Goal: Transaction & Acquisition: Purchase product/service

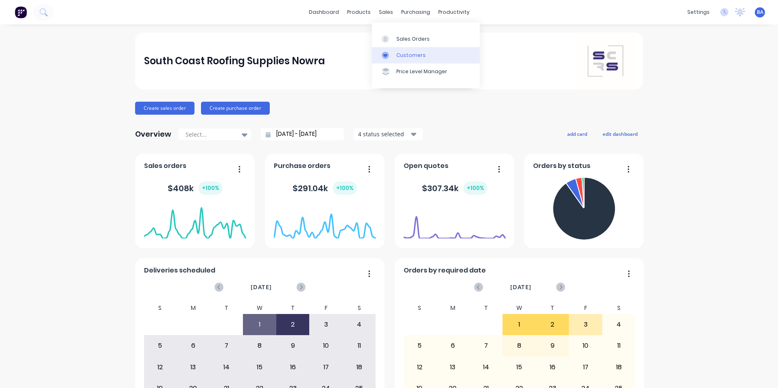
click at [390, 55] on div at bounding box center [388, 55] width 12 height 7
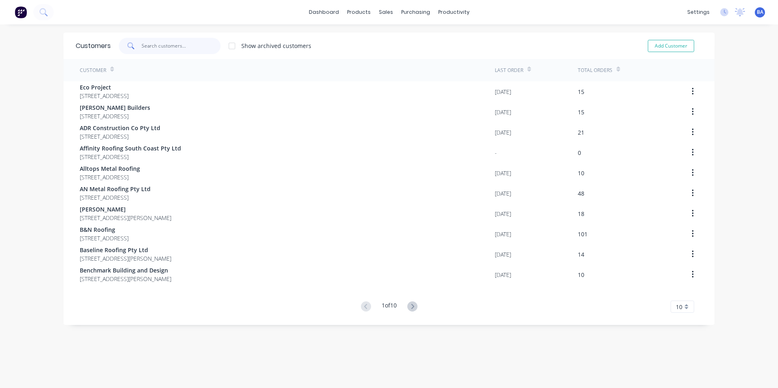
click at [196, 40] on input "text" at bounding box center [181, 46] width 79 height 16
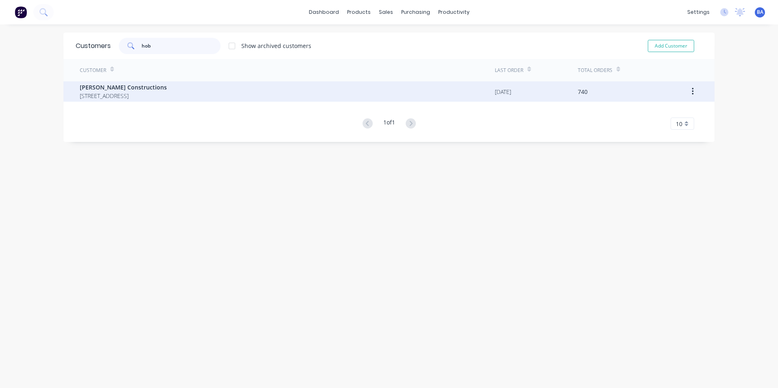
type input "hob"
click at [157, 85] on span "[PERSON_NAME] Constructions" at bounding box center [123, 87] width 87 height 9
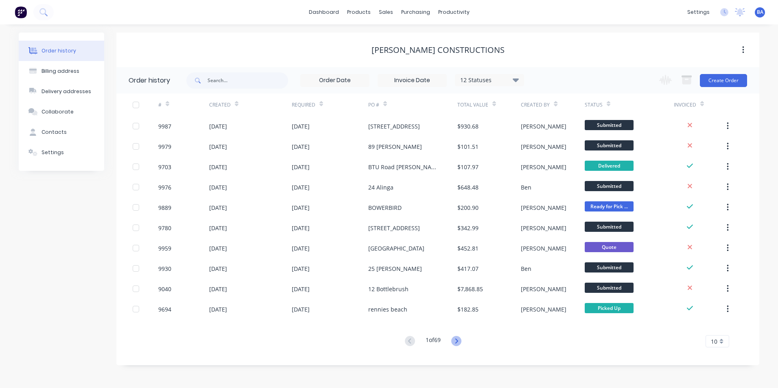
click at [457, 341] on icon at bounding box center [456, 341] width 10 height 10
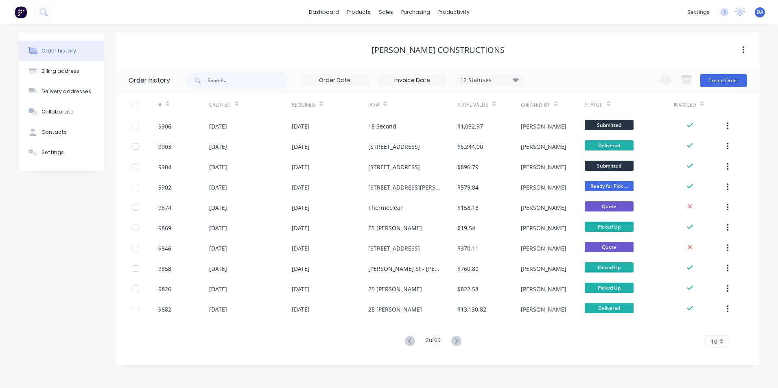
click at [457, 341] on icon at bounding box center [456, 341] width 10 height 10
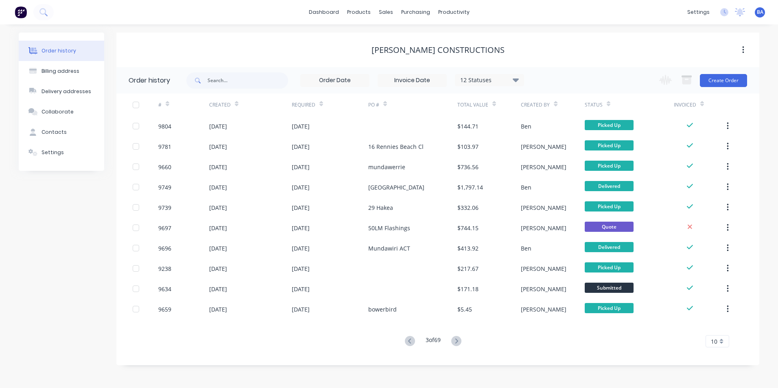
click at [457, 341] on icon at bounding box center [456, 341] width 10 height 10
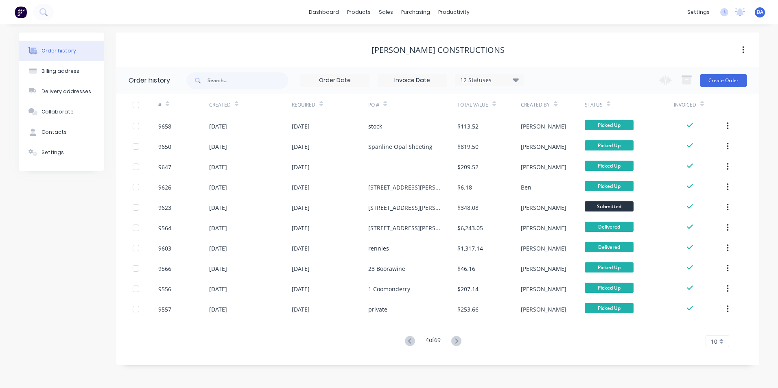
click at [457, 341] on icon at bounding box center [456, 341] width 10 height 10
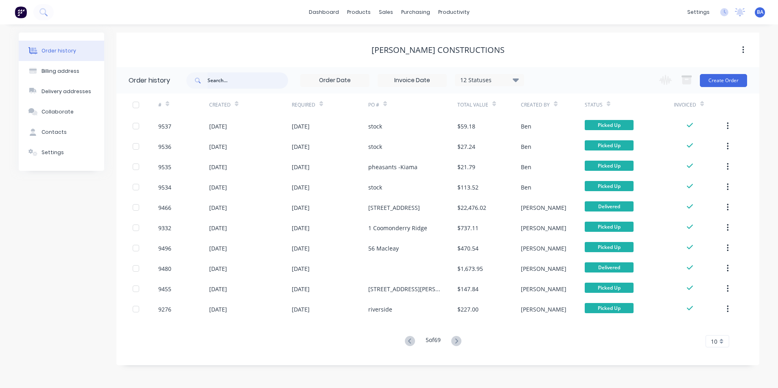
click at [229, 83] on input "text" at bounding box center [248, 80] width 81 height 16
type input "218 princess"
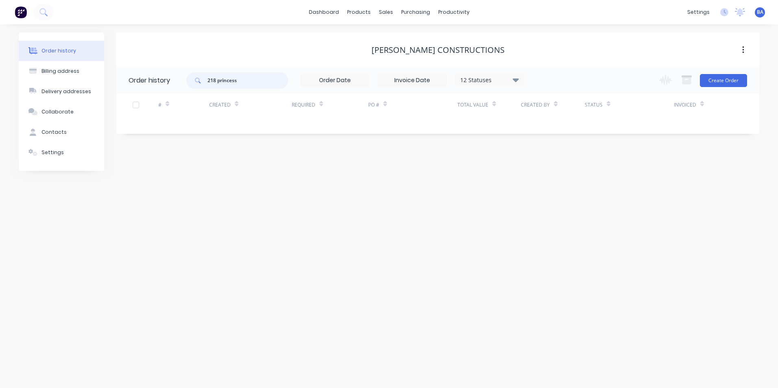
drag, startPoint x: 242, startPoint y: 81, endPoint x: 187, endPoint y: 80, distance: 55.0
click at [187, 80] on div "218 princess" at bounding box center [237, 80] width 102 height 16
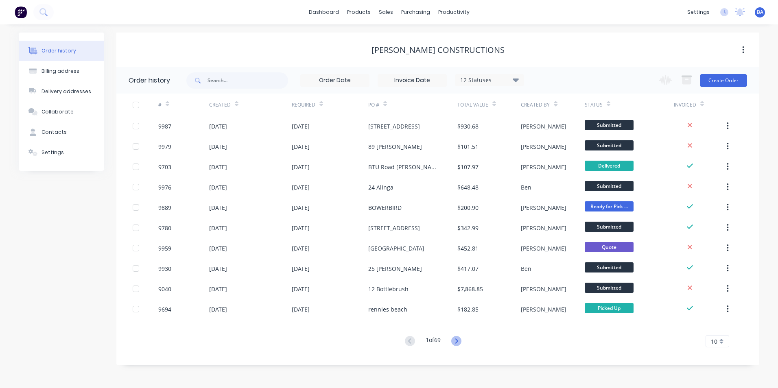
click at [455, 343] on icon at bounding box center [456, 341] width 10 height 10
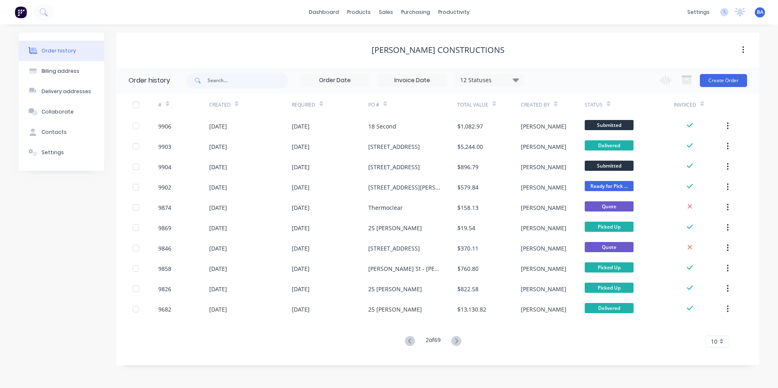
click at [455, 343] on icon at bounding box center [456, 341] width 10 height 10
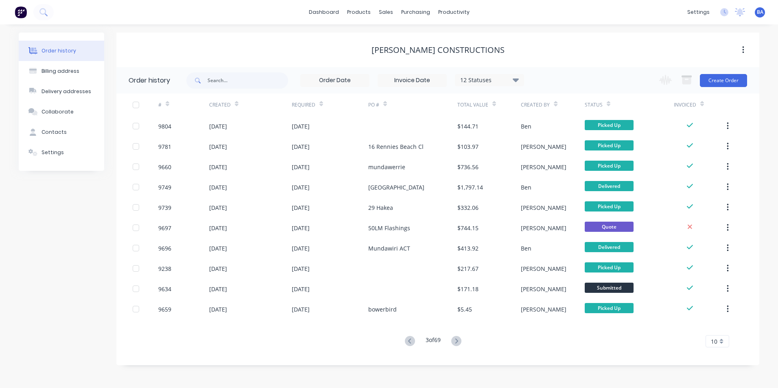
click at [455, 343] on icon at bounding box center [456, 341] width 10 height 10
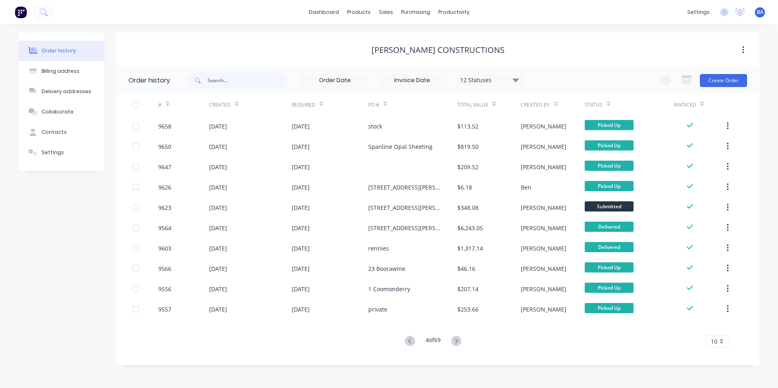
click at [455, 343] on icon at bounding box center [456, 341] width 10 height 10
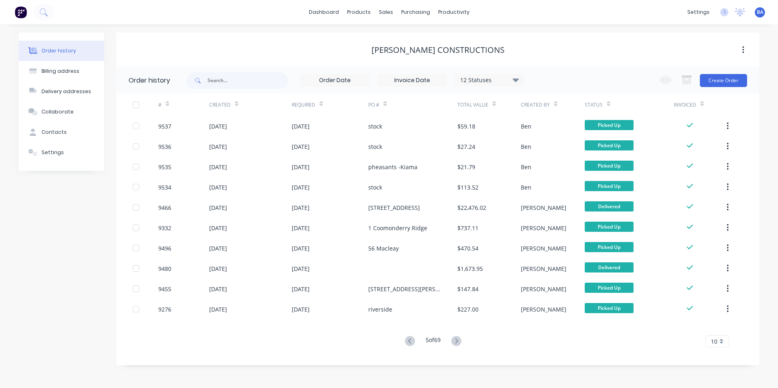
click at [455, 343] on icon at bounding box center [456, 341] width 10 height 10
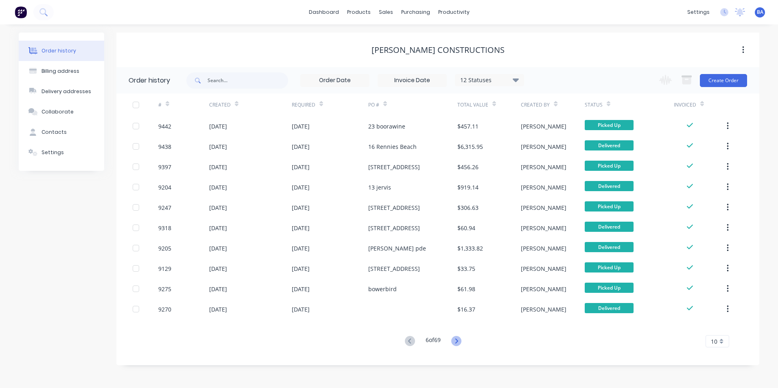
click at [455, 342] on icon at bounding box center [456, 341] width 10 height 10
click at [456, 337] on icon at bounding box center [456, 341] width 10 height 10
click at [456, 336] on button at bounding box center [458, 342] width 15 height 12
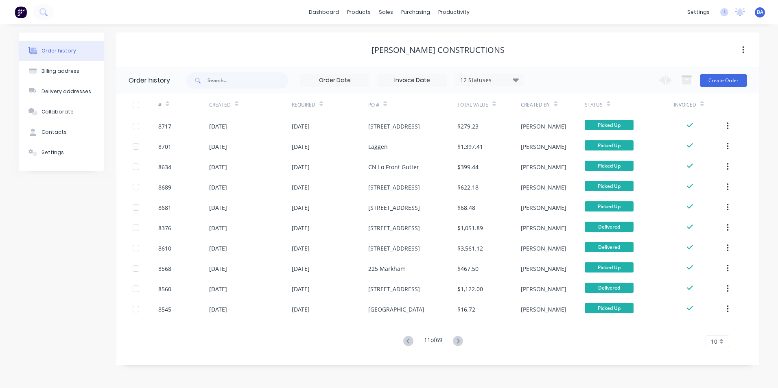
click at [456, 336] on button at bounding box center [458, 342] width 15 height 12
click at [460, 337] on icon at bounding box center [458, 341] width 10 height 10
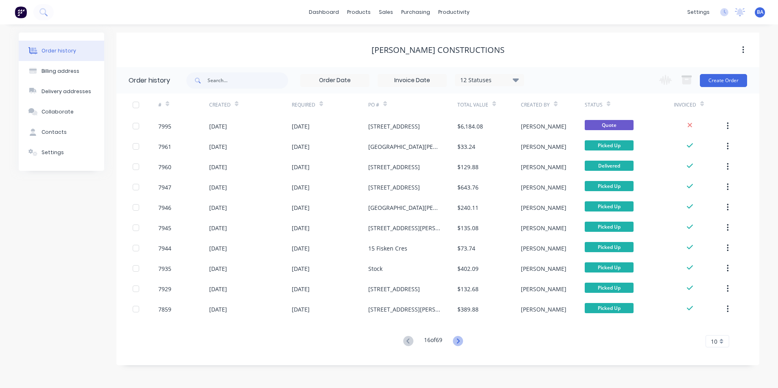
click at [459, 341] on icon at bounding box center [458, 341] width 10 height 10
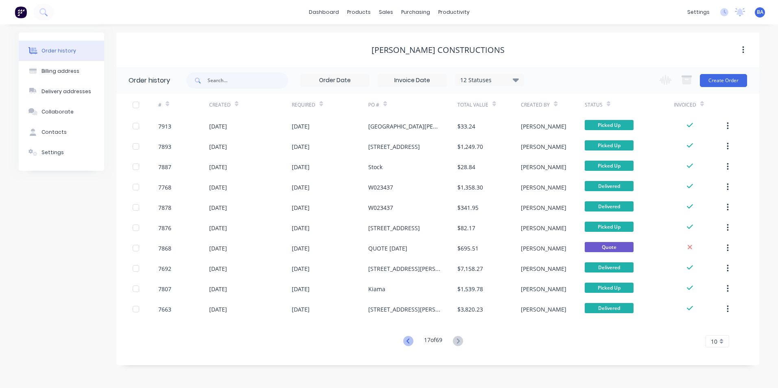
click at [407, 339] on icon at bounding box center [407, 341] width 3 height 5
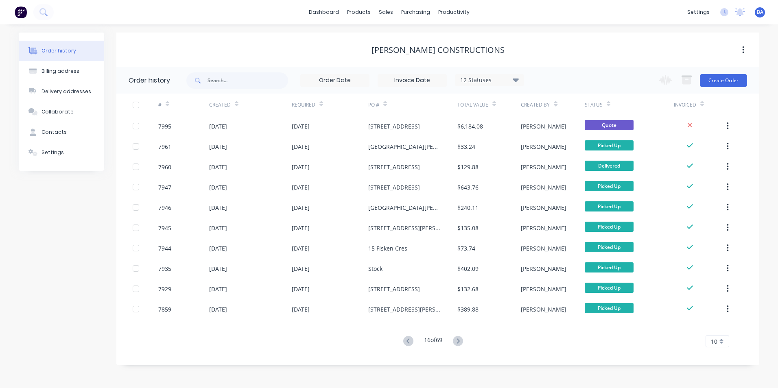
click at [407, 339] on div "Order history Billing address Delivery addresses Collaborate Contacts Settings …" at bounding box center [389, 206] width 778 height 364
click at [407, 339] on icon at bounding box center [407, 341] width 3 height 5
click at [407, 338] on div "Order history Billing address Delivery addresses Collaborate Contacts Settings …" at bounding box center [389, 206] width 778 height 364
click at [407, 338] on icon at bounding box center [408, 341] width 10 height 10
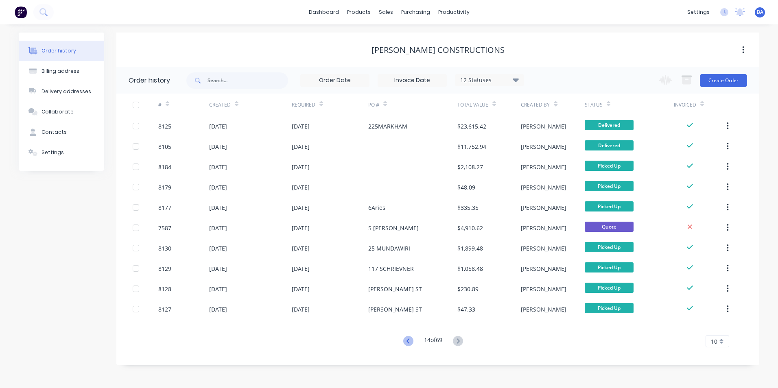
click at [404, 339] on icon at bounding box center [408, 341] width 10 height 10
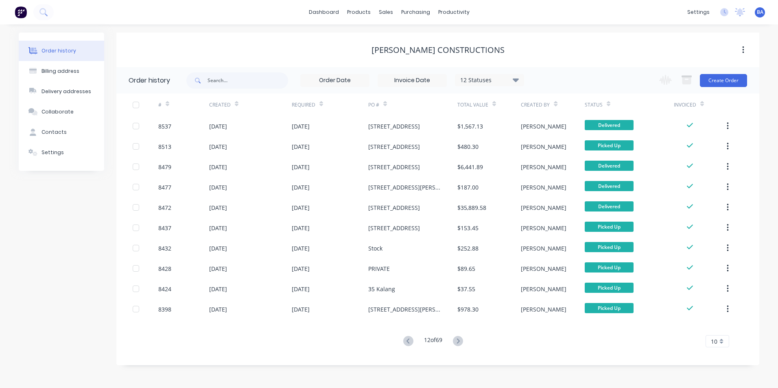
click at [404, 339] on icon at bounding box center [408, 341] width 10 height 10
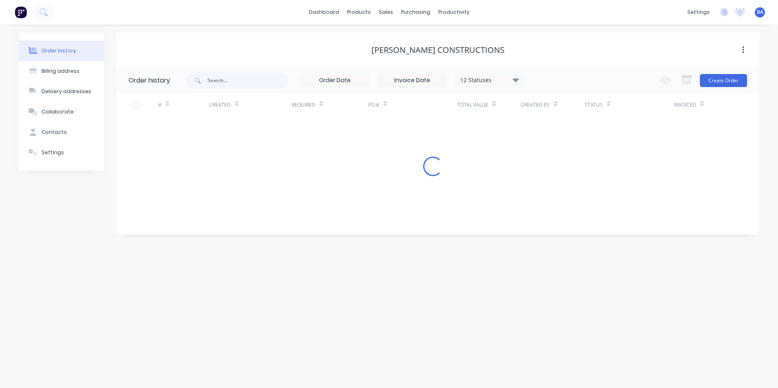
click at [404, 339] on div "Order history Billing address Delivery addresses Collaborate Contacts Settings …" at bounding box center [389, 206] width 778 height 364
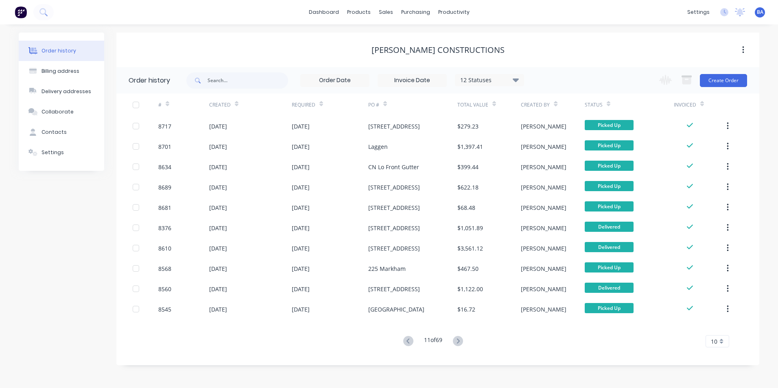
click at [404, 339] on icon at bounding box center [408, 341] width 10 height 10
click at [404, 339] on div "Order history Billing address Delivery addresses Collaborate Contacts Settings …" at bounding box center [389, 206] width 778 height 364
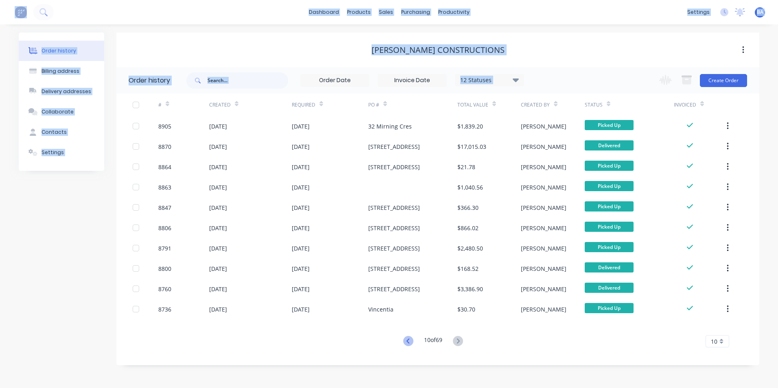
click at [404, 339] on icon at bounding box center [408, 341] width 10 height 10
click at [405, 339] on icon at bounding box center [410, 341] width 10 height 10
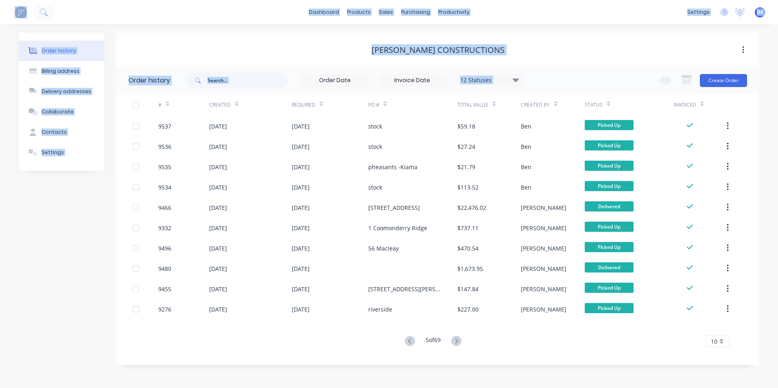
click at [405, 339] on icon at bounding box center [410, 341] width 10 height 10
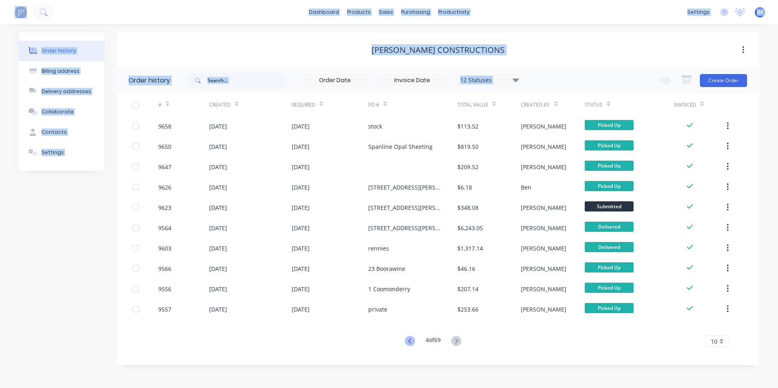
click at [405, 339] on icon at bounding box center [410, 341] width 10 height 10
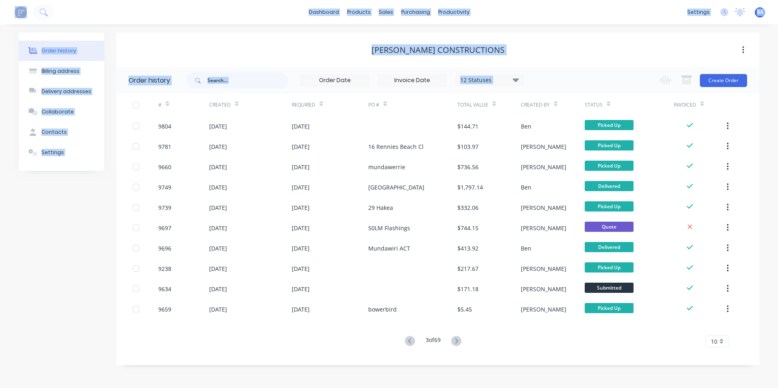
click at [405, 339] on icon at bounding box center [410, 341] width 10 height 10
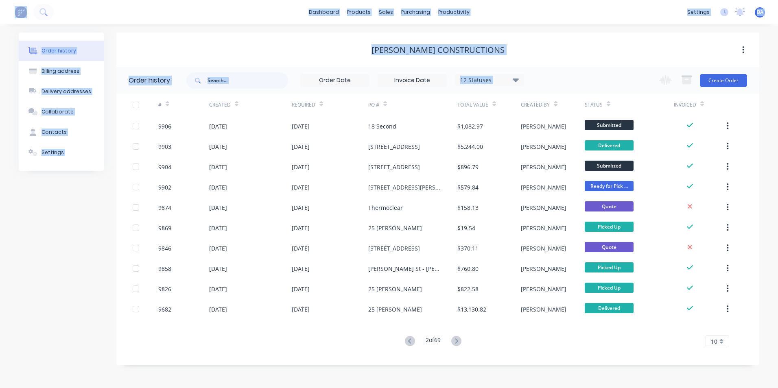
click at [405, 339] on icon at bounding box center [410, 341] width 10 height 10
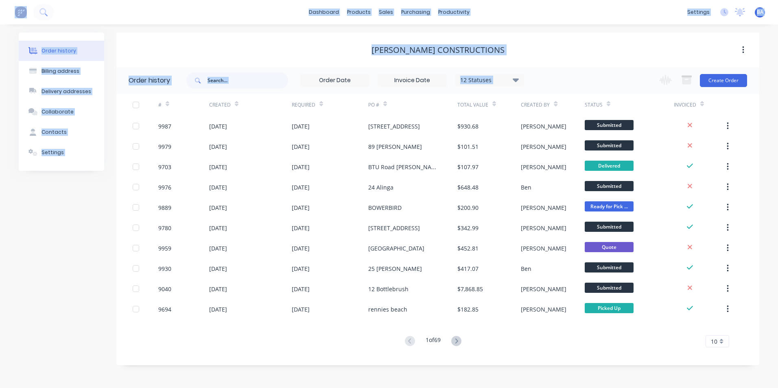
click at [564, 338] on div "1 of 69 10 5 10 15 20 25 30 35" at bounding box center [432, 342] width 633 height 12
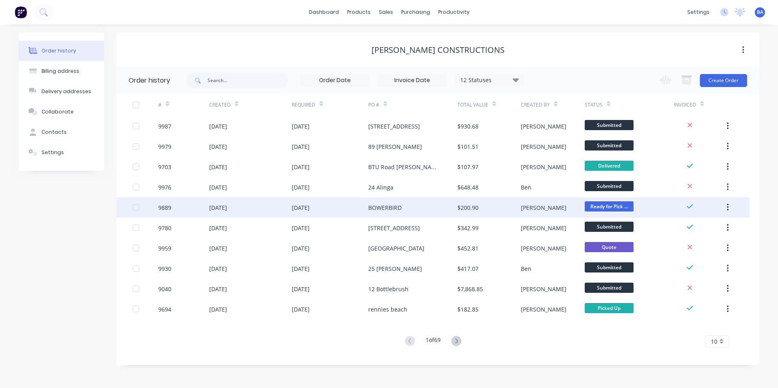
click at [405, 206] on div "BOWERBIRD" at bounding box center [412, 207] width 89 height 20
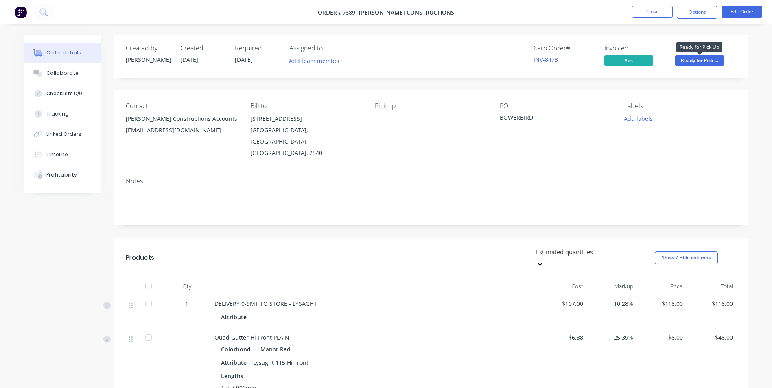
click at [681, 57] on span "Ready for Pick ..." at bounding box center [699, 60] width 49 height 10
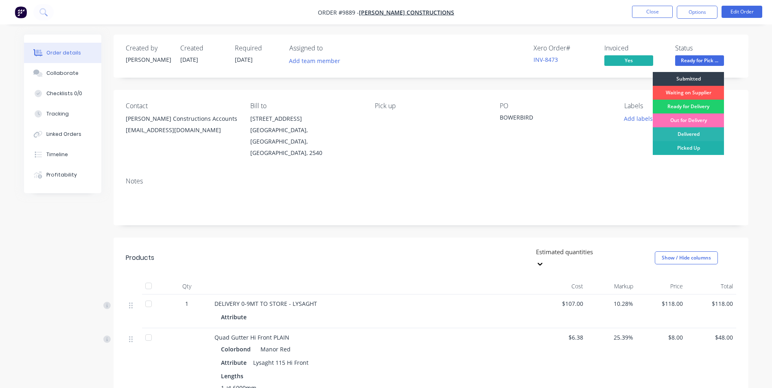
click at [688, 144] on div "Picked Up" at bounding box center [688, 148] width 71 height 14
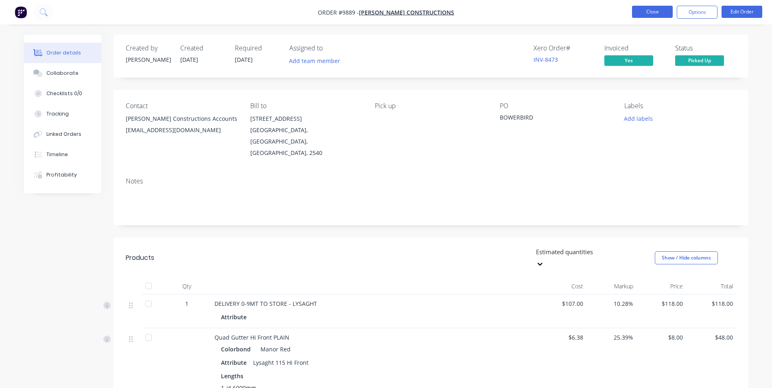
click at [650, 9] on button "Close" at bounding box center [652, 12] width 41 height 12
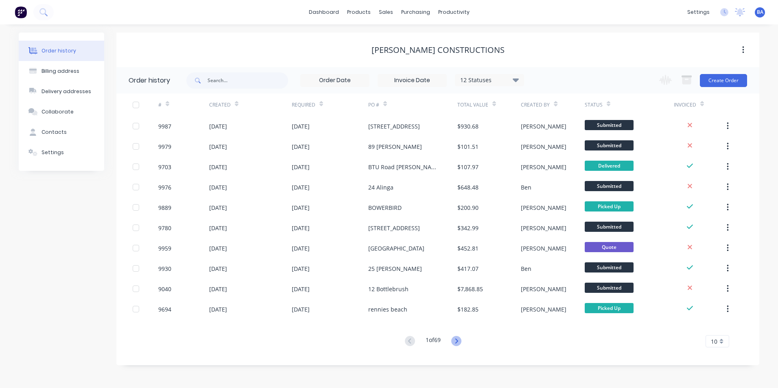
click at [454, 337] on icon at bounding box center [456, 341] width 10 height 10
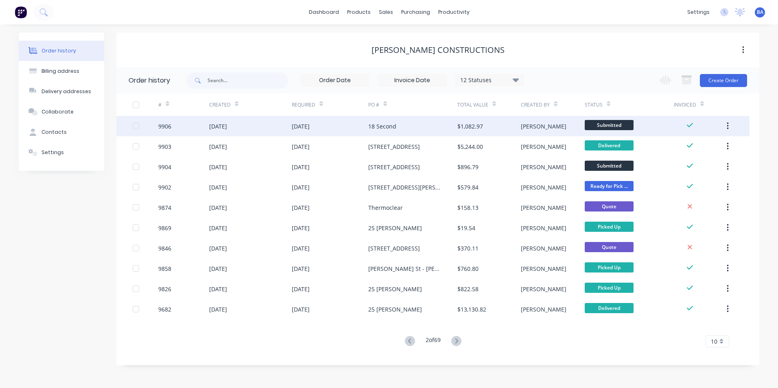
click at [397, 129] on div "18 Second" at bounding box center [412, 126] width 89 height 20
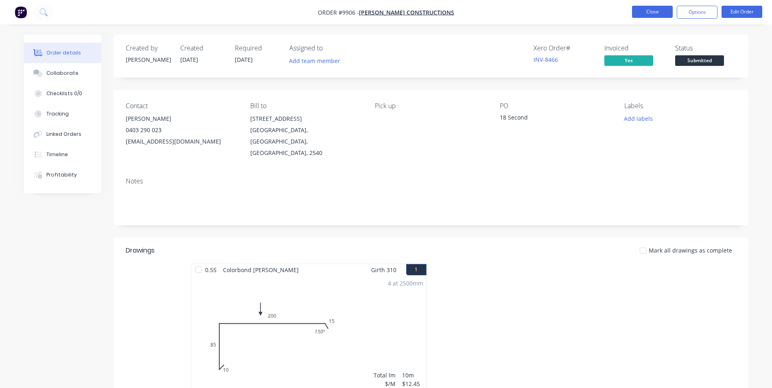
click at [645, 14] on button "Close" at bounding box center [652, 12] width 41 height 12
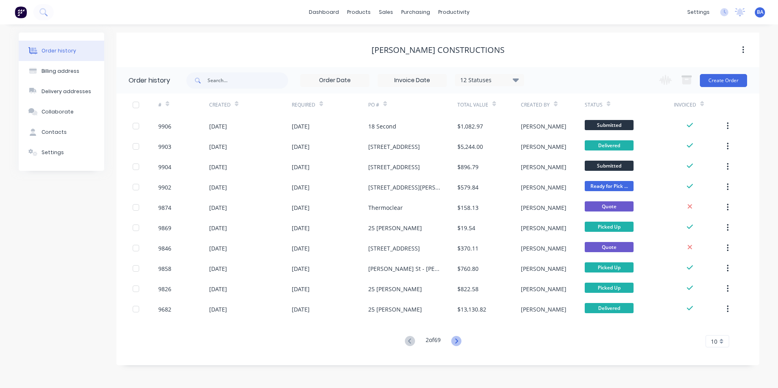
click at [458, 341] on icon at bounding box center [456, 341] width 3 height 5
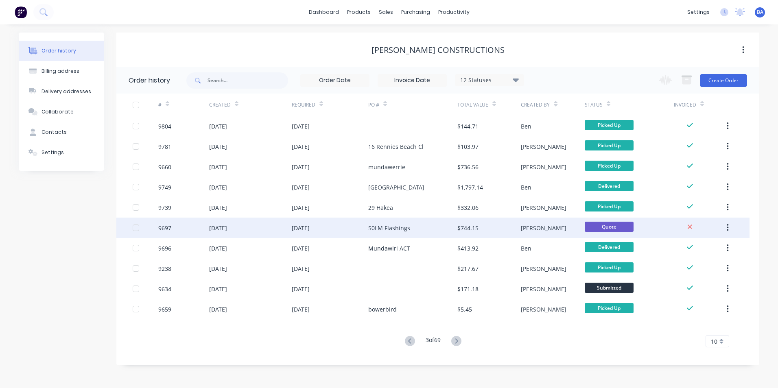
click at [394, 226] on div "50LM Flashings" at bounding box center [389, 228] width 42 height 9
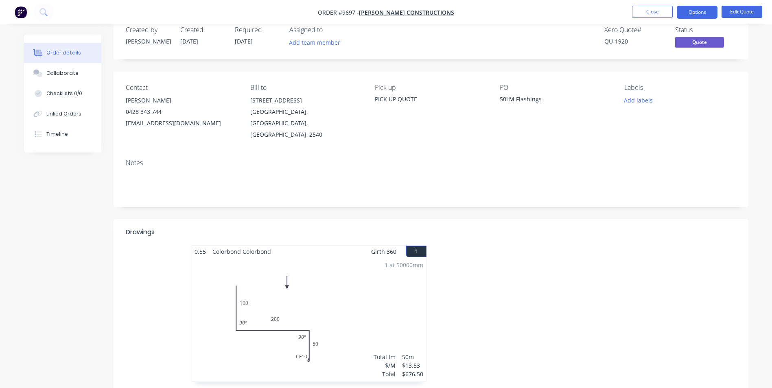
scroll to position [41, 0]
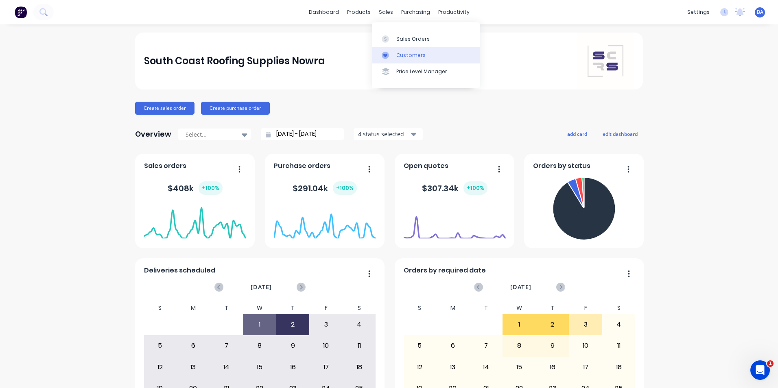
click at [387, 54] on icon at bounding box center [385, 55] width 7 height 7
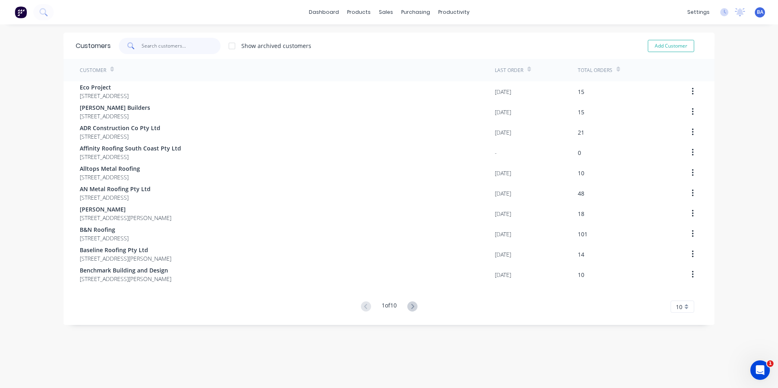
click at [173, 44] on input "text" at bounding box center [181, 46] width 79 height 16
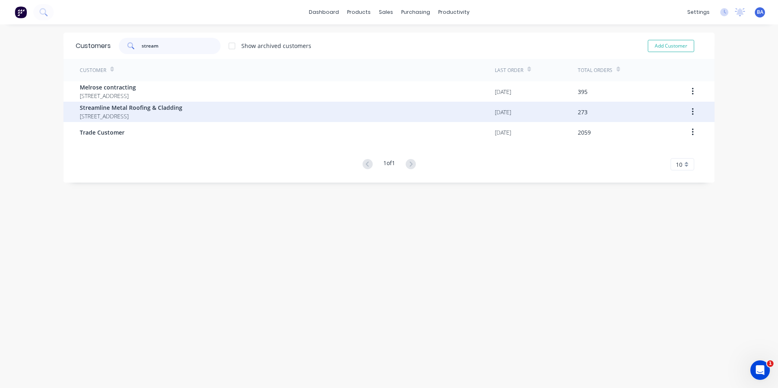
type input "stream"
click at [153, 108] on span "Streamline Metal Roofing & Cladding" at bounding box center [131, 107] width 103 height 9
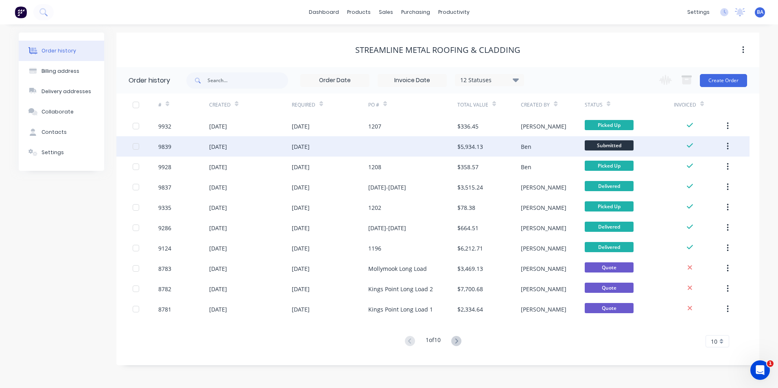
click at [396, 144] on div at bounding box center [412, 146] width 89 height 20
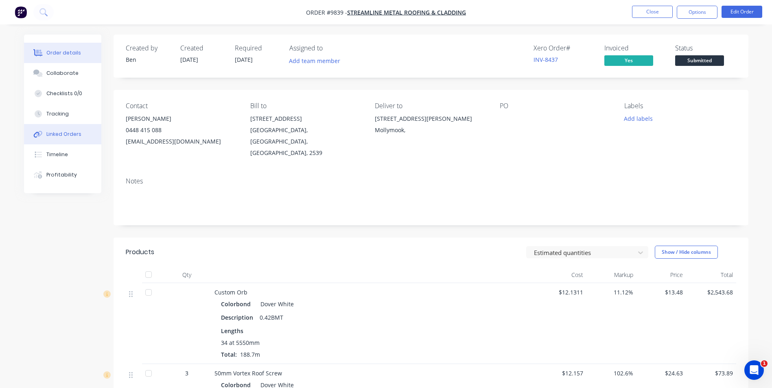
click at [62, 134] on div "Linked Orders" at bounding box center [63, 134] width 35 height 7
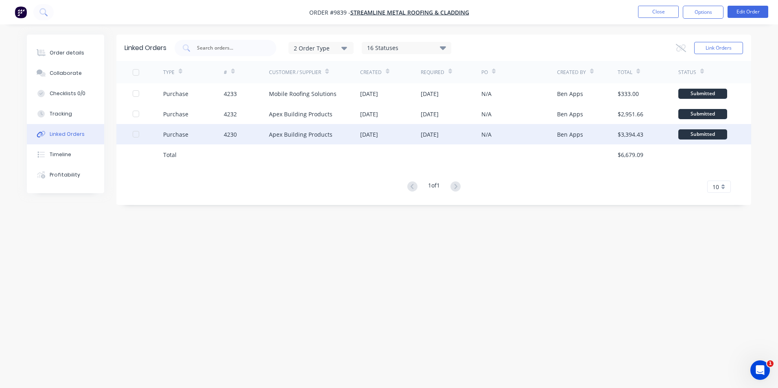
click at [308, 130] on div "Apex Building Products" at bounding box center [300, 134] width 63 height 9
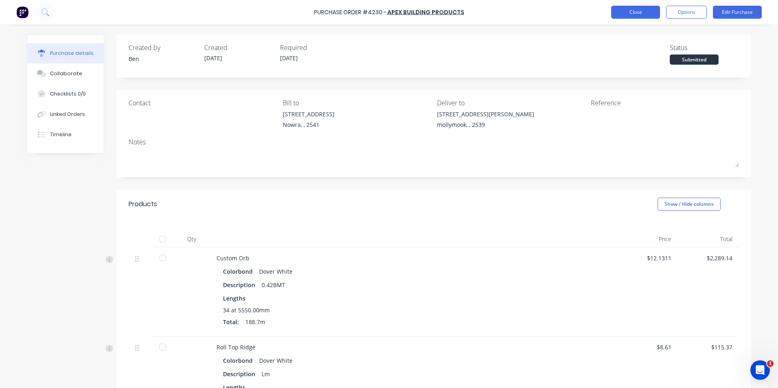
click at [633, 9] on button "Close" at bounding box center [635, 12] width 49 height 13
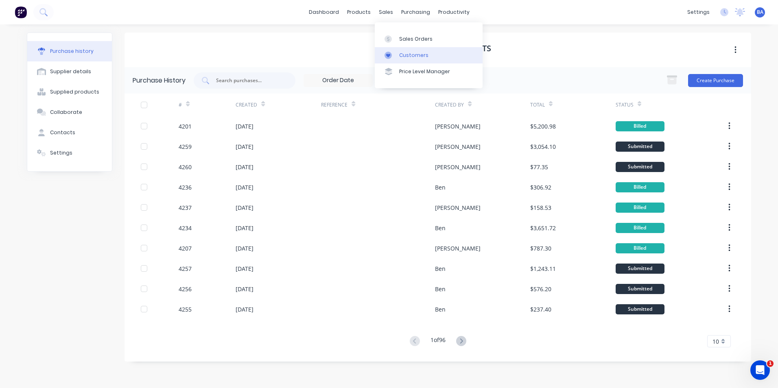
click at [387, 53] on icon at bounding box center [388, 55] width 7 height 7
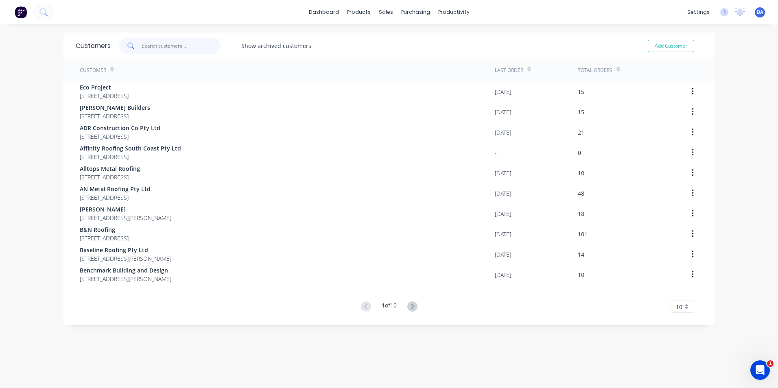
click at [194, 44] on input "text" at bounding box center [181, 46] width 79 height 16
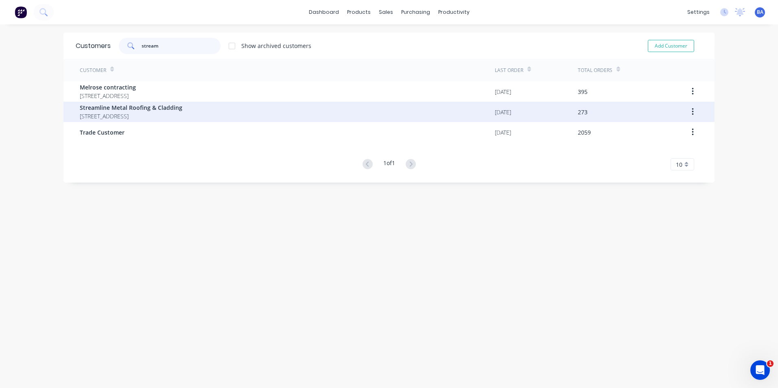
type input "stream"
click at [157, 105] on span "Streamline Metal Roofing & Cladding" at bounding box center [131, 107] width 103 height 9
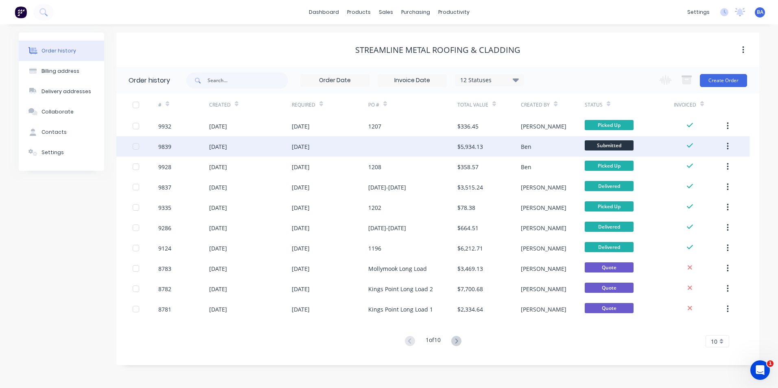
click at [385, 144] on div at bounding box center [412, 146] width 89 height 20
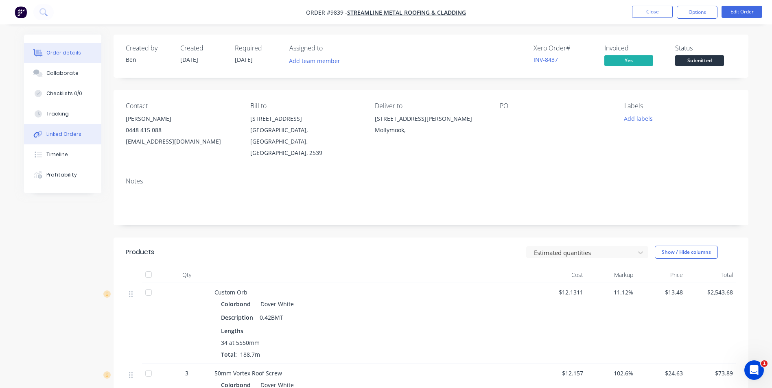
click at [54, 134] on div "Linked Orders" at bounding box center [63, 134] width 35 height 7
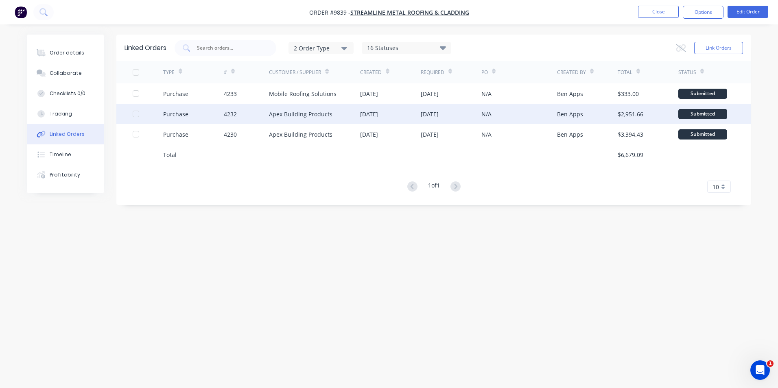
click at [378, 110] on div "[DATE]" at bounding box center [369, 114] width 18 height 9
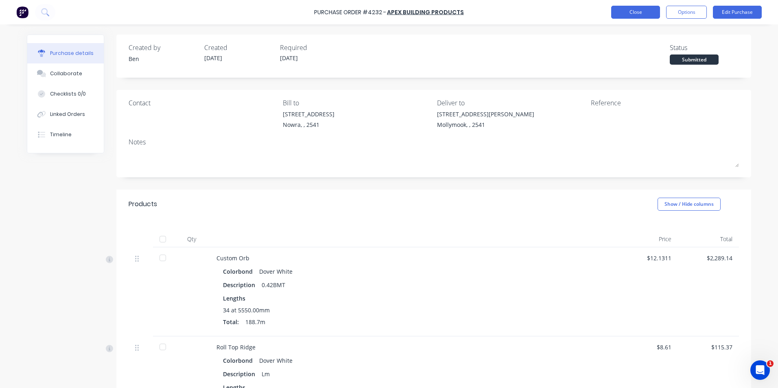
click at [642, 15] on button "Close" at bounding box center [635, 12] width 49 height 13
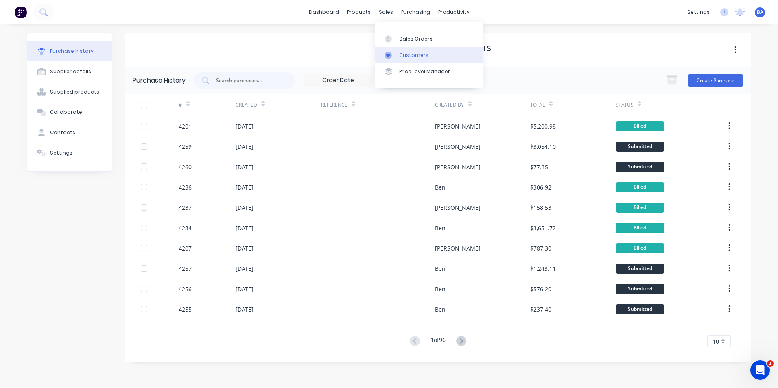
click at [392, 57] on div at bounding box center [391, 55] width 12 height 7
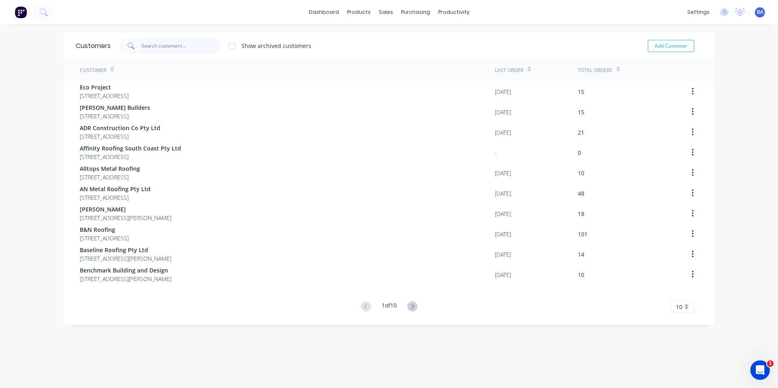
click at [169, 45] on input "text" at bounding box center [181, 46] width 79 height 16
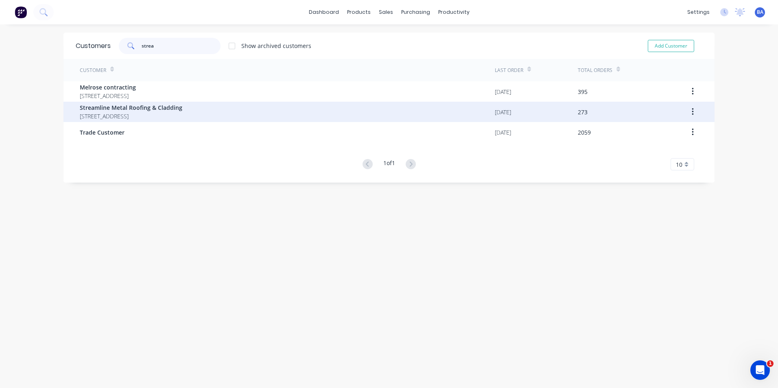
type input "strea"
click at [144, 110] on span "Streamline Metal Roofing & Cladding" at bounding box center [131, 107] width 103 height 9
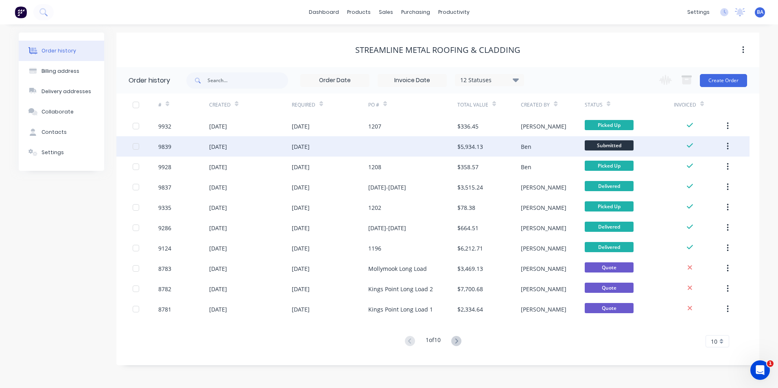
click at [397, 144] on div at bounding box center [412, 146] width 89 height 20
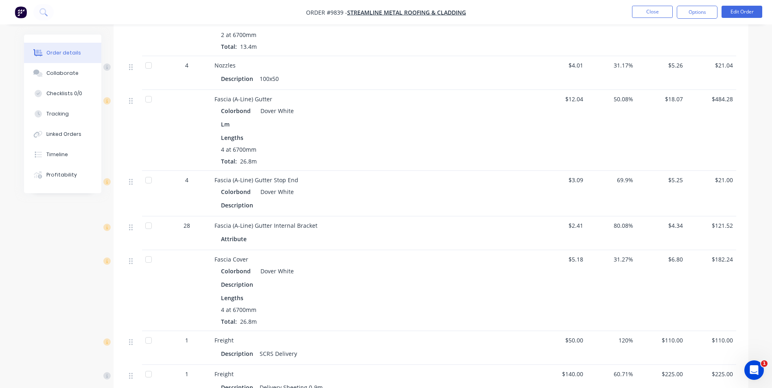
scroll to position [570, 0]
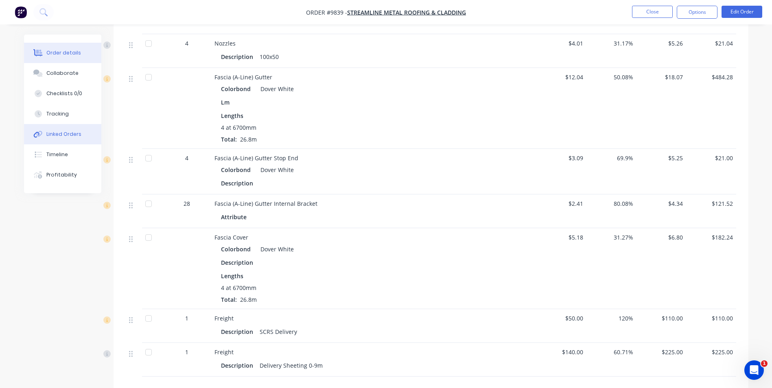
click at [51, 129] on button "Linked Orders" at bounding box center [62, 134] width 77 height 20
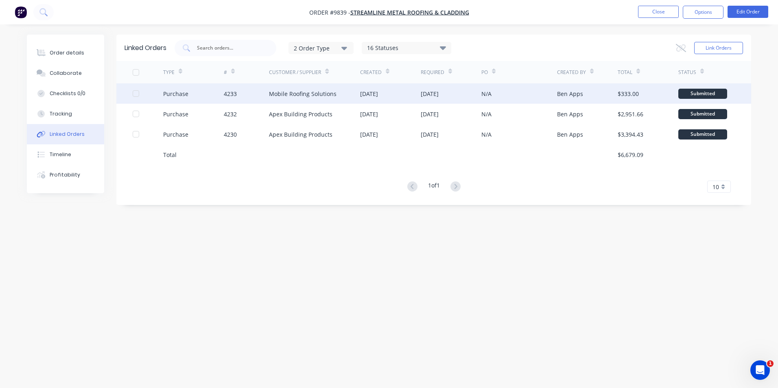
click at [486, 90] on div "N/A" at bounding box center [487, 94] width 10 height 9
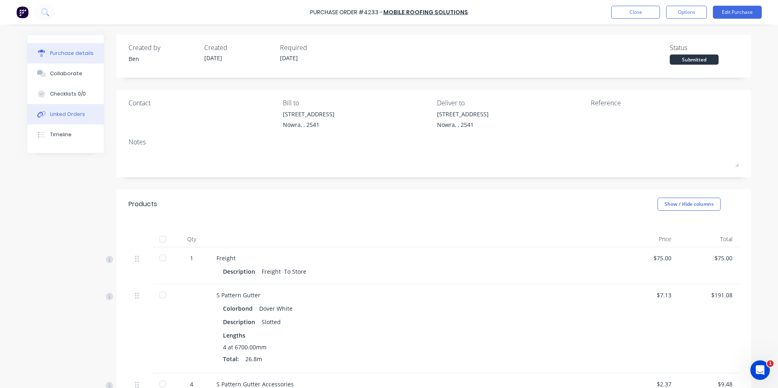
click at [80, 114] on button "Linked Orders" at bounding box center [65, 114] width 77 height 20
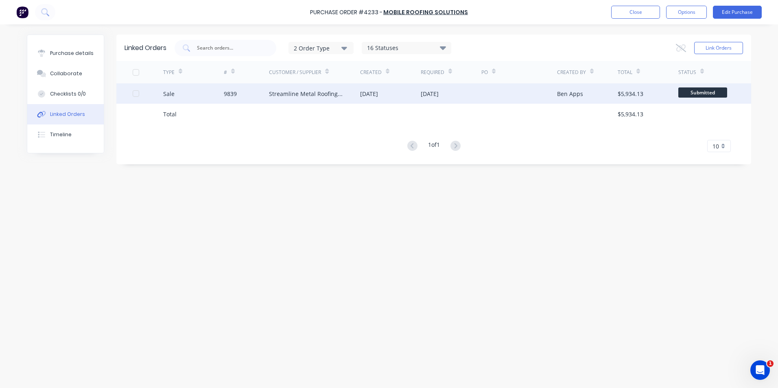
click at [285, 92] on div "Streamline Metal Roofing & Cladding" at bounding box center [306, 94] width 75 height 9
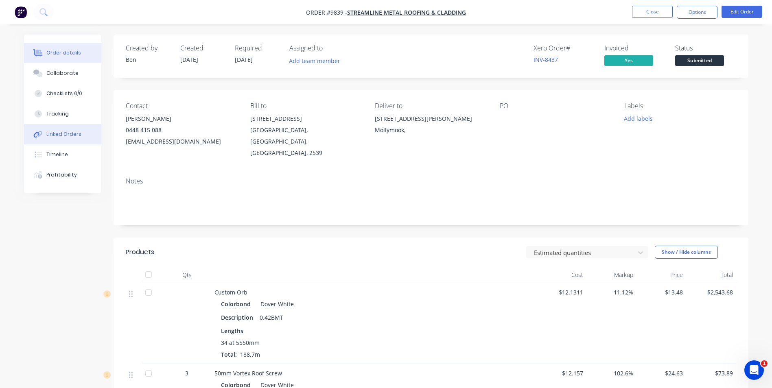
click at [48, 132] on div "Linked Orders" at bounding box center [63, 134] width 35 height 7
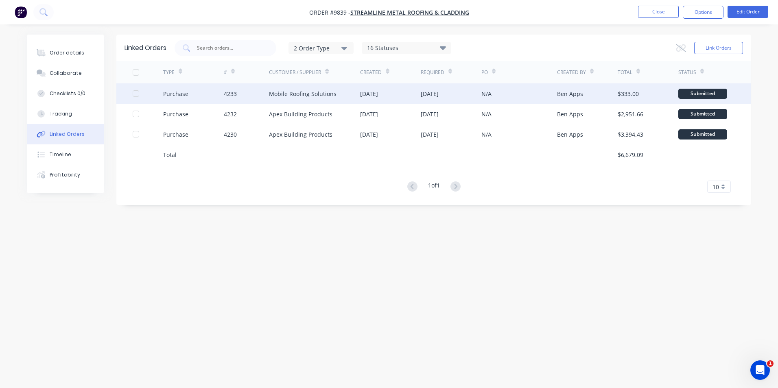
click at [391, 99] on div "[DATE]" at bounding box center [390, 93] width 61 height 20
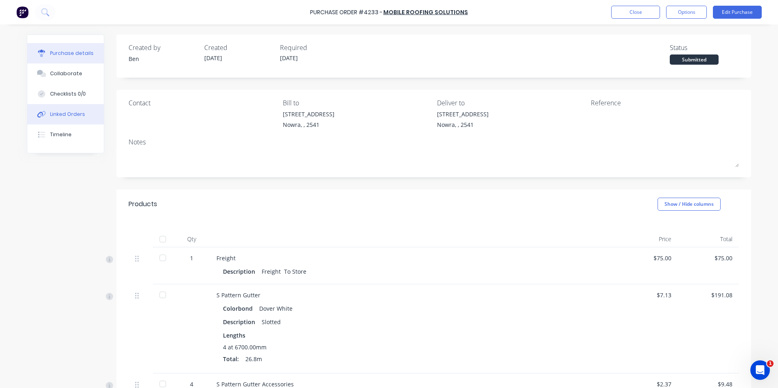
click at [72, 115] on div "Linked Orders" at bounding box center [67, 114] width 35 height 7
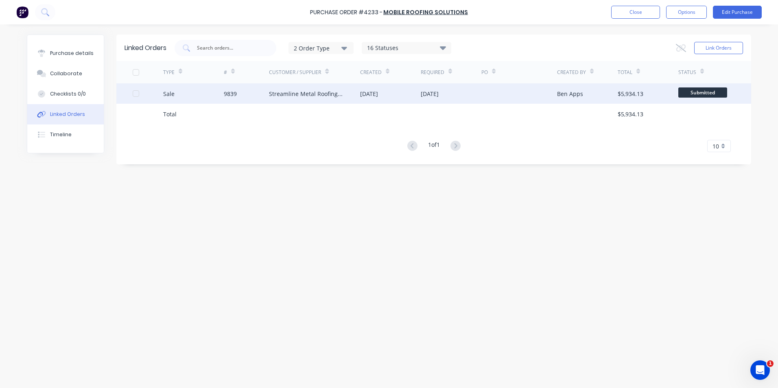
click at [280, 96] on div "Streamline Metal Roofing & Cladding" at bounding box center [306, 94] width 75 height 9
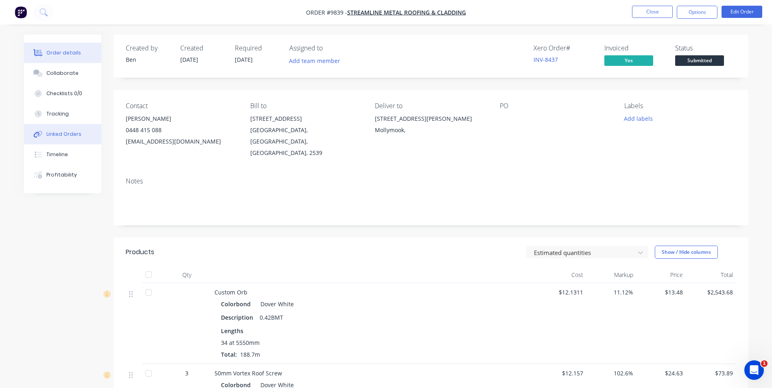
click at [65, 133] on div "Linked Orders" at bounding box center [63, 134] width 35 height 7
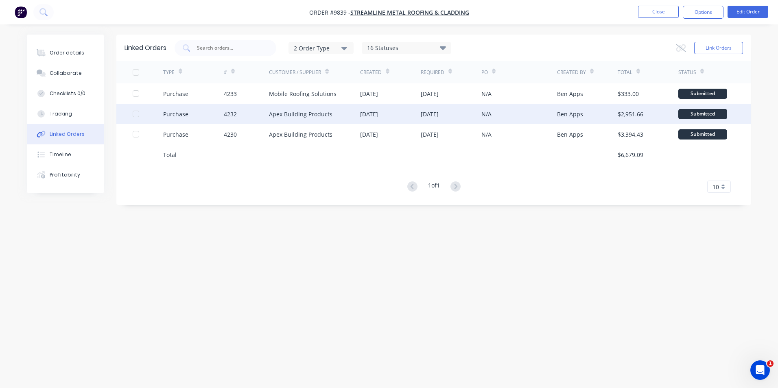
click at [513, 117] on div "N/A" at bounding box center [520, 114] width 76 height 20
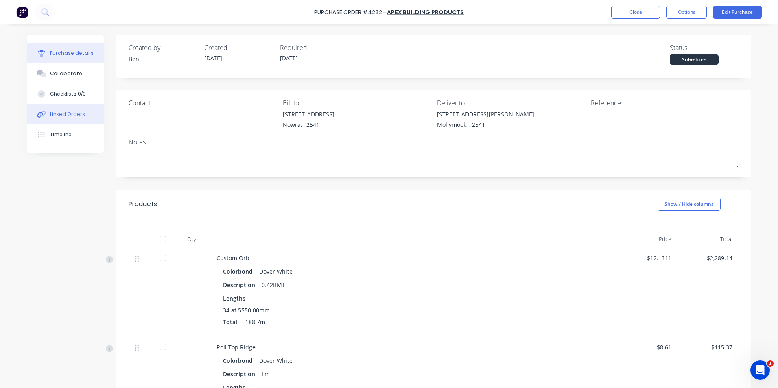
click at [74, 113] on div "Linked Orders" at bounding box center [67, 114] width 35 height 7
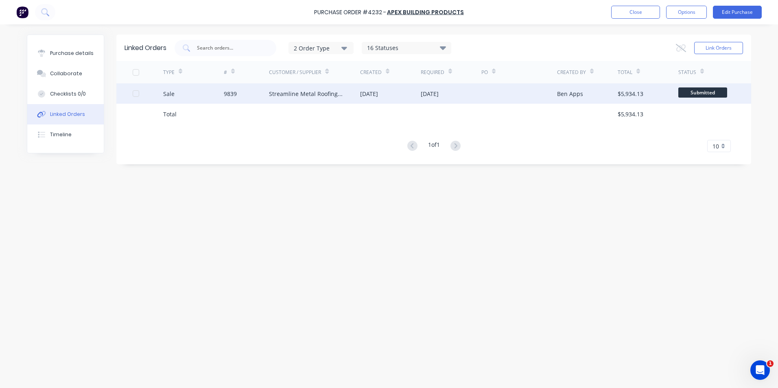
click at [348, 95] on div "Streamline Metal Roofing & Cladding" at bounding box center [314, 93] width 91 height 20
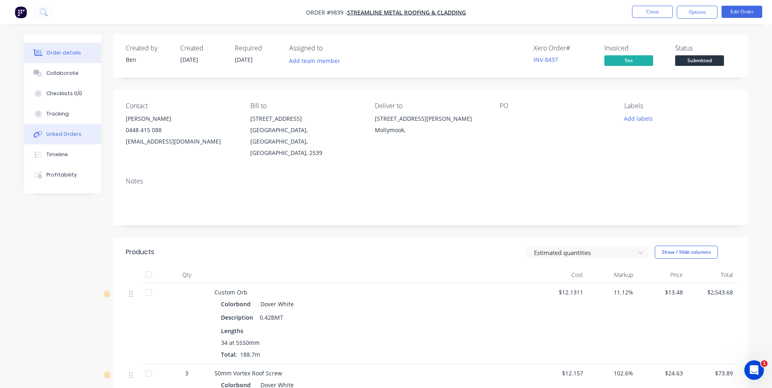
click at [70, 136] on div "Linked Orders" at bounding box center [63, 134] width 35 height 7
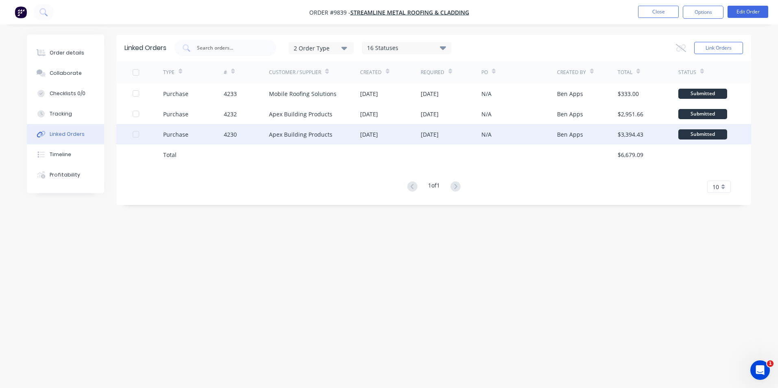
click at [292, 134] on div "Apex Building Products" at bounding box center [300, 134] width 63 height 9
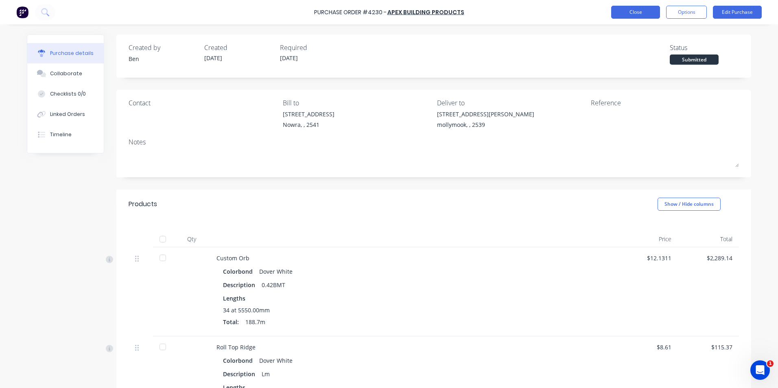
click at [619, 15] on button "Close" at bounding box center [635, 12] width 49 height 13
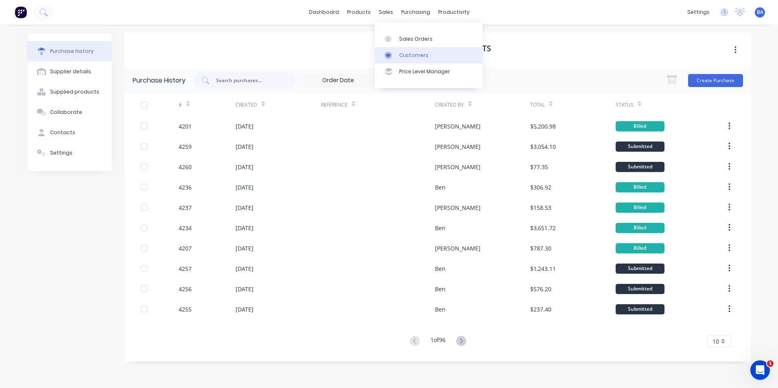
click at [385, 52] on icon at bounding box center [388, 55] width 7 height 7
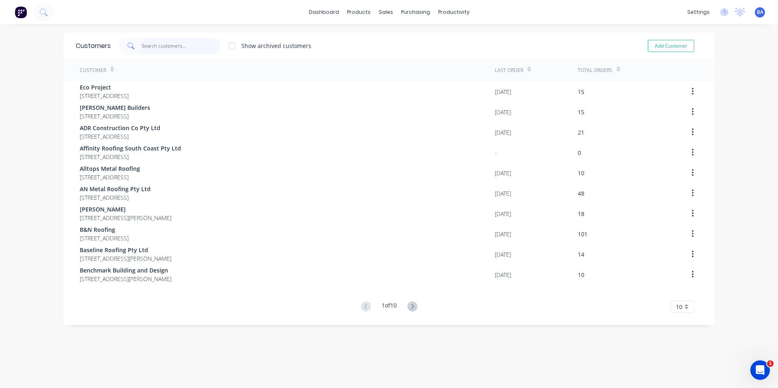
click at [205, 46] on input "text" at bounding box center [181, 46] width 79 height 16
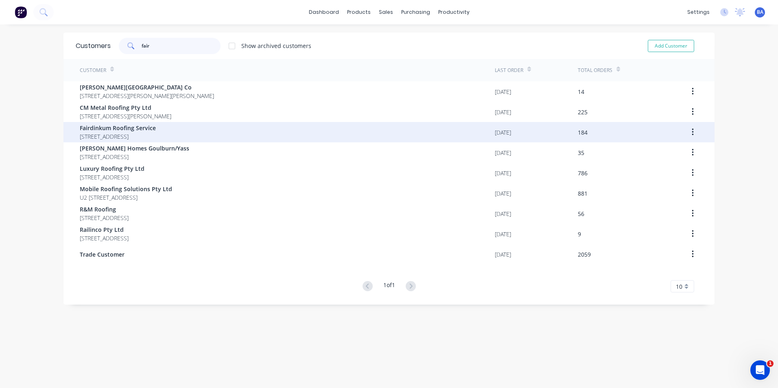
type input "fair"
click at [156, 132] on span "[STREET_ADDRESS]" at bounding box center [118, 136] width 76 height 9
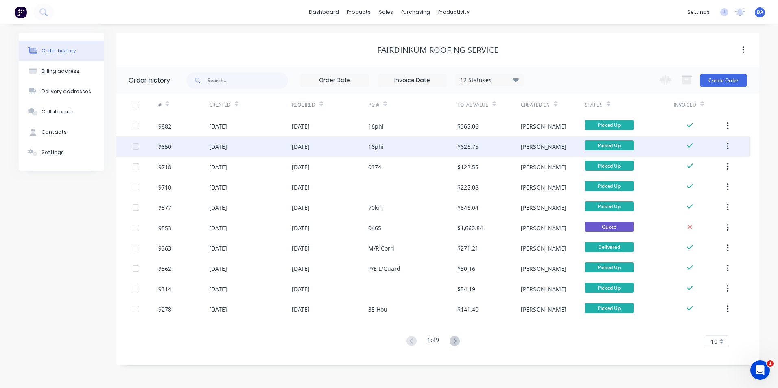
click at [429, 146] on div "16phi" at bounding box center [412, 146] width 89 height 20
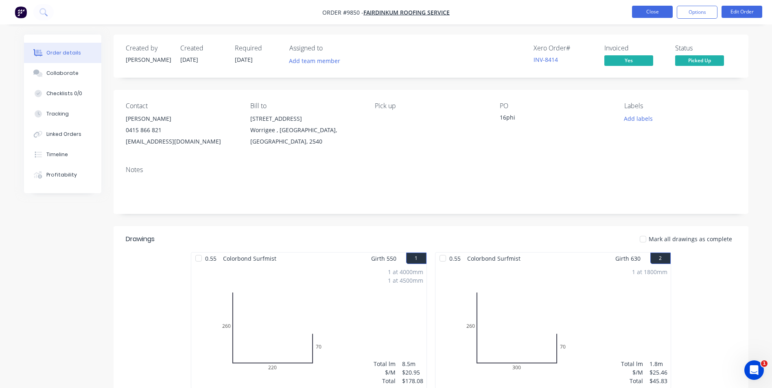
click at [648, 9] on button "Close" at bounding box center [652, 12] width 41 height 12
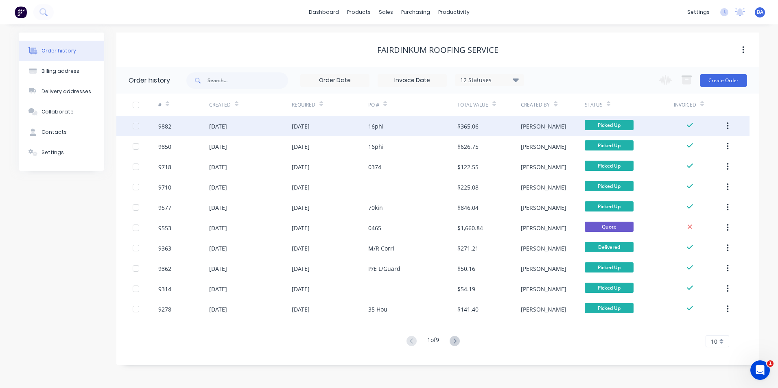
click at [399, 128] on div "16phi" at bounding box center [412, 126] width 89 height 20
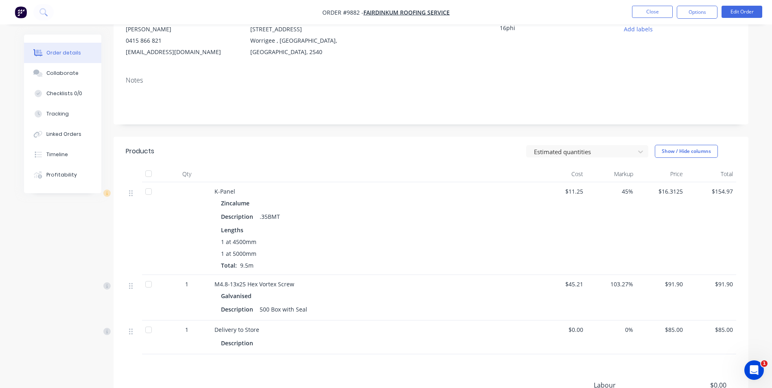
scroll to position [201, 0]
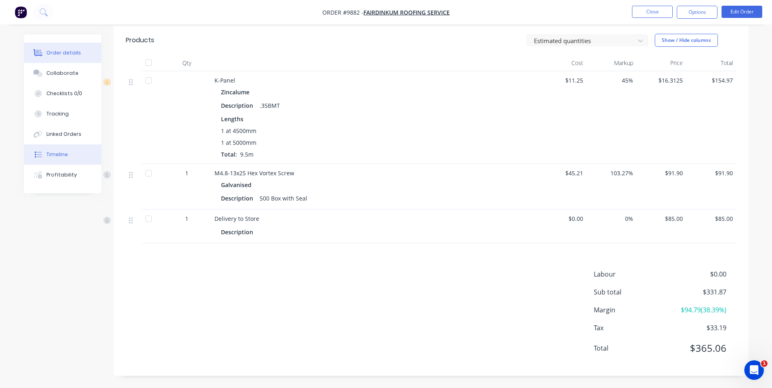
click at [70, 152] on button "Timeline" at bounding box center [62, 154] width 77 height 20
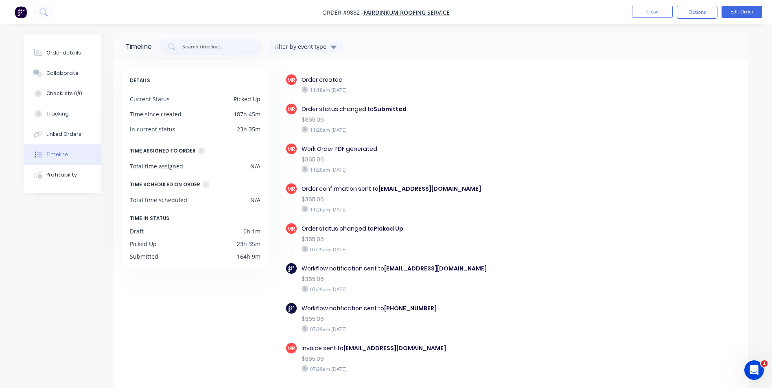
scroll to position [30, 0]
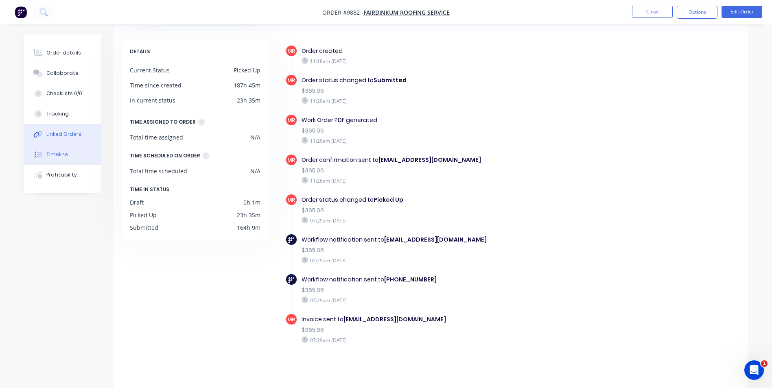
click at [54, 134] on div "Linked Orders" at bounding box center [63, 134] width 35 height 7
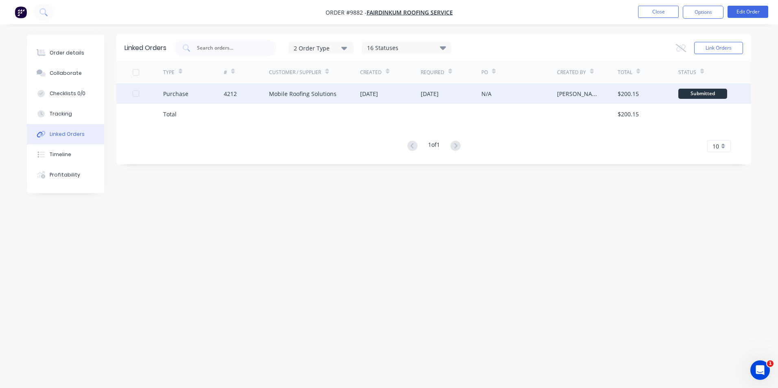
click at [328, 94] on div "Mobile Roofing Solutions" at bounding box center [303, 94] width 68 height 9
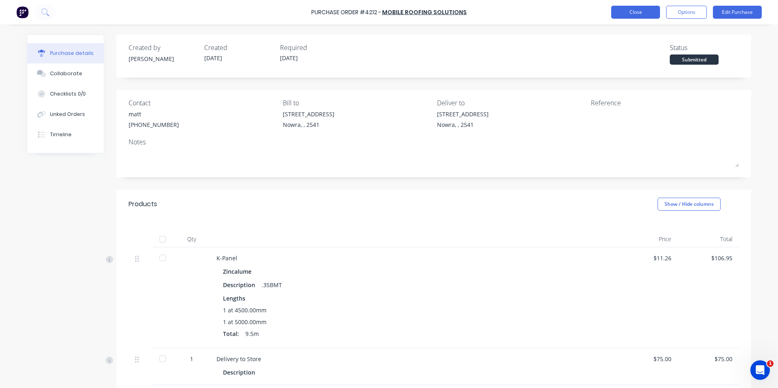
click at [626, 12] on button "Close" at bounding box center [635, 12] width 49 height 13
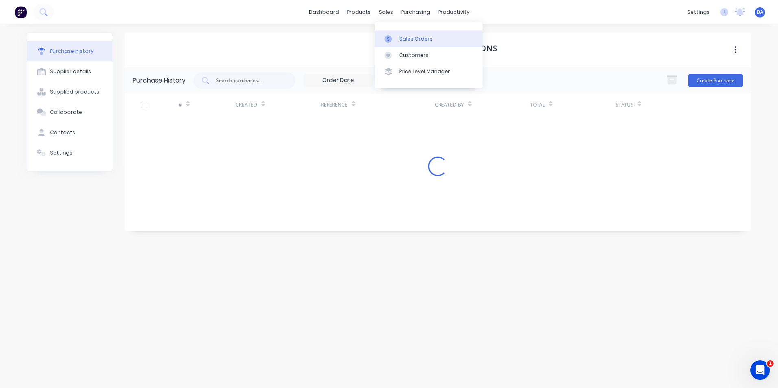
click at [389, 38] on icon at bounding box center [388, 38] width 7 height 7
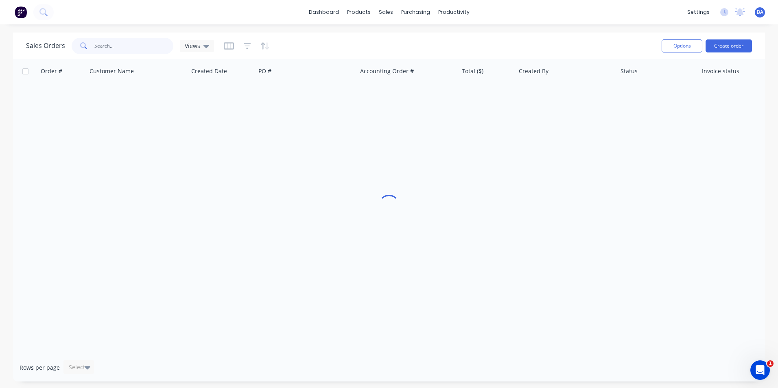
click at [100, 48] on input "text" at bounding box center [133, 46] width 79 height 16
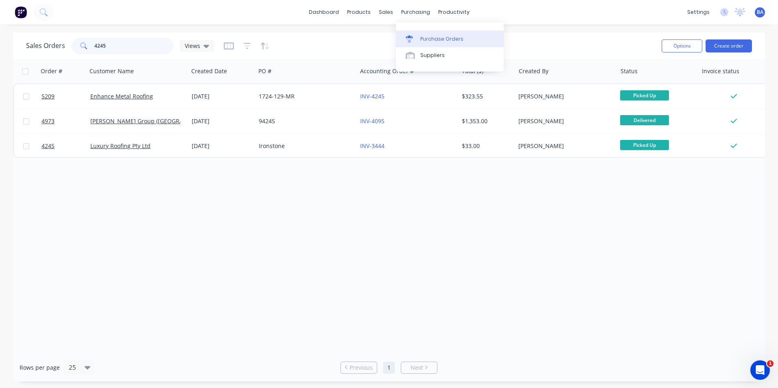
type input "4245"
click at [410, 38] on icon at bounding box center [409, 36] width 7 height 3
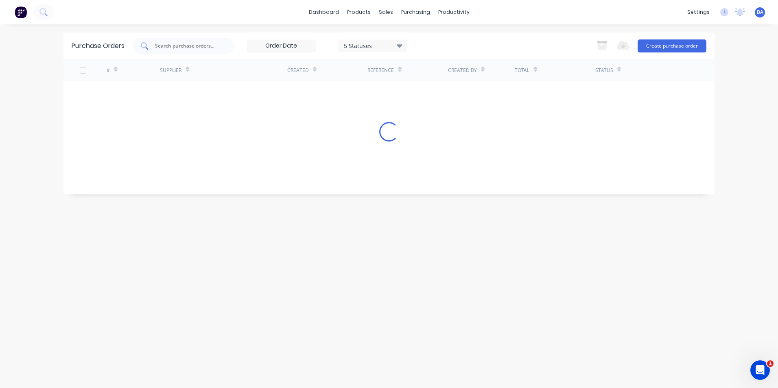
click at [201, 48] on input "text" at bounding box center [188, 46] width 68 height 8
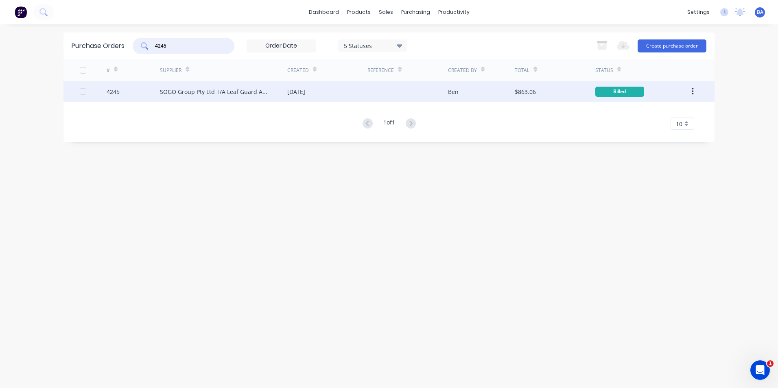
type input "4245"
click at [241, 97] on div "SOGO Group Pty Ltd T/A Leaf Guard Australia" at bounding box center [223, 91] width 127 height 20
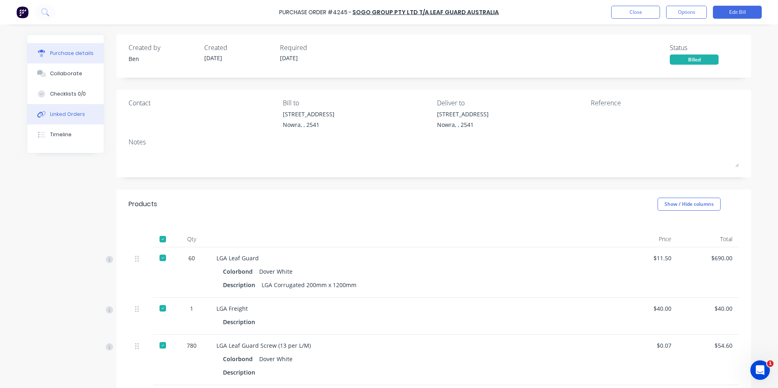
click at [66, 113] on div "Linked Orders" at bounding box center [67, 114] width 35 height 7
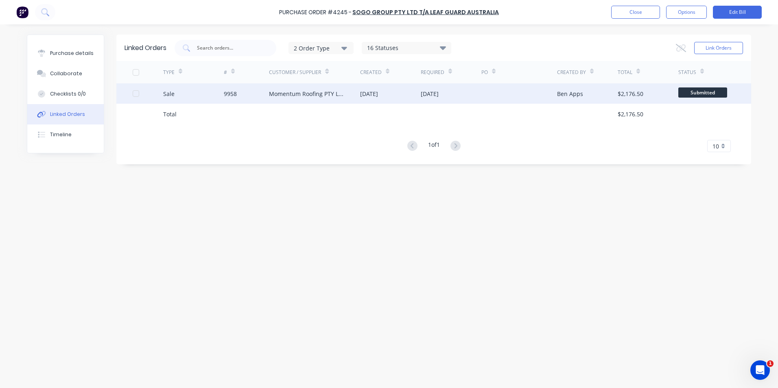
click at [285, 91] on div "Momentum Roofing PTY LTD" at bounding box center [306, 94] width 75 height 9
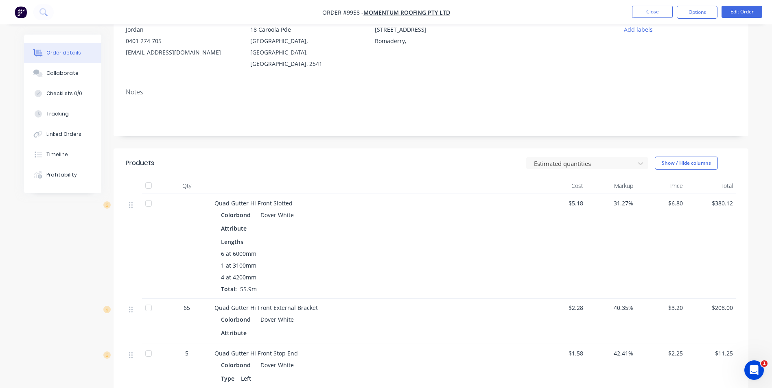
scroll to position [163, 0]
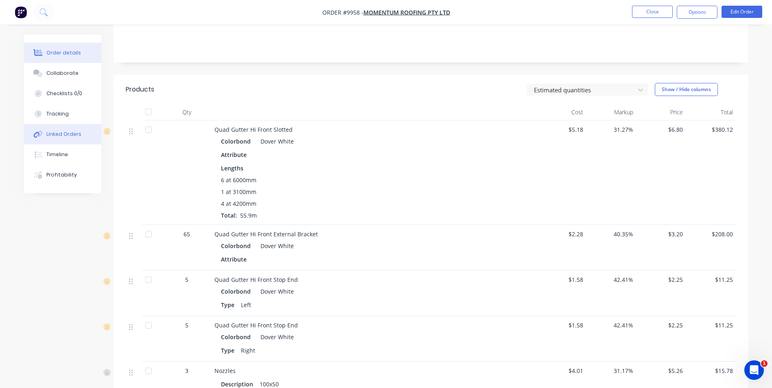
click at [70, 133] on div "Linked Orders" at bounding box center [63, 134] width 35 height 7
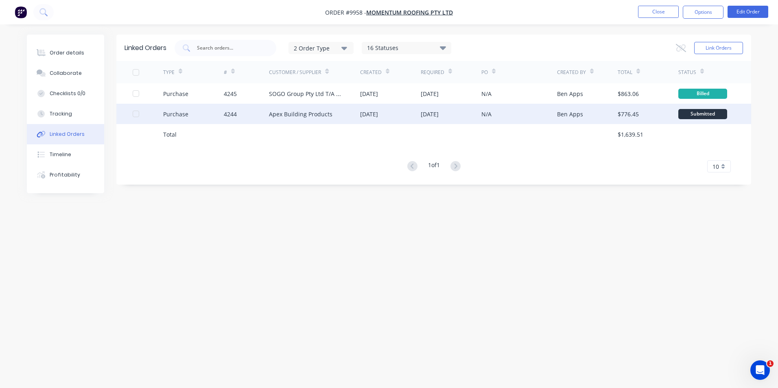
click at [342, 111] on div "Apex Building Products" at bounding box center [314, 114] width 91 height 20
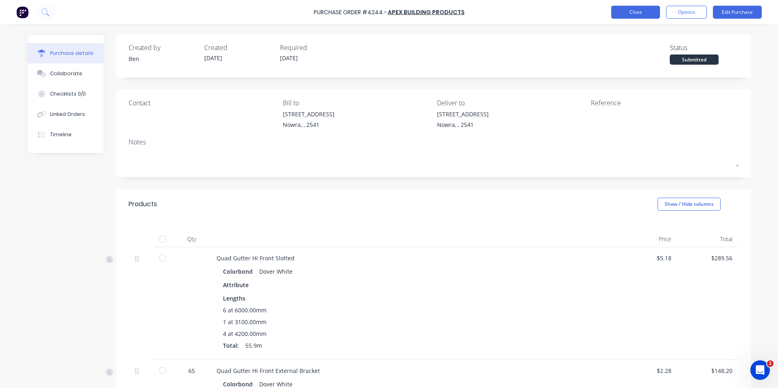
click at [623, 15] on button "Close" at bounding box center [635, 12] width 49 height 13
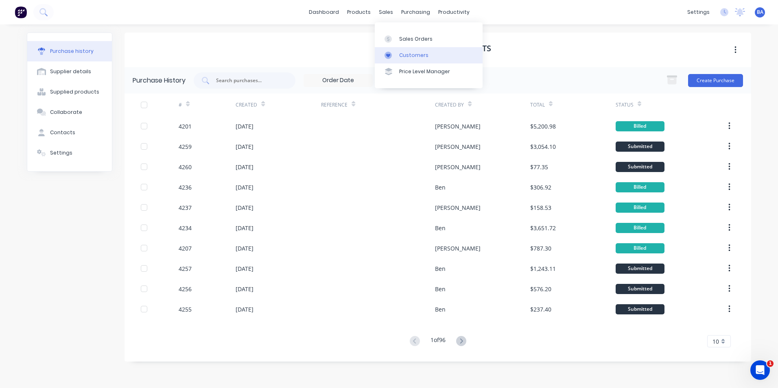
click at [391, 53] on icon at bounding box center [388, 55] width 7 height 7
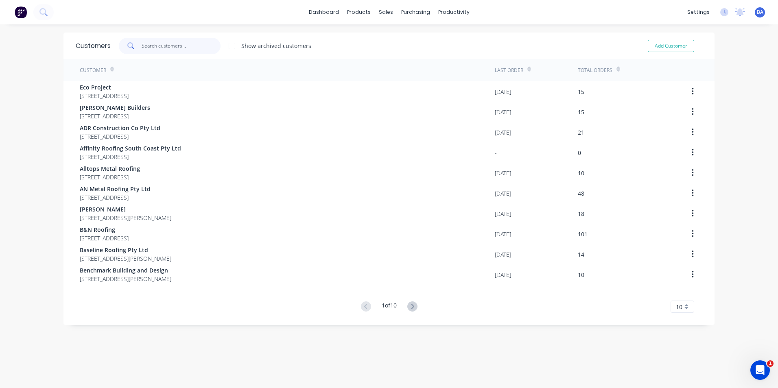
click at [174, 45] on input "text" at bounding box center [181, 46] width 79 height 16
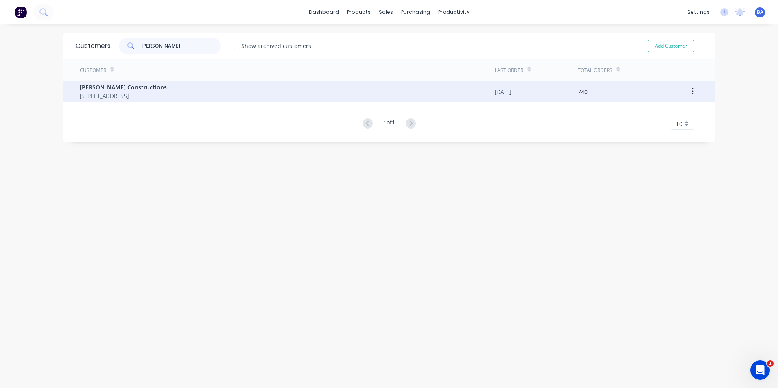
type input "hobbs"
click at [167, 90] on span "[PERSON_NAME] Constructions" at bounding box center [123, 87] width 87 height 9
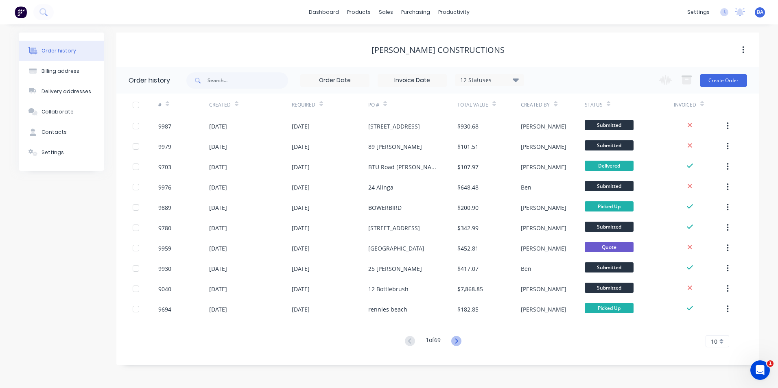
click at [455, 340] on icon at bounding box center [456, 341] width 10 height 10
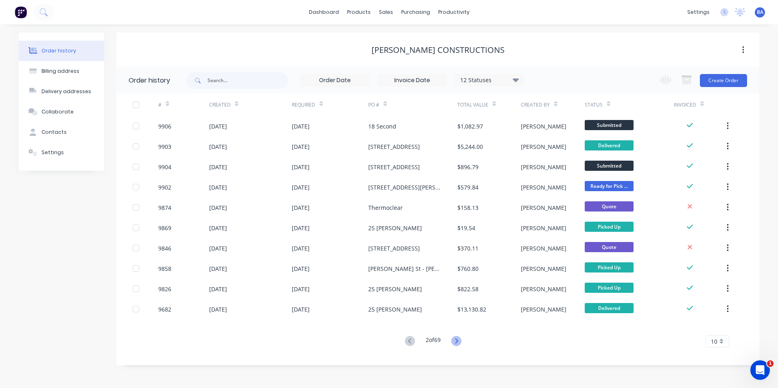
click at [457, 337] on icon at bounding box center [456, 341] width 10 height 10
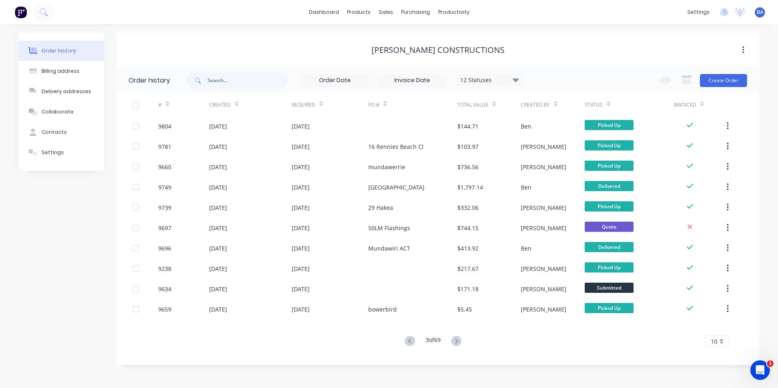
click at [457, 338] on icon at bounding box center [456, 341] width 10 height 10
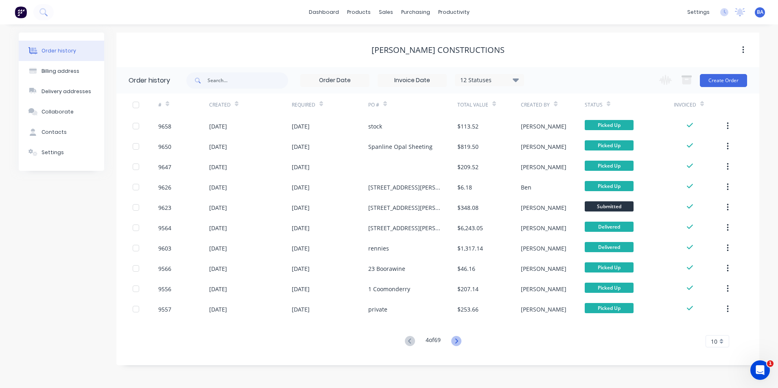
click at [457, 338] on icon at bounding box center [456, 341] width 10 height 10
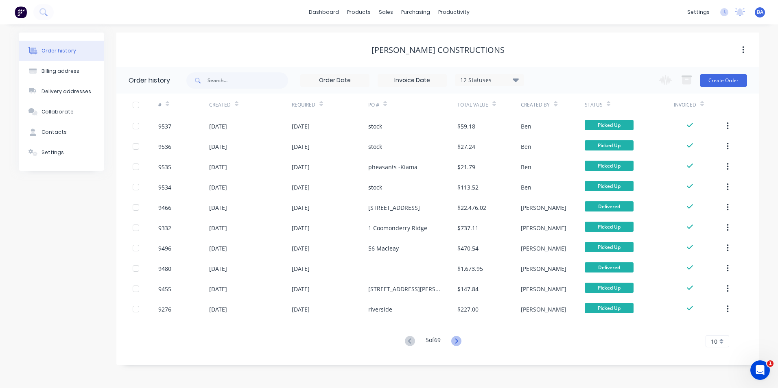
click at [458, 338] on icon at bounding box center [456, 341] width 10 height 10
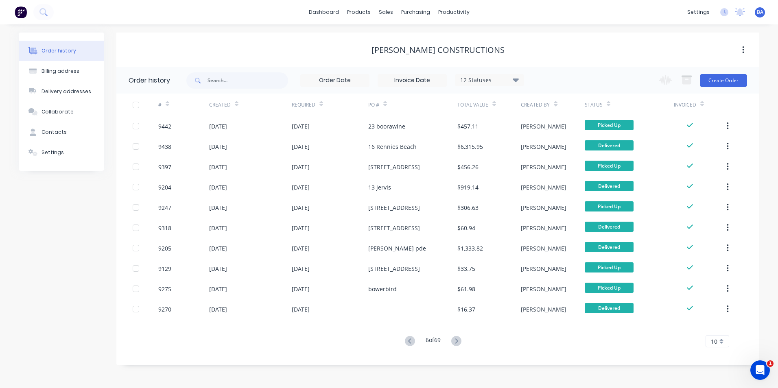
click at [458, 338] on icon at bounding box center [456, 341] width 10 height 10
click at [409, 338] on icon at bounding box center [410, 341] width 10 height 10
click at [409, 338] on div "Order history Billing address Delivery addresses Collaborate Contacts Settings …" at bounding box center [389, 206] width 778 height 364
click at [409, 338] on icon at bounding box center [410, 341] width 10 height 10
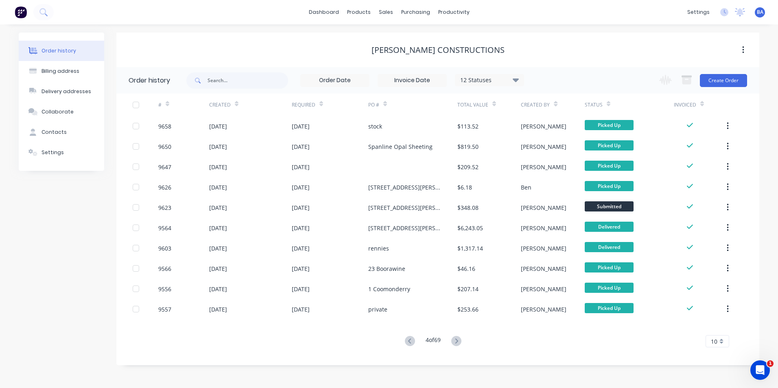
click at [409, 338] on icon at bounding box center [410, 341] width 10 height 10
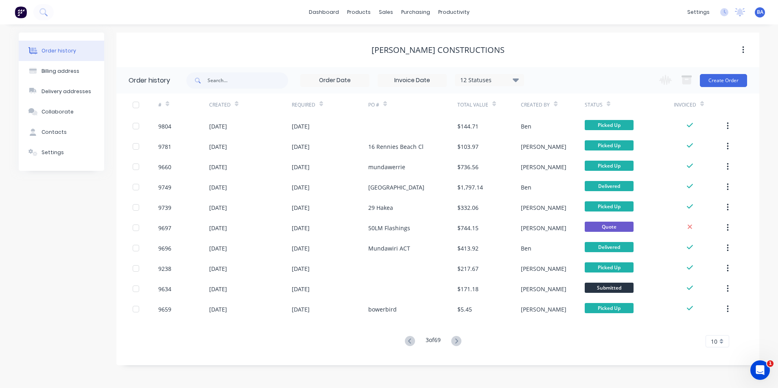
click at [409, 338] on icon at bounding box center [410, 341] width 10 height 10
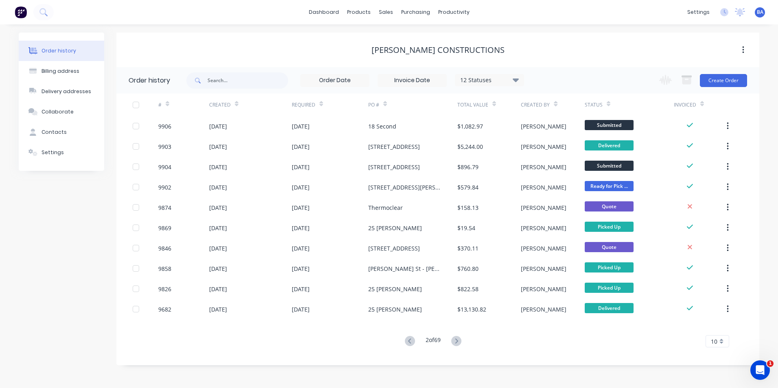
click at [409, 338] on icon at bounding box center [410, 341] width 10 height 10
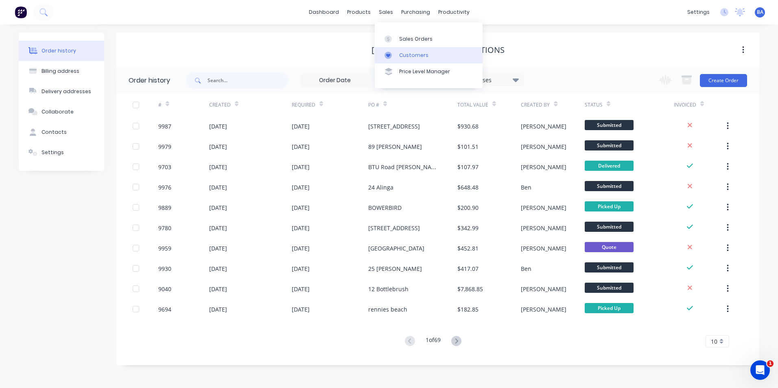
click at [388, 57] on icon at bounding box center [388, 55] width 7 height 7
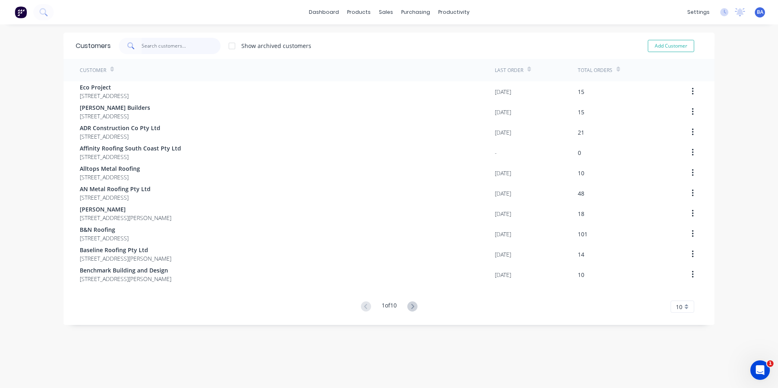
click at [188, 45] on input "text" at bounding box center [181, 46] width 79 height 16
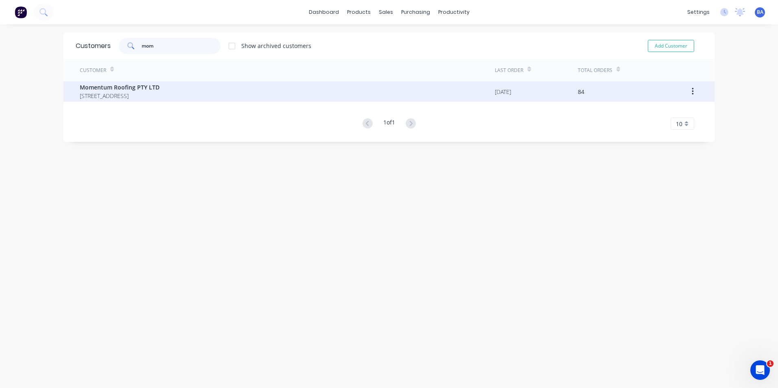
type input "mom"
click at [160, 88] on span "Momentum Roofing PTY LTD" at bounding box center [120, 87] width 80 height 9
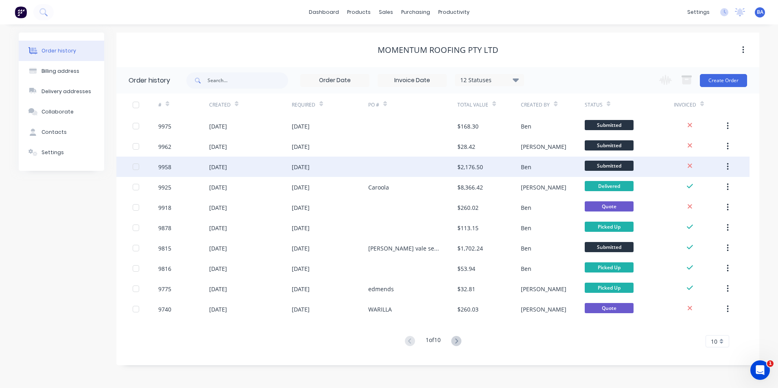
click at [360, 166] on div "[DATE]" at bounding box center [330, 167] width 77 height 20
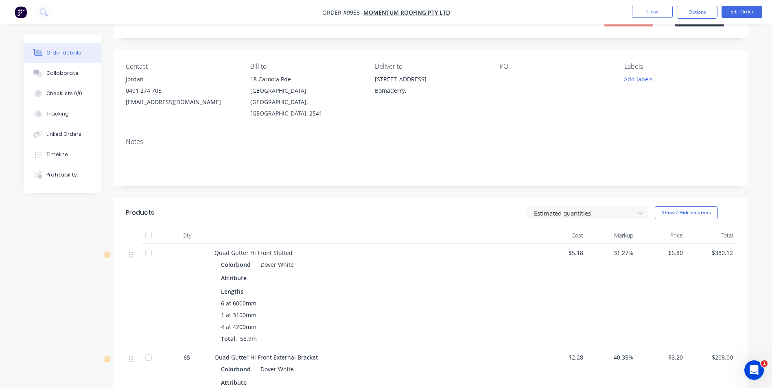
scroll to position [41, 0]
click at [651, 12] on button "Close" at bounding box center [652, 12] width 41 height 12
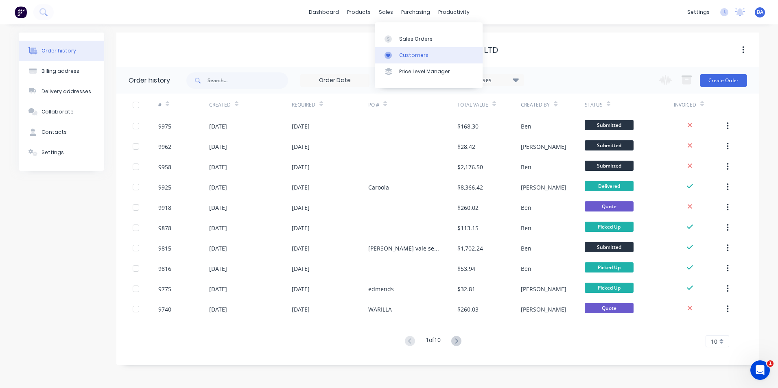
click at [391, 55] on icon at bounding box center [388, 55] width 7 height 7
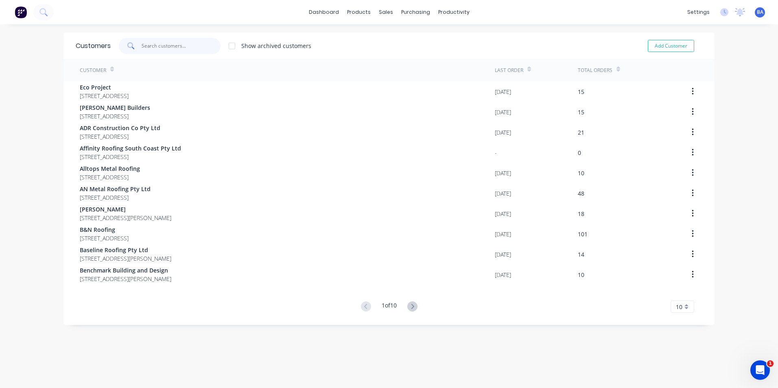
click at [163, 44] on input "text" at bounding box center [181, 46] width 79 height 16
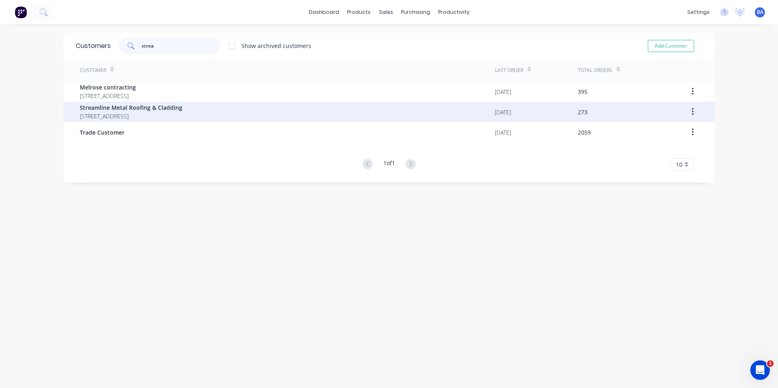
type input "strea"
click at [182, 113] on span "40 Lomandra Place Ulladulla New South Wales Australia 2539" at bounding box center [131, 116] width 103 height 9
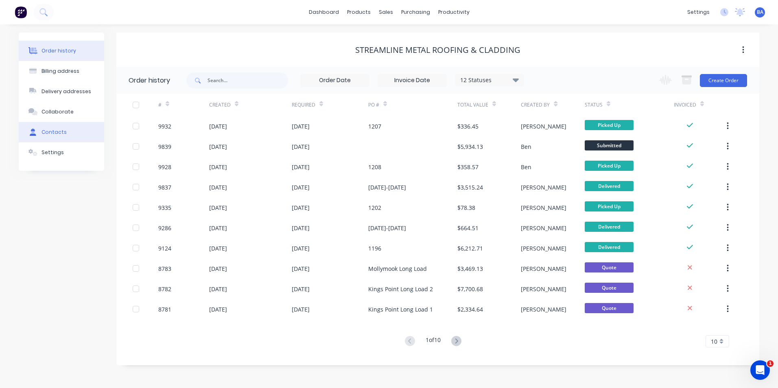
click at [68, 134] on button "Contacts" at bounding box center [61, 132] width 85 height 20
select select "AU"
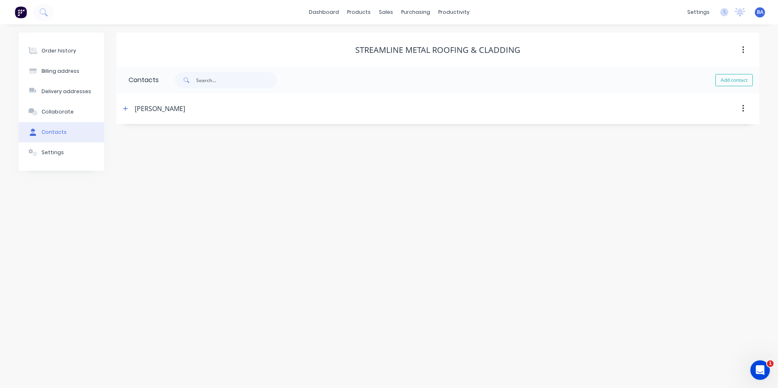
click at [160, 108] on div "Jesse Cameron" at bounding box center [160, 109] width 50 height 10
click at [127, 107] on icon "button" at bounding box center [125, 109] width 5 height 6
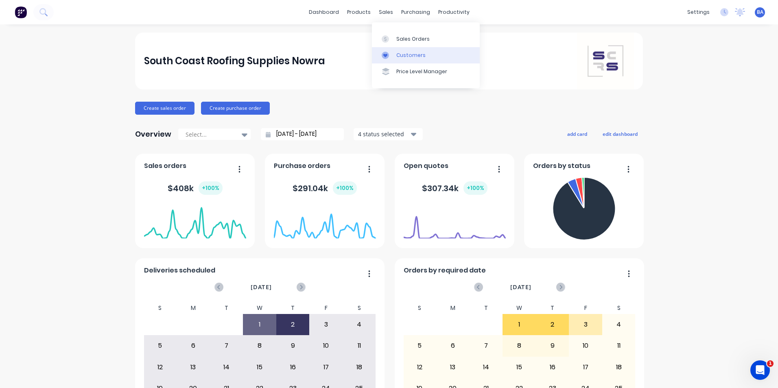
click at [389, 52] on div at bounding box center [388, 55] width 12 height 7
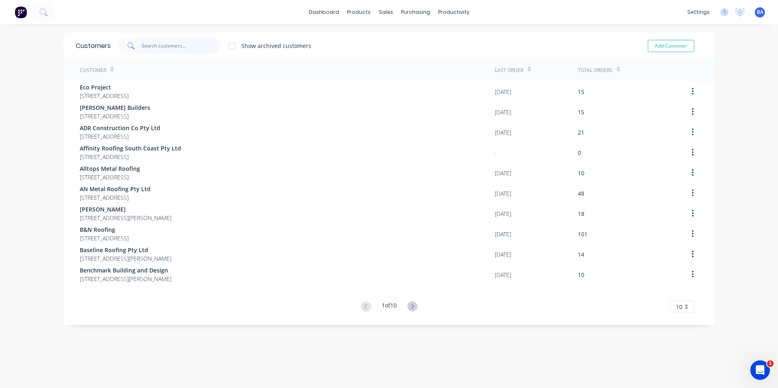
click at [162, 48] on input "text" at bounding box center [181, 46] width 79 height 16
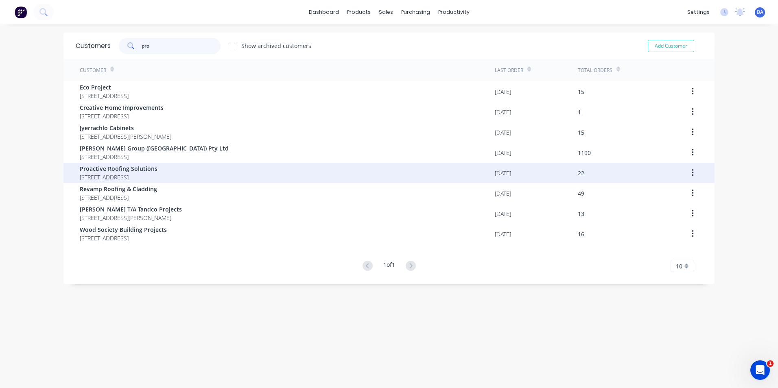
type input "pro"
click at [155, 170] on span "Proactive Roofing Solutions" at bounding box center [119, 168] width 78 height 9
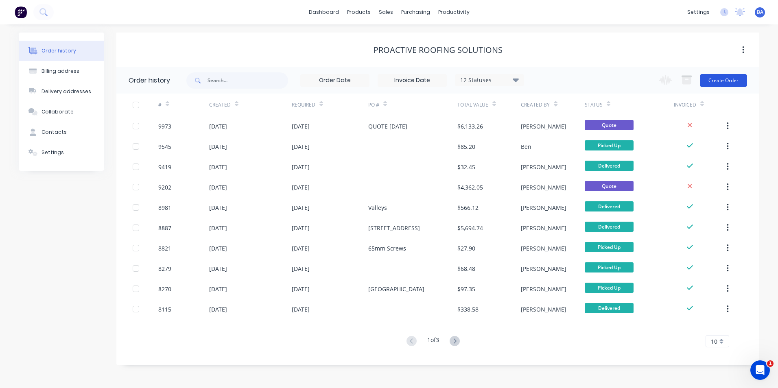
click at [713, 83] on button "Create Order" at bounding box center [723, 80] width 47 height 13
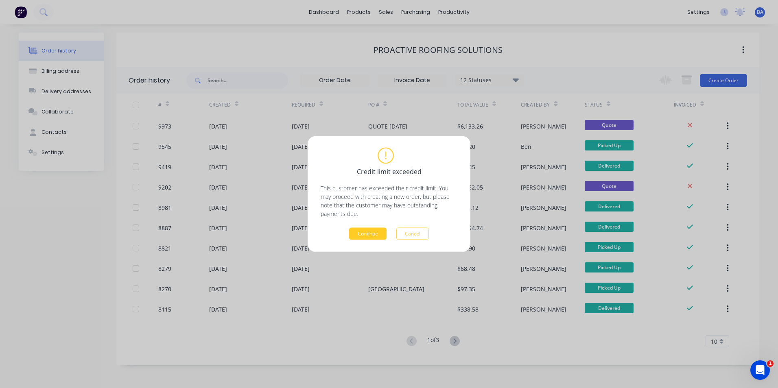
click at [368, 232] on button "Continue" at bounding box center [367, 234] width 37 height 12
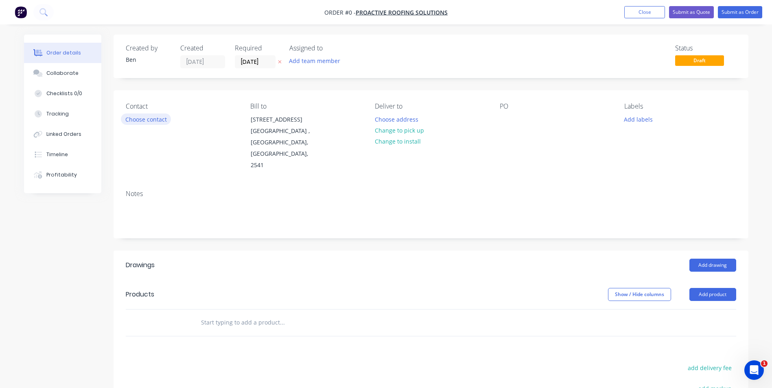
click at [131, 120] on button "Choose contact" at bounding box center [146, 119] width 50 height 11
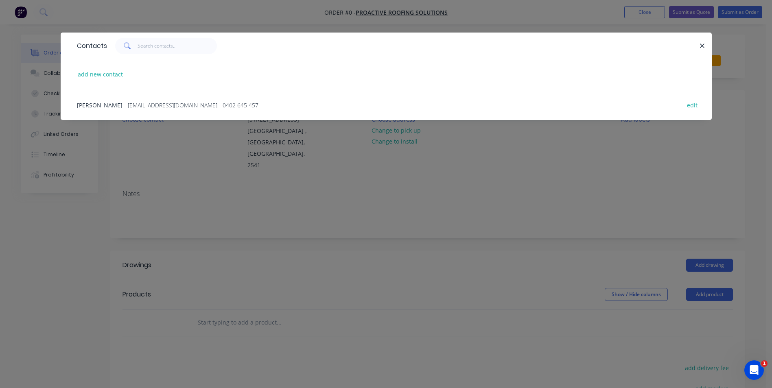
click at [105, 105] on span "[PERSON_NAME]" at bounding box center [100, 105] width 46 height 8
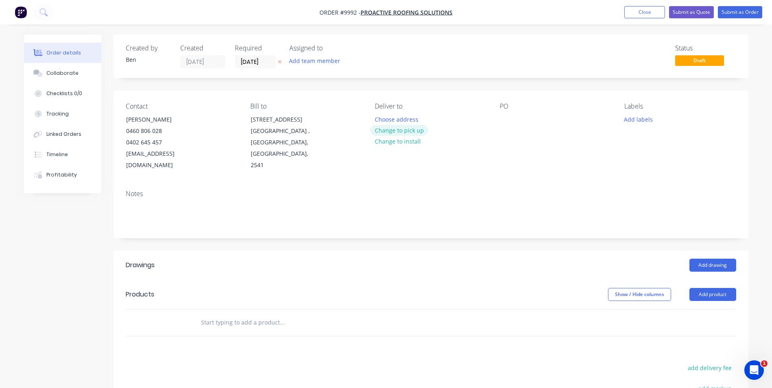
click at [400, 128] on button "Change to pick up" at bounding box center [399, 130] width 58 height 11
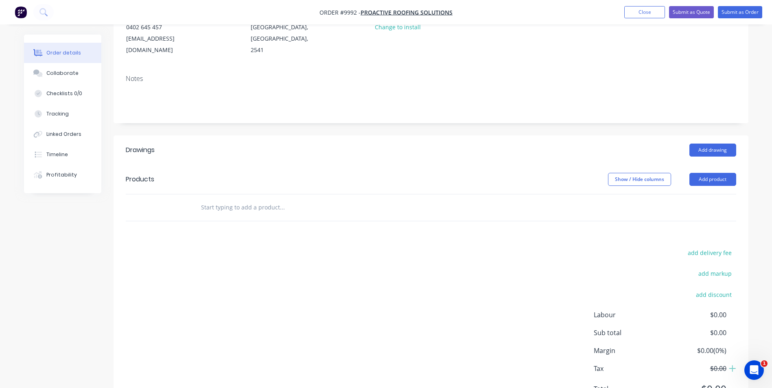
scroll to position [122, 0]
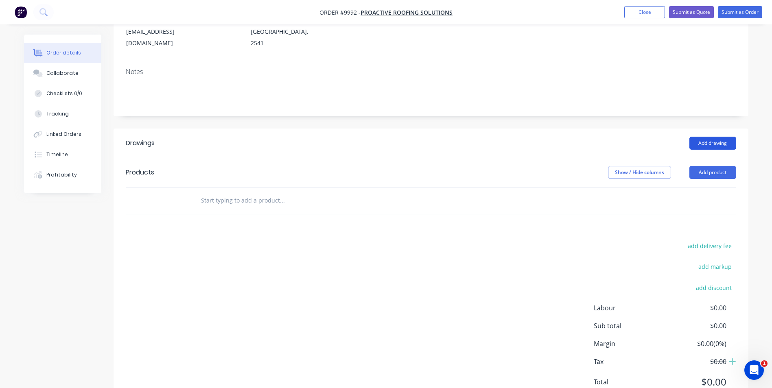
click at [709, 137] on button "Add drawing" at bounding box center [713, 143] width 47 height 13
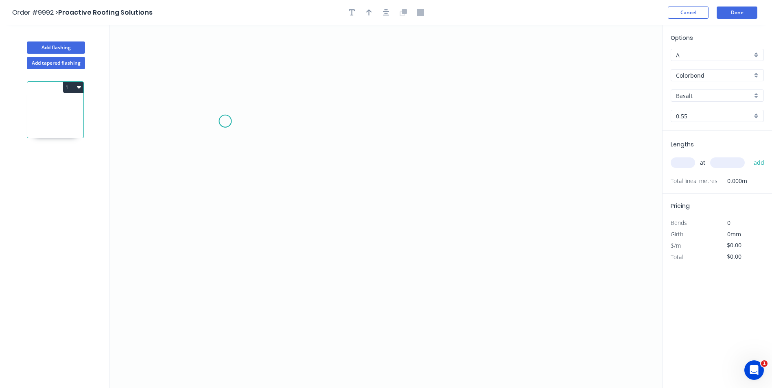
click at [225, 121] on icon "0" at bounding box center [386, 206] width 552 height 363
click at [201, 135] on icon "0" at bounding box center [386, 206] width 552 height 363
click at [401, 199] on icon "0 ?" at bounding box center [386, 206] width 552 height 363
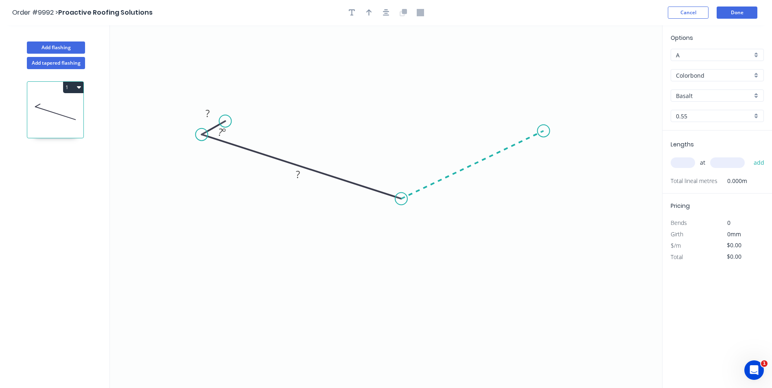
click at [544, 131] on icon "0 ? ? ? º" at bounding box center [386, 206] width 552 height 363
click at [516, 125] on icon "0 ? ? ? ? º ? º" at bounding box center [386, 206] width 552 height 363
click at [370, 14] on icon "button" at bounding box center [369, 12] width 6 height 7
drag, startPoint x: 621, startPoint y: 63, endPoint x: 394, endPoint y: 96, distance: 229.4
click at [394, 96] on icon at bounding box center [393, 86] width 7 height 26
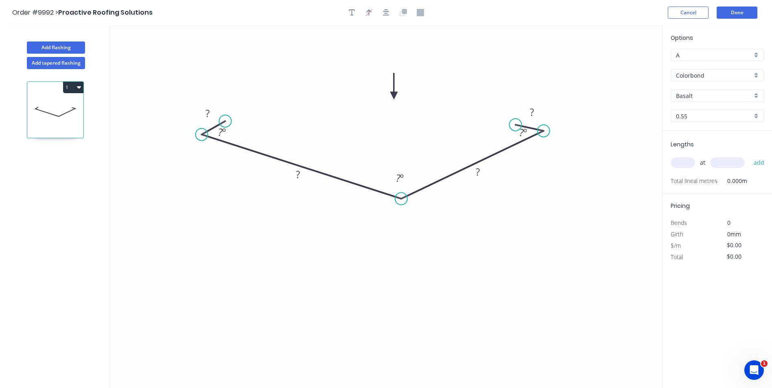
click at [715, 93] on input "Basalt" at bounding box center [714, 96] width 76 height 9
click at [706, 131] on div "Monument" at bounding box center [717, 134] width 92 height 14
type input "Monument"
click at [680, 163] on input "text" at bounding box center [683, 163] width 24 height 11
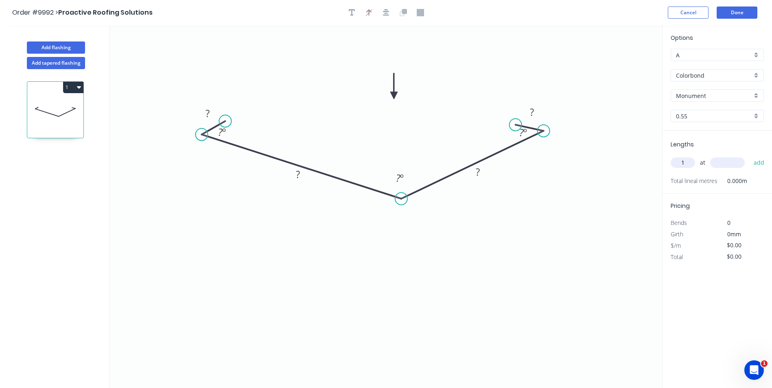
type input "1"
type input "3000"
click at [750, 156] on button "add" at bounding box center [759, 163] width 19 height 14
drag, startPoint x: 206, startPoint y: 113, endPoint x: 218, endPoint y: 80, distance: 34.9
click at [206, 113] on tspan "?" at bounding box center [208, 113] width 4 height 13
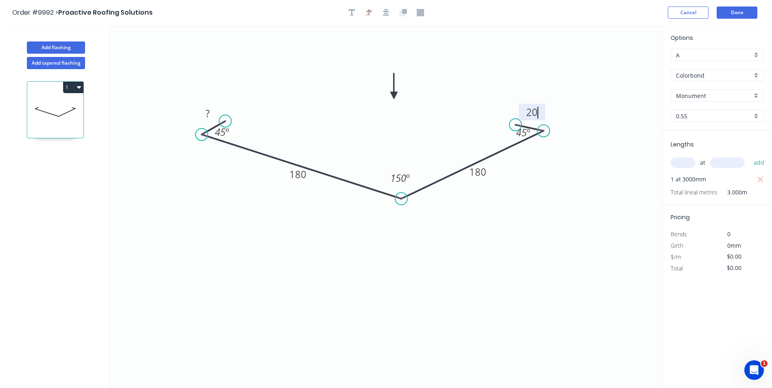
click at [291, 52] on icon "0 ? 180 180 20 45 º 150 º 45 º" at bounding box center [386, 206] width 552 height 363
click at [206, 113] on tspan "?" at bounding box center [208, 113] width 4 height 13
click at [254, 63] on icon "0 20 180 180 20 45 º 150 º 45 º" at bounding box center [386, 206] width 552 height 363
type input "$12.45"
type input "$37.35"
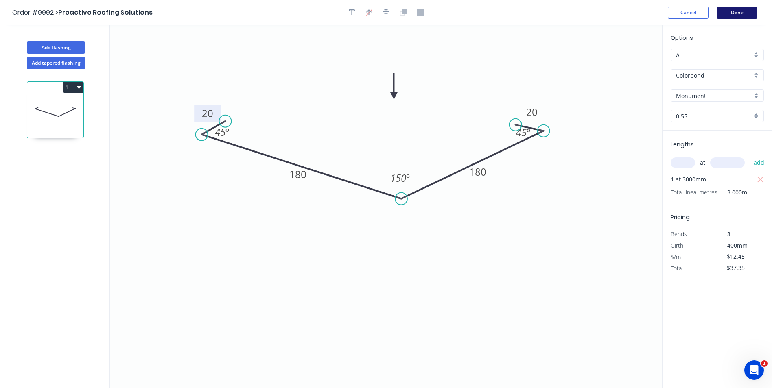
click at [733, 9] on button "Done" at bounding box center [737, 13] width 41 height 12
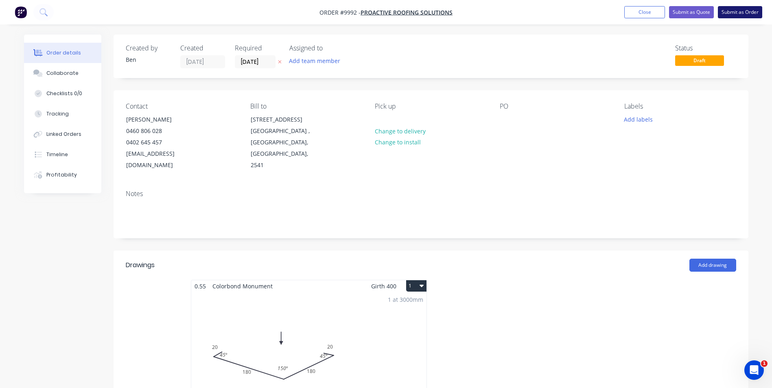
click at [738, 11] on button "Submit as Order" at bounding box center [740, 12] width 44 height 12
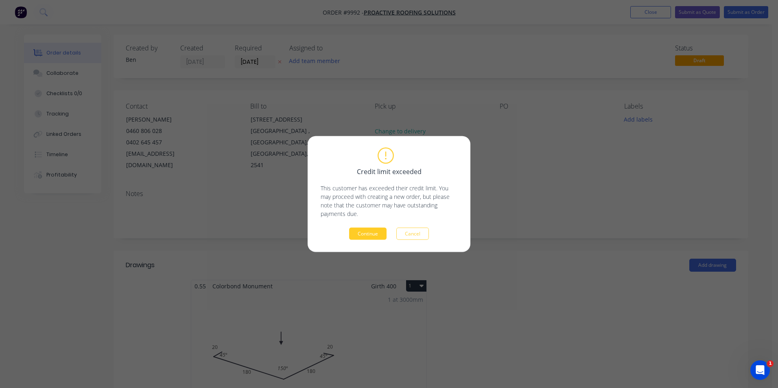
click at [371, 232] on button "Continue" at bounding box center [367, 234] width 37 height 12
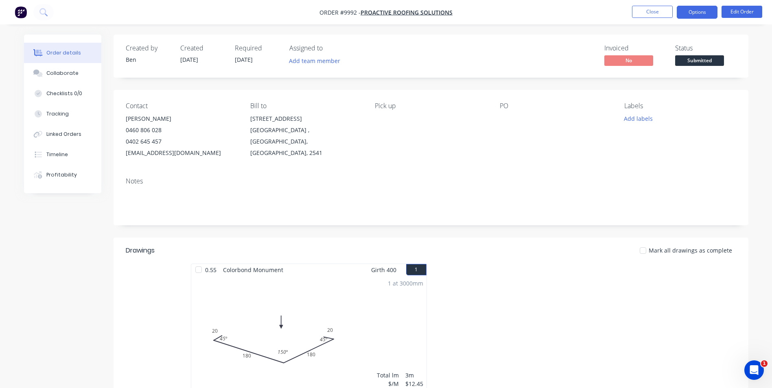
click at [699, 13] on button "Options" at bounding box center [697, 12] width 41 height 13
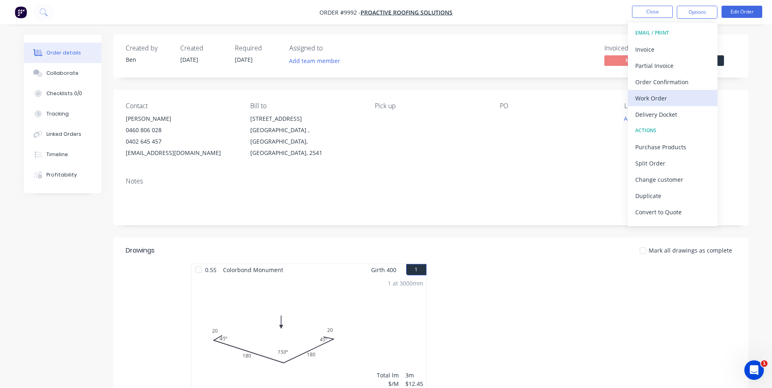
click at [672, 94] on div "Work Order" at bounding box center [672, 98] width 75 height 12
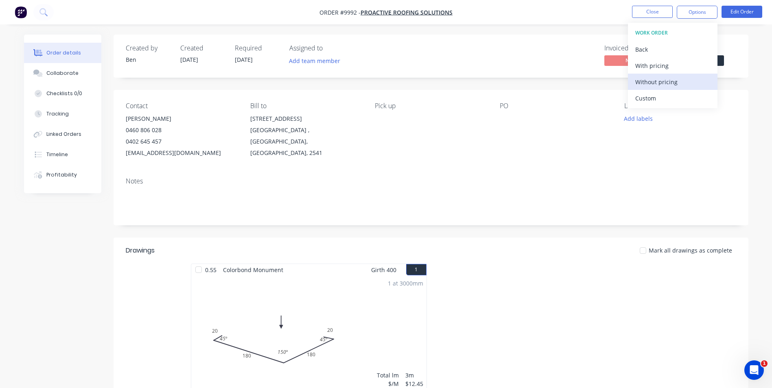
click at [674, 81] on div "Without pricing" at bounding box center [672, 82] width 75 height 12
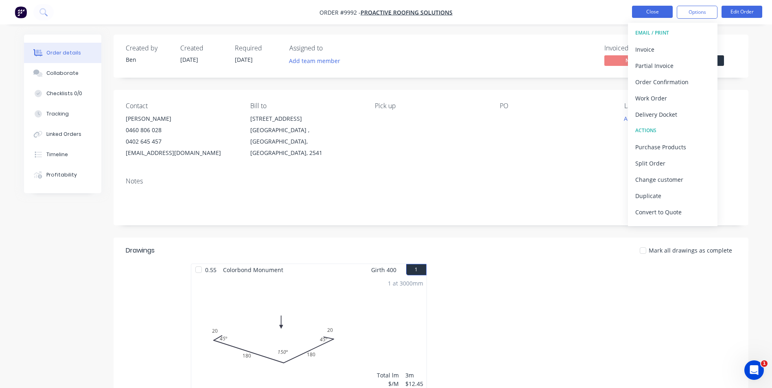
click at [639, 13] on button "Close" at bounding box center [652, 12] width 41 height 12
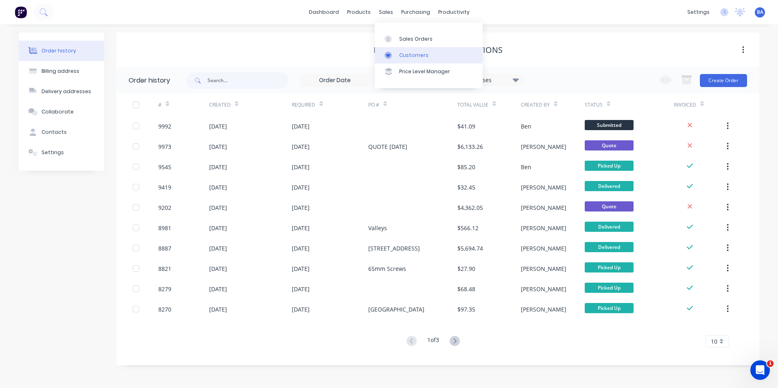
click at [394, 53] on div at bounding box center [391, 55] width 12 height 7
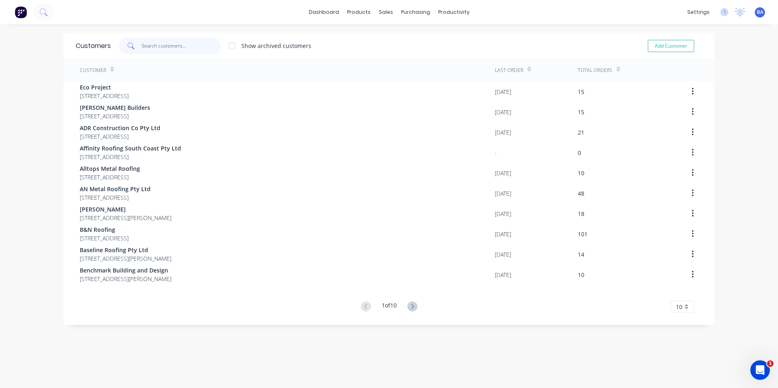
click at [197, 46] on input "text" at bounding box center [181, 46] width 79 height 16
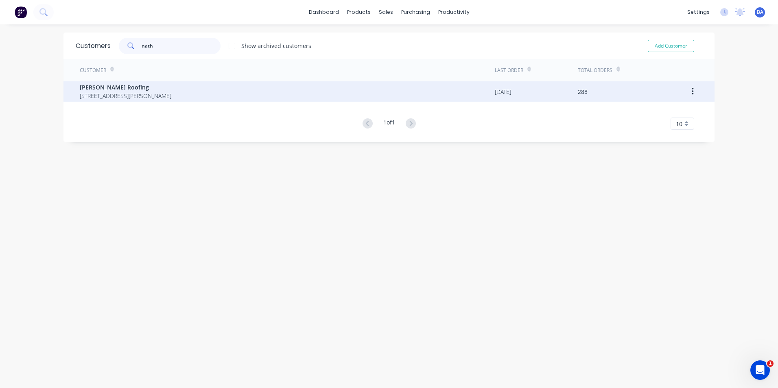
type input "nath"
click at [171, 94] on span "[STREET_ADDRESS][PERSON_NAME]" at bounding box center [126, 96] width 92 height 9
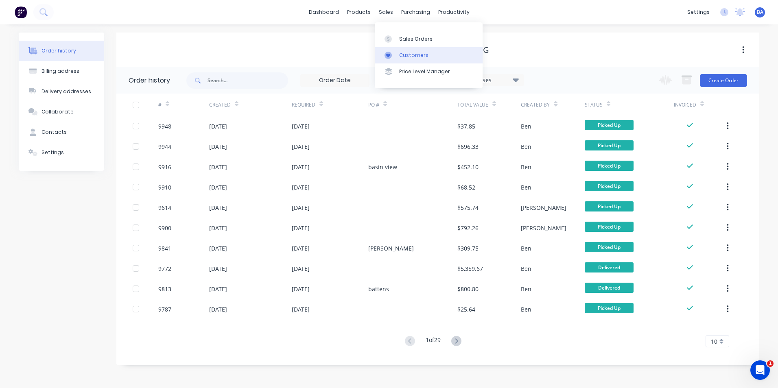
click at [388, 59] on link "Customers" at bounding box center [429, 55] width 108 height 16
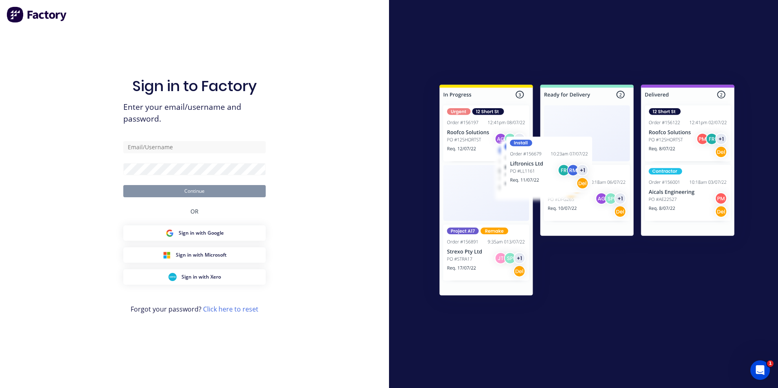
click at [186, 48] on div "Sign in to Factory Enter your email/username and password. Continue OR Sign in …" at bounding box center [194, 202] width 142 height 359
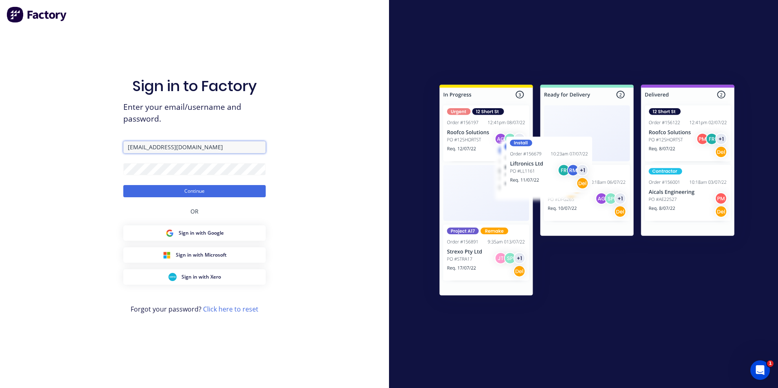
click at [188, 150] on input "[EMAIL_ADDRESS][DOMAIN_NAME]" at bounding box center [194, 147] width 142 height 12
type input "l"
type input "[EMAIL_ADDRESS][DOMAIN_NAME]"
click at [123, 185] on button "Continue" at bounding box center [194, 191] width 142 height 12
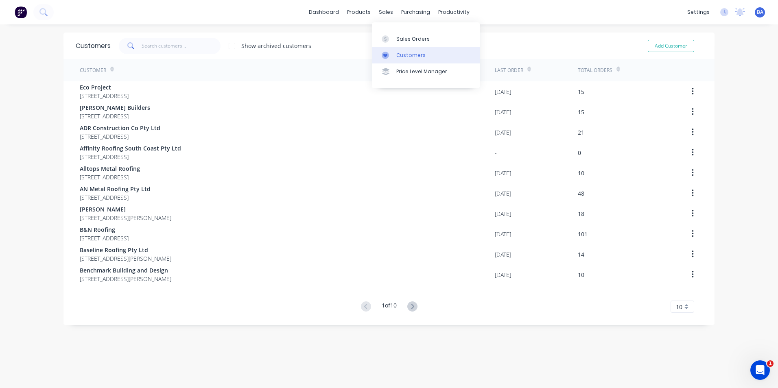
click at [386, 52] on icon at bounding box center [385, 55] width 7 height 7
click at [197, 47] on input "text" at bounding box center [181, 46] width 79 height 16
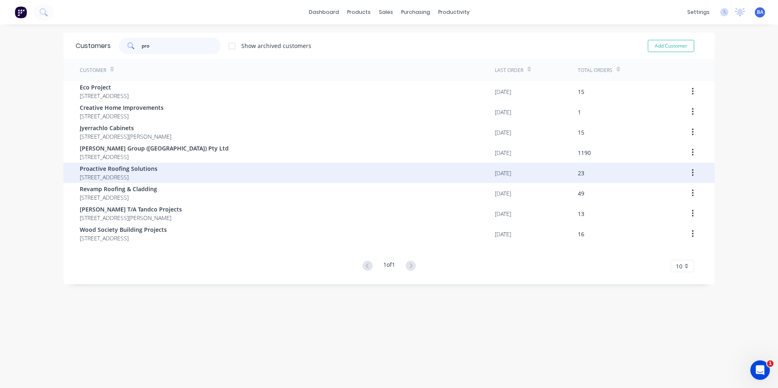
type input "pro"
click at [136, 169] on span "Proactive Roofing Solutions" at bounding box center [119, 168] width 78 height 9
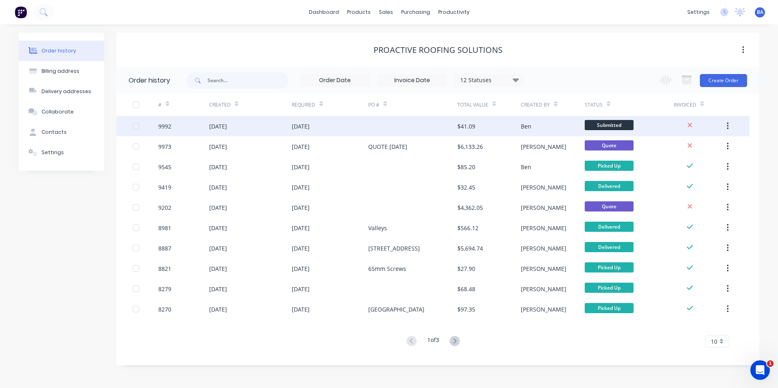
click at [410, 128] on div at bounding box center [412, 126] width 89 height 20
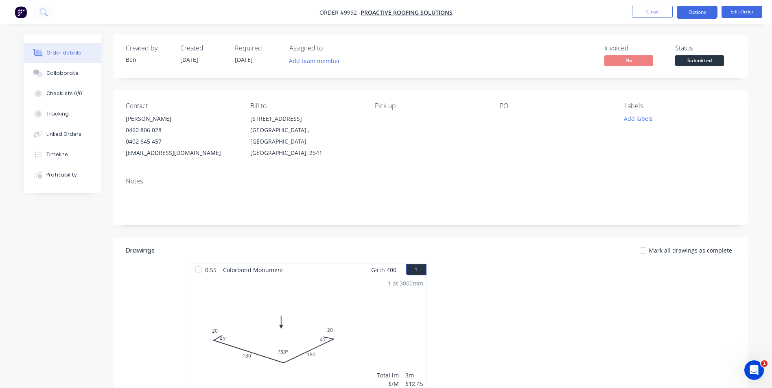
click at [707, 11] on button "Options" at bounding box center [697, 12] width 41 height 13
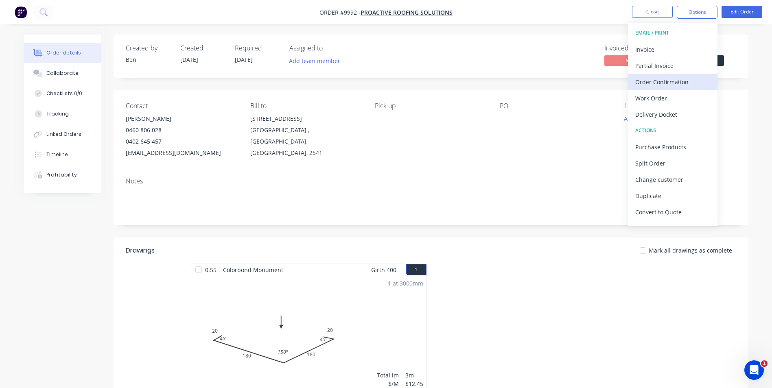
click at [661, 81] on div "Order Confirmation" at bounding box center [672, 82] width 75 height 12
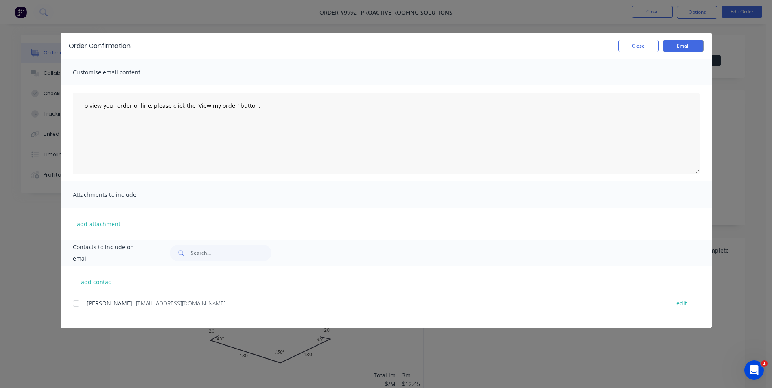
click at [77, 305] on div at bounding box center [76, 304] width 16 height 16
click at [678, 44] on button "Email" at bounding box center [683, 46] width 41 height 12
click at [641, 48] on button "Close" at bounding box center [638, 46] width 41 height 12
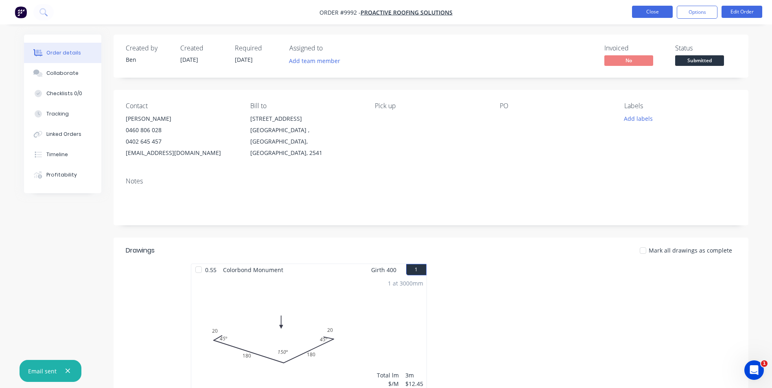
click at [643, 9] on button "Close" at bounding box center [652, 12] width 41 height 12
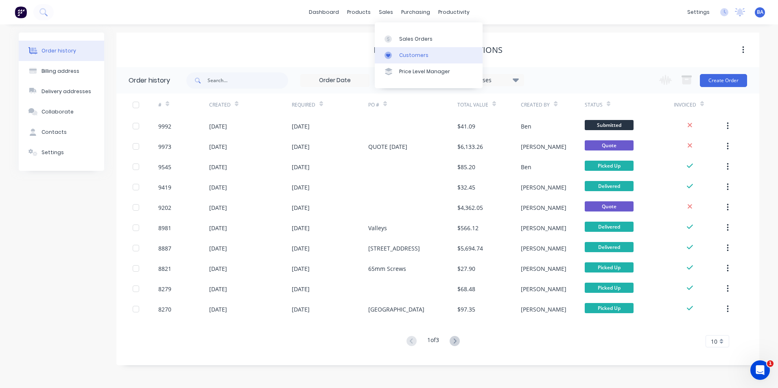
click at [382, 53] on link "Customers" at bounding box center [429, 55] width 108 height 16
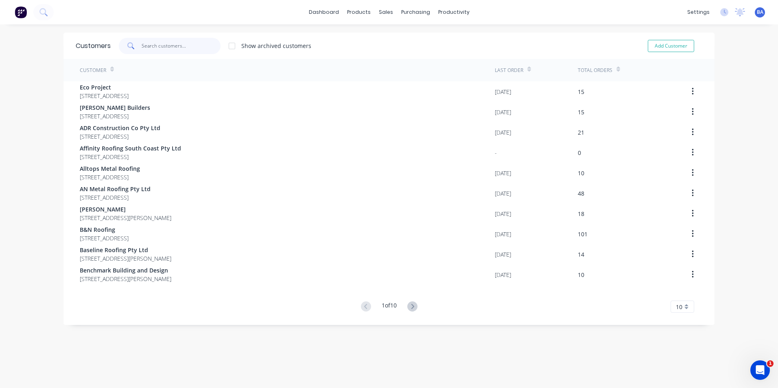
click at [182, 47] on input "text" at bounding box center [181, 46] width 79 height 16
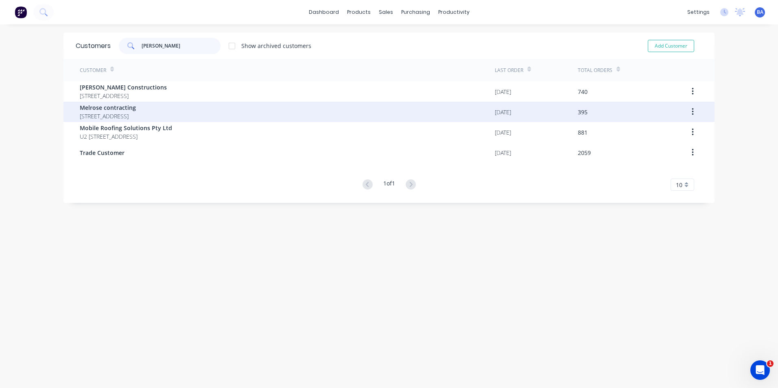
type input "[PERSON_NAME]"
click at [136, 109] on span "Melrose contracting" at bounding box center [108, 107] width 56 height 9
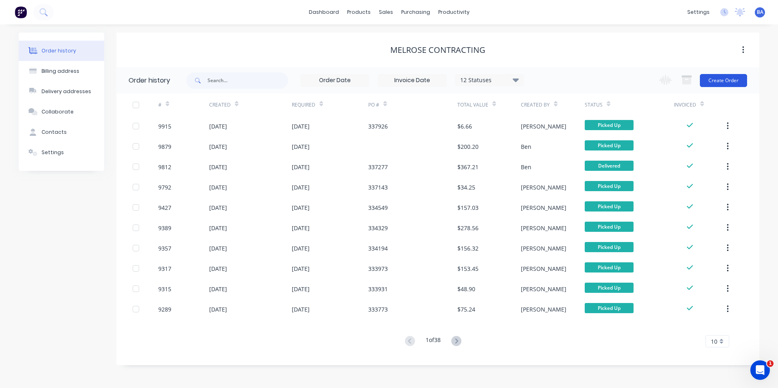
click at [717, 77] on button "Create Order" at bounding box center [723, 80] width 47 height 13
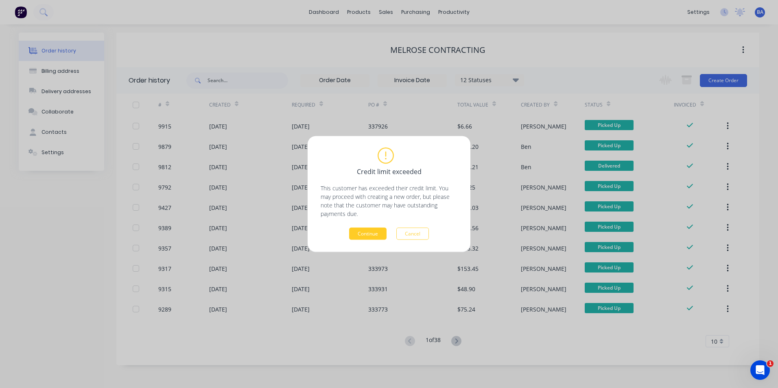
click at [371, 234] on button "Continue" at bounding box center [367, 234] width 37 height 12
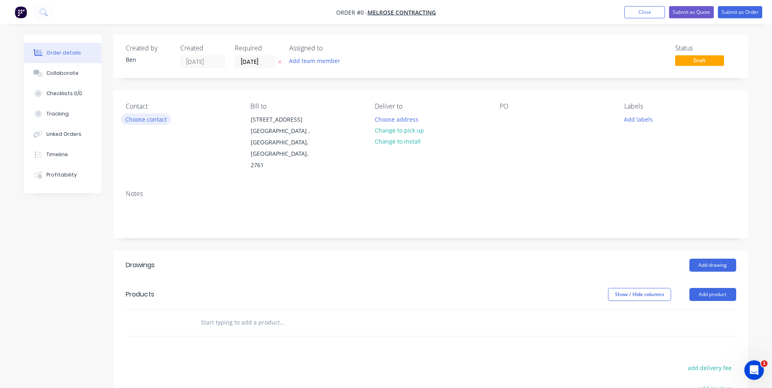
click at [138, 118] on button "Choose contact" at bounding box center [146, 119] width 50 height 11
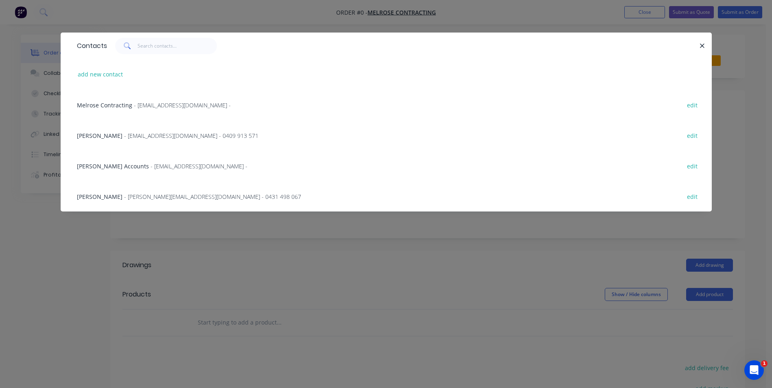
click at [90, 136] on span "[PERSON_NAME]" at bounding box center [100, 136] width 46 height 8
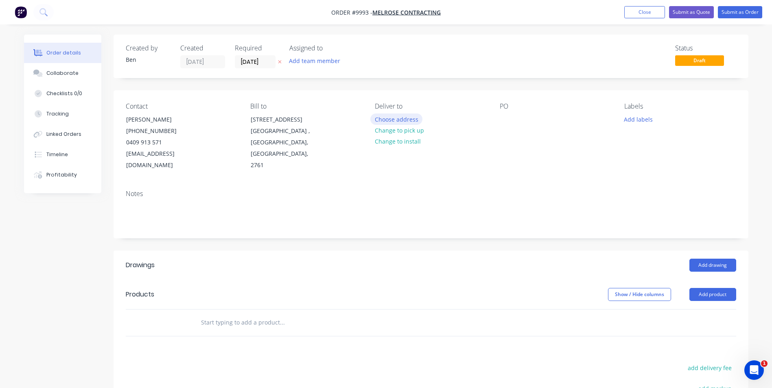
click at [405, 119] on button "Choose address" at bounding box center [396, 119] width 52 height 11
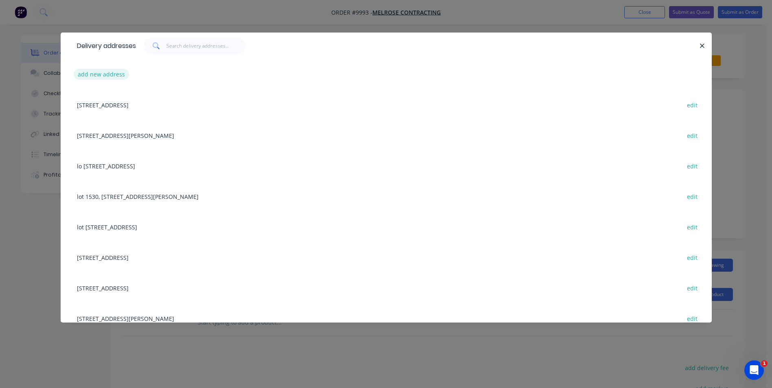
click at [99, 72] on button "add new address" at bounding box center [102, 74] width 56 height 11
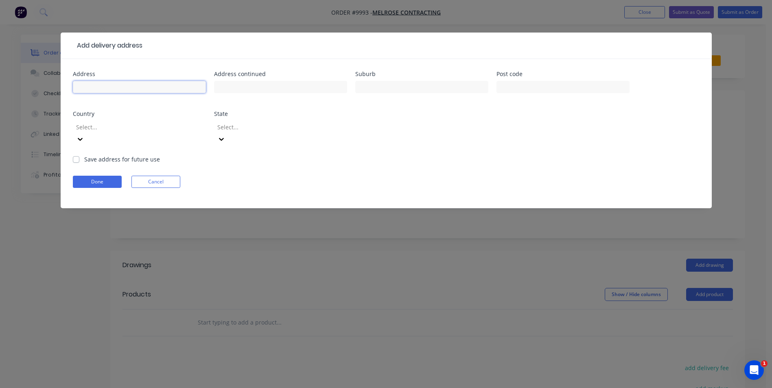
click at [101, 85] on input "text" at bounding box center [139, 87] width 133 height 12
type input "[STREET_ADDRESS][PERSON_NAME]"
click at [379, 88] on input "text" at bounding box center [421, 87] width 133 height 12
type input "vincentia"
click at [109, 176] on button "Done" at bounding box center [97, 182] width 49 height 12
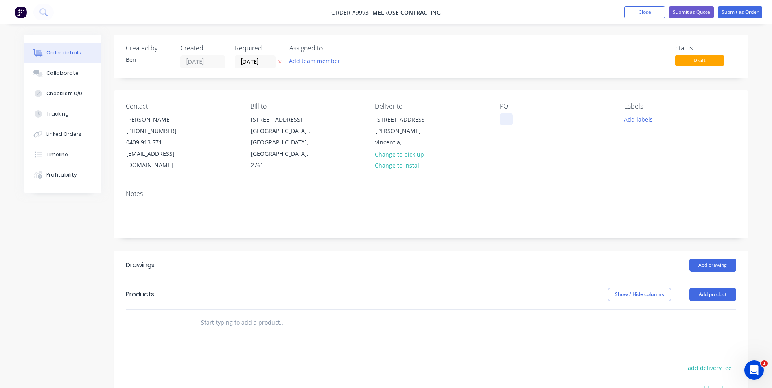
click at [507, 119] on div at bounding box center [506, 120] width 13 height 12
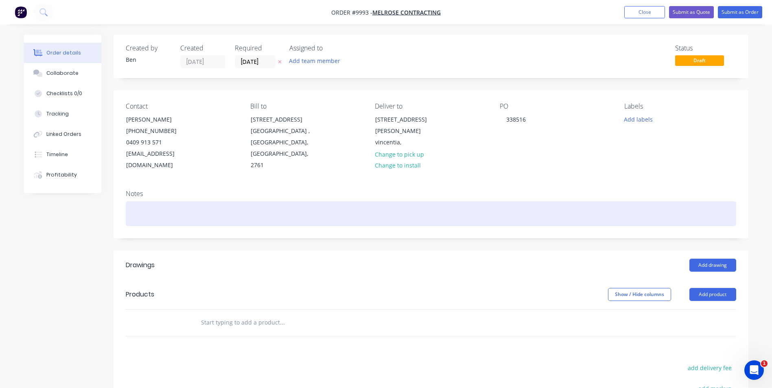
click at [142, 201] on div at bounding box center [431, 213] width 611 height 25
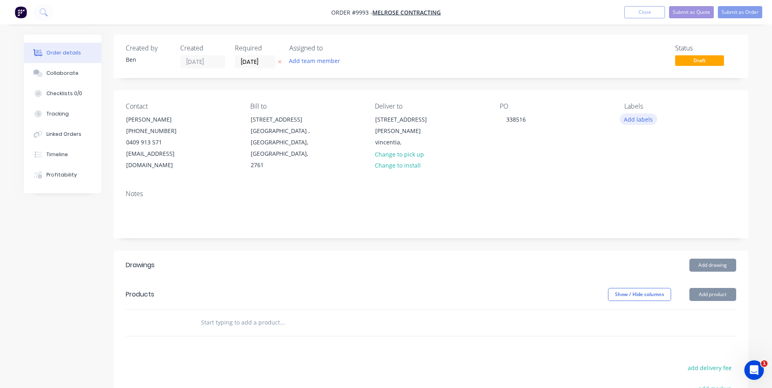
click at [637, 118] on button "Add labels" at bounding box center [638, 119] width 37 height 11
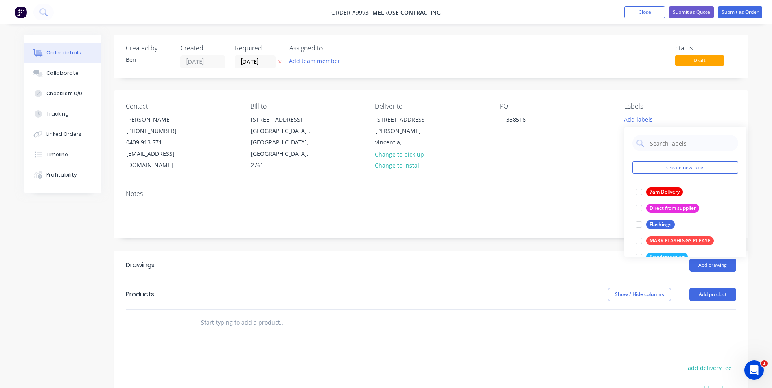
click at [664, 107] on div "Labels" at bounding box center [680, 107] width 112 height 8
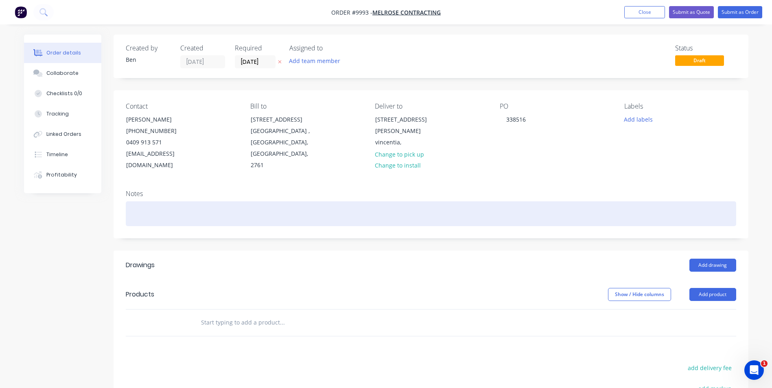
click at [146, 201] on div at bounding box center [431, 213] width 611 height 25
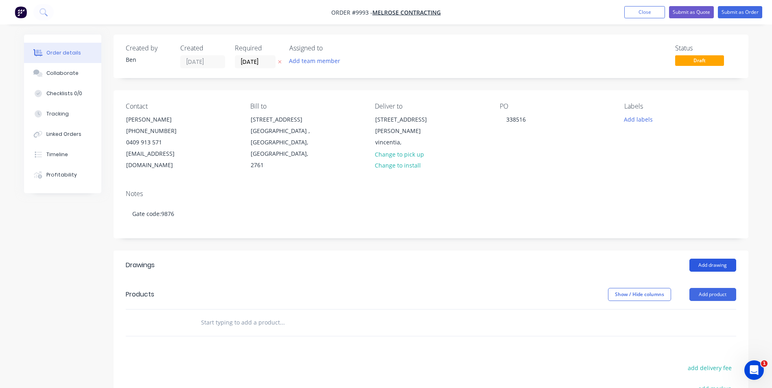
click at [713, 259] on button "Add drawing" at bounding box center [713, 265] width 47 height 13
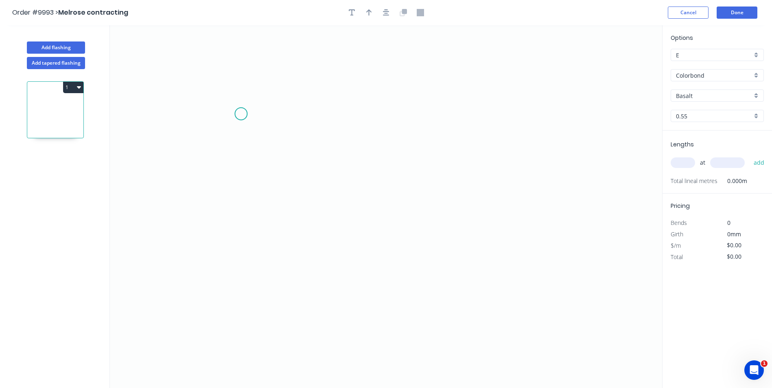
click at [241, 114] on icon "0" at bounding box center [386, 206] width 552 height 363
click at [241, 267] on icon "0" at bounding box center [386, 206] width 552 height 363
click at [403, 270] on icon "0 ?" at bounding box center [386, 206] width 552 height 363
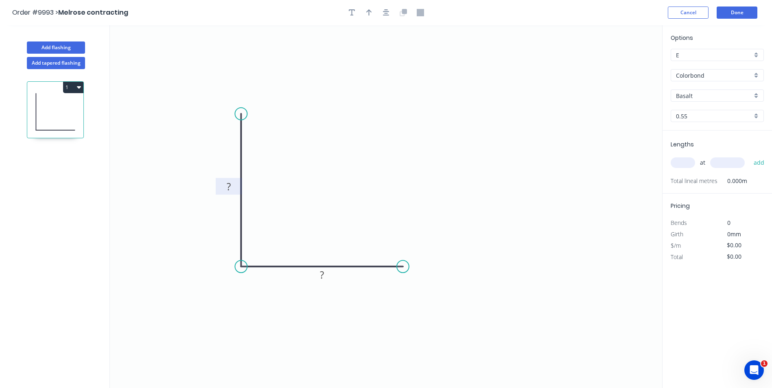
click at [229, 187] on tspan "?" at bounding box center [229, 186] width 4 height 13
type input "$5.12"
click at [370, 15] on icon "button" at bounding box center [369, 12] width 6 height 7
click at [620, 65] on icon at bounding box center [620, 57] width 7 height 26
drag, startPoint x: 621, startPoint y: 64, endPoint x: 344, endPoint y: 171, distance: 296.8
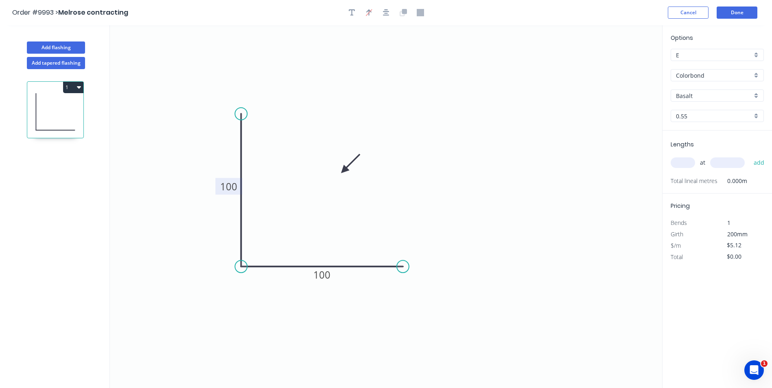
click at [344, 171] on icon at bounding box center [351, 164] width 24 height 24
click at [698, 96] on input "Basalt" at bounding box center [714, 96] width 76 height 9
click at [703, 149] on div "Surfmist" at bounding box center [717, 152] width 92 height 14
type input "Surfmist"
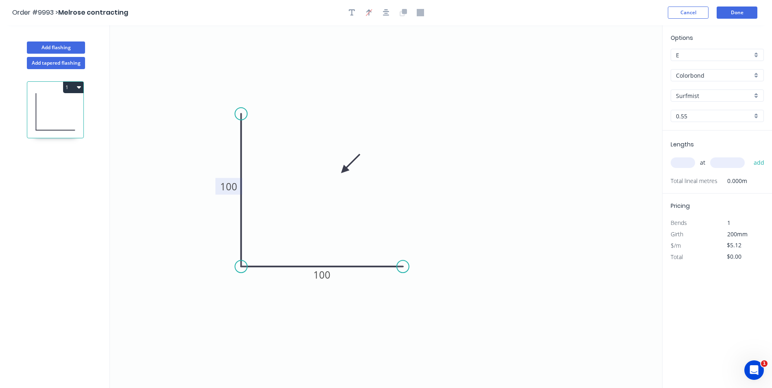
click at [676, 163] on input "text" at bounding box center [683, 163] width 24 height 11
type input "1"
type input "1200"
click at [750, 156] on button "add" at bounding box center [759, 163] width 19 height 14
type input "$6.14"
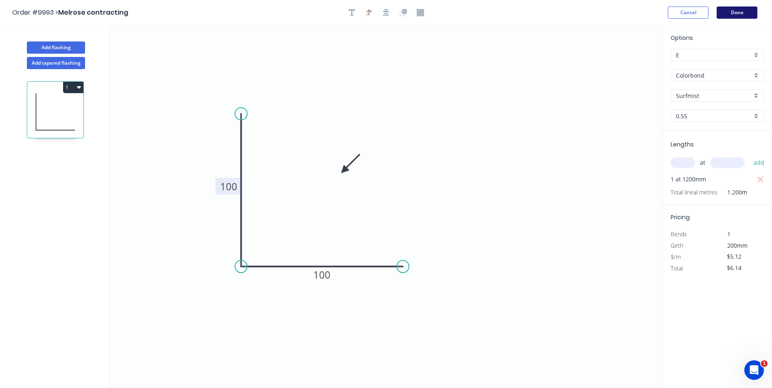
click at [739, 9] on button "Done" at bounding box center [737, 13] width 41 height 12
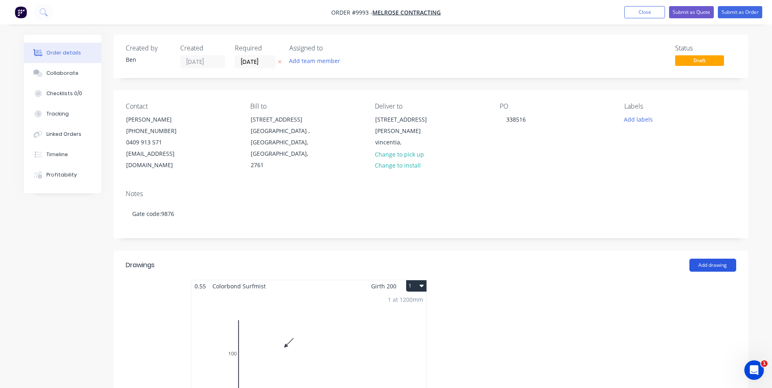
click at [707, 259] on button "Add drawing" at bounding box center [713, 265] width 47 height 13
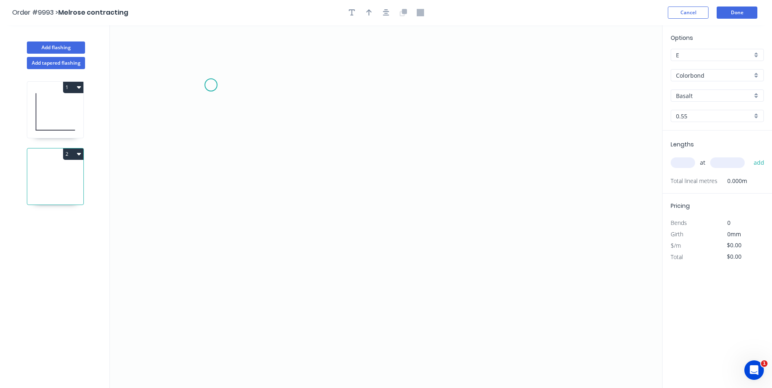
click at [211, 85] on icon "0" at bounding box center [386, 206] width 552 height 363
click at [208, 174] on icon "0" at bounding box center [386, 206] width 552 height 363
click at [306, 187] on icon "0 ?" at bounding box center [386, 206] width 552 height 363
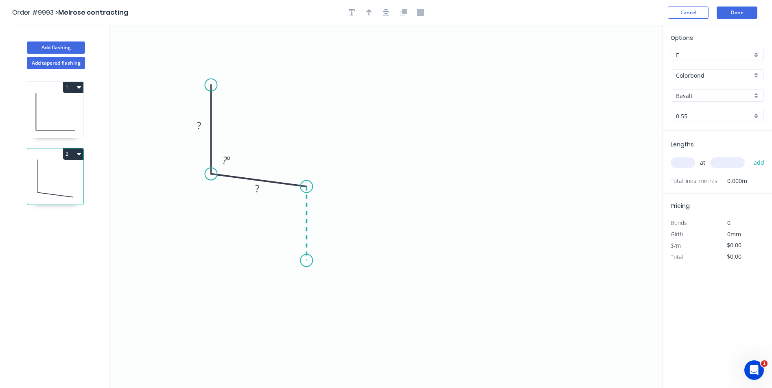
click at [305, 261] on icon "0 ? ? ? º" at bounding box center [386, 206] width 552 height 363
click at [297, 273] on icon "0 ? ? ? ? º ? º" at bounding box center [386, 206] width 552 height 363
click at [314, 274] on rect at bounding box center [311, 270] width 16 height 11
type input "$7.90"
click at [493, 159] on icon "0 100 55 50 10 95 º 95 º 160 º" at bounding box center [386, 206] width 552 height 363
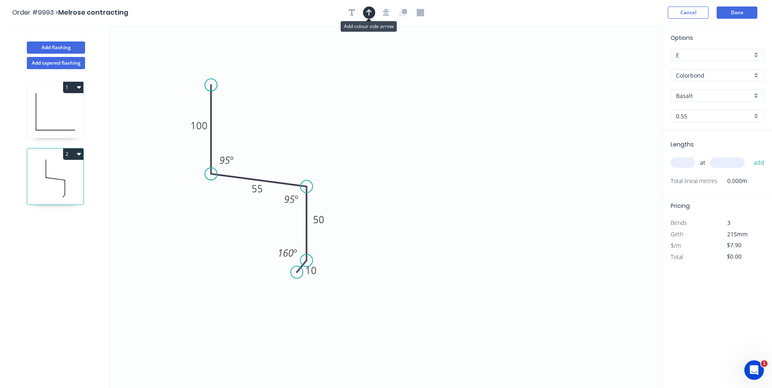
click at [371, 14] on icon "button" at bounding box center [369, 12] width 6 height 7
click at [620, 63] on icon at bounding box center [620, 57] width 7 height 26
drag, startPoint x: 621, startPoint y: 63, endPoint x: 360, endPoint y: 114, distance: 265.9
click at [360, 114] on icon at bounding box center [367, 108] width 24 height 24
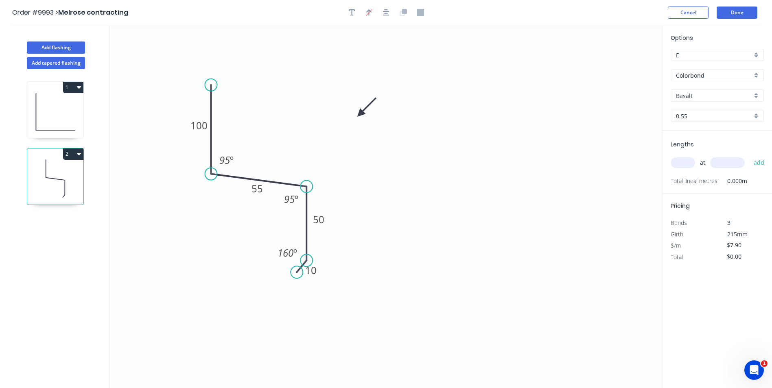
click at [707, 95] on input "Basalt" at bounding box center [714, 96] width 76 height 9
click at [706, 146] on div "Surfmist" at bounding box center [717, 152] width 92 height 14
type input "Surfmist"
click at [679, 163] on input "text" at bounding box center [683, 163] width 24 height 11
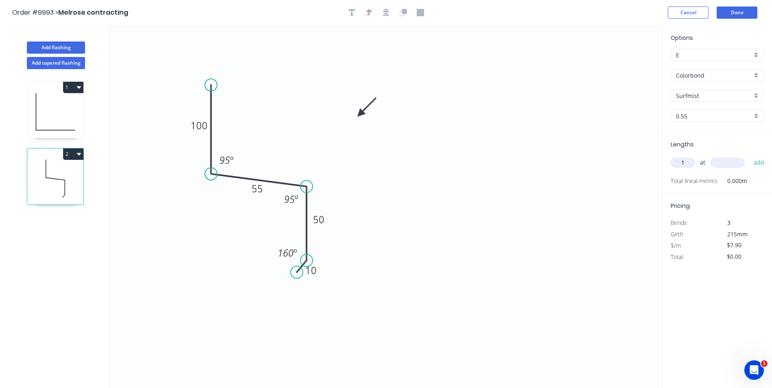
type input "1"
type input "3500"
click at [750, 156] on button "add" at bounding box center [759, 163] width 19 height 14
type input "$27.65"
type input "1"
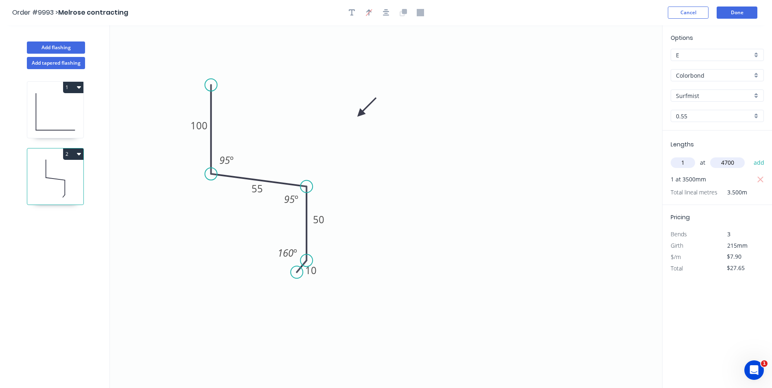
type input "4700"
click at [750, 156] on button "add" at bounding box center [759, 163] width 19 height 14
type input "$64.78"
type input "1"
type input "3000"
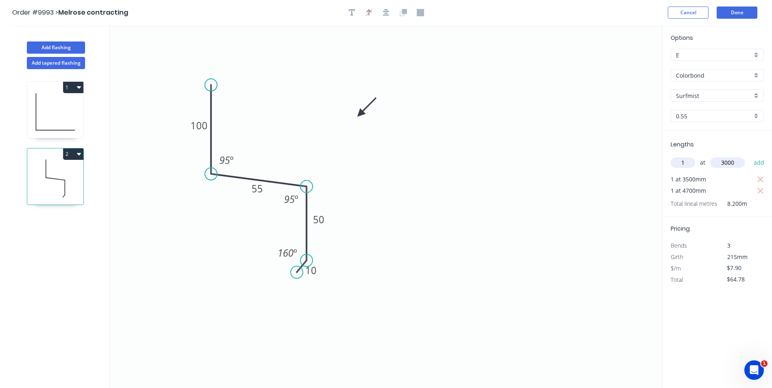
click at [750, 156] on button "add" at bounding box center [759, 163] width 19 height 14
type input "$88.48"
type input "2"
type input "4700"
click at [750, 156] on button "add" at bounding box center [759, 163] width 19 height 14
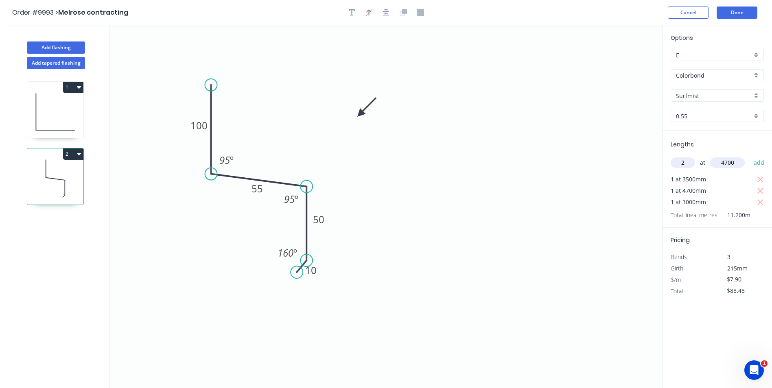
type input "$162.74"
type input "1"
type input "2500"
click at [750, 156] on button "add" at bounding box center [759, 163] width 19 height 14
type input "$182.49"
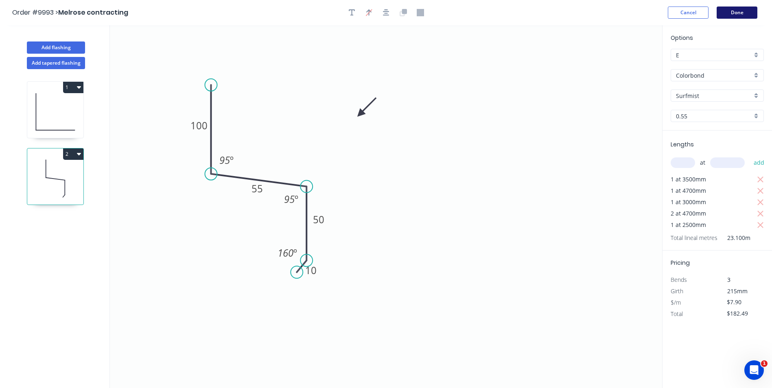
click at [733, 10] on button "Done" at bounding box center [737, 13] width 41 height 12
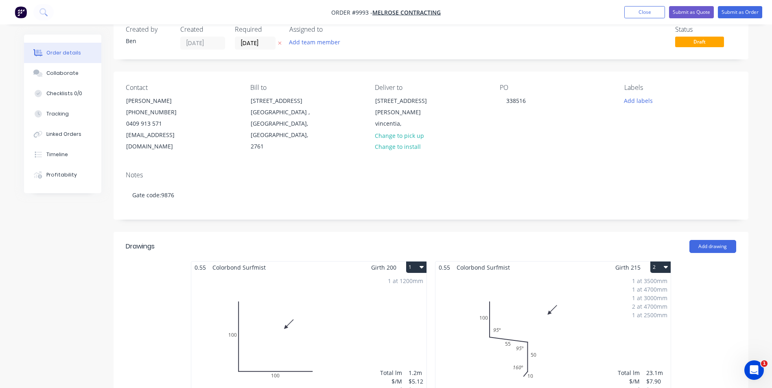
scroll to position [41, 0]
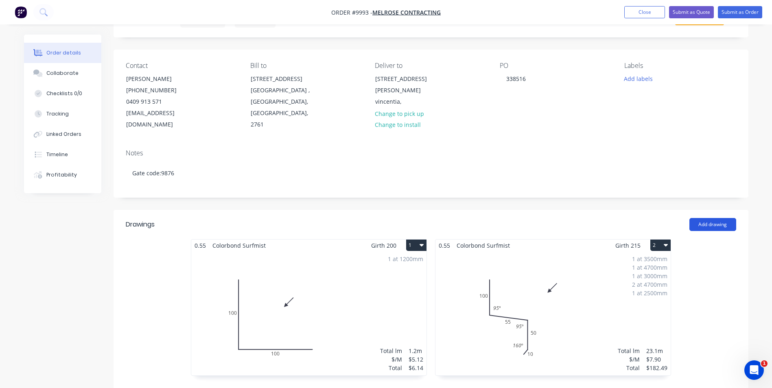
click at [705, 218] on button "Add drawing" at bounding box center [713, 224] width 47 height 13
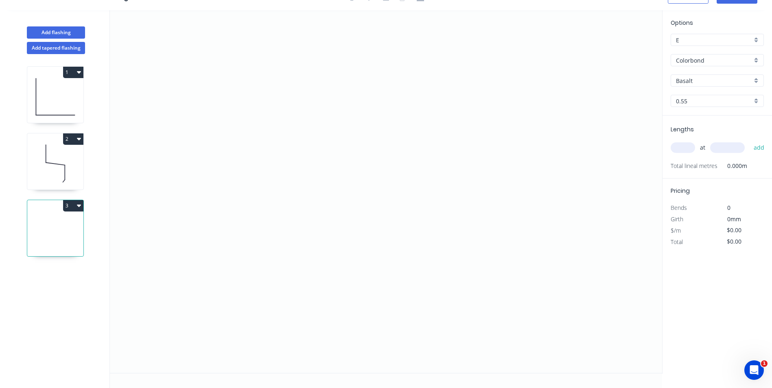
scroll to position [15, 0]
click at [51, 48] on button "Add tapered flashing" at bounding box center [56, 48] width 58 height 12
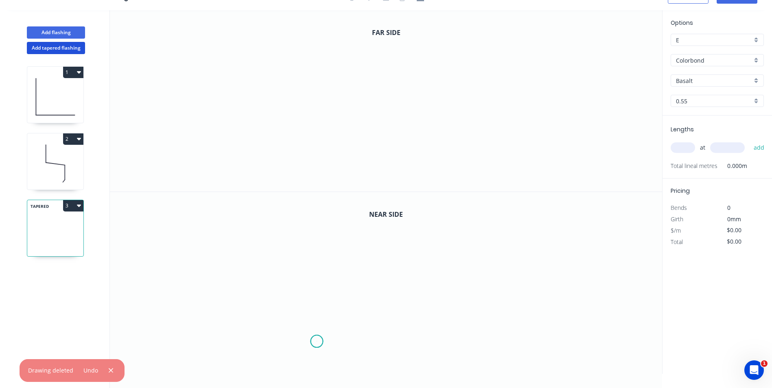
click at [317, 341] on icon "0" at bounding box center [386, 283] width 552 height 182
click at [302, 356] on icon "0" at bounding box center [386, 283] width 552 height 182
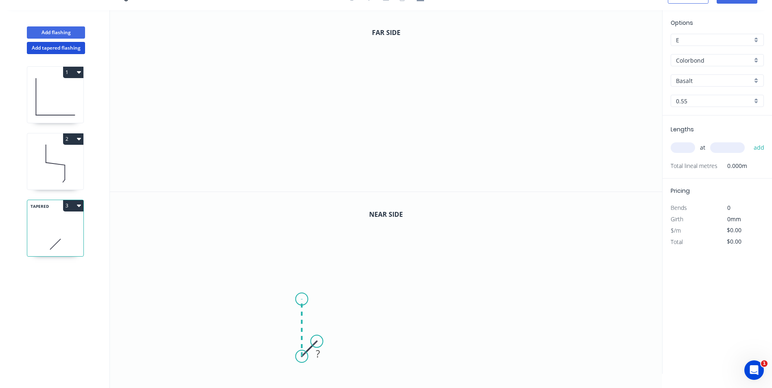
click at [299, 299] on icon "0 ?" at bounding box center [386, 283] width 552 height 182
click at [487, 296] on icon "0 ? ?" at bounding box center [386, 283] width 552 height 182
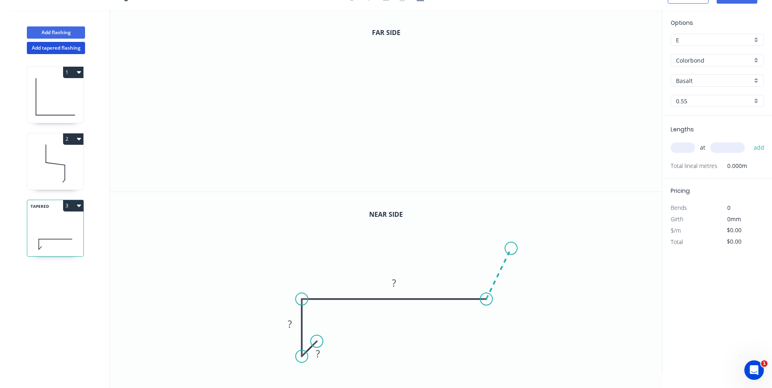
click at [511, 249] on icon "0 ? ? ?" at bounding box center [386, 283] width 552 height 182
click at [293, 166] on icon "0" at bounding box center [386, 101] width 552 height 182
click at [280, 179] on icon at bounding box center [286, 172] width 13 height 13
click at [278, 125] on icon "0 ?" at bounding box center [386, 101] width 552 height 182
click at [449, 123] on icon "0 ? ?" at bounding box center [386, 101] width 552 height 182
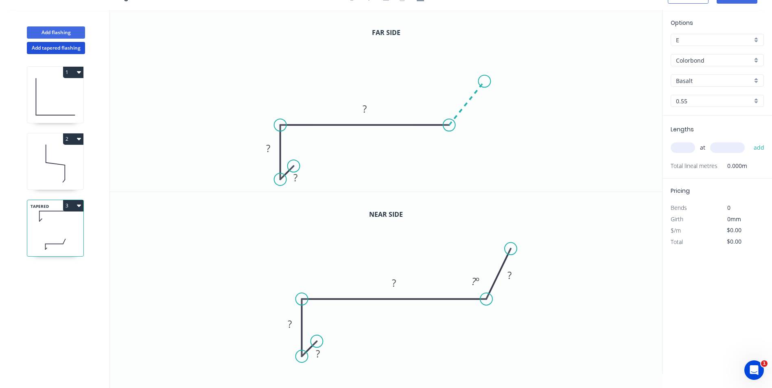
click at [485, 81] on icon "0 ? ? ?" at bounding box center [386, 101] width 552 height 182
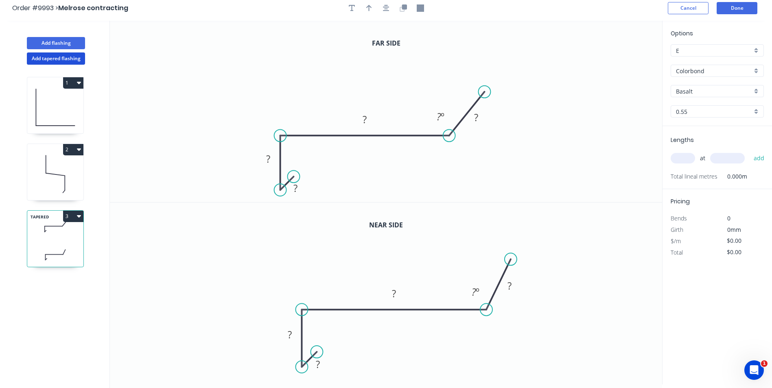
scroll to position [0, 0]
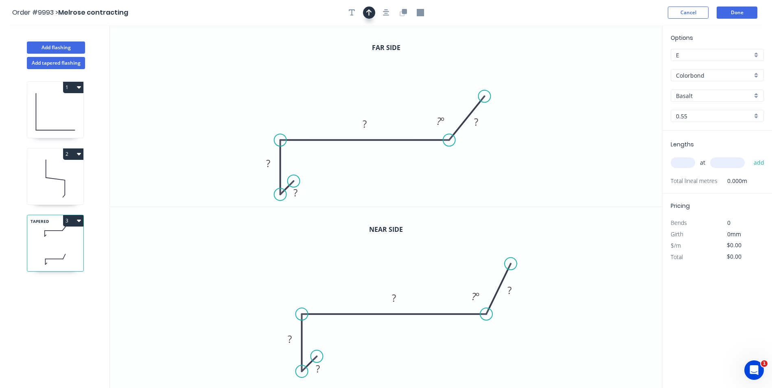
click at [369, 15] on icon "button" at bounding box center [369, 12] width 6 height 7
drag, startPoint x: 597, startPoint y: 67, endPoint x: 372, endPoint y: 82, distance: 225.2
click at [372, 82] on icon at bounding box center [372, 72] width 7 height 26
click at [296, 193] on tspan "?" at bounding box center [295, 192] width 4 height 13
click at [511, 190] on icon "0 10 50 235 100 95 º" at bounding box center [386, 116] width 552 height 182
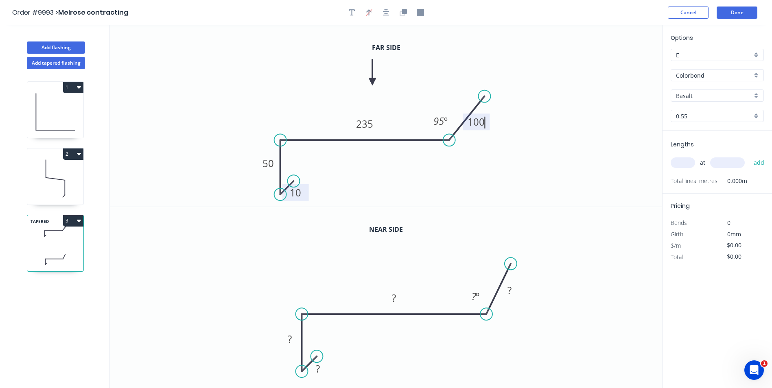
type input "$12.25"
click at [678, 11] on button "Cancel" at bounding box center [688, 13] width 41 height 12
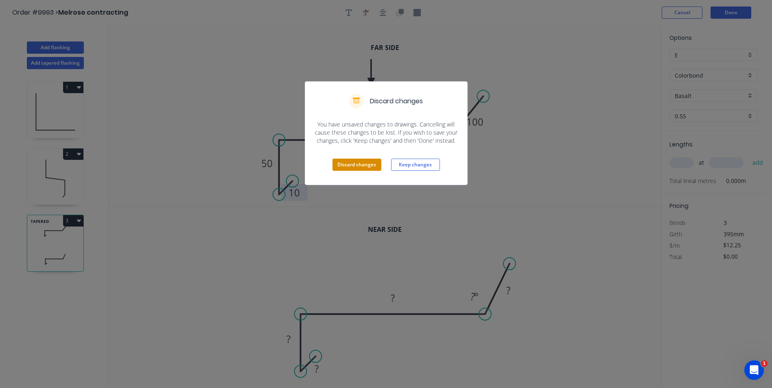
click at [364, 164] on button "Discard changes" at bounding box center [357, 165] width 49 height 12
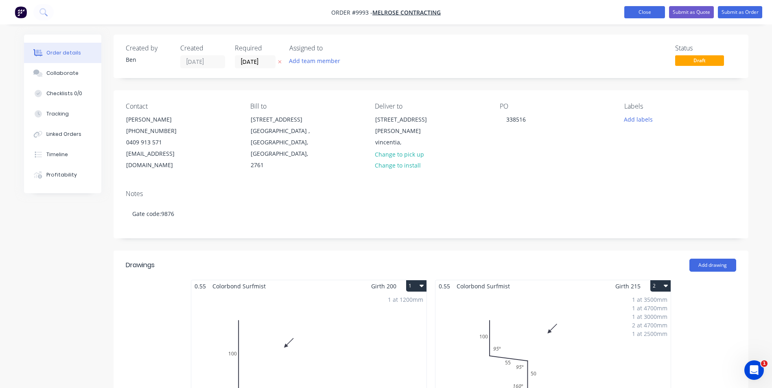
click at [653, 13] on button "Close" at bounding box center [644, 12] width 41 height 12
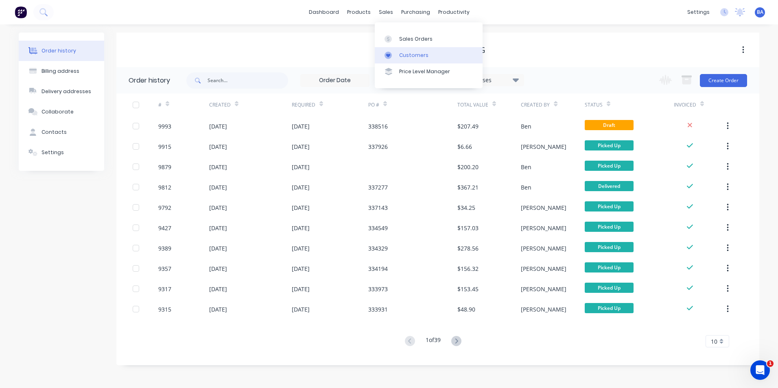
click at [389, 56] on icon at bounding box center [388, 56] width 4 height 4
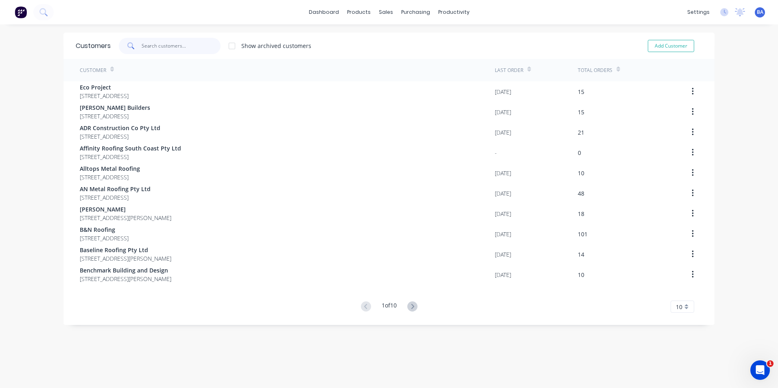
click at [197, 46] on input "text" at bounding box center [181, 46] width 79 height 16
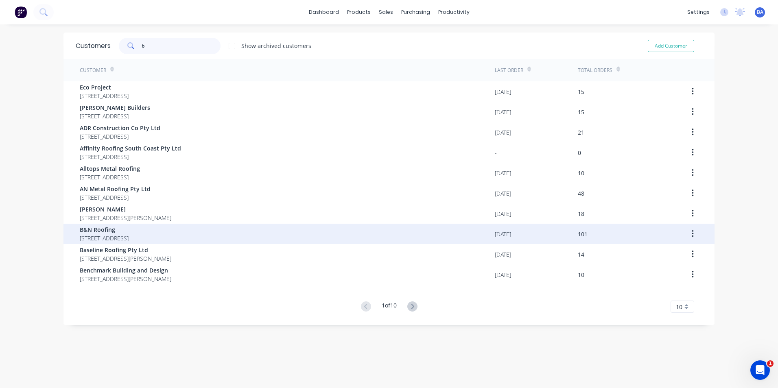
type input "b"
click at [129, 235] on span "[STREET_ADDRESS]" at bounding box center [104, 238] width 49 height 9
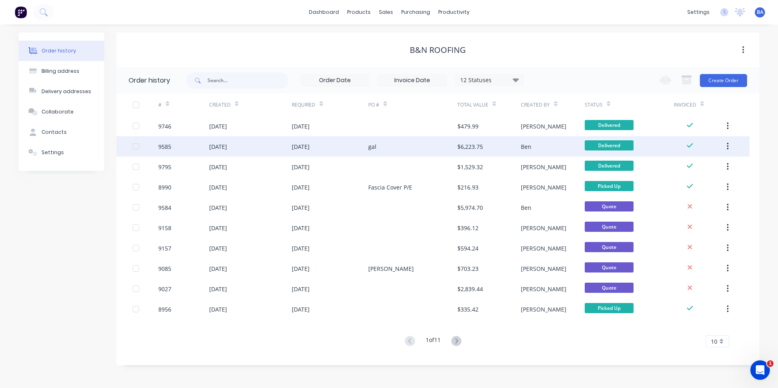
click at [414, 141] on div "gal" at bounding box center [412, 146] width 89 height 20
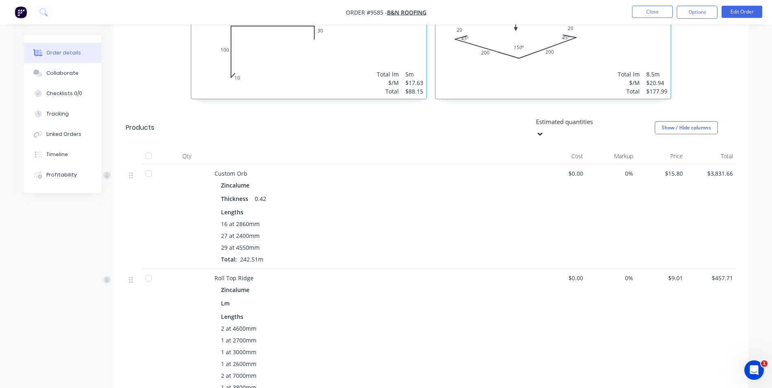
scroll to position [448, 0]
click at [70, 130] on button "Linked Orders" at bounding box center [62, 134] width 77 height 20
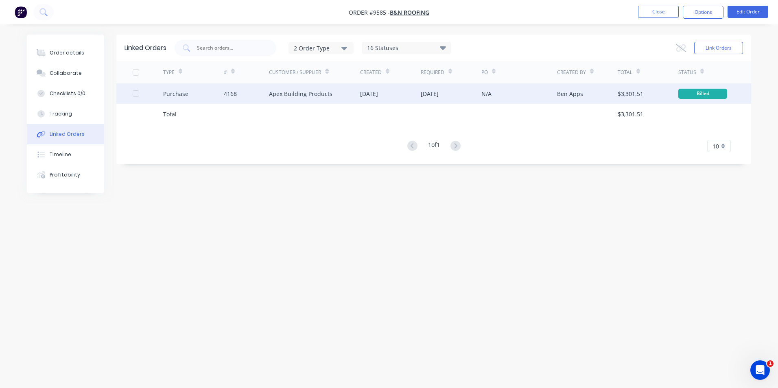
click at [302, 92] on div "Apex Building Products" at bounding box center [300, 94] width 63 height 9
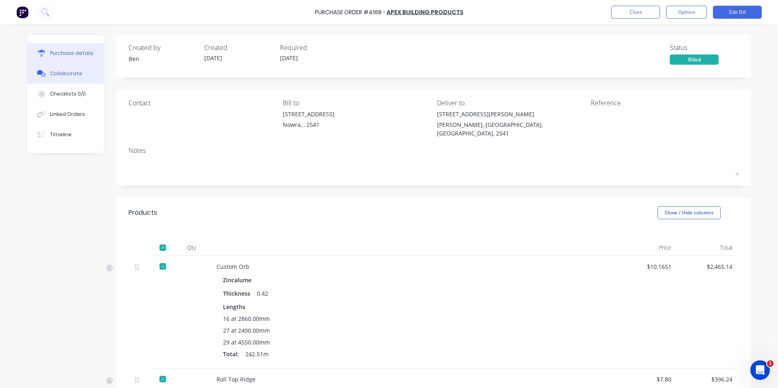
click at [71, 72] on div "Collaborate" at bounding box center [66, 73] width 32 height 7
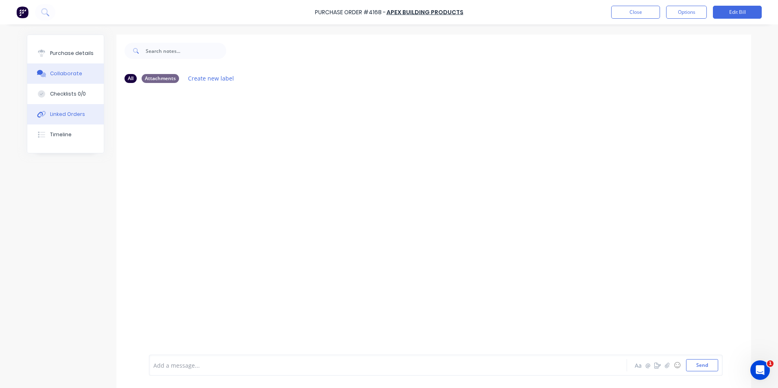
click at [61, 114] on div "Linked Orders" at bounding box center [67, 114] width 35 height 7
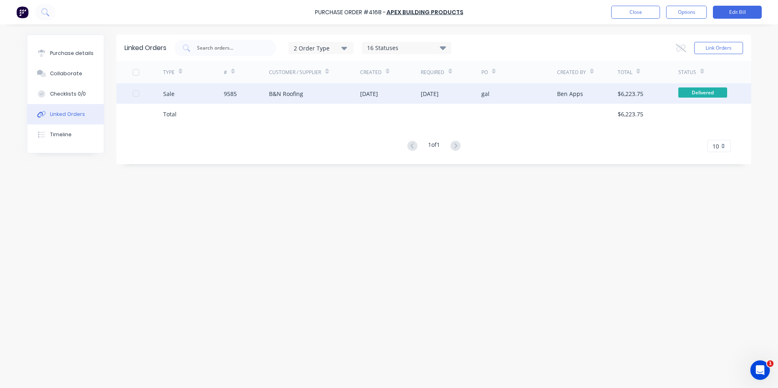
click at [315, 95] on div "B&N Roofing" at bounding box center [314, 93] width 91 height 20
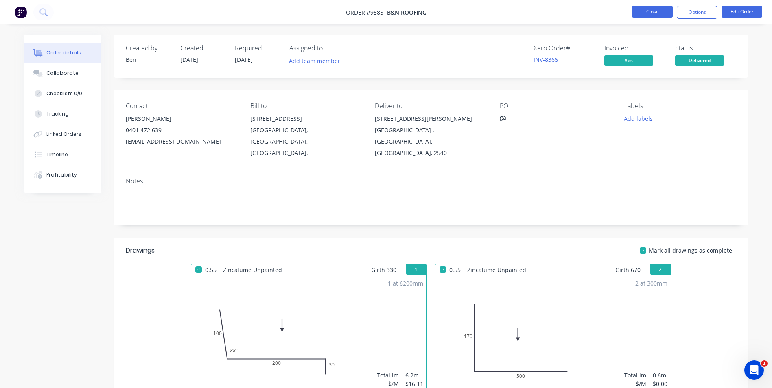
click at [642, 7] on button "Close" at bounding box center [652, 12] width 41 height 12
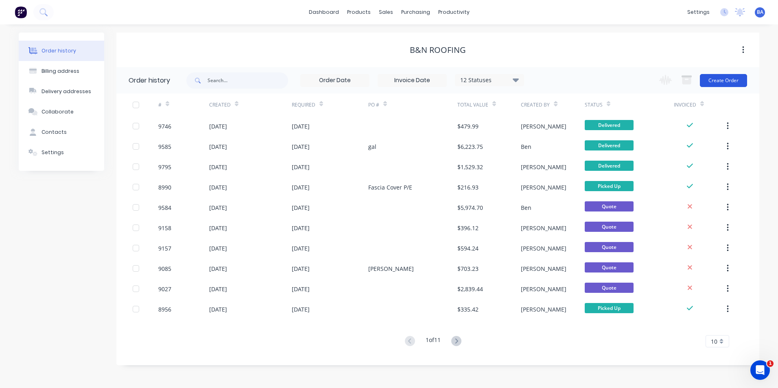
click at [711, 77] on button "Create Order" at bounding box center [723, 80] width 47 height 13
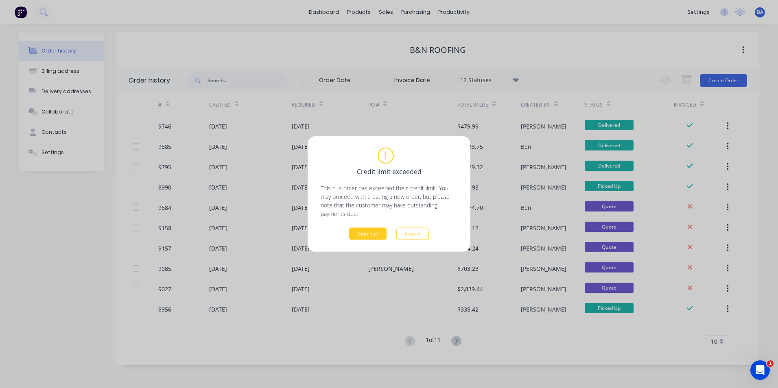
click at [372, 230] on button "Continue" at bounding box center [367, 234] width 37 height 12
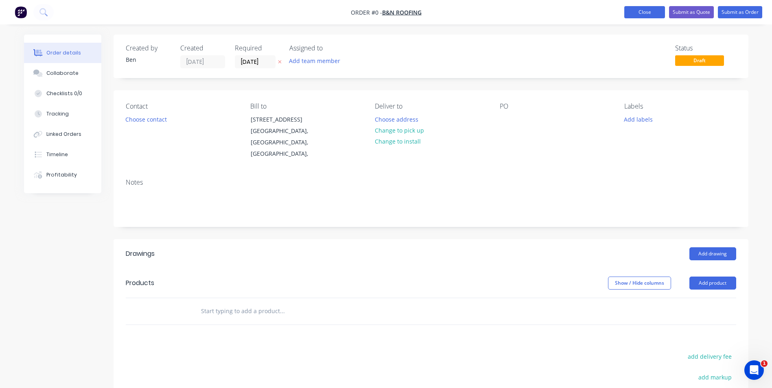
click at [650, 8] on button "Close" at bounding box center [644, 12] width 41 height 12
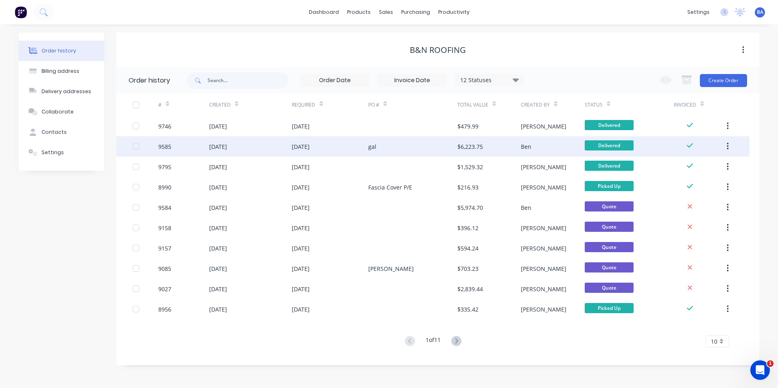
click at [403, 145] on div "gal" at bounding box center [412, 146] width 89 height 20
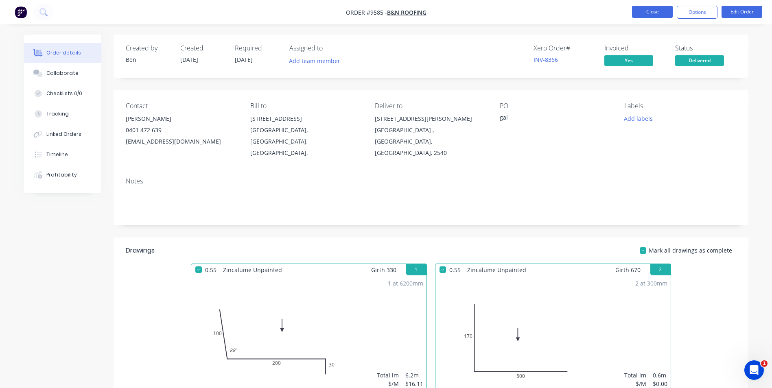
click at [646, 10] on button "Close" at bounding box center [652, 12] width 41 height 12
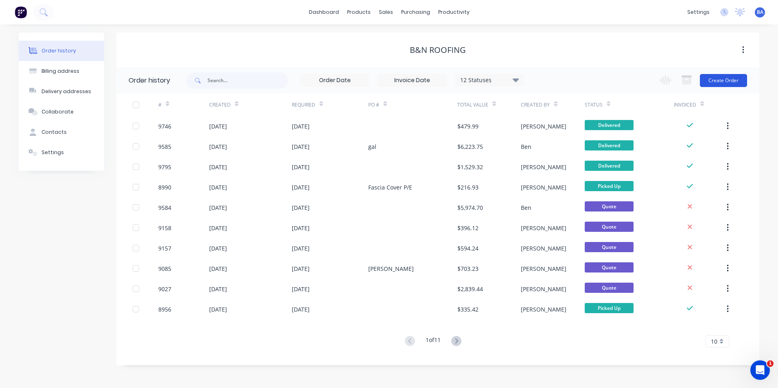
click at [731, 75] on button "Create Order" at bounding box center [723, 80] width 47 height 13
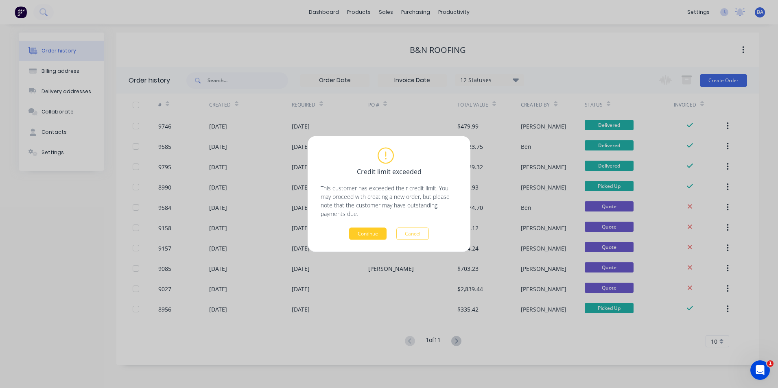
click at [367, 234] on button "Continue" at bounding box center [367, 234] width 37 height 12
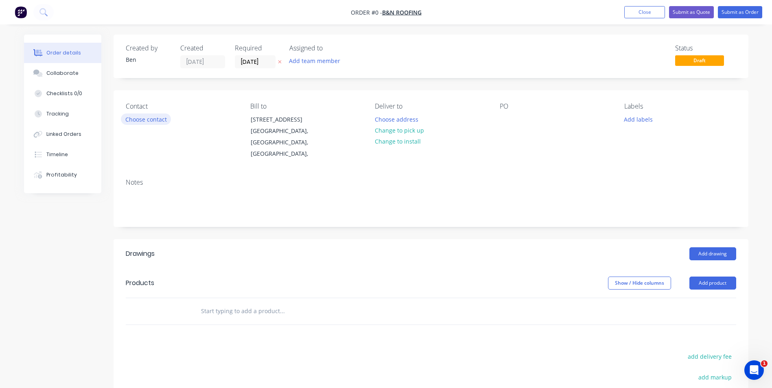
click at [142, 120] on button "Choose contact" at bounding box center [146, 119] width 50 height 11
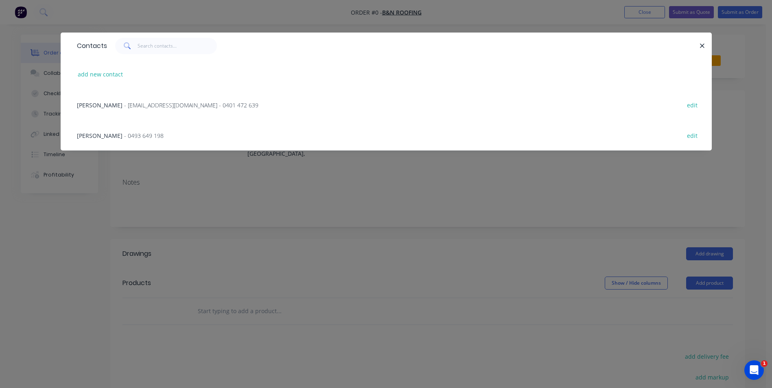
click at [114, 104] on span "[PERSON_NAME]" at bounding box center [100, 105] width 46 height 8
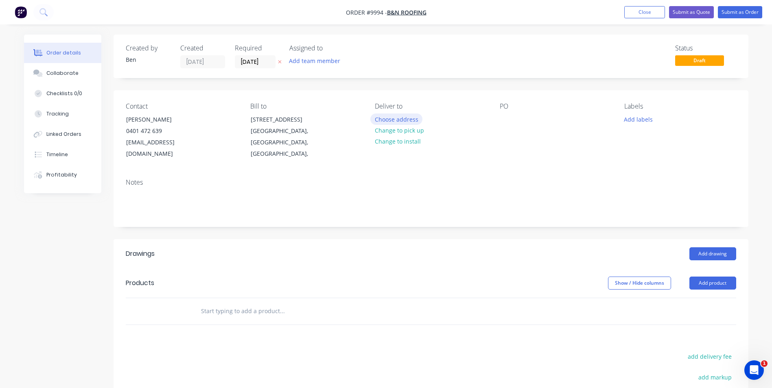
click at [404, 120] on button "Choose address" at bounding box center [396, 119] width 52 height 11
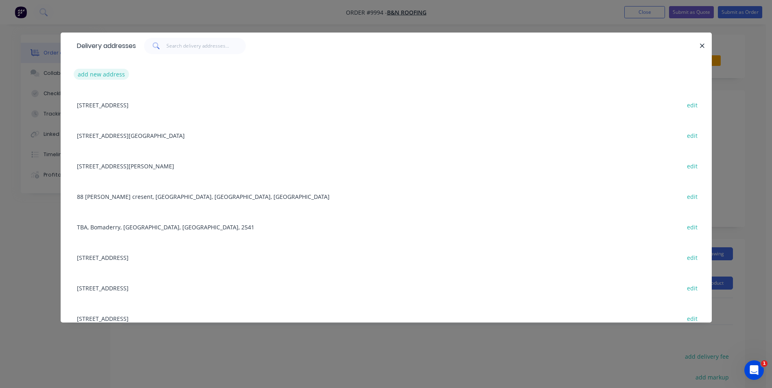
click at [109, 74] on button "add new address" at bounding box center [102, 74] width 56 height 11
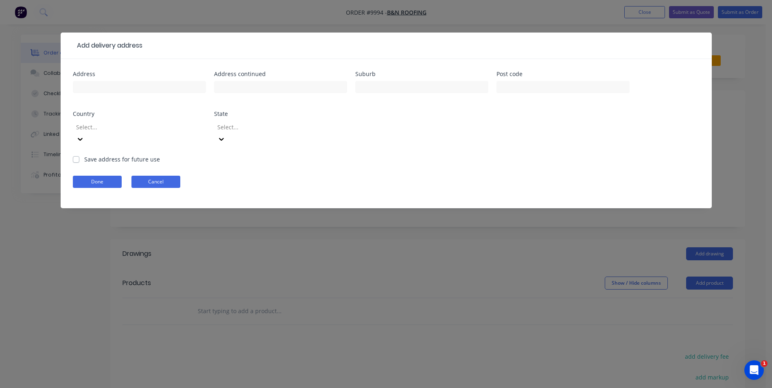
click at [137, 176] on button "Cancel" at bounding box center [155, 182] width 49 height 12
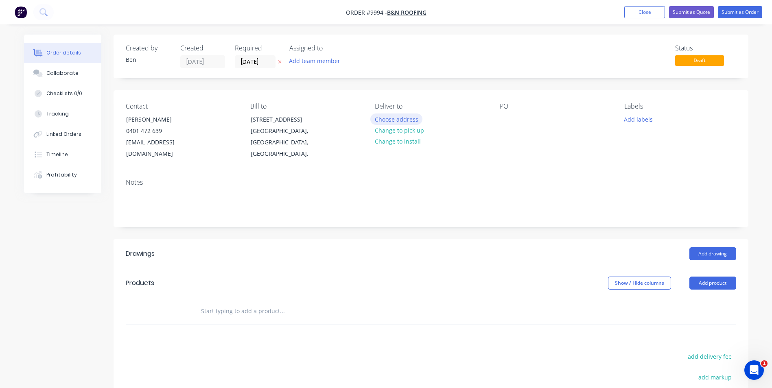
click at [394, 118] on button "Choose address" at bounding box center [396, 119] width 52 height 11
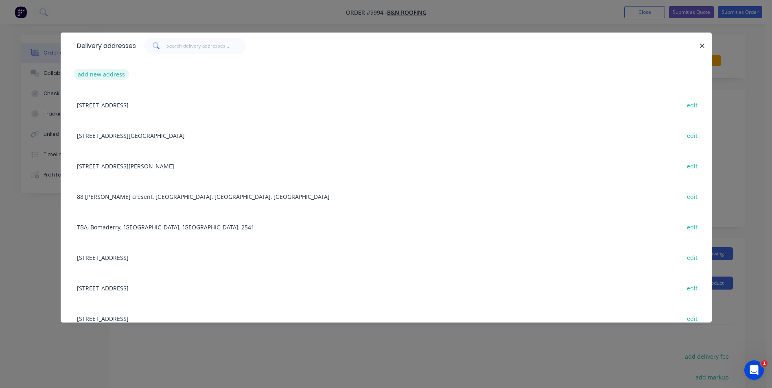
click at [115, 71] on button "add new address" at bounding box center [102, 74] width 56 height 11
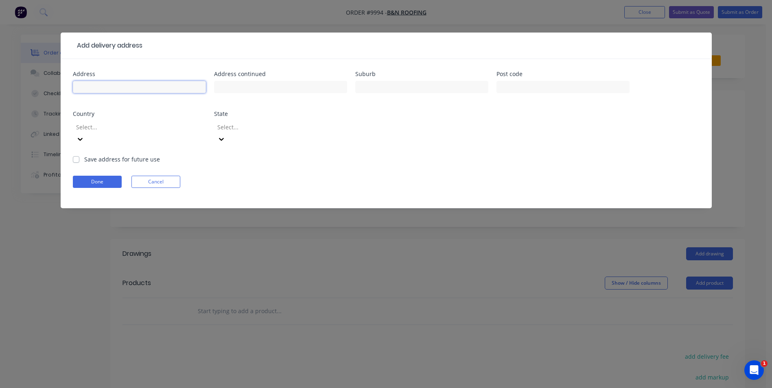
click at [115, 86] on input "text" at bounding box center [139, 87] width 133 height 12
type input "[STREET_ADDRESS][PERSON_NAME]"
click at [385, 86] on input "text" at bounding box center [421, 87] width 133 height 12
type input "[PERSON_NAME]"
click at [84, 155] on label "Save address for future use" at bounding box center [122, 159] width 76 height 9
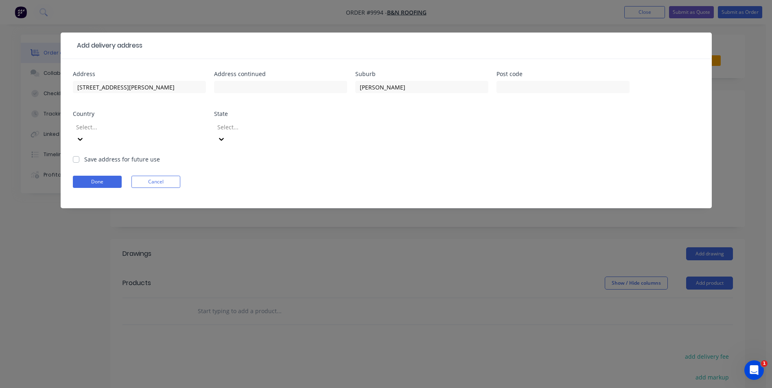
click at [77, 155] on input "Save address for future use" at bounding box center [76, 159] width 7 height 8
checkbox input "true"
click at [103, 176] on button "Done" at bounding box center [97, 182] width 49 height 12
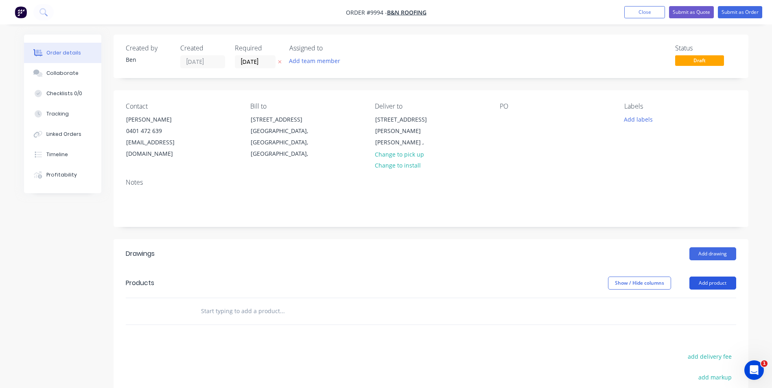
click at [719, 277] on button "Add product" at bounding box center [713, 283] width 47 height 13
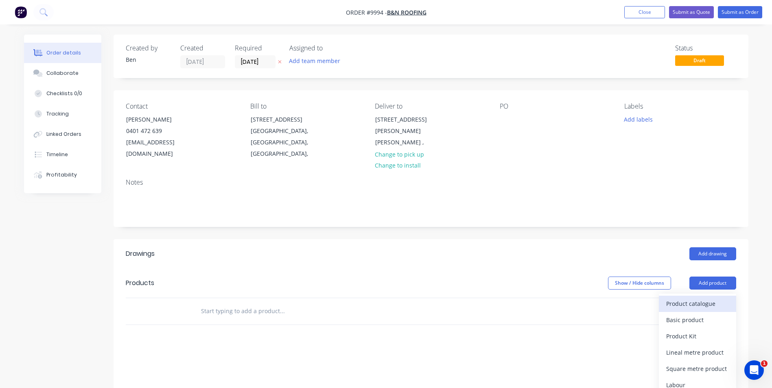
click at [696, 298] on div "Product catalogue" at bounding box center [697, 304] width 63 height 12
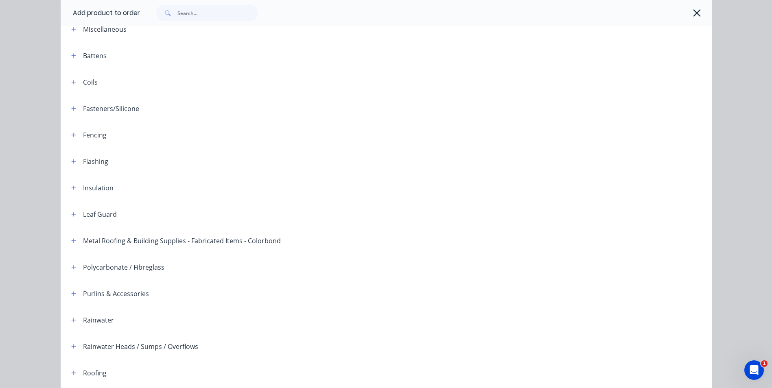
scroll to position [122, 0]
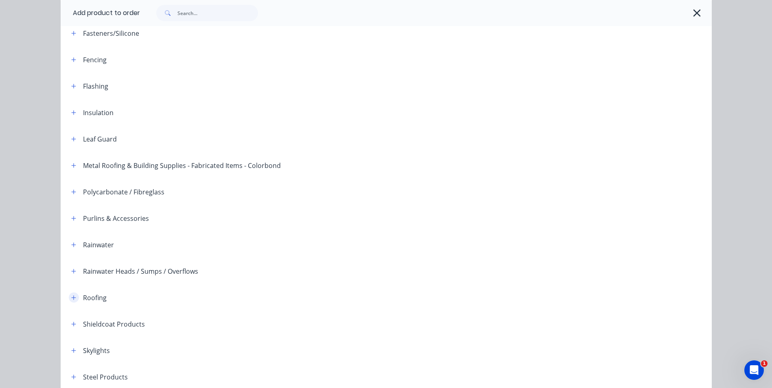
click at [71, 298] on icon "button" at bounding box center [73, 298] width 4 height 4
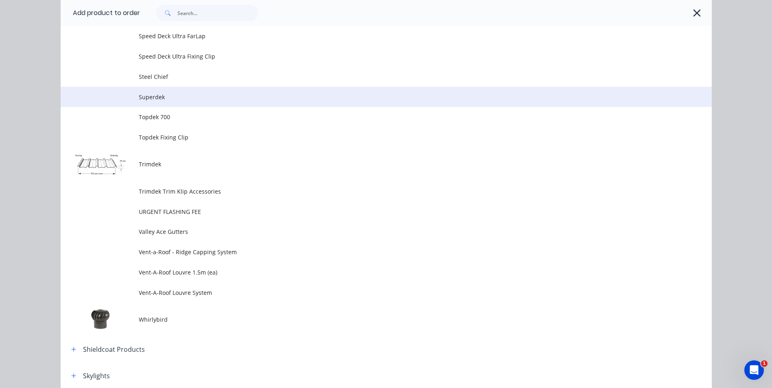
scroll to position [1913, 0]
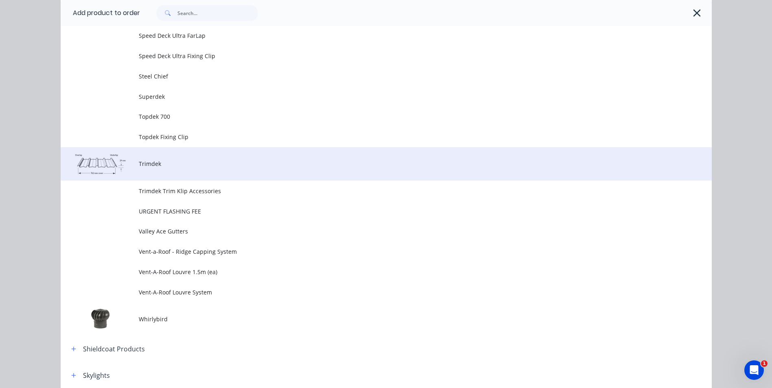
click at [179, 162] on span "Trimdek" at bounding box center [368, 164] width 458 height 9
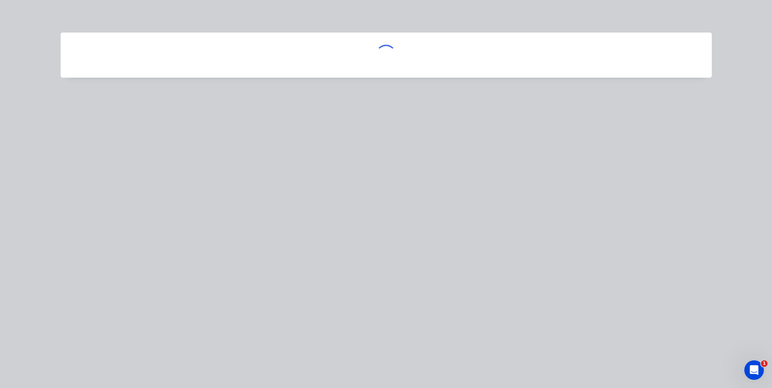
scroll to position [0, 0]
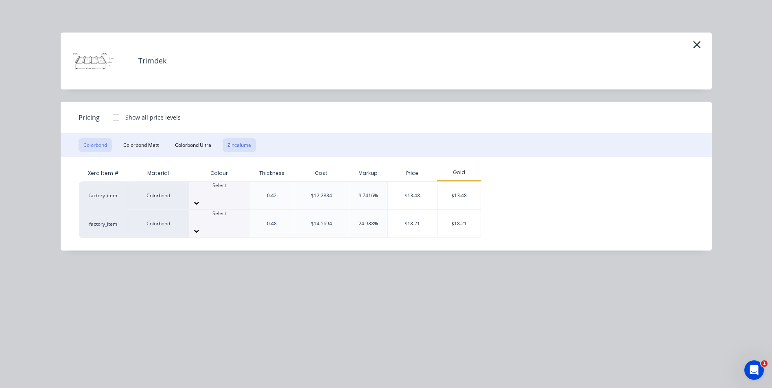
click at [240, 149] on button "Zincalume" at bounding box center [239, 145] width 33 height 14
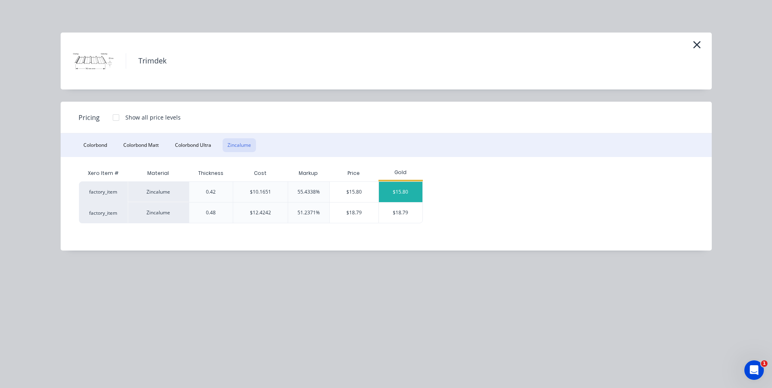
click at [392, 187] on div "$15.80" at bounding box center [401, 192] width 44 height 20
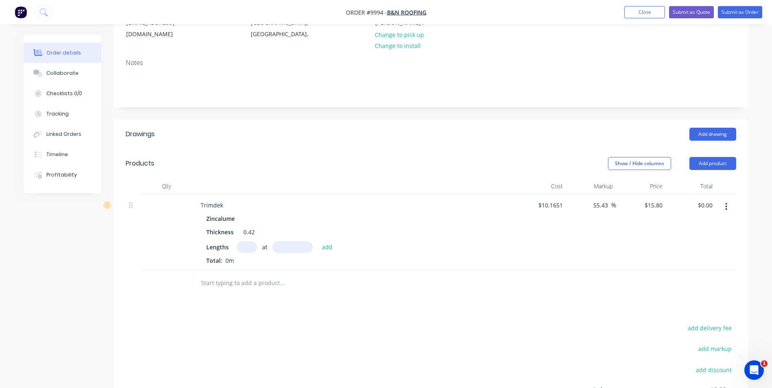
scroll to position [122, 0]
click at [248, 239] on input "text" at bounding box center [247, 245] width 20 height 12
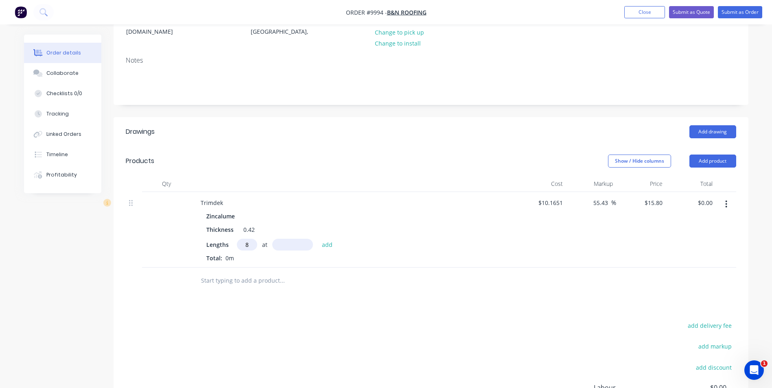
type input "8"
type input "2000"
click at [318, 239] on button "add" at bounding box center [327, 244] width 19 height 11
type input "$252.80"
type input "9"
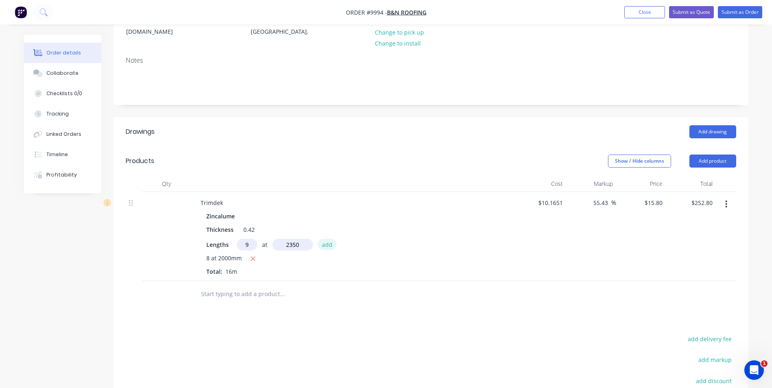
type input "2350mm"
click at [325, 239] on button "add" at bounding box center [327, 244] width 19 height 11
type input "$586.97"
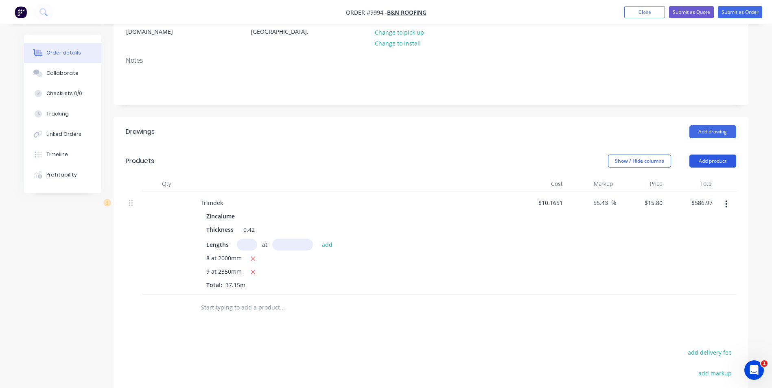
click at [714, 155] on button "Add product" at bounding box center [713, 161] width 47 height 13
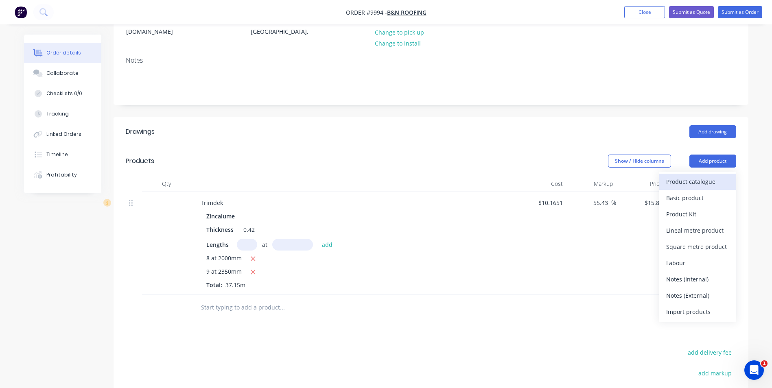
click at [692, 176] on div "Product catalogue" at bounding box center [697, 182] width 63 height 12
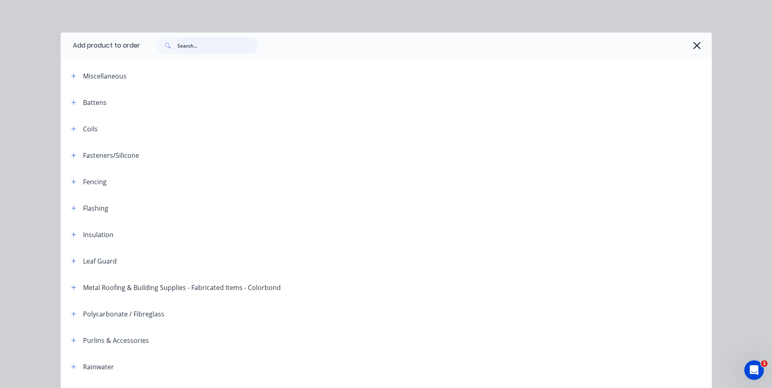
click at [225, 49] on input "text" at bounding box center [217, 45] width 81 height 16
type input "fre"
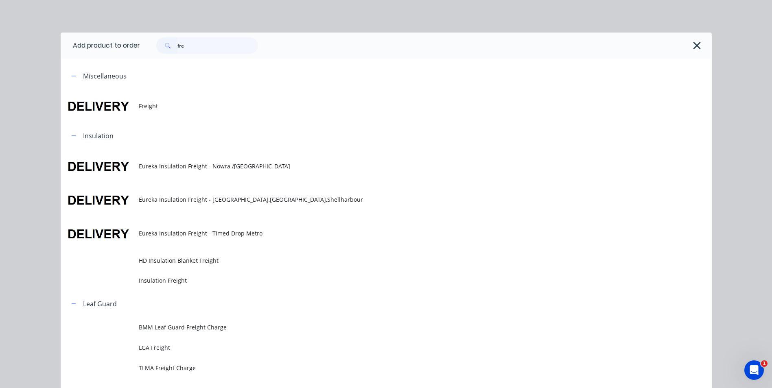
click at [166, 104] on span "Freight" at bounding box center [368, 106] width 458 height 9
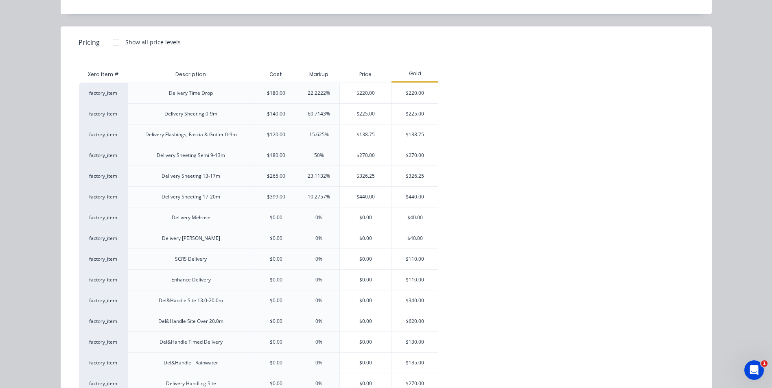
scroll to position [81, 0]
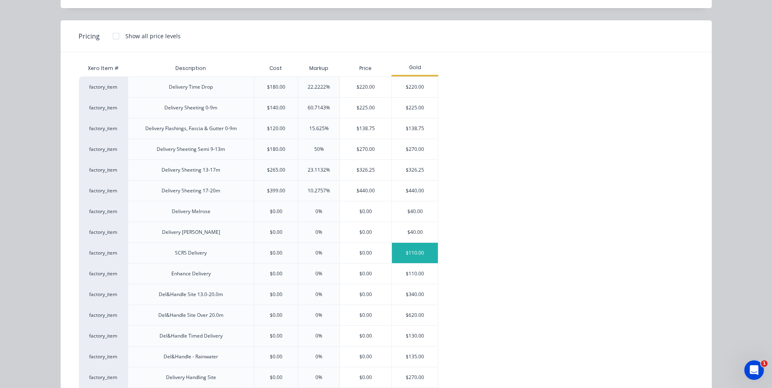
click at [405, 250] on div "$110.00" at bounding box center [415, 253] width 46 height 20
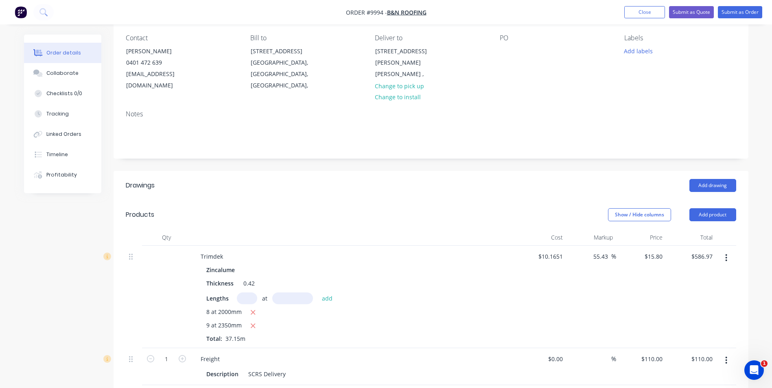
scroll to position [204, 0]
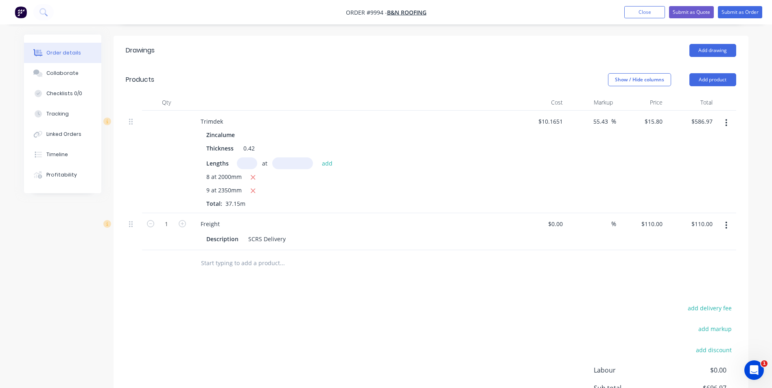
click at [728, 218] on button "button" at bounding box center [726, 225] width 19 height 15
click at [691, 241] on div "Edit" at bounding box center [697, 247] width 63 height 12
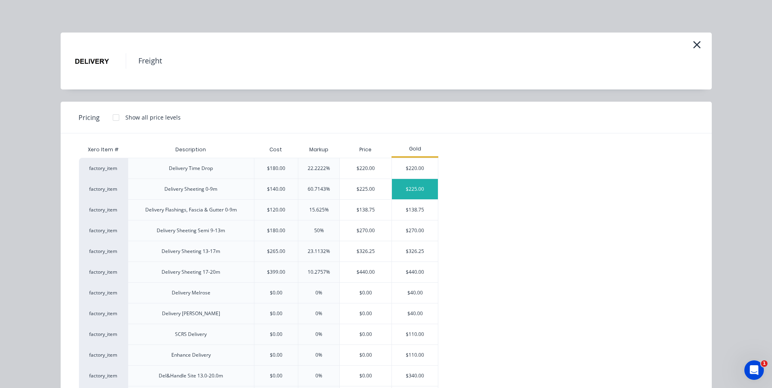
click at [396, 188] on div "$225.00" at bounding box center [415, 189] width 46 height 20
type input "$225.00"
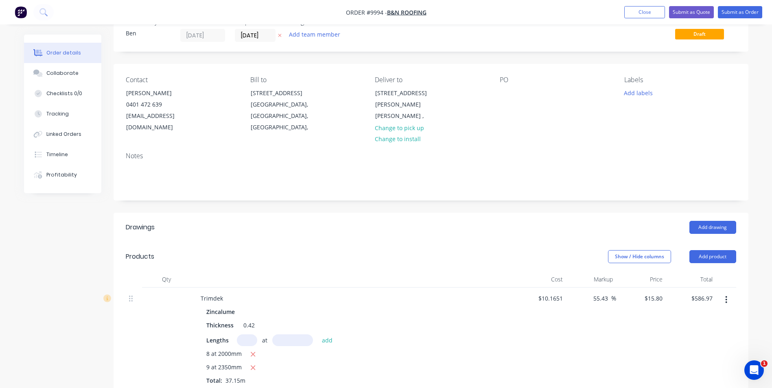
scroll to position [0, 0]
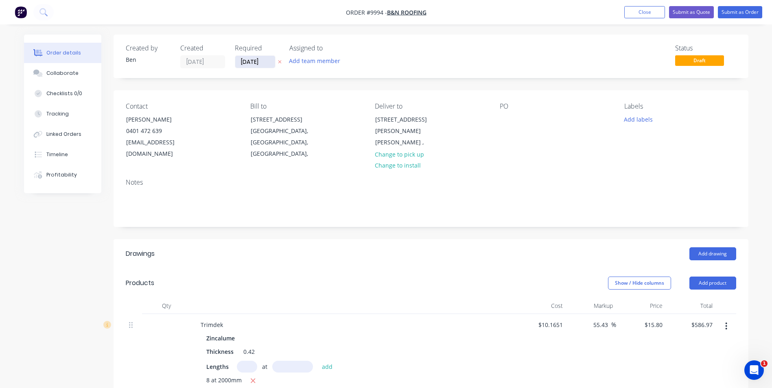
click at [263, 60] on input "[DATE]" at bounding box center [255, 62] width 40 height 12
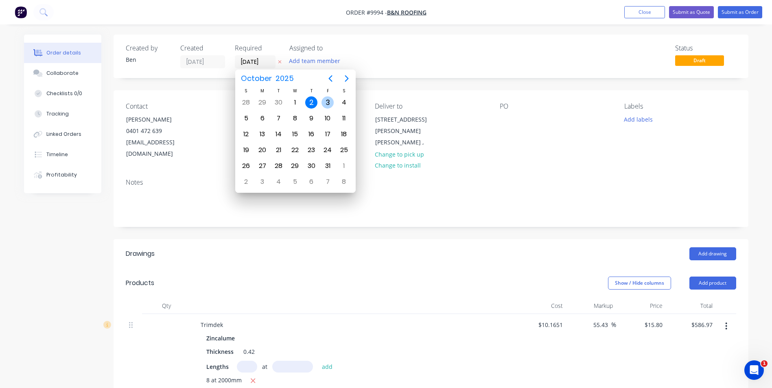
click at [326, 99] on div "3" at bounding box center [328, 102] width 12 height 12
type input "[DATE]"
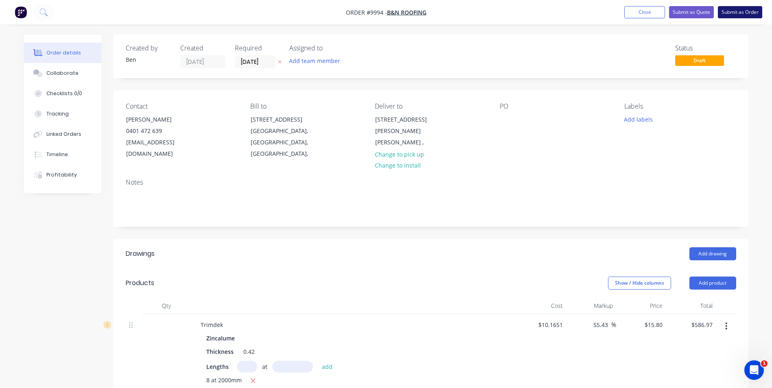
click at [729, 9] on button "Submit as Order" at bounding box center [740, 12] width 44 height 12
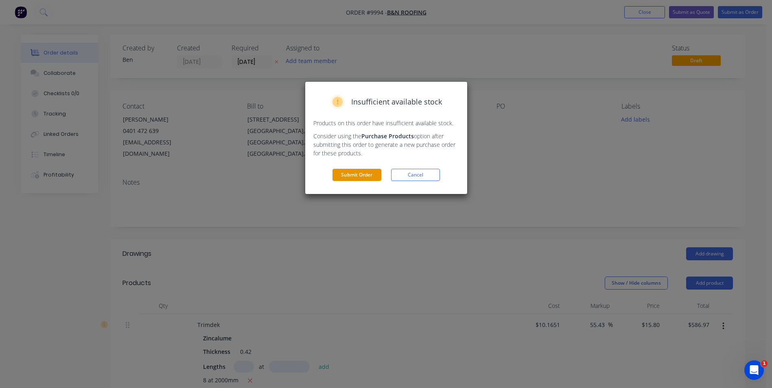
click at [368, 171] on button "Submit Order" at bounding box center [357, 175] width 49 height 12
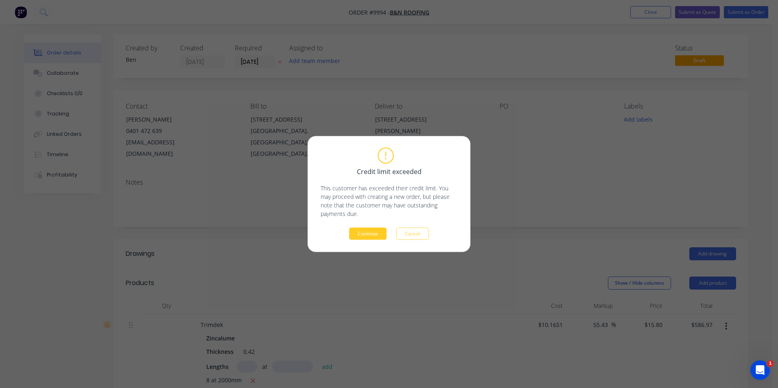
click at [369, 235] on button "Continue" at bounding box center [367, 234] width 37 height 12
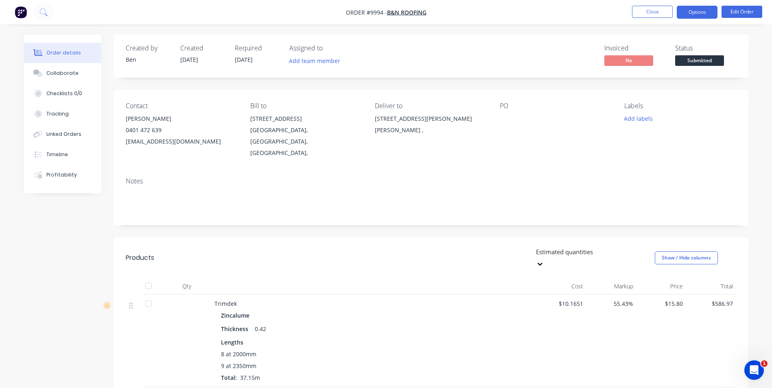
click at [685, 10] on button "Options" at bounding box center [697, 12] width 41 height 13
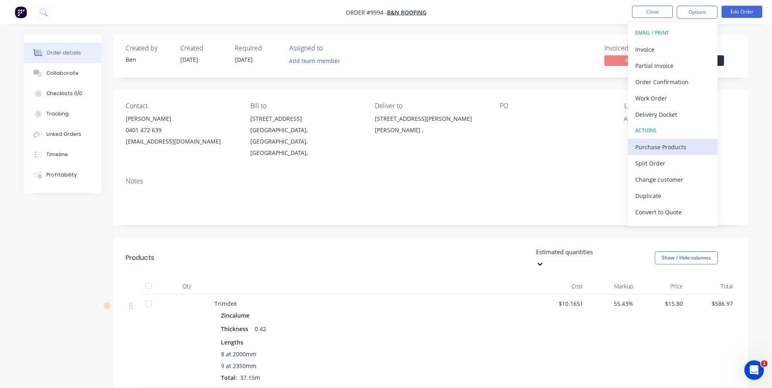
click at [692, 143] on div "Purchase Products" at bounding box center [672, 147] width 75 height 12
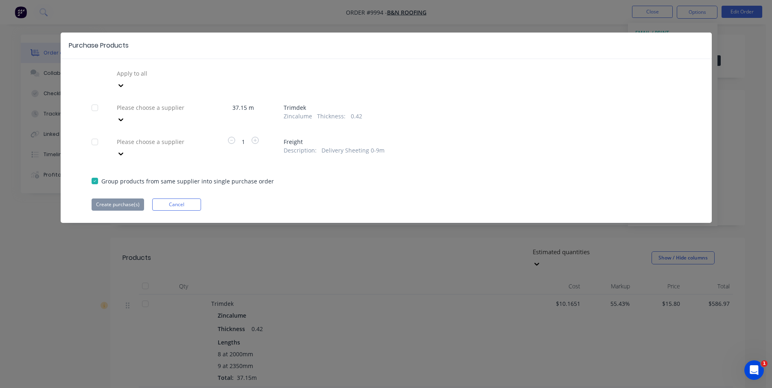
click at [92, 100] on div at bounding box center [95, 108] width 16 height 16
click at [95, 134] on div at bounding box center [95, 142] width 16 height 16
click at [179, 199] on button "Cancel" at bounding box center [176, 205] width 49 height 12
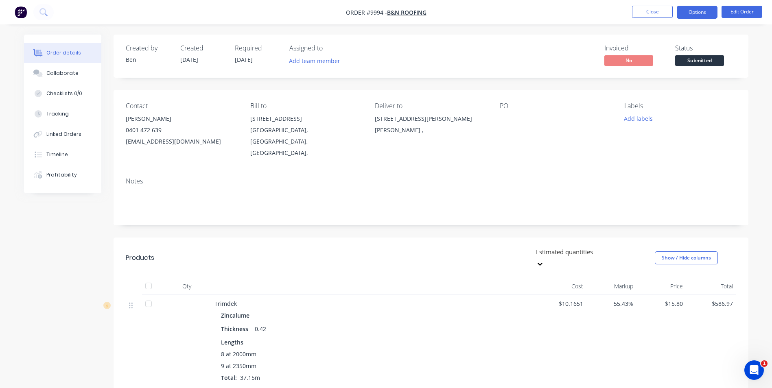
click at [688, 9] on button "Options" at bounding box center [697, 12] width 41 height 13
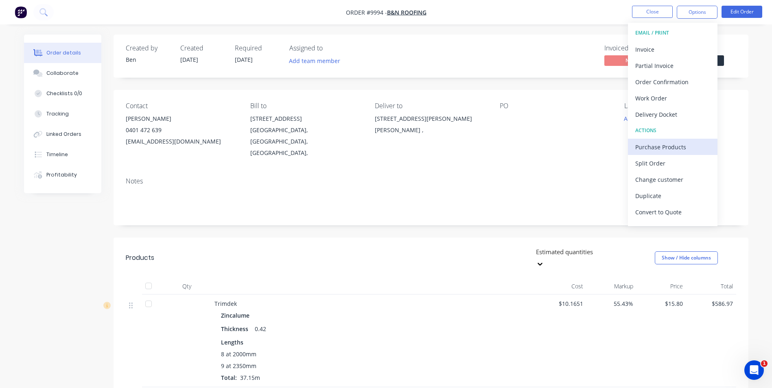
click at [676, 145] on div "Purchase Products" at bounding box center [672, 147] width 75 height 12
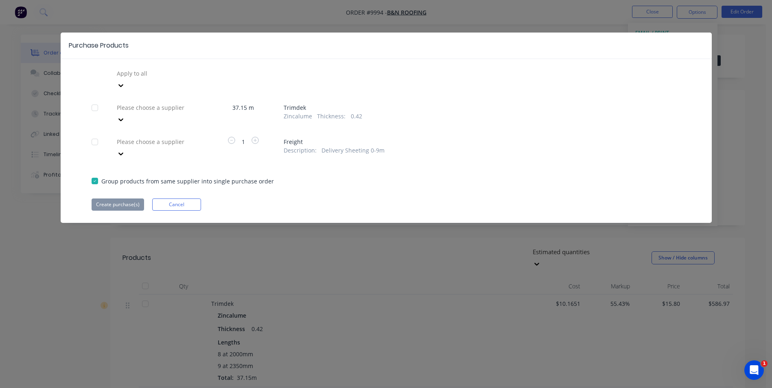
click at [94, 100] on div at bounding box center [95, 108] width 16 height 16
click at [94, 134] on div at bounding box center [95, 142] width 16 height 16
click at [742, 113] on div "Purchase Products Apply to all Please choose a supplier 37.15 m Trimdek Zincalu…" at bounding box center [386, 194] width 772 height 388
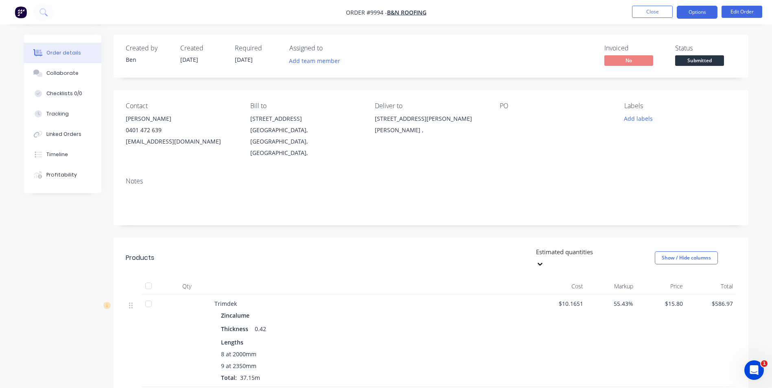
click at [704, 11] on button "Options" at bounding box center [697, 12] width 41 height 13
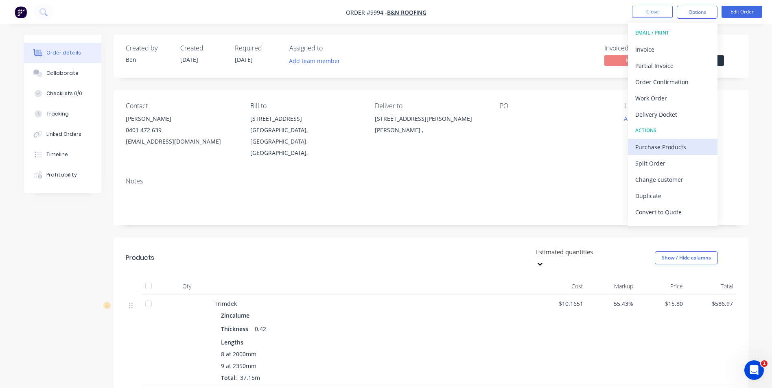
click at [653, 149] on div "Purchase Products" at bounding box center [672, 147] width 75 height 12
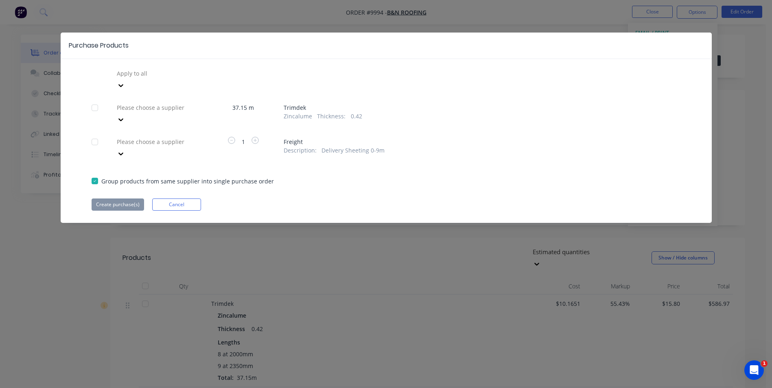
click at [91, 100] on div at bounding box center [95, 108] width 16 height 16
click at [94, 100] on div at bounding box center [95, 108] width 16 height 16
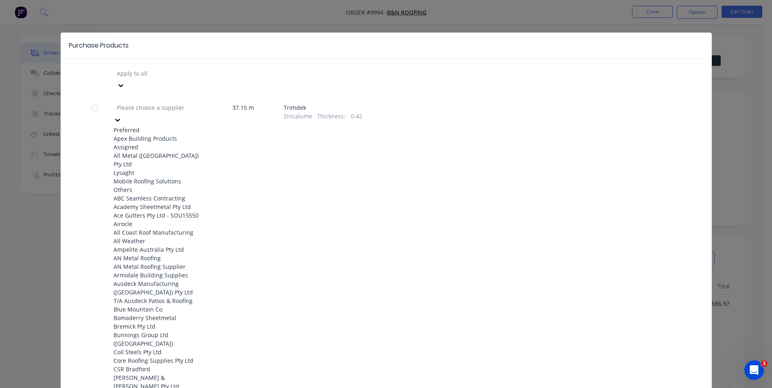
click at [165, 103] on div at bounding box center [174, 108] width 117 height 10
click at [165, 134] on div "Apex Building Products" at bounding box center [159, 138] width 90 height 9
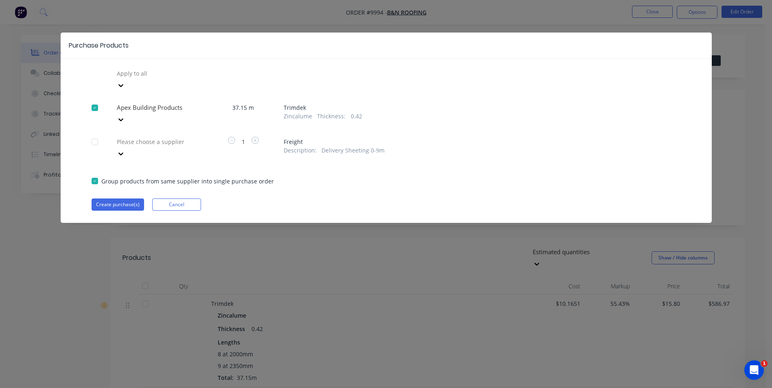
click at [165, 137] on div at bounding box center [174, 142] width 117 height 10
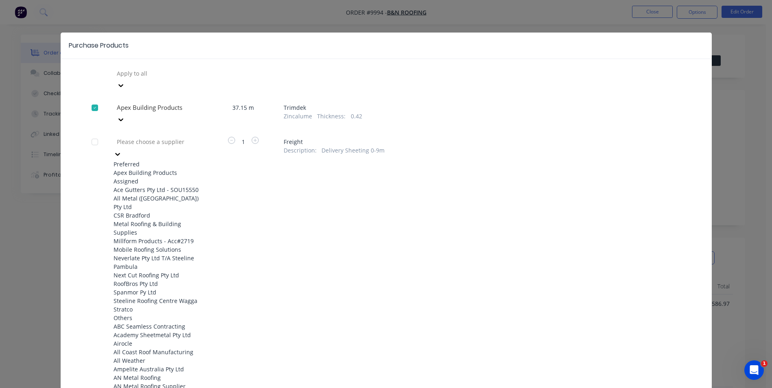
click at [157, 169] on div "Apex Building Products" at bounding box center [159, 173] width 90 height 9
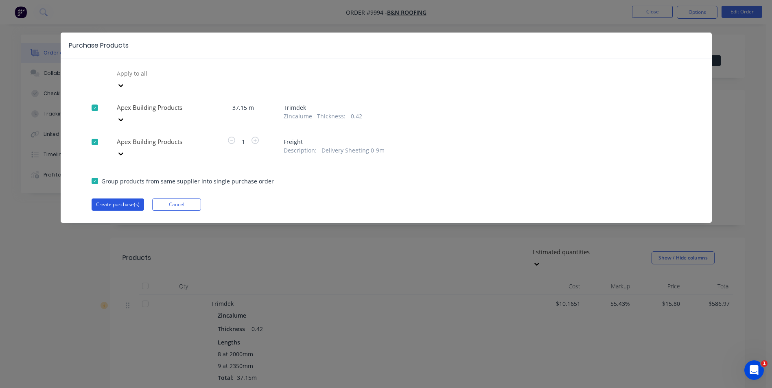
click at [118, 199] on button "Create purchase(s)" at bounding box center [118, 205] width 53 height 12
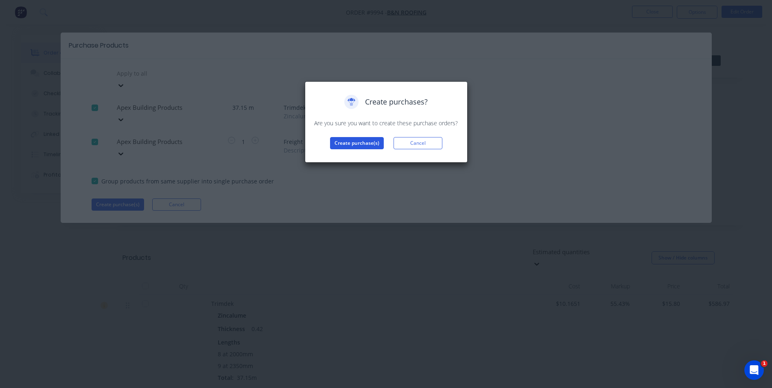
click at [362, 140] on button "Create purchase(s)" at bounding box center [357, 143] width 54 height 12
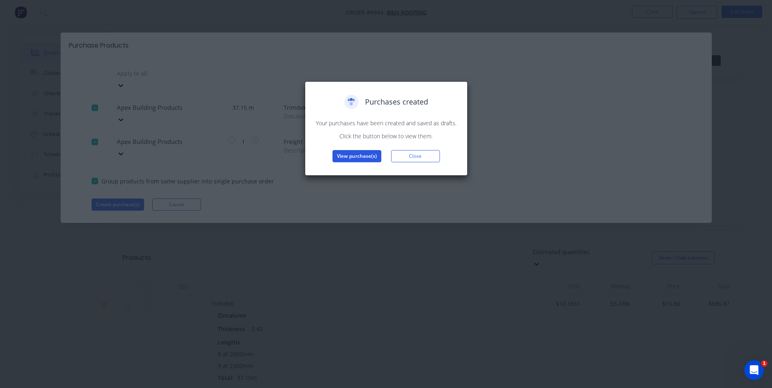
click at [364, 154] on button "View purchase(s)" at bounding box center [357, 156] width 49 height 12
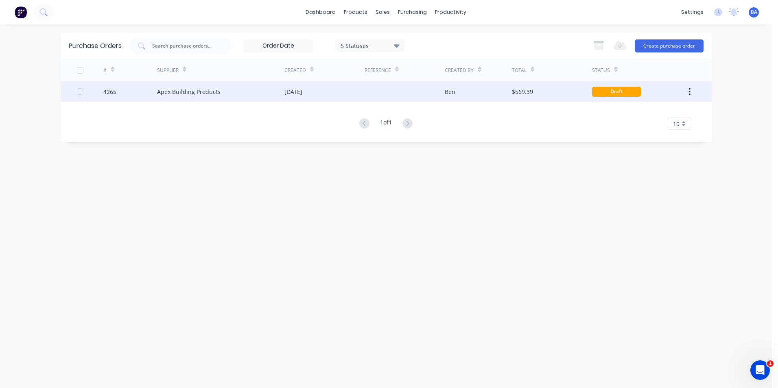
click at [436, 91] on div at bounding box center [405, 91] width 80 height 20
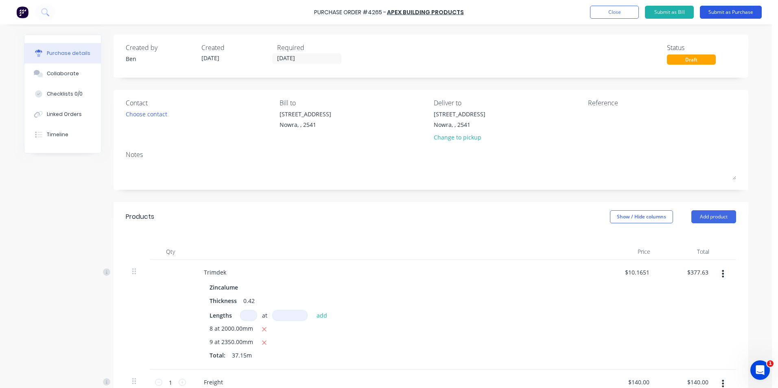
click at [720, 10] on button "Submit as Purchase" at bounding box center [731, 12] width 62 height 13
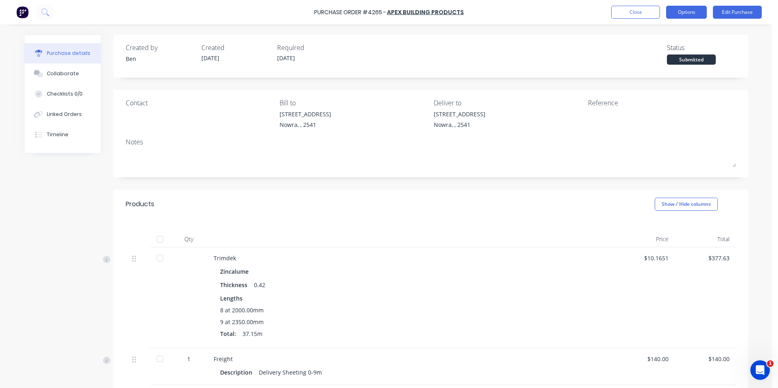
click at [684, 10] on button "Options" at bounding box center [686, 12] width 41 height 13
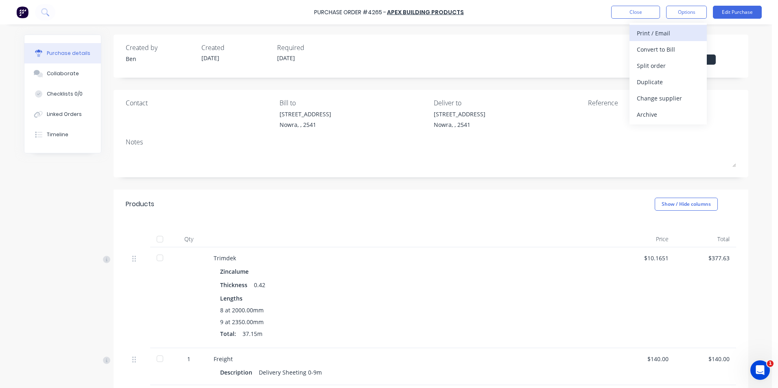
click at [663, 33] on div "Print / Email" at bounding box center [668, 33] width 63 height 12
click at [665, 48] on div "With pricing" at bounding box center [668, 50] width 63 height 12
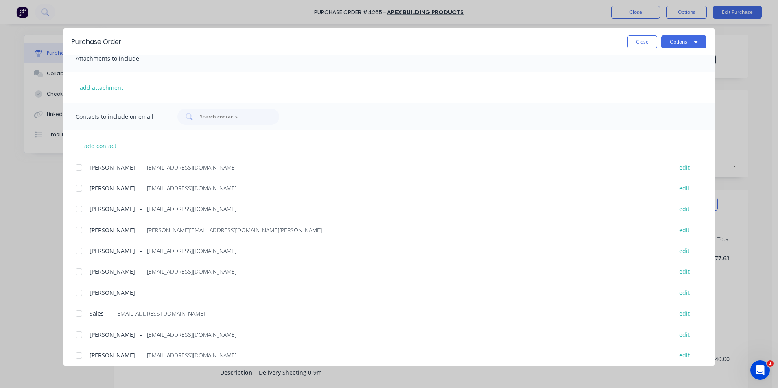
scroll to position [137, 0]
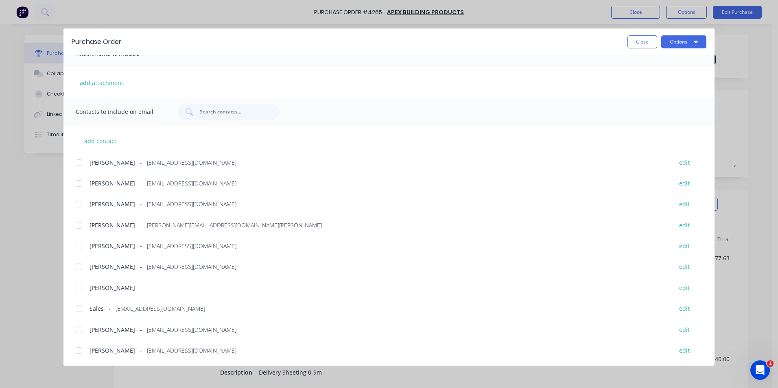
click at [79, 307] on div at bounding box center [79, 309] width 16 height 16
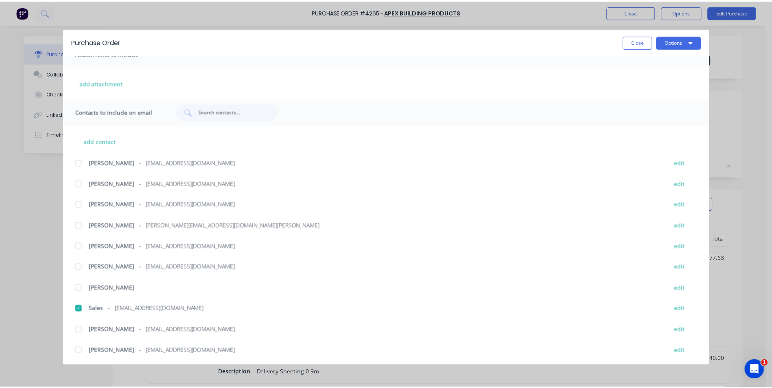
scroll to position [0, 0]
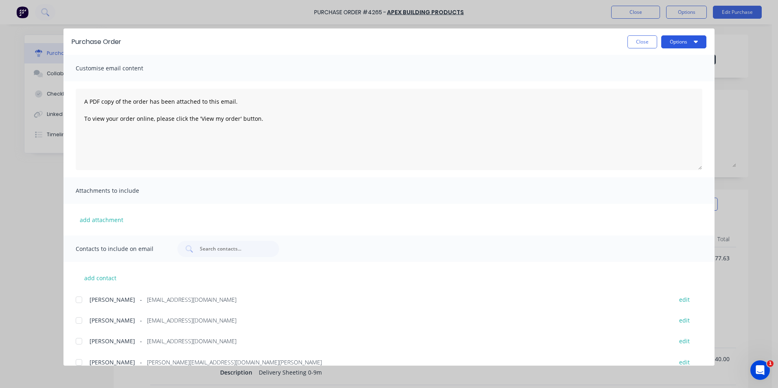
click at [690, 40] on button "Options" at bounding box center [683, 41] width 45 height 13
click at [660, 95] on div "Email" at bounding box center [668, 95] width 63 height 12
click at [643, 39] on button "Close" at bounding box center [643, 41] width 30 height 13
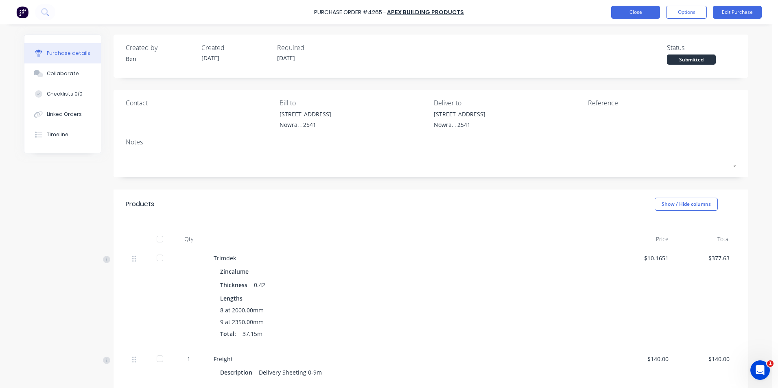
click at [632, 7] on button "Close" at bounding box center [635, 12] width 49 height 13
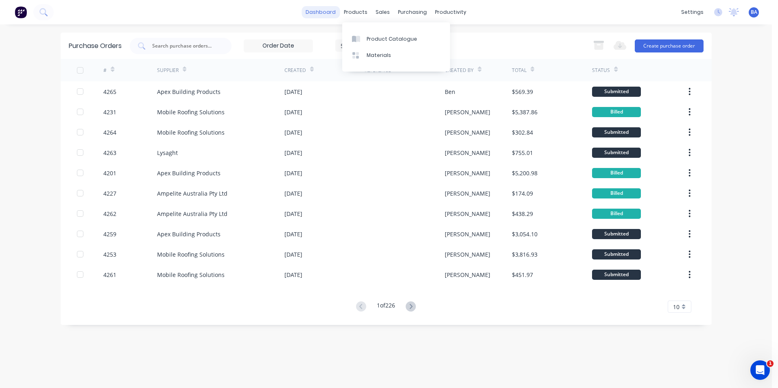
click at [322, 8] on link "dashboard" at bounding box center [321, 12] width 38 height 12
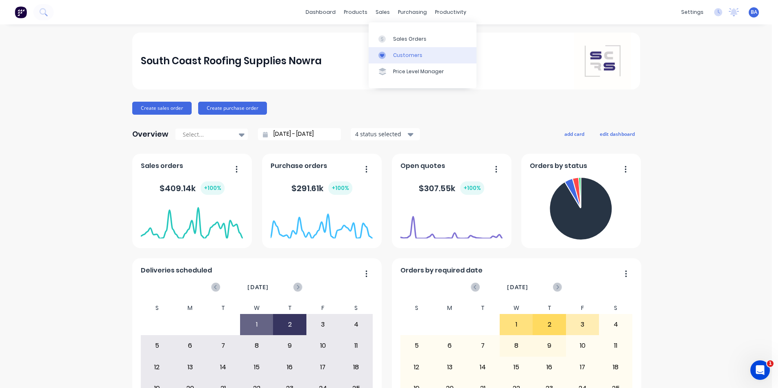
click at [383, 54] on icon at bounding box center [382, 55] width 7 height 7
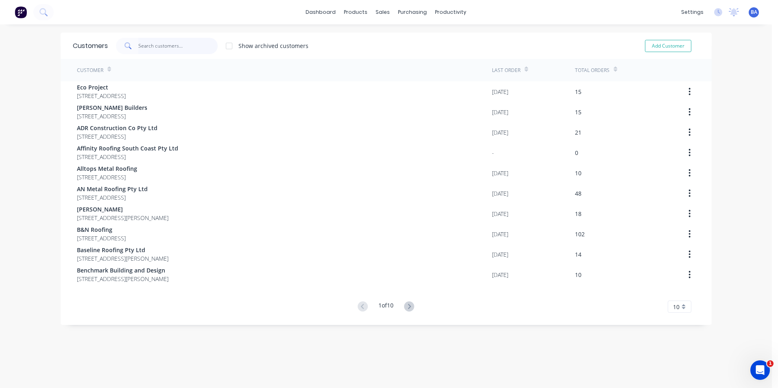
click at [157, 46] on input "text" at bounding box center [177, 46] width 79 height 16
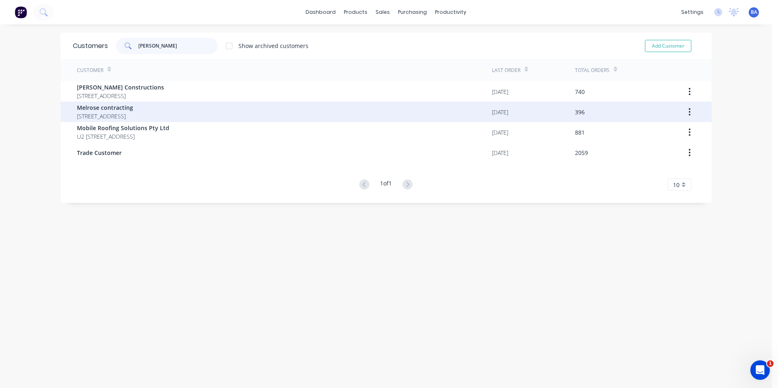
type input "[PERSON_NAME]"
click at [116, 109] on span "Melrose contracting" at bounding box center [105, 107] width 56 height 9
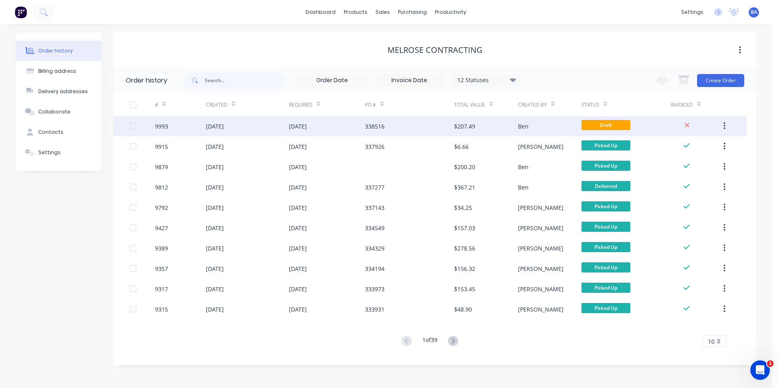
click at [414, 124] on div "338516" at bounding box center [409, 126] width 89 height 20
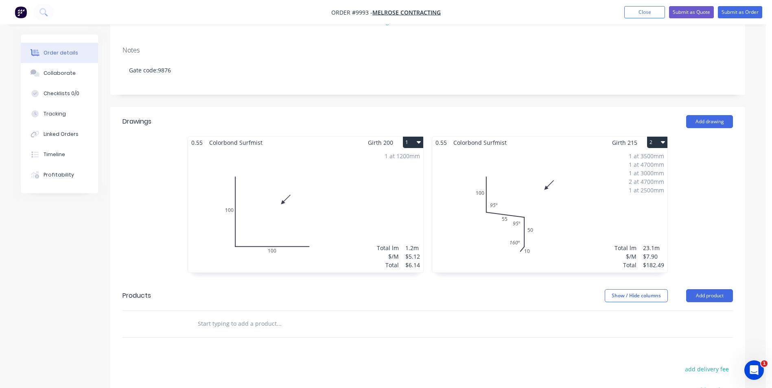
scroll to position [122, 0]
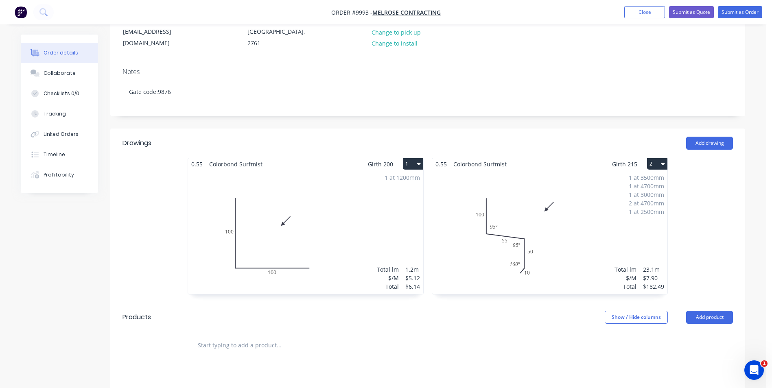
click at [708, 129] on header "Drawings Add drawing" at bounding box center [427, 143] width 635 height 29
click at [707, 137] on button "Add drawing" at bounding box center [709, 143] width 47 height 13
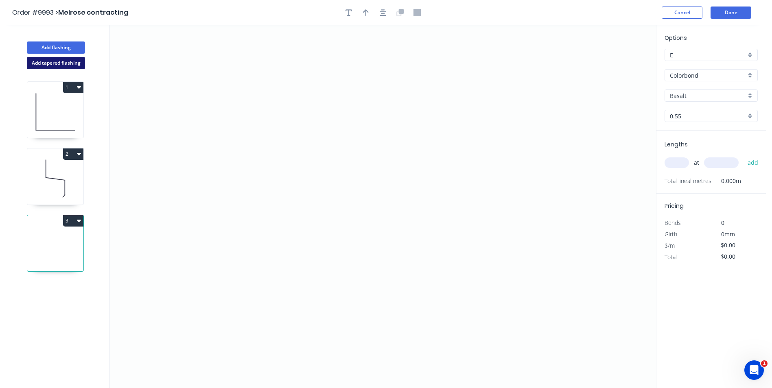
click at [65, 61] on button "Add tapered flashing" at bounding box center [56, 63] width 58 height 12
type input "Surfmist"
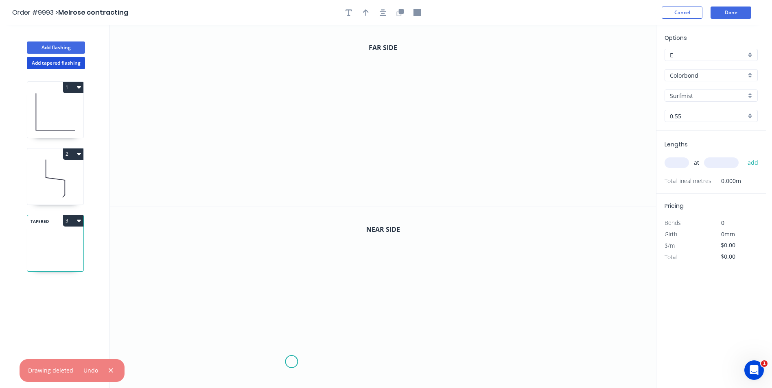
click at [292, 362] on icon "0" at bounding box center [383, 298] width 546 height 182
click at [276, 372] on icon at bounding box center [283, 367] width 15 height 10
click at [275, 309] on icon "0 ?" at bounding box center [383, 298] width 546 height 182
click at [483, 309] on icon at bounding box center [379, 309] width 207 height 0
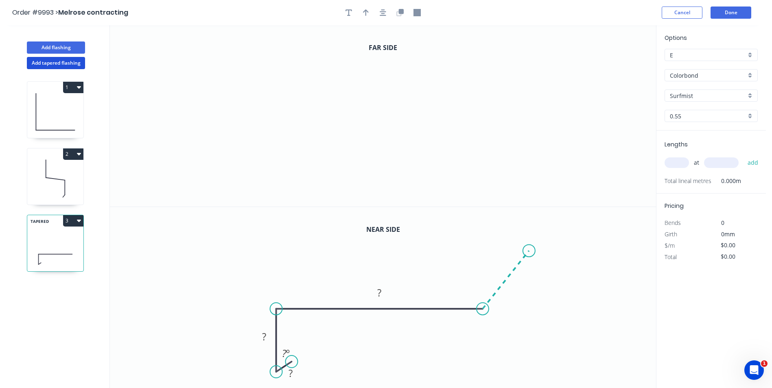
click at [530, 251] on icon at bounding box center [506, 280] width 46 height 58
click at [285, 183] on icon "0" at bounding box center [383, 116] width 546 height 182
click at [271, 193] on icon "0" at bounding box center [383, 116] width 546 height 182
click at [274, 128] on icon "0 ?" at bounding box center [383, 116] width 546 height 182
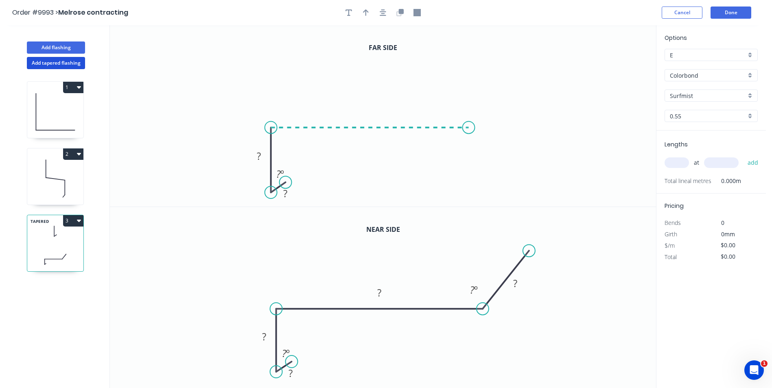
click at [469, 138] on icon "0 ? ? ? º" at bounding box center [383, 116] width 546 height 182
click at [510, 84] on icon "0 ? ? ? ? º" at bounding box center [383, 116] width 546 height 182
click at [367, 15] on icon "button" at bounding box center [366, 12] width 6 height 7
drag, startPoint x: 616, startPoint y: 63, endPoint x: 373, endPoint y: 82, distance: 243.4
click at [373, 82] on icon at bounding box center [373, 73] width 7 height 26
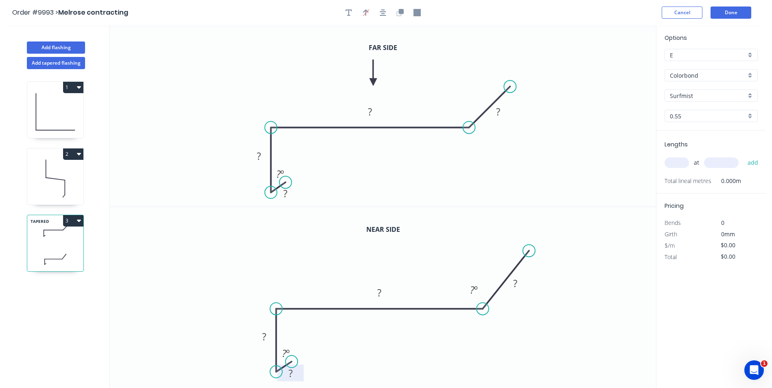
click at [291, 371] on tspan "?" at bounding box center [291, 373] width 4 height 13
type input "$12.25"
click at [289, 195] on rect at bounding box center [285, 193] width 16 height 11
click at [543, 133] on icon "0 10 50 235 100 45 º" at bounding box center [383, 116] width 546 height 182
click at [678, 163] on input "text" at bounding box center [677, 163] width 24 height 11
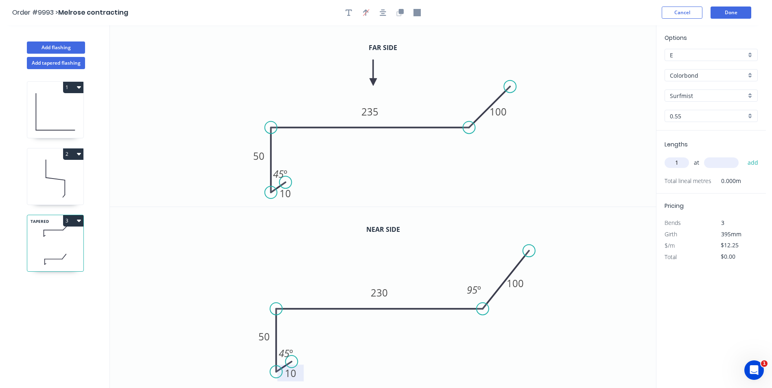
type input "1"
type input "1900"
click at [751, 161] on button "add" at bounding box center [753, 163] width 19 height 14
type input "$23.28"
click at [349, 12] on icon "button" at bounding box center [349, 12] width 7 height 7
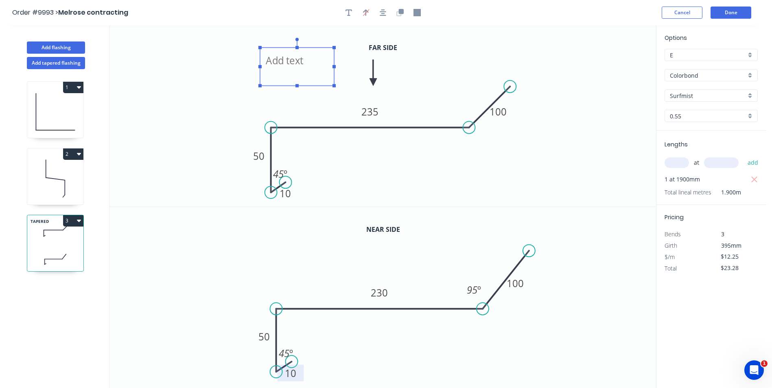
drag, startPoint x: 175, startPoint y: 53, endPoint x: 309, endPoint y: 63, distance: 134.6
click at [309, 63] on textarea at bounding box center [297, 67] width 66 height 30
click at [186, 84] on icon "A 10 50 235 100 45 º" at bounding box center [383, 116] width 546 height 182
type textarea "A"
drag, startPoint x: 274, startPoint y: 66, endPoint x: 296, endPoint y: 90, distance: 31.7
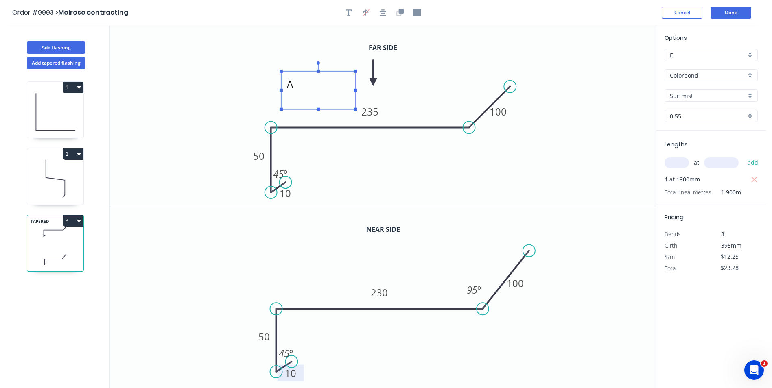
click at [296, 90] on textarea "A" at bounding box center [318, 90] width 66 height 30
click at [167, 125] on icon "A 10 50 235 100 45 º" at bounding box center [383, 116] width 546 height 182
click at [733, 13] on button "Done" at bounding box center [731, 13] width 41 height 12
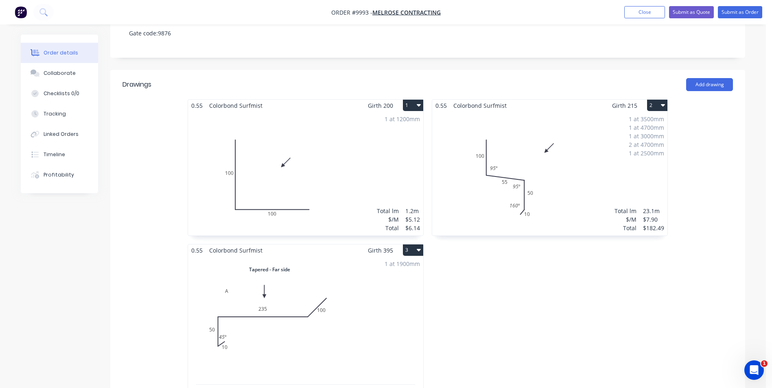
scroll to position [204, 0]
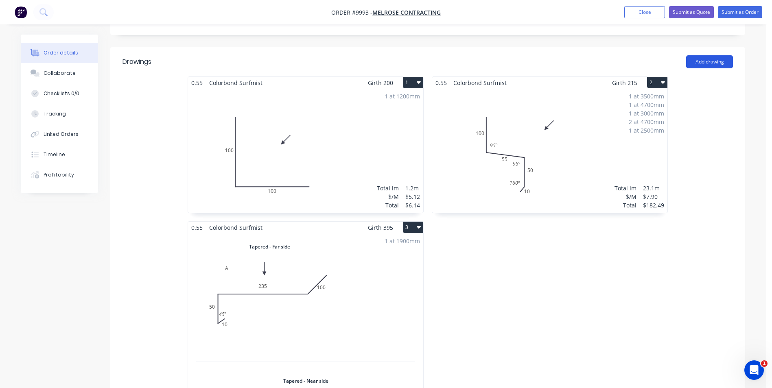
click at [704, 55] on button "Add drawing" at bounding box center [709, 61] width 47 height 13
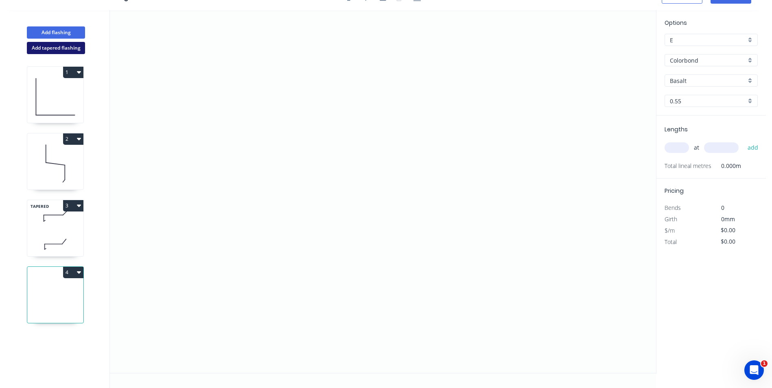
click at [69, 46] on button "Add tapered flashing" at bounding box center [56, 48] width 58 height 12
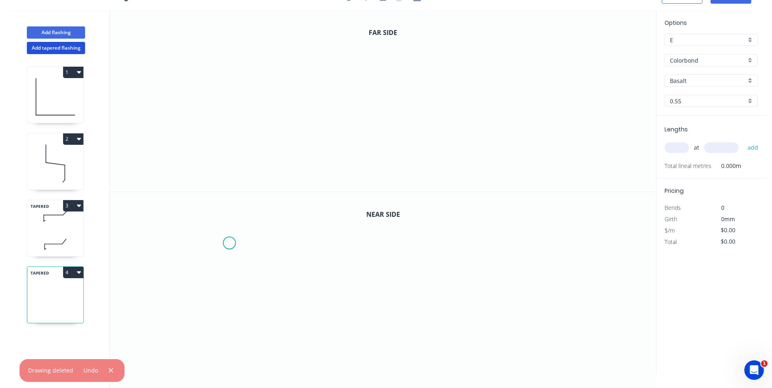
click at [230, 243] on icon "0" at bounding box center [383, 283] width 546 height 182
click at [244, 300] on icon at bounding box center [237, 271] width 15 height 57
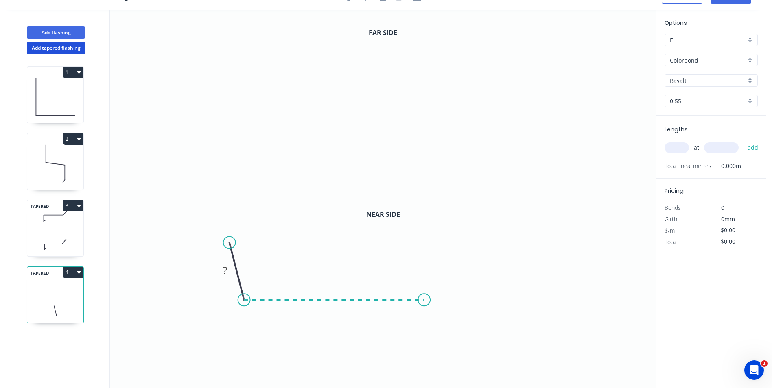
click at [425, 301] on icon "0 ?" at bounding box center [383, 283] width 546 height 182
click at [422, 369] on icon "0 ? ? ? º" at bounding box center [383, 283] width 546 height 182
click at [413, 357] on icon at bounding box center [419, 363] width 12 height 12
click at [199, 60] on icon "0" at bounding box center [383, 101] width 546 height 182
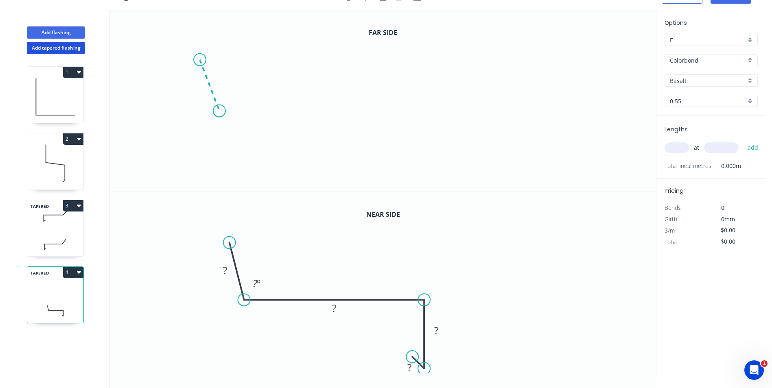
click at [219, 111] on icon "0" at bounding box center [383, 101] width 546 height 182
click at [392, 113] on icon "0 ?" at bounding box center [383, 101] width 546 height 182
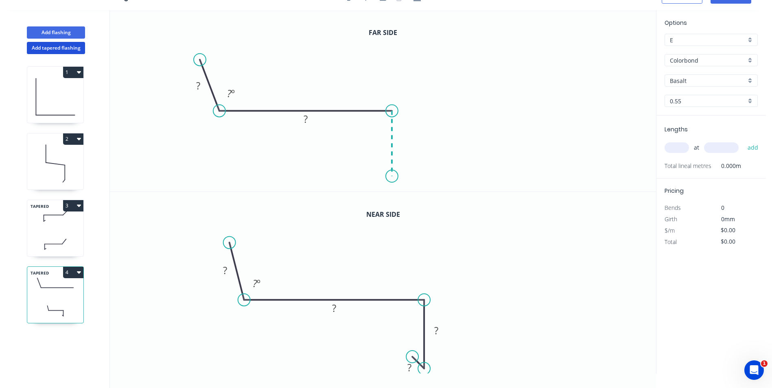
click at [392, 177] on icon "0 ? ? ? º" at bounding box center [383, 101] width 546 height 182
click at [376, 166] on icon at bounding box center [383, 171] width 15 height 11
click at [193, 86] on rect at bounding box center [198, 86] width 16 height 11
click at [499, 77] on icon "0 100 165 50 10 95 º 45 º" at bounding box center [383, 101] width 546 height 182
type input "$12.25"
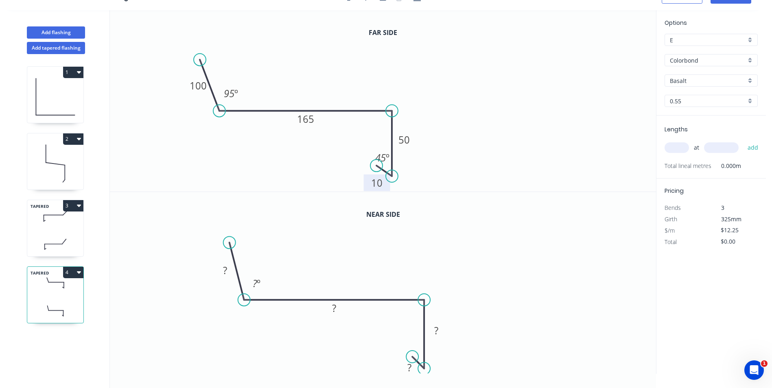
drag, startPoint x: 384, startPoint y: 184, endPoint x: 383, endPoint y: 189, distance: 5.7
click at [383, 189] on rect at bounding box center [377, 183] width 26 height 17
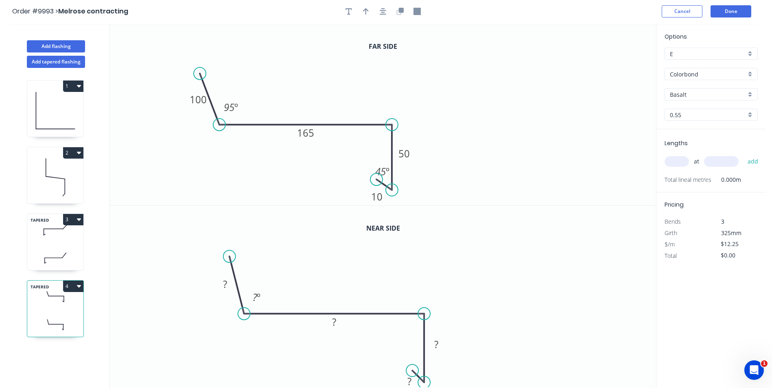
scroll to position [0, 0]
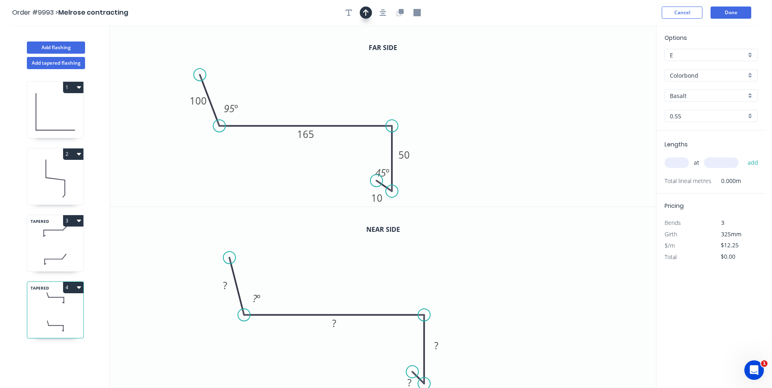
click at [363, 11] on icon "button" at bounding box center [366, 12] width 6 height 7
drag, startPoint x: 613, startPoint y: 63, endPoint x: 294, endPoint y: 72, distance: 319.2
click at [294, 72] on icon at bounding box center [294, 63] width 7 height 26
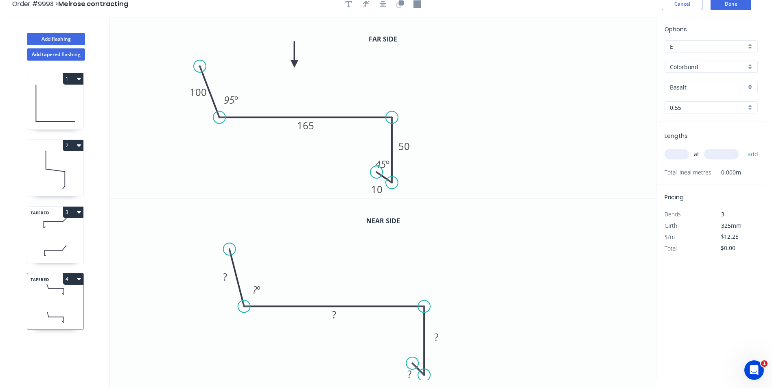
scroll to position [15, 0]
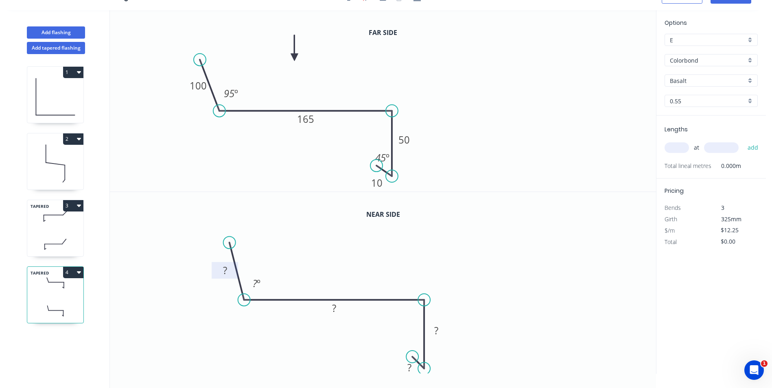
click at [222, 269] on rect at bounding box center [225, 270] width 16 height 11
click at [508, 282] on icon "0 100 162 50 10 95 º" at bounding box center [383, 283] width 546 height 182
click at [424, 366] on circle at bounding box center [424, 366] width 12 height 12
click at [416, 347] on tspan "º" at bounding box center [418, 346] width 4 height 13
click at [500, 291] on icon "0 100 162 50 10 95 º 45 º" at bounding box center [383, 283] width 546 height 182
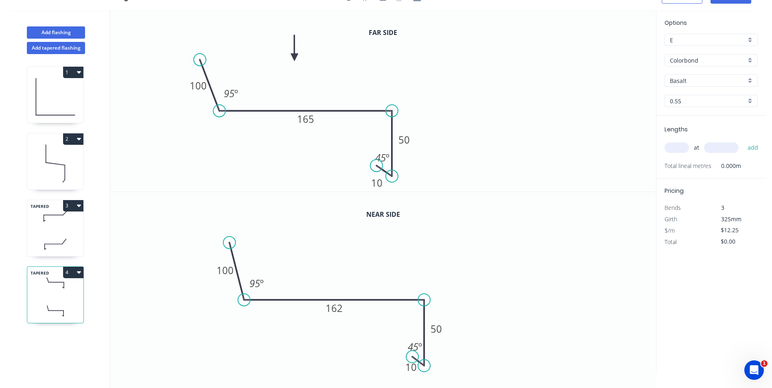
click at [692, 79] on input "Basalt" at bounding box center [708, 81] width 76 height 9
click at [689, 96] on div "Surfmist" at bounding box center [711, 96] width 92 height 14
type input "Surfmist"
click at [680, 147] on input "text" at bounding box center [677, 147] width 24 height 11
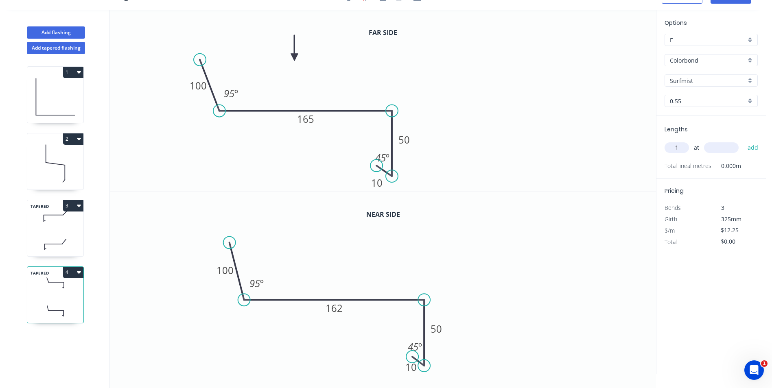
type input "1"
type input "1400"
click at [744, 141] on button "add" at bounding box center [753, 148] width 19 height 14
type input "$17.15"
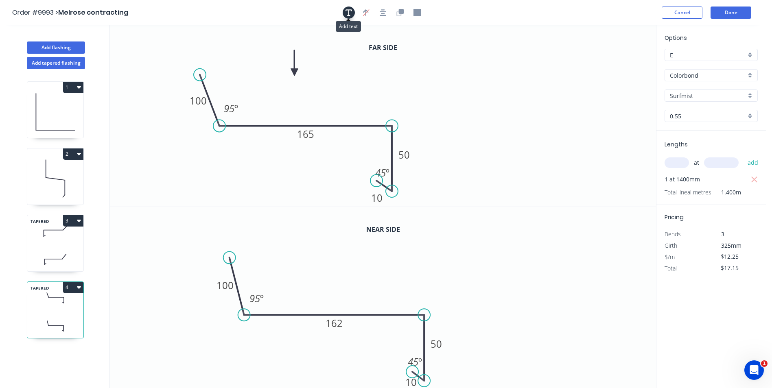
click at [351, 13] on icon "button" at bounding box center [349, 12] width 7 height 7
click at [164, 56] on textarea at bounding box center [163, 57] width 66 height 30
click at [222, 31] on icon "C 100 165 50 10 95 º 45 º" at bounding box center [383, 116] width 546 height 182
type textarea "C"
drag, startPoint x: 141, startPoint y: 57, endPoint x: 370, endPoint y: 88, distance: 231.2
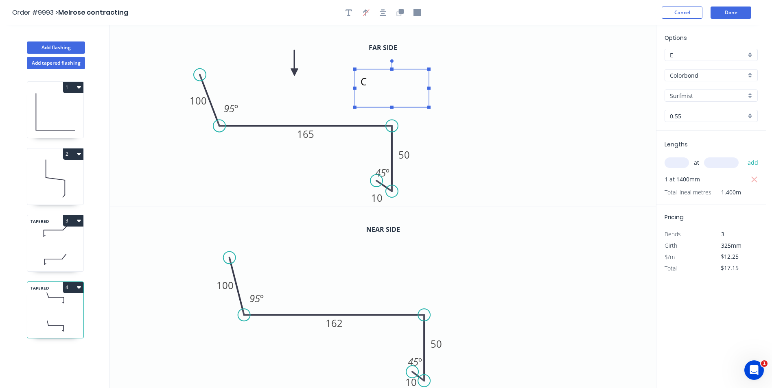
click at [370, 88] on textarea "C" at bounding box center [392, 88] width 66 height 30
click at [583, 104] on icon "C 100 165 50 10 95 º 45 º" at bounding box center [383, 116] width 546 height 182
click at [738, 11] on button "Done" at bounding box center [731, 13] width 41 height 12
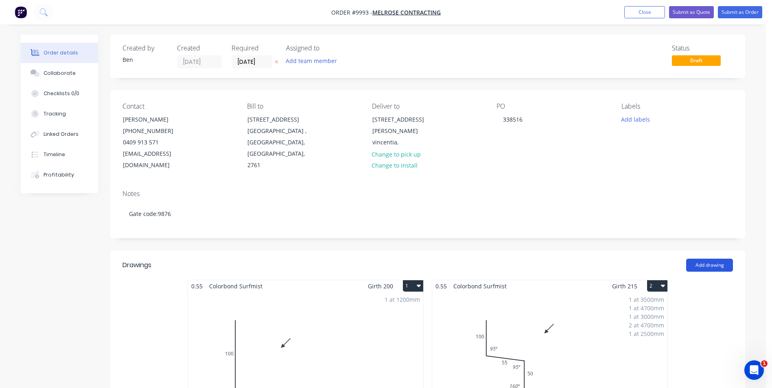
click at [695, 259] on button "Add drawing" at bounding box center [709, 265] width 47 height 13
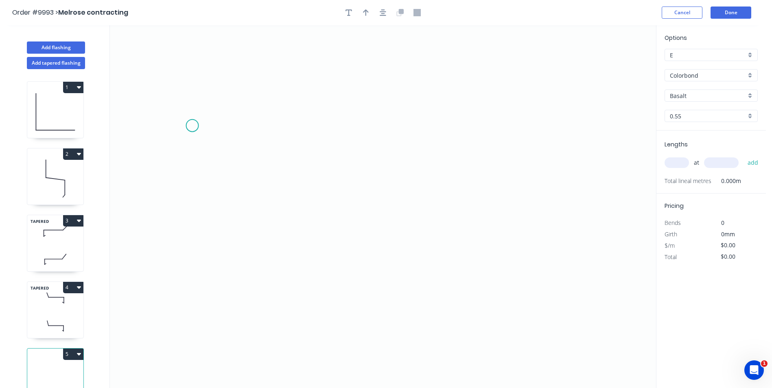
click at [193, 126] on icon "0" at bounding box center [383, 206] width 546 height 363
drag, startPoint x: 204, startPoint y: 259, endPoint x: 229, endPoint y: 257, distance: 24.9
click at [205, 259] on icon "0" at bounding box center [383, 206] width 546 height 363
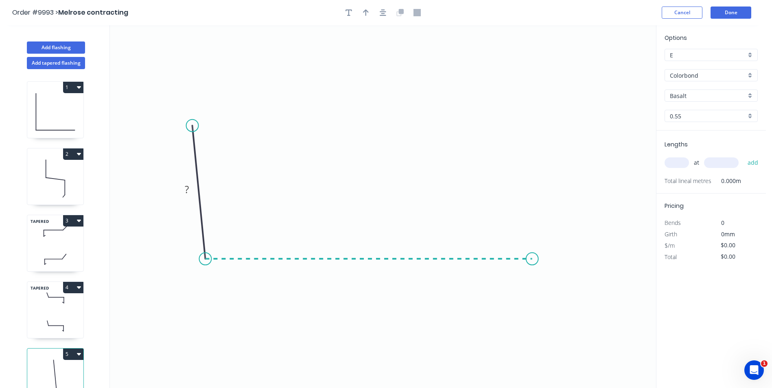
click at [532, 266] on icon "0 ?" at bounding box center [383, 206] width 546 height 363
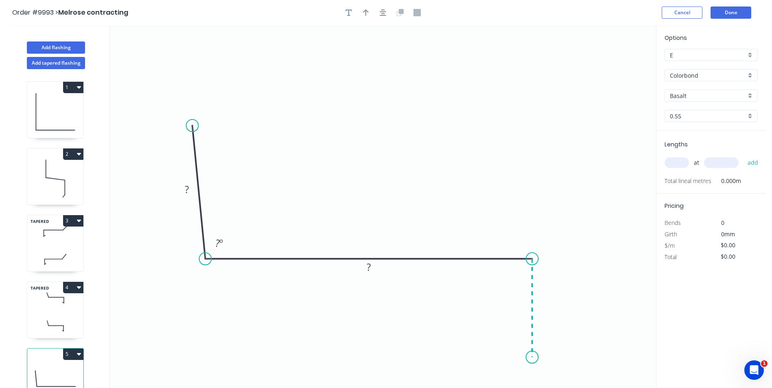
click at [536, 358] on icon "0 ? ? ? º" at bounding box center [383, 206] width 546 height 363
click at [517, 347] on icon at bounding box center [524, 351] width 15 height 11
click at [179, 188] on rect at bounding box center [187, 189] width 16 height 11
click at [317, 94] on icon "0 100 275 50 10 95 º 45 º" at bounding box center [383, 206] width 546 height 363
type input "$13.31"
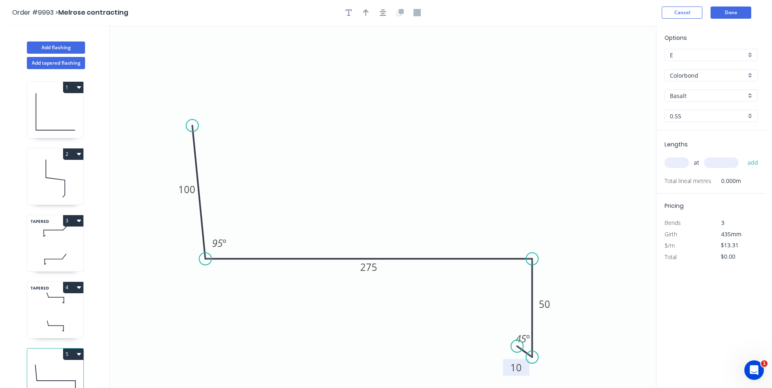
drag, startPoint x: 513, startPoint y: 365, endPoint x: 512, endPoint y: 375, distance: 9.8
click at [512, 375] on rect at bounding box center [516, 367] width 26 height 17
click at [363, 11] on icon "button" at bounding box center [366, 12] width 6 height 7
drag, startPoint x: 614, startPoint y: 64, endPoint x: 378, endPoint y: 158, distance: 254.1
click at [378, 158] on icon at bounding box center [377, 147] width 7 height 26
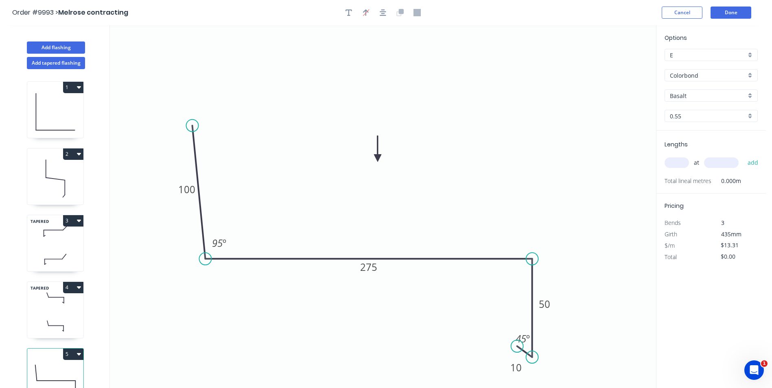
click at [697, 96] on input "Basalt" at bounding box center [708, 96] width 76 height 9
click at [695, 150] on div "Surfmist" at bounding box center [711, 152] width 92 height 14
type input "Surfmist"
click at [671, 164] on input "text" at bounding box center [677, 163] width 24 height 11
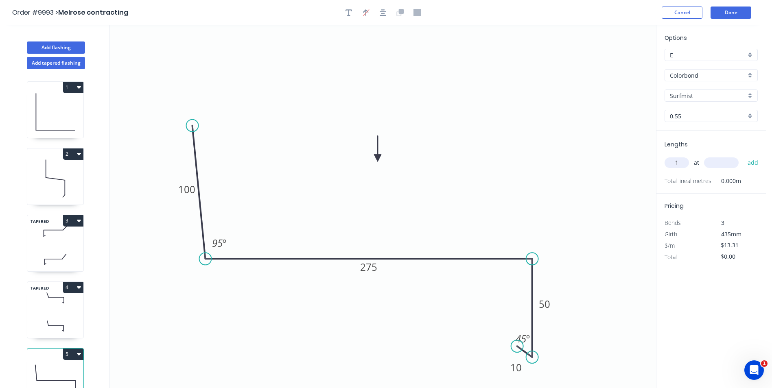
type input "1"
type input "700"
click at [755, 164] on button "add" at bounding box center [753, 163] width 19 height 14
type input "$13.31"
click at [348, 13] on icon "button" at bounding box center [349, 12] width 7 height 7
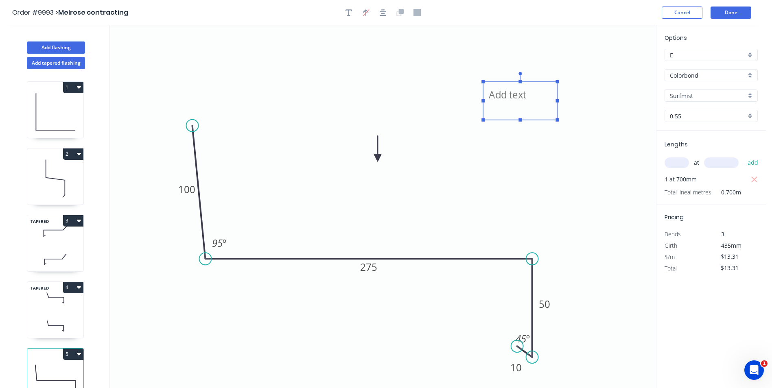
drag, startPoint x: 176, startPoint y: 55, endPoint x: 534, endPoint y: 99, distance: 360.4
click at [534, 99] on textarea at bounding box center [520, 101] width 66 height 30
click at [596, 95] on icon "E 100 275 50 10 95 º 45 º" at bounding box center [383, 206] width 546 height 363
type textarea "E"
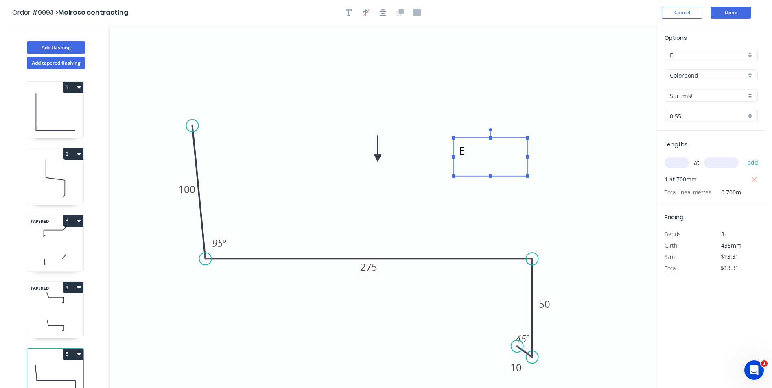
drag, startPoint x: 499, startPoint y: 107, endPoint x: 467, endPoint y: 159, distance: 61.2
click at [470, 161] on textarea "E" at bounding box center [490, 157] width 66 height 30
click at [496, 89] on icon "E 100 275 50 10 95 º 45 º" at bounding box center [383, 206] width 546 height 363
click at [722, 9] on button "Done" at bounding box center [731, 13] width 41 height 12
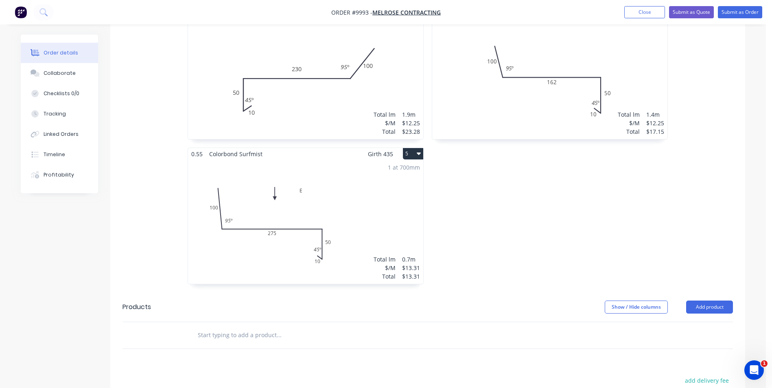
scroll to position [570, 0]
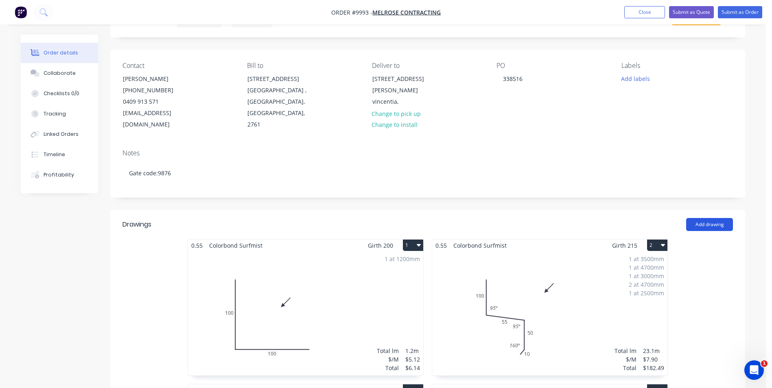
click at [695, 218] on button "Add drawing" at bounding box center [709, 224] width 47 height 13
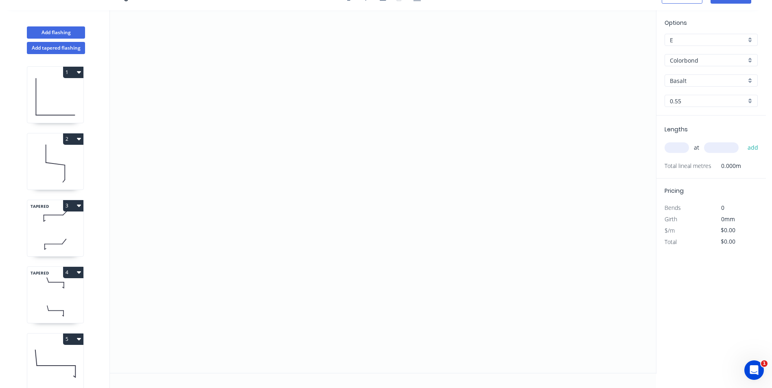
scroll to position [15, 0]
click at [48, 353] on icon at bounding box center [55, 364] width 56 height 52
type input "Surfmist"
type input "$13.31"
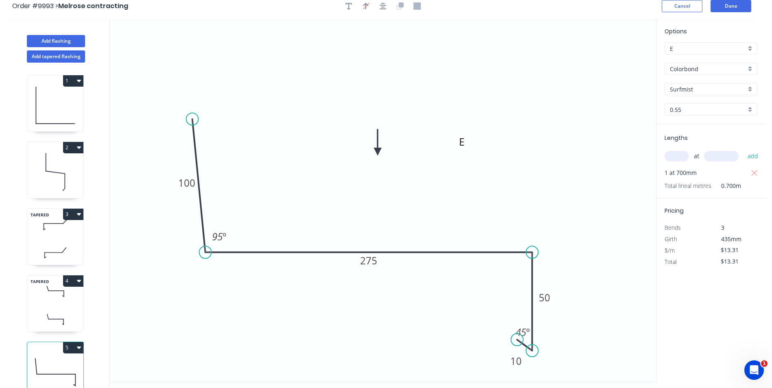
scroll to position [0, 0]
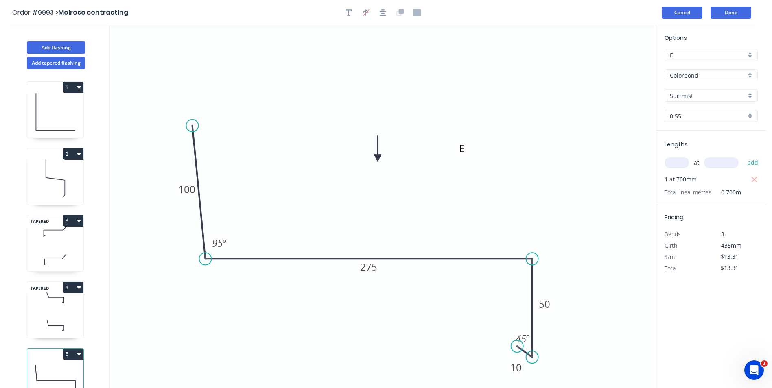
click at [671, 10] on button "Cancel" at bounding box center [682, 13] width 41 height 12
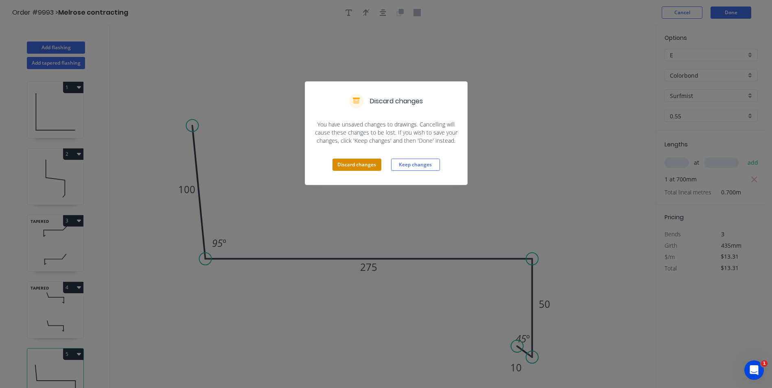
click at [362, 164] on button "Discard changes" at bounding box center [357, 165] width 49 height 12
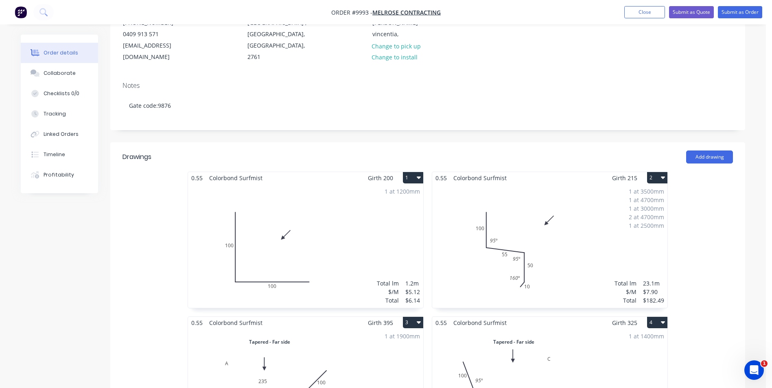
scroll to position [81, 0]
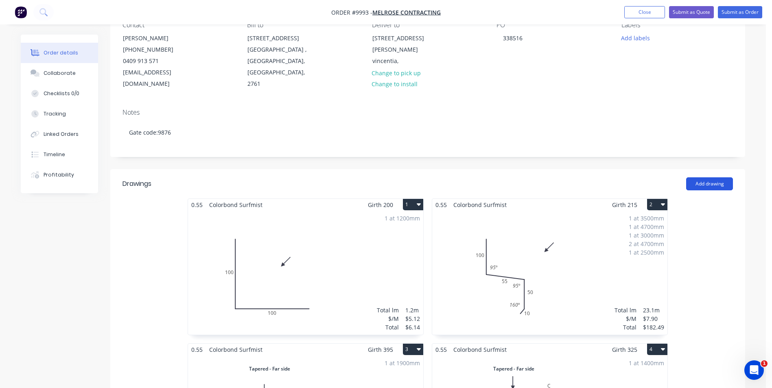
click at [716, 177] on button "Add drawing" at bounding box center [709, 183] width 47 height 13
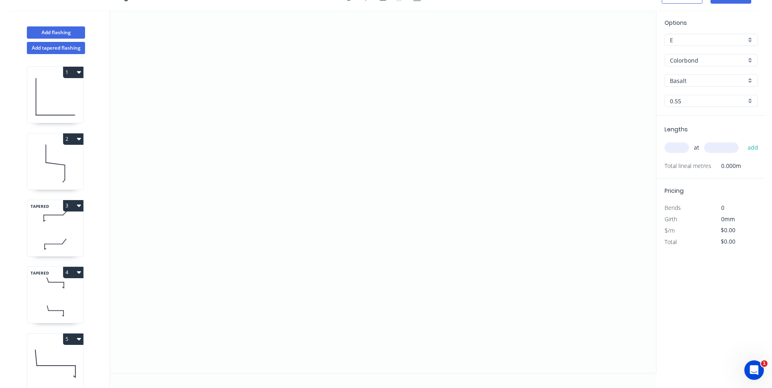
click at [79, 339] on icon "button" at bounding box center [79, 339] width 4 height 2
click at [41, 354] on div "Duplicate" at bounding box center [44, 360] width 63 height 12
type input "Surfmist"
type input "$13.31"
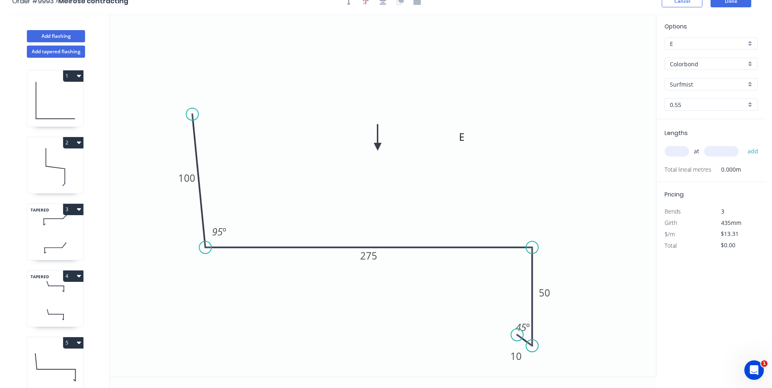
scroll to position [0, 0]
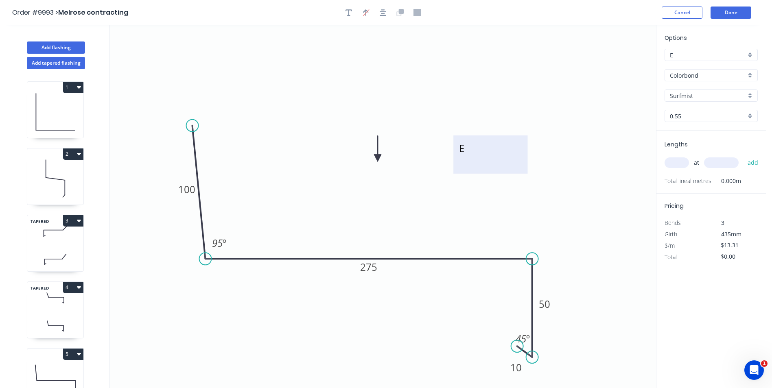
click at [465, 148] on textarea "E" at bounding box center [490, 155] width 66 height 30
click at [495, 83] on icon "G 100 275 50 10 95 º 45 º" at bounding box center [383, 206] width 546 height 363
type textarea "G"
click at [378, 269] on rect at bounding box center [368, 267] width 27 height 17
click at [374, 269] on tspan "275" at bounding box center [368, 266] width 17 height 13
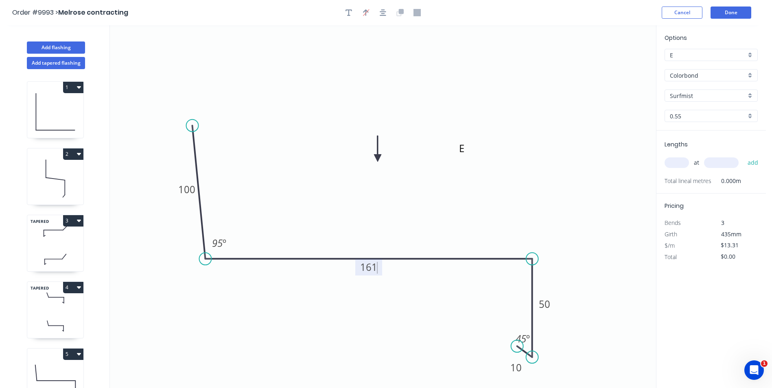
click at [547, 197] on icon "G 100 161 50 10 95 º 45 º" at bounding box center [383, 206] width 546 height 363
type input "$11.25"
click at [672, 162] on input "text" at bounding box center [677, 163] width 24 height 11
type input "1"
type input "3800"
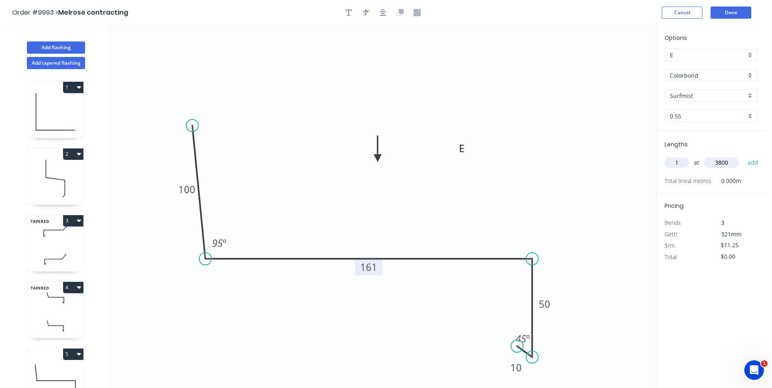
click at [744, 156] on button "add" at bounding box center [753, 163] width 19 height 14
type input "$42.75"
click at [719, 8] on button "Done" at bounding box center [731, 13] width 41 height 12
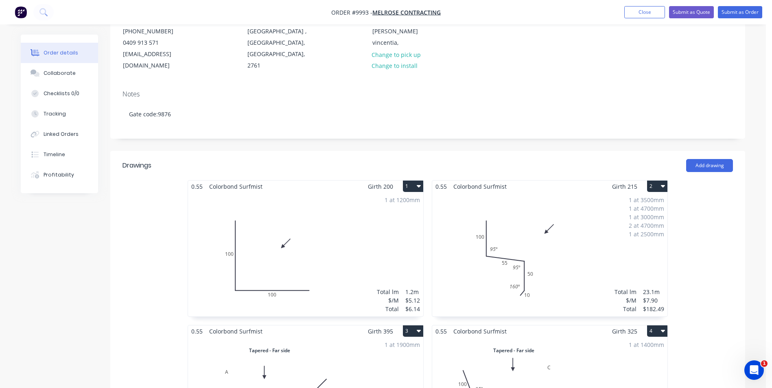
scroll to position [122, 0]
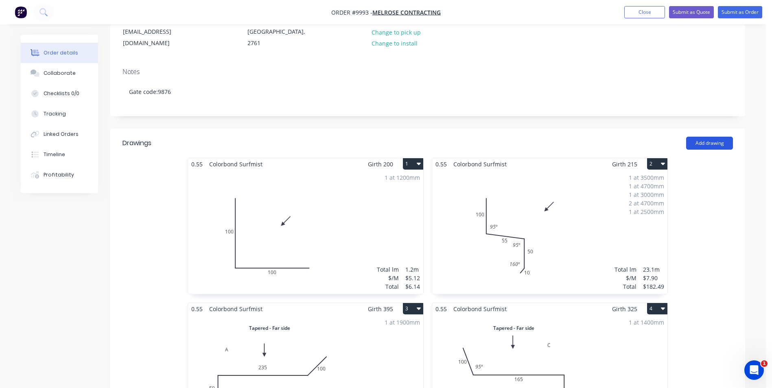
click at [698, 137] on button "Add drawing" at bounding box center [709, 143] width 47 height 13
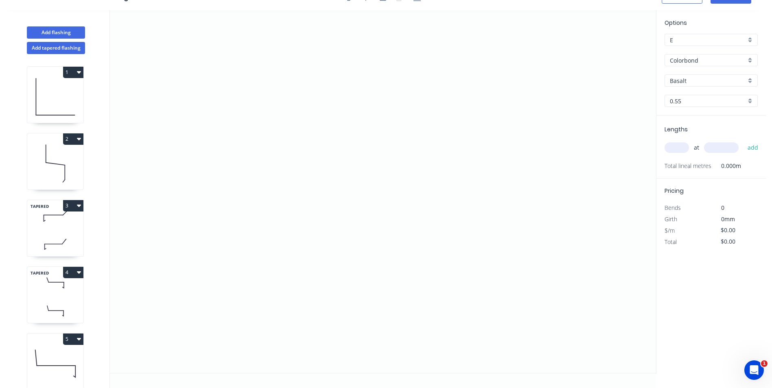
scroll to position [15, 0]
click at [79, 336] on icon "button" at bounding box center [79, 339] width 4 height 7
click at [55, 354] on div "Duplicate" at bounding box center [44, 360] width 63 height 12
type input "Surfmist"
type input "$13.31"
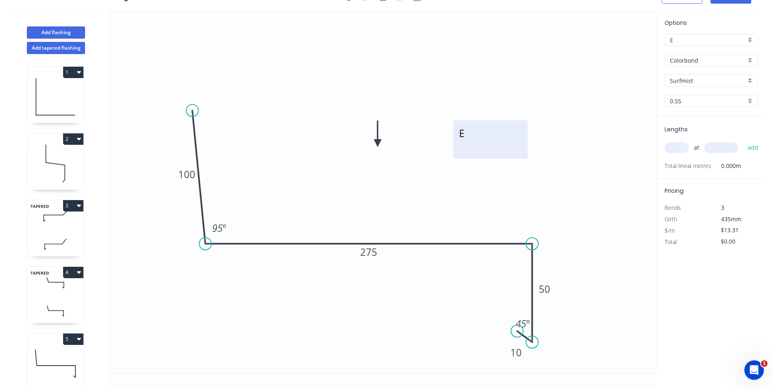
click at [467, 134] on textarea "E" at bounding box center [490, 140] width 66 height 30
type textarea "b"
click at [551, 91] on icon "B 100 275 50 10 95 º 45 º" at bounding box center [383, 191] width 546 height 363
type textarea "B"
click at [377, 254] on rect at bounding box center [368, 252] width 27 height 17
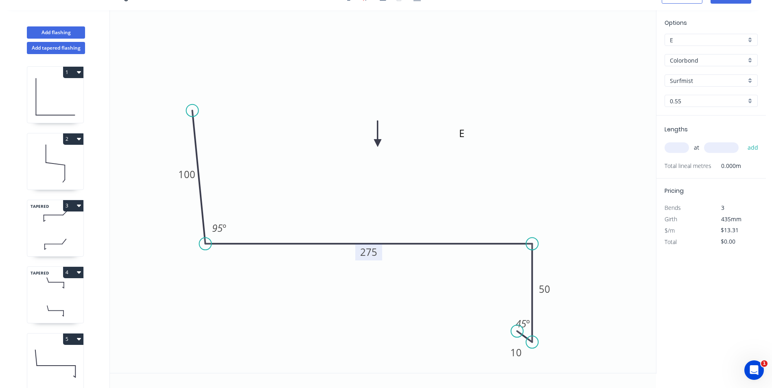
click at [375, 253] on tspan "275" at bounding box center [368, 251] width 17 height 13
click at [484, 197] on icon "B 100 285 50 10 95 º 45 º" at bounding box center [383, 191] width 546 height 363
click at [672, 147] on input "text" at bounding box center [677, 147] width 24 height 11
type input "1"
type input "700"
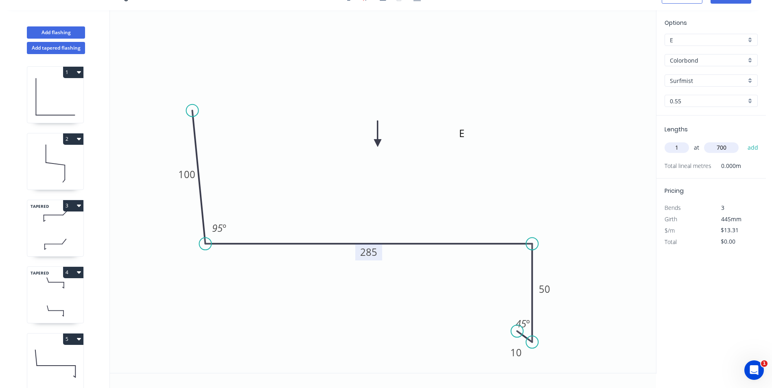
click at [744, 141] on button "add" at bounding box center [753, 148] width 19 height 14
type input "$13.31"
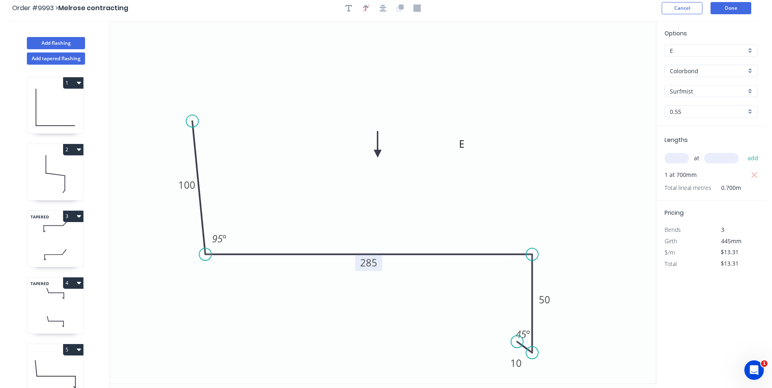
scroll to position [0, 0]
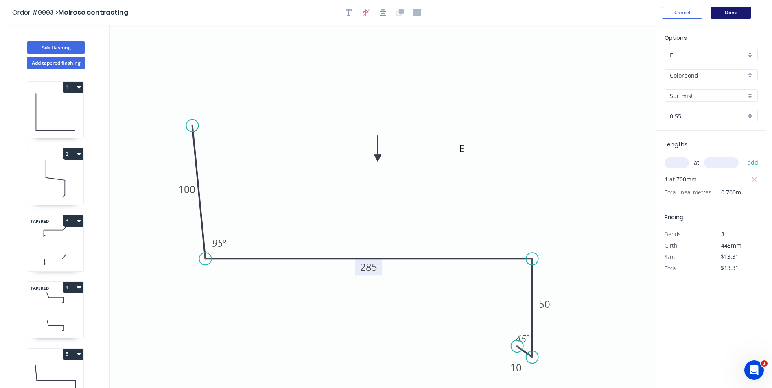
click at [721, 11] on button "Done" at bounding box center [731, 13] width 41 height 12
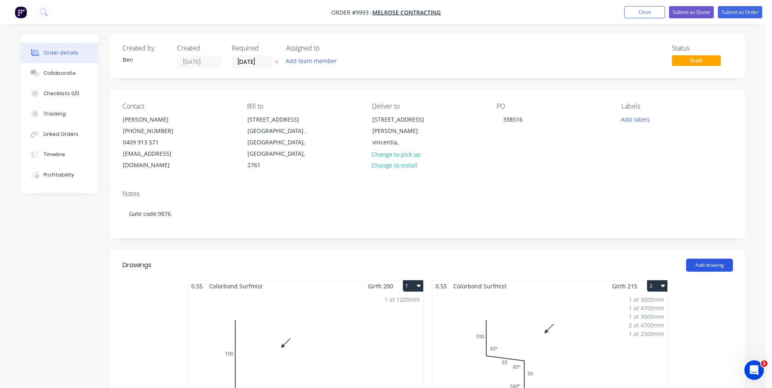
click at [715, 259] on button "Add drawing" at bounding box center [709, 265] width 47 height 13
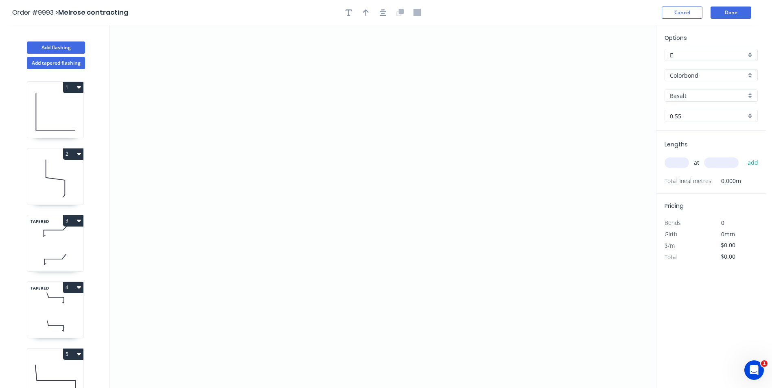
click at [79, 287] on icon "button" at bounding box center [79, 288] width 4 height 2
click at [44, 306] on div "Duplicate" at bounding box center [44, 308] width 63 height 12
type input "Surfmist"
type input "$12.25"
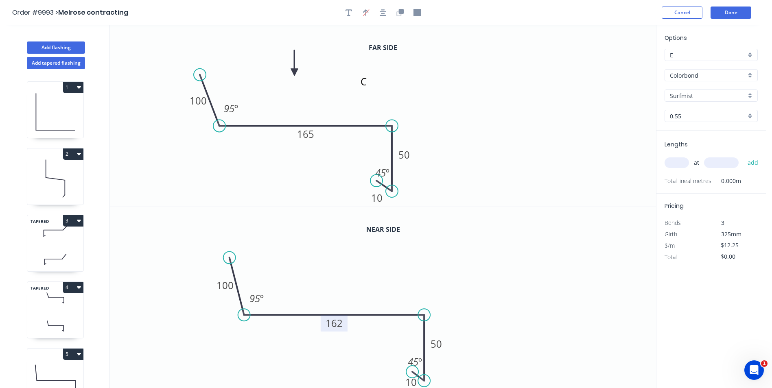
click at [341, 326] on tspan "162" at bounding box center [334, 323] width 17 height 13
click at [469, 264] on icon "0 100 160 50 10 95 º 45 º" at bounding box center [383, 298] width 546 height 182
click at [370, 82] on textarea "C" at bounding box center [392, 88] width 66 height 30
click at [556, 90] on icon "D 100 165 50 10 95 º 45 º" at bounding box center [383, 116] width 546 height 182
type textarea "D"
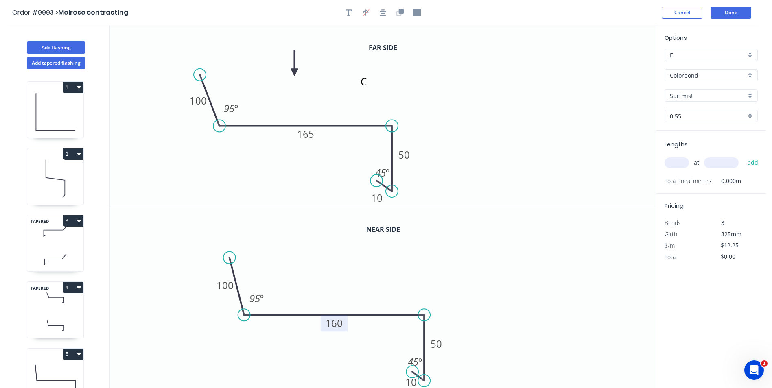
click at [675, 162] on input "text" at bounding box center [677, 163] width 24 height 11
type input "1"
type input "140"
click at [744, 156] on button "add" at bounding box center [753, 163] width 19 height 14
click at [753, 179] on icon "button" at bounding box center [754, 180] width 7 height 10
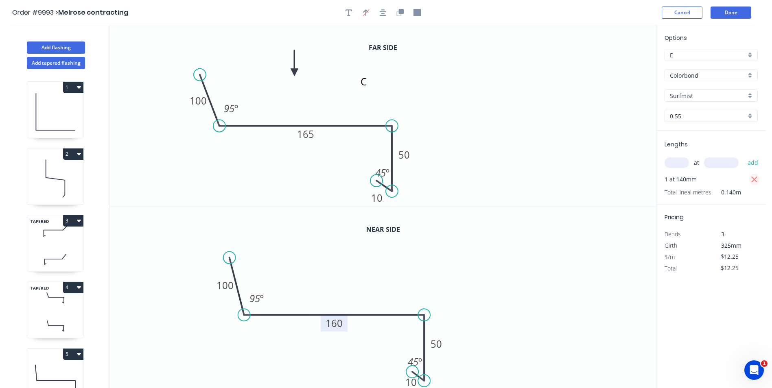
type input "$0.00"
click at [670, 162] on input "text" at bounding box center [677, 163] width 24 height 11
type input "1"
type input "1400"
click at [744, 156] on button "add" at bounding box center [753, 163] width 19 height 14
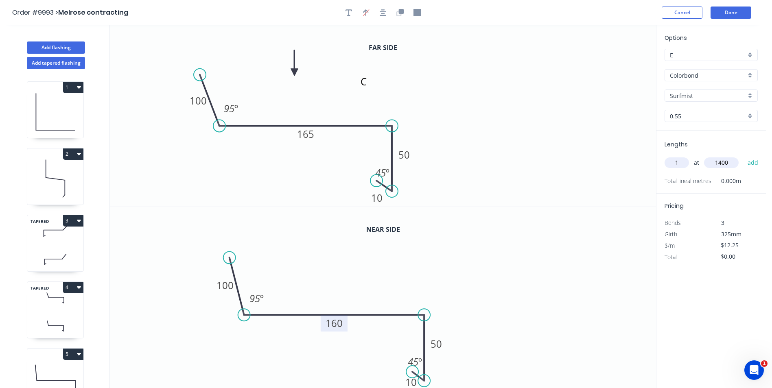
type input "$17.15"
click at [727, 10] on button "Done" at bounding box center [731, 13] width 41 height 12
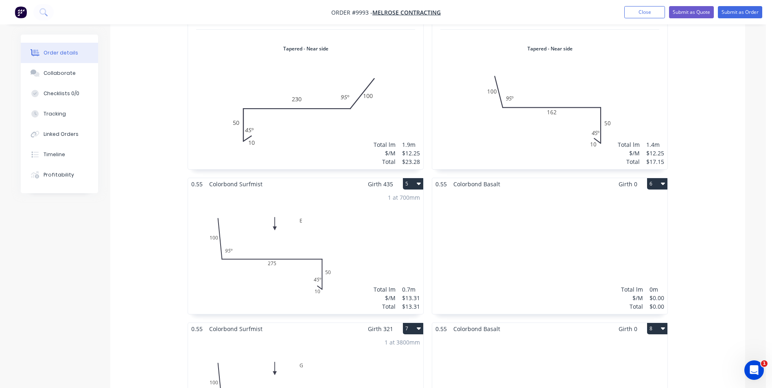
scroll to position [529, 0]
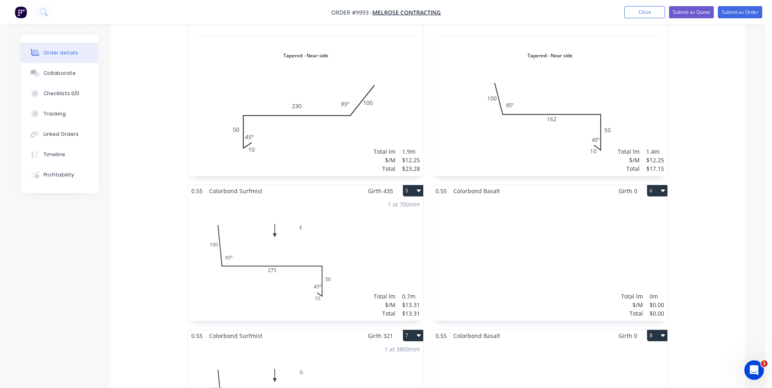
click at [663, 187] on icon "button" at bounding box center [663, 190] width 4 height 7
click at [598, 237] on div "Delete" at bounding box center [629, 243] width 63 height 12
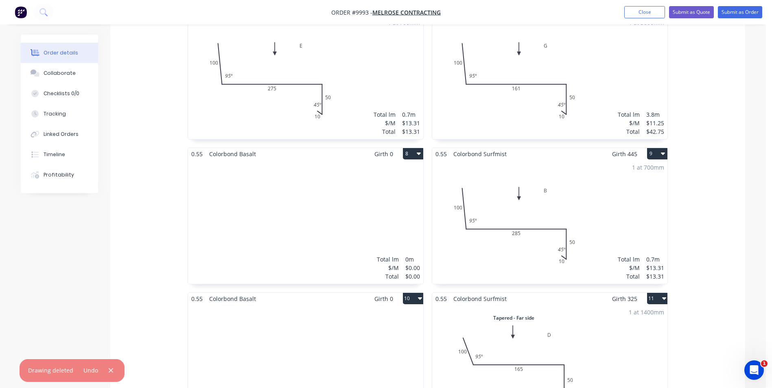
scroll to position [733, 0]
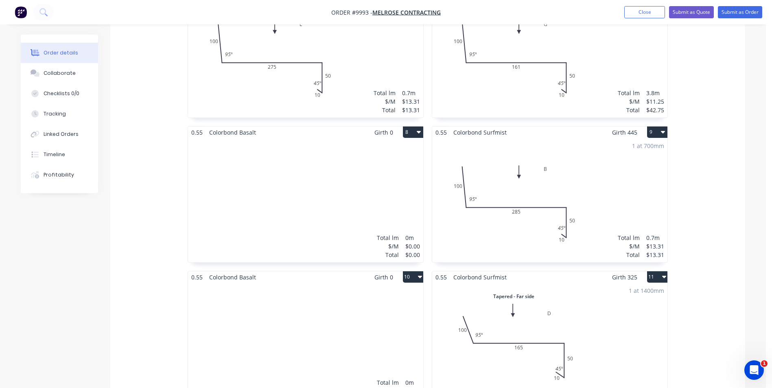
click at [417, 129] on icon "button" at bounding box center [419, 132] width 4 height 7
click at [370, 179] on div "Delete" at bounding box center [384, 185] width 63 height 12
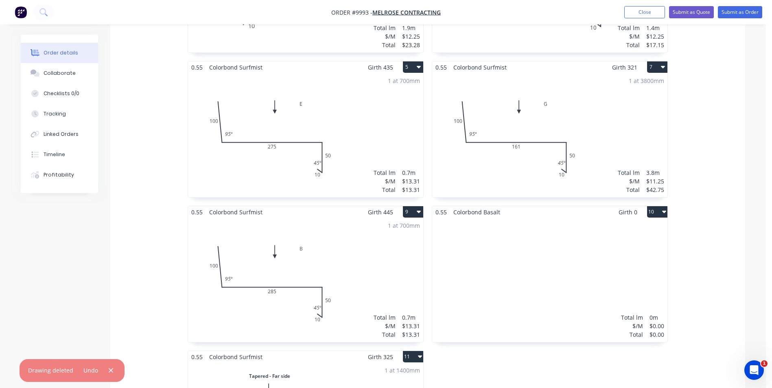
scroll to position [651, 0]
click at [658, 208] on button "10" at bounding box center [657, 213] width 20 height 11
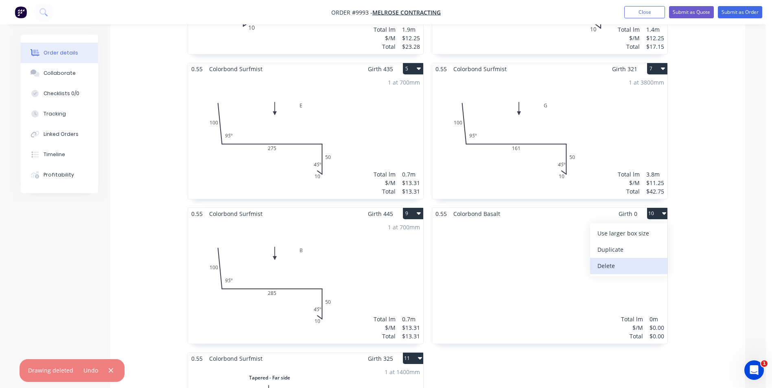
click at [613, 260] on div "Delete" at bounding box center [629, 266] width 63 height 12
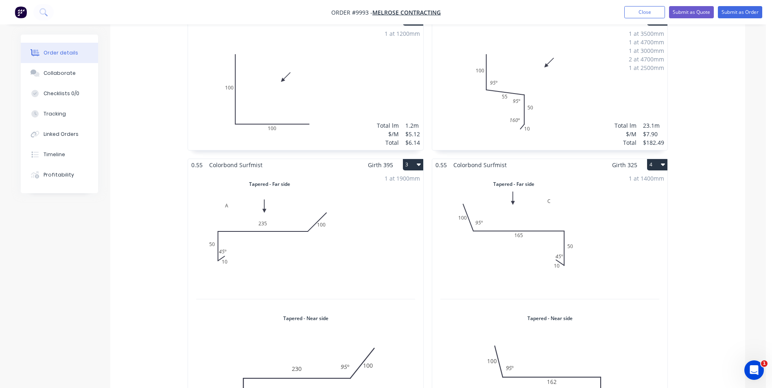
scroll to position [163, 0]
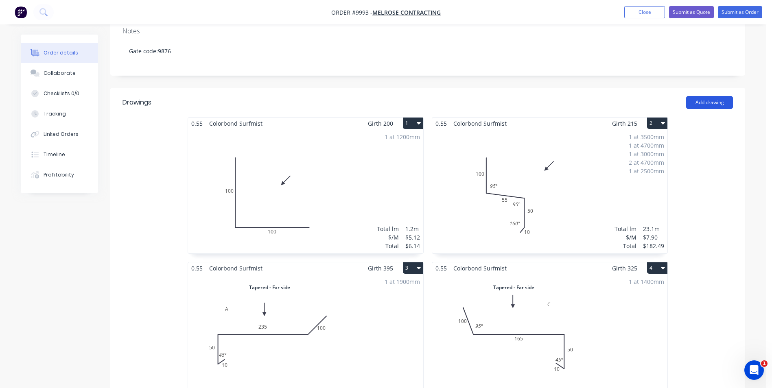
click at [706, 96] on button "Add drawing" at bounding box center [709, 102] width 47 height 13
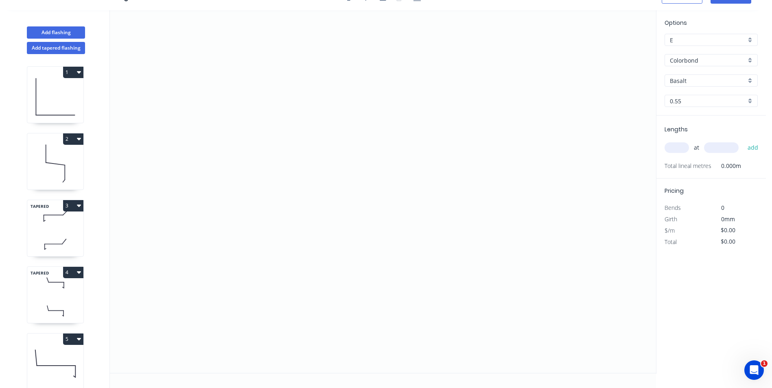
scroll to position [15, 0]
click at [78, 271] on icon "button" at bounding box center [79, 272] width 4 height 7
click at [48, 293] on div "Duplicate" at bounding box center [44, 293] width 63 height 12
type input "Surfmist"
type input "$12.25"
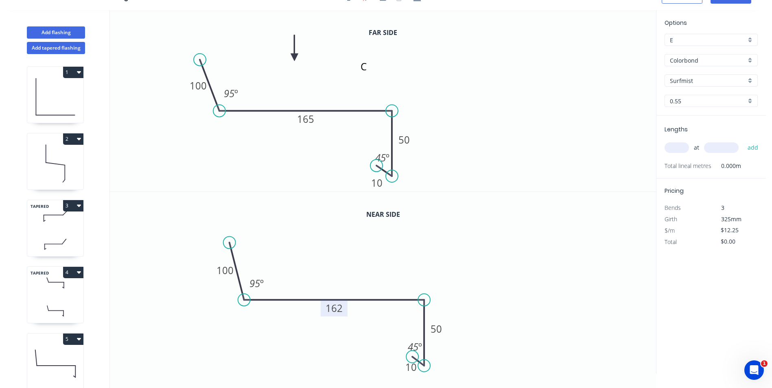
click at [337, 310] on tspan "162" at bounding box center [334, 308] width 17 height 13
click at [342, 310] on tspan "162" at bounding box center [334, 308] width 17 height 13
click at [524, 265] on icon "0 100 160 50 10 95 º 45 º" at bounding box center [383, 283] width 546 height 182
click at [313, 118] on tspan "165" at bounding box center [305, 118] width 17 height 13
click at [432, 76] on icon "C 100 168 50 10 95 º 45 º" at bounding box center [383, 101] width 546 height 182
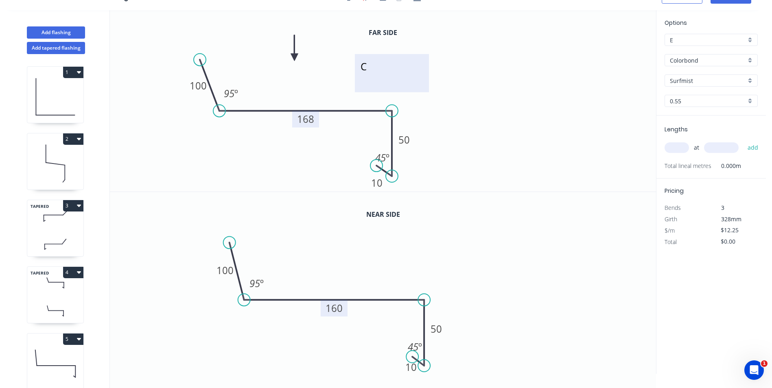
click at [374, 68] on textarea "C" at bounding box center [392, 73] width 66 height 30
click at [501, 82] on icon "F 100 168 50 10 95 º 45 º" at bounding box center [383, 101] width 546 height 182
type textarea "F"
click at [679, 147] on input "text" at bounding box center [677, 147] width 24 height 11
type input "1"
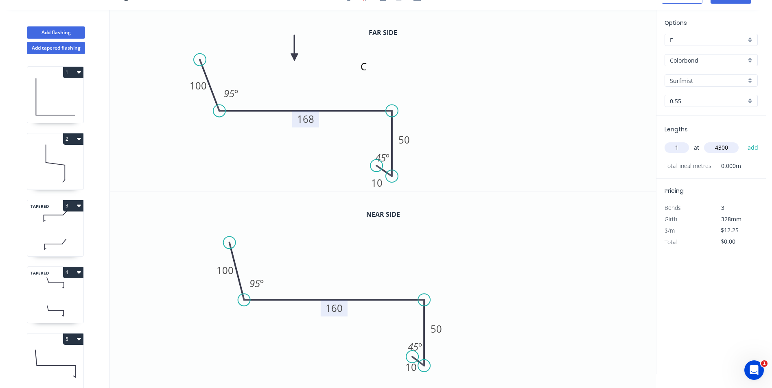
type input "4300"
click at [744, 141] on button "add" at bounding box center [753, 148] width 19 height 14
type input "$52.68"
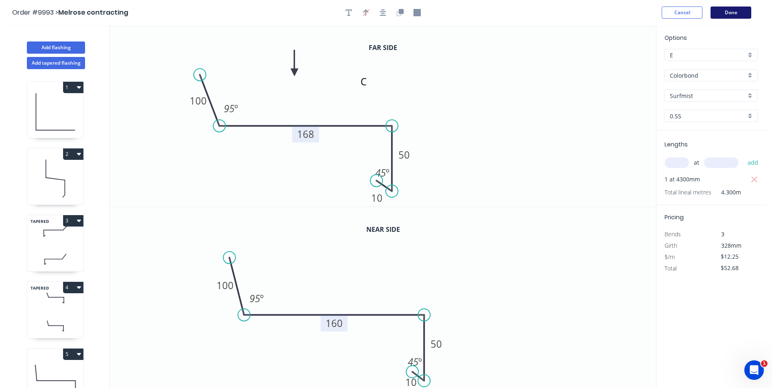
click at [731, 13] on button "Done" at bounding box center [731, 13] width 41 height 12
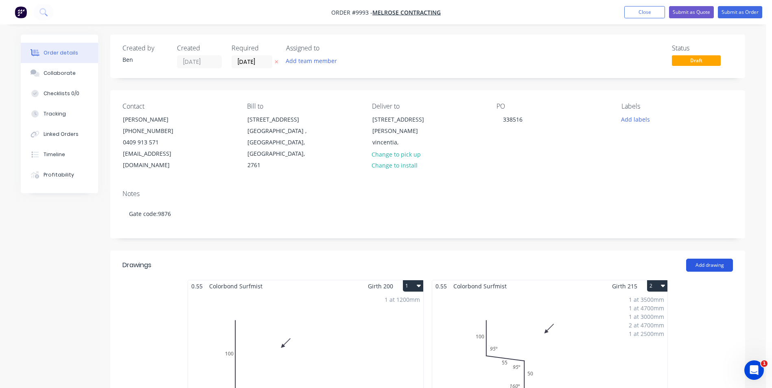
click at [722, 259] on button "Add drawing" at bounding box center [709, 265] width 47 height 13
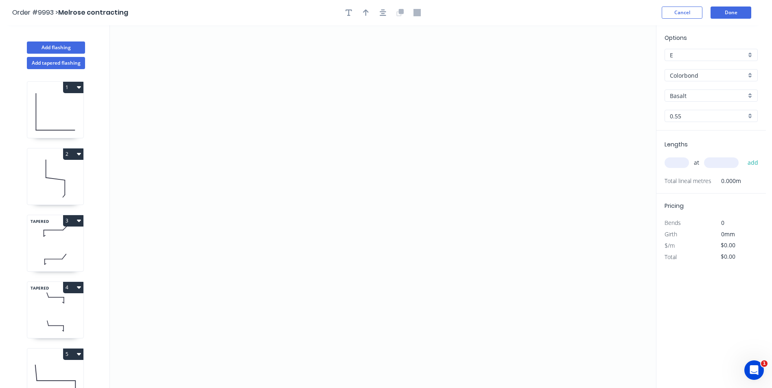
click at [77, 287] on icon "button" at bounding box center [79, 288] width 4 height 2
click at [50, 308] on div "Duplicate" at bounding box center [44, 308] width 63 height 12
type input "Surfmist"
type input "$12.25"
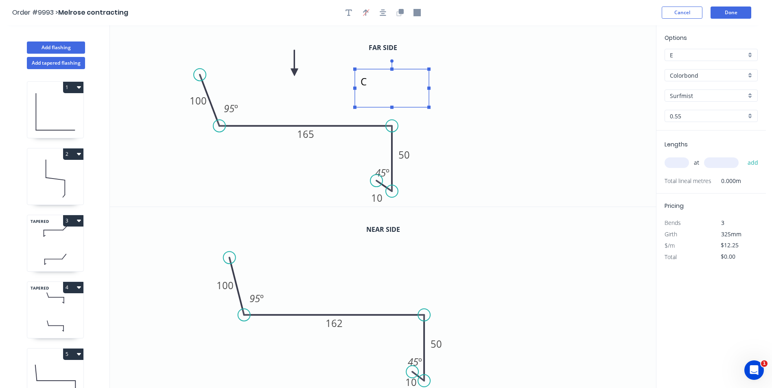
click at [368, 84] on textarea "C" at bounding box center [392, 88] width 66 height 30
drag, startPoint x: 551, startPoint y: 120, endPoint x: 549, endPoint y: 115, distance: 4.9
click at [551, 118] on icon "H 100 165 50 10 95 º 45 º" at bounding box center [383, 116] width 546 height 182
type textarea "H"
click at [342, 326] on tspan "162" at bounding box center [334, 323] width 17 height 13
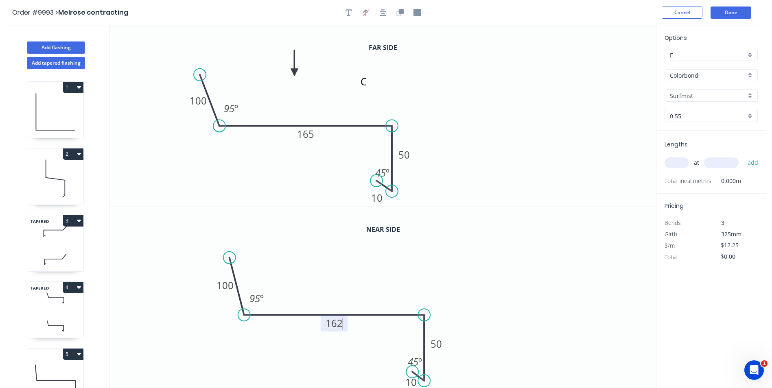
click at [342, 326] on tspan "162" at bounding box center [334, 323] width 17 height 13
click at [512, 236] on icon "0 100 165 50 10 95 º 45 º" at bounding box center [383, 298] width 546 height 182
click at [315, 136] on rect at bounding box center [305, 134] width 27 height 17
click at [312, 137] on tspan "165" at bounding box center [305, 133] width 17 height 13
click at [560, 137] on icon "H 100 159 50 10 95 º 45 º" at bounding box center [383, 116] width 546 height 182
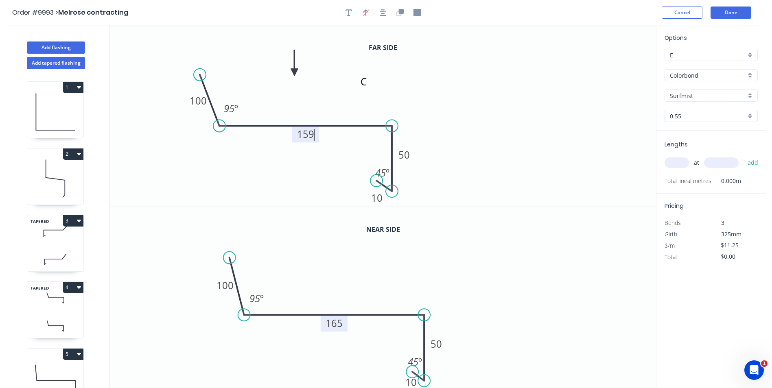
type input "$12.25"
click at [673, 164] on input "text" at bounding box center [677, 163] width 24 height 11
type input "1"
type input "3800"
click at [744, 156] on button "add" at bounding box center [753, 163] width 19 height 14
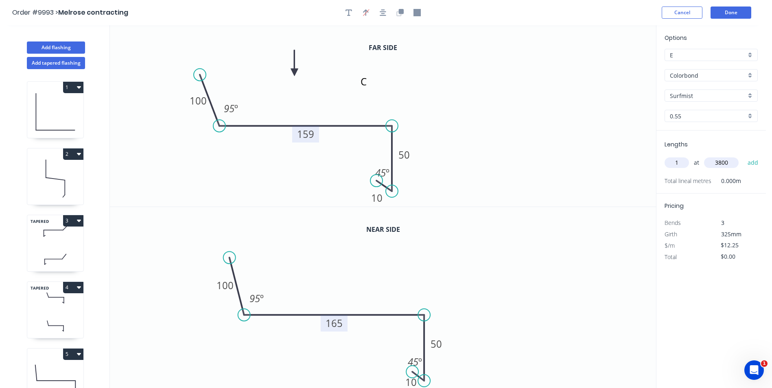
type input "$46.55"
click at [736, 11] on button "Done" at bounding box center [731, 13] width 41 height 12
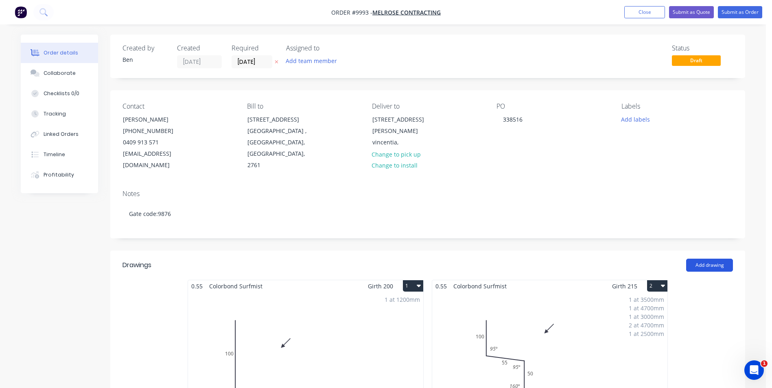
click at [709, 259] on button "Add drawing" at bounding box center [709, 265] width 47 height 13
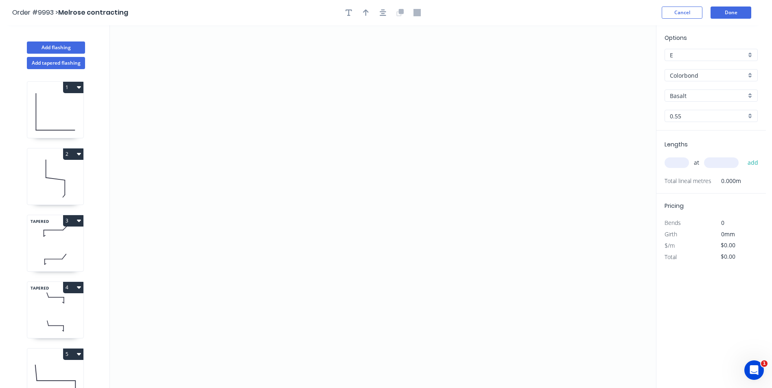
click at [78, 354] on icon "button" at bounding box center [79, 354] width 4 height 2
click at [48, 370] on div "Duplicate" at bounding box center [44, 375] width 63 height 12
type input "Surfmist"
type input "$13.31"
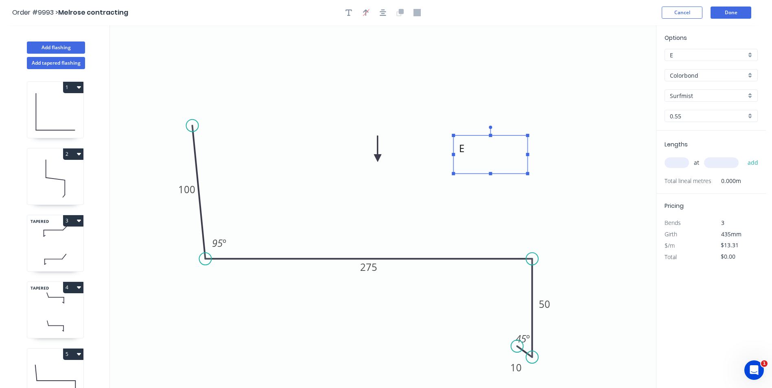
click at [466, 149] on textarea "E" at bounding box center [490, 155] width 66 height 30
click at [413, 125] on icon "K 100 275 50 10 95 º 45 º" at bounding box center [383, 206] width 546 height 363
type textarea "K"
click at [376, 267] on tspan "275" at bounding box center [368, 266] width 17 height 13
click at [555, 215] on icon "K 100 165 50 10 95 º 45 º" at bounding box center [383, 206] width 546 height 363
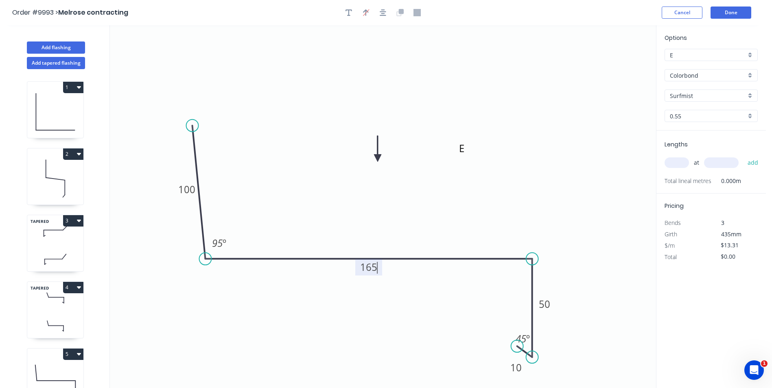
type input "$11.25"
click at [672, 161] on input "text" at bounding box center [677, 163] width 24 height 11
type input "1"
type input "6700"
click at [744, 156] on button "add" at bounding box center [753, 163] width 19 height 14
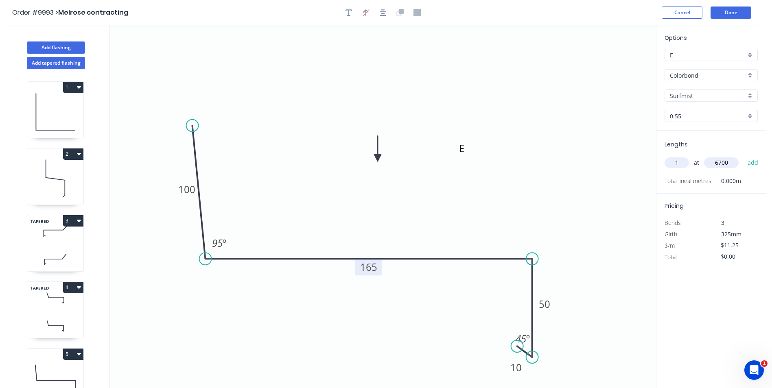
type input "$75.38"
click at [719, 11] on button "Done" at bounding box center [731, 13] width 41 height 12
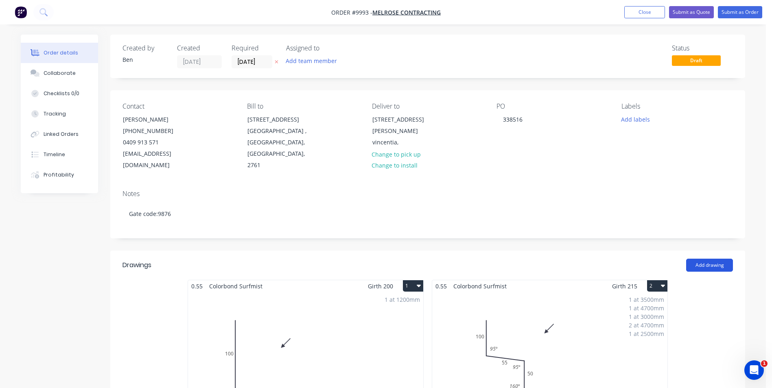
click at [705, 259] on button "Add drawing" at bounding box center [709, 265] width 47 height 13
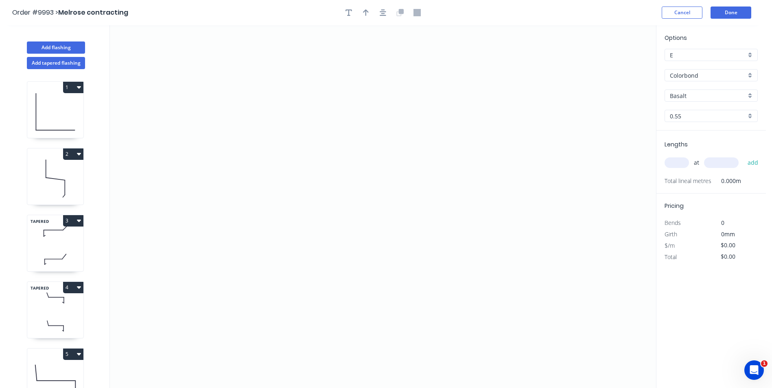
click at [77, 285] on icon "button" at bounding box center [79, 287] width 4 height 7
click at [48, 303] on div "Duplicate" at bounding box center [44, 308] width 63 height 12
type input "Surfmist"
type input "$12.25"
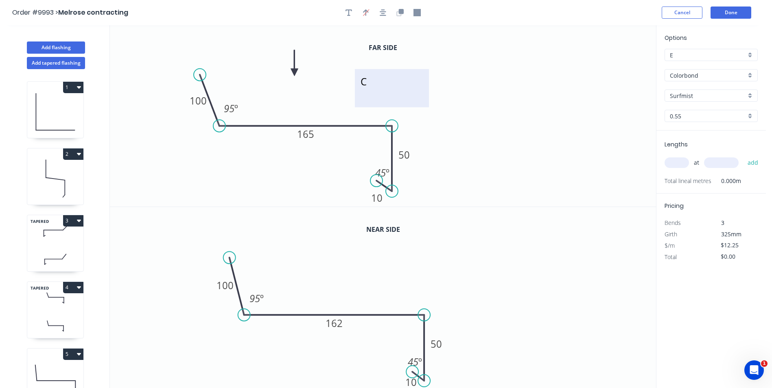
click at [371, 85] on textarea "C" at bounding box center [392, 88] width 66 height 30
click at [477, 68] on icon "K 100 165 50 10 95 º 45 º" at bounding box center [383, 116] width 546 height 182
type textarea "K"
click at [310, 133] on tspan "165" at bounding box center [305, 133] width 17 height 13
click at [451, 127] on icon "K 100 162 50 10 95 º 45 º" at bounding box center [383, 116] width 546 height 182
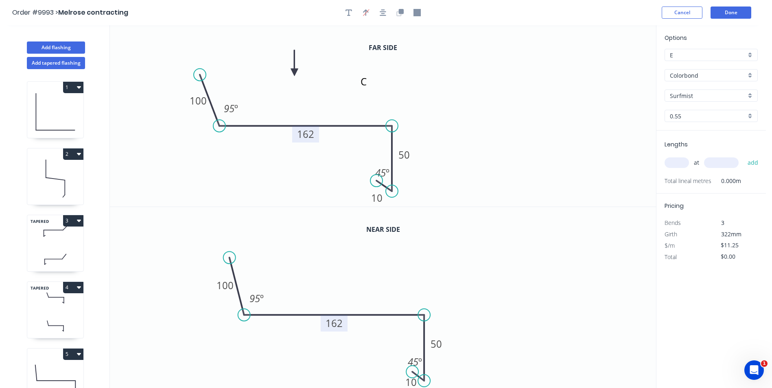
click at [343, 324] on rect at bounding box center [334, 323] width 27 height 17
click at [342, 323] on tspan "162" at bounding box center [334, 323] width 17 height 13
click at [341, 322] on tspan "162" at bounding box center [334, 323] width 17 height 13
click at [527, 252] on icon "0 100 165 50 10 95 º 45 º" at bounding box center [383, 298] width 546 height 182
type input "$12.25"
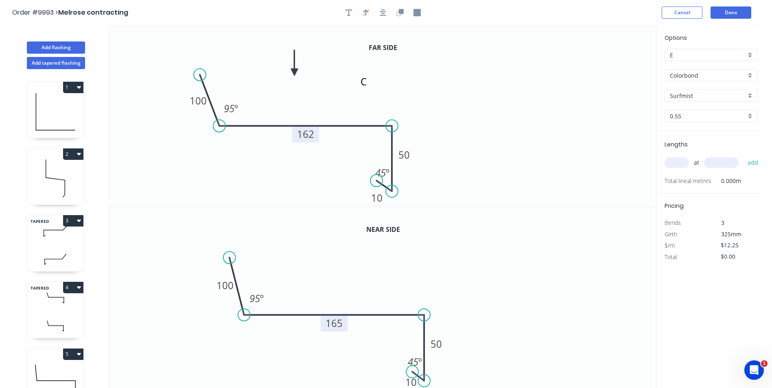
click at [678, 163] on input "text" at bounding box center [677, 163] width 24 height 11
type input "1"
type input "4900"
click at [744, 156] on button "add" at bounding box center [753, 163] width 19 height 14
type input "$60.03"
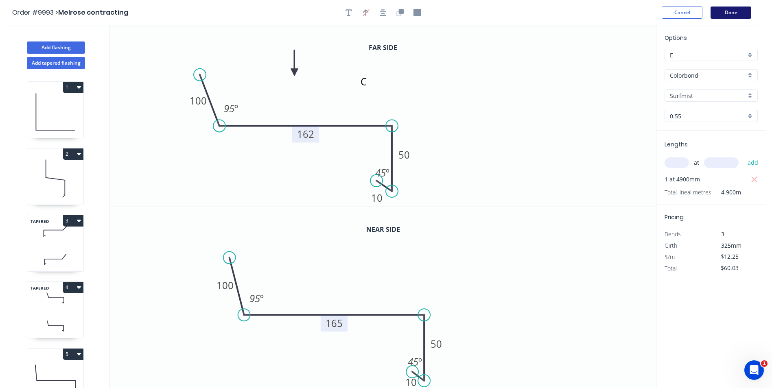
click at [725, 11] on button "Done" at bounding box center [731, 13] width 41 height 12
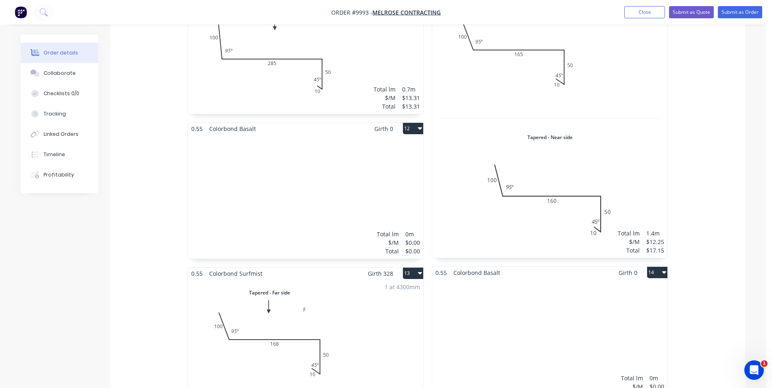
scroll to position [895, 0]
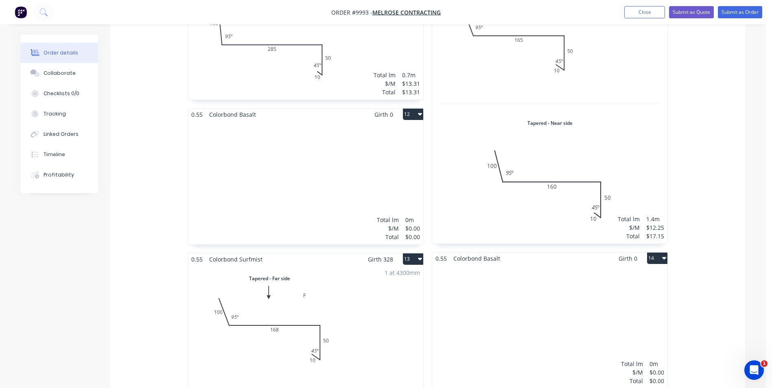
click at [420, 113] on icon "button" at bounding box center [420, 114] width 4 height 2
click at [373, 161] on div "Delete" at bounding box center [384, 167] width 63 height 12
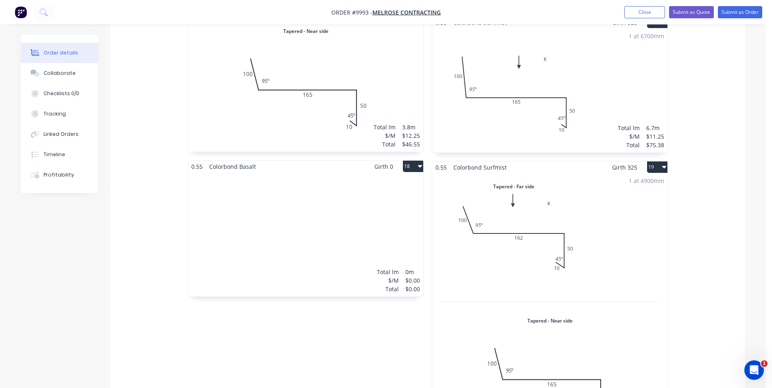
scroll to position [1425, 0]
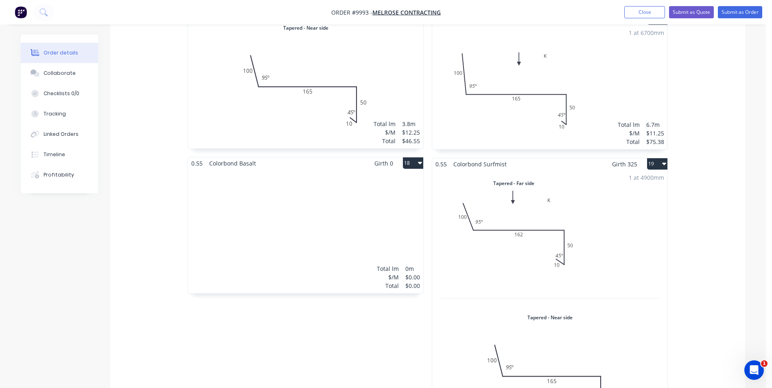
click at [419, 160] on icon "button" at bounding box center [420, 163] width 4 height 7
click at [371, 210] on div "Delete" at bounding box center [384, 216] width 63 height 12
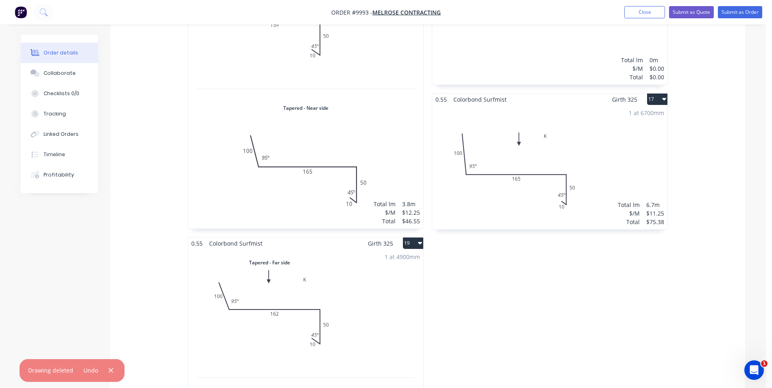
scroll to position [1343, 0]
click at [550, 126] on div "1 at 6700mm Total lm $/M Total 6.7m $11.25 $75.38" at bounding box center [549, 169] width 235 height 124
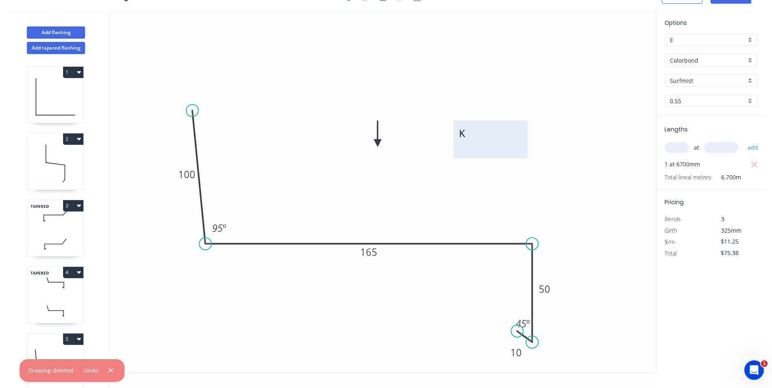
click at [477, 135] on textarea "K" at bounding box center [490, 140] width 66 height 30
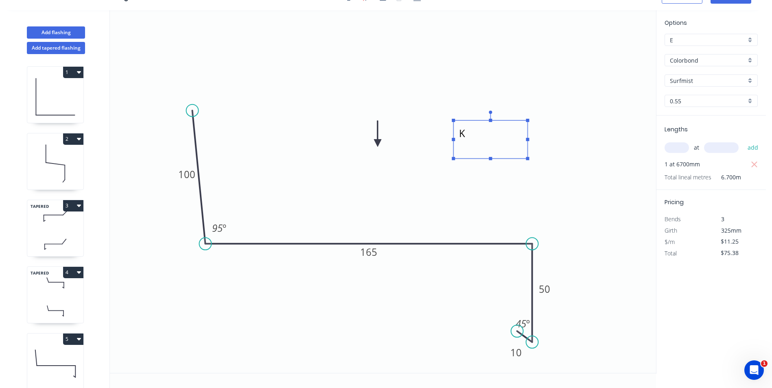
click at [555, 28] on icon "I 100 165 50 10 95 º 45 º" at bounding box center [383, 191] width 546 height 363
type textarea "I"
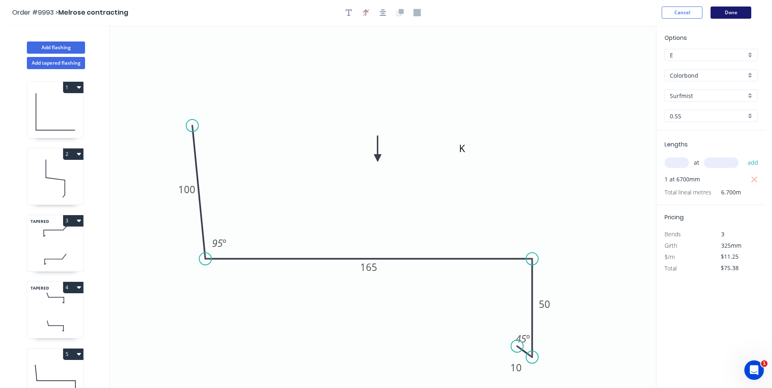
click at [732, 12] on button "Done" at bounding box center [731, 13] width 41 height 12
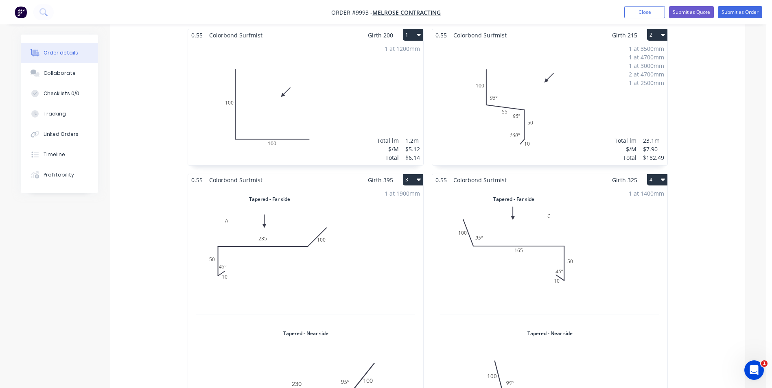
scroll to position [81, 0]
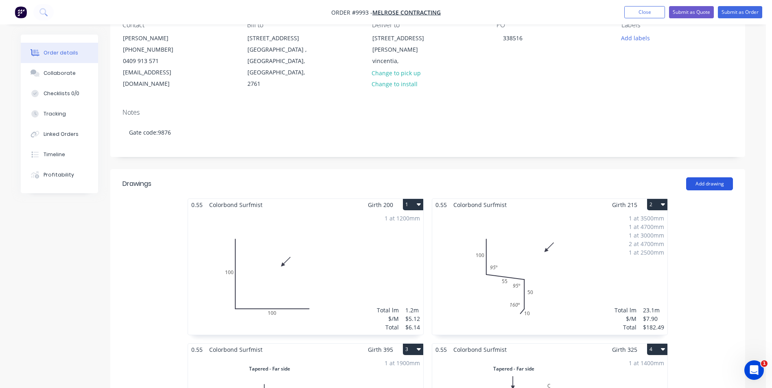
click at [713, 177] on button "Add drawing" at bounding box center [709, 183] width 47 height 13
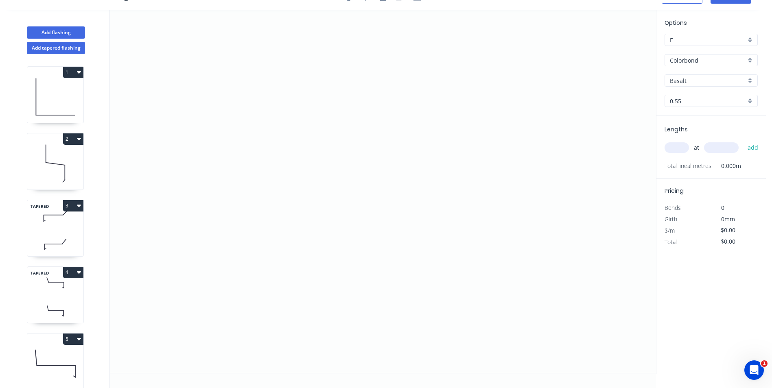
scroll to position [15, 0]
click at [79, 271] on icon "button" at bounding box center [79, 272] width 4 height 2
click at [48, 293] on div "Duplicate" at bounding box center [44, 293] width 63 height 12
type input "Surfmist"
type input "$12.25"
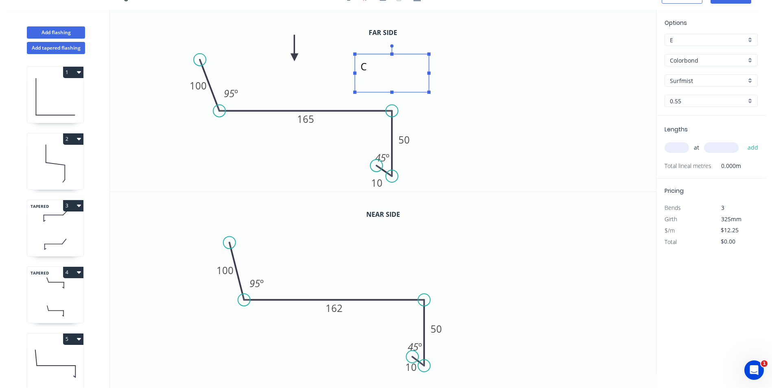
click at [375, 73] on textarea "C" at bounding box center [392, 73] width 66 height 30
click at [484, 56] on icon "J 100 165 50 10 95 º 45 º" at bounding box center [383, 101] width 546 height 182
type textarea "J"
click at [345, 309] on rect at bounding box center [334, 308] width 27 height 17
click at [341, 311] on tspan "162" at bounding box center [334, 308] width 17 height 13
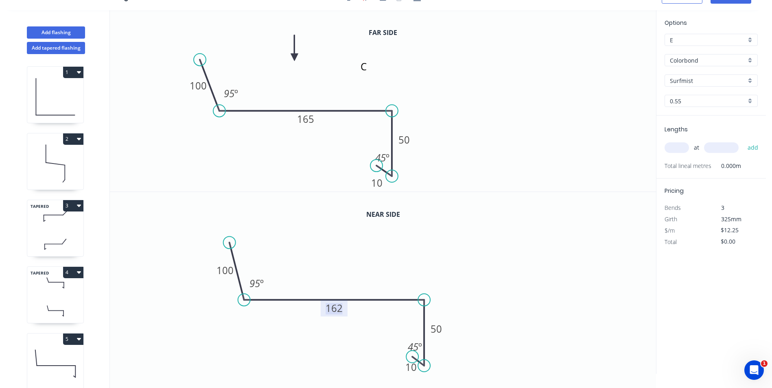
click at [341, 310] on tspan "162" at bounding box center [334, 308] width 17 height 13
click at [444, 252] on icon "0 100 161 50 10 95 º 45 º" at bounding box center [383, 283] width 546 height 182
click at [677, 147] on input "text" at bounding box center [677, 147] width 24 height 11
type input "1"
type input "4900"
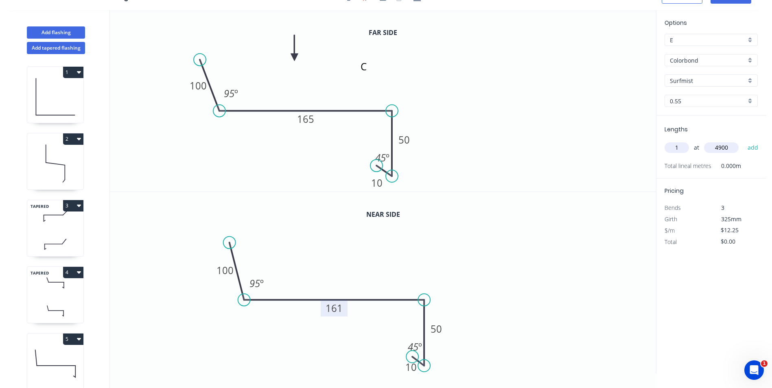
click at [744, 141] on button "add" at bounding box center [753, 148] width 19 height 14
type input "$60.03"
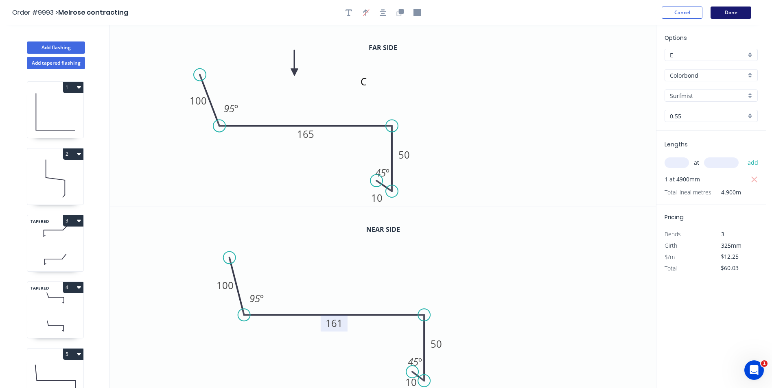
click at [734, 11] on button "Done" at bounding box center [731, 13] width 41 height 12
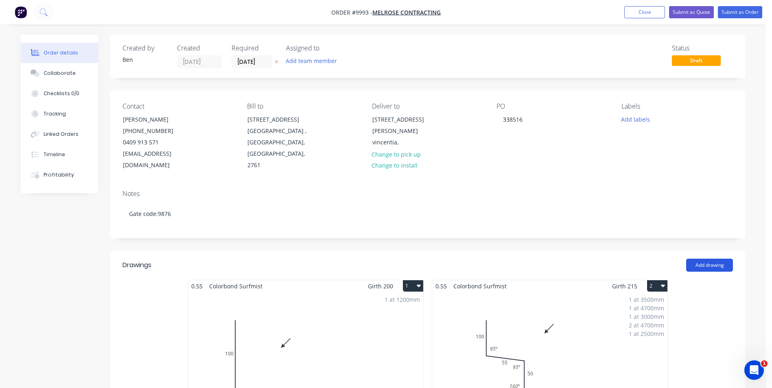
click at [707, 259] on button "Add drawing" at bounding box center [709, 265] width 47 height 13
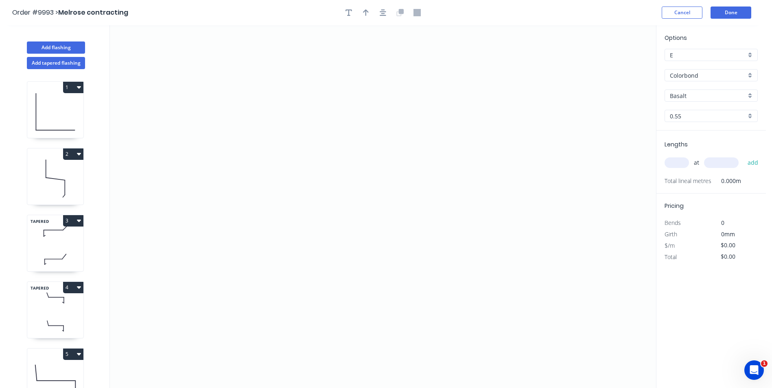
click at [77, 220] on icon "button" at bounding box center [79, 220] width 4 height 7
click at [52, 237] on div "Duplicate" at bounding box center [44, 241] width 63 height 12
type input "Surfmist"
type input "$12.25"
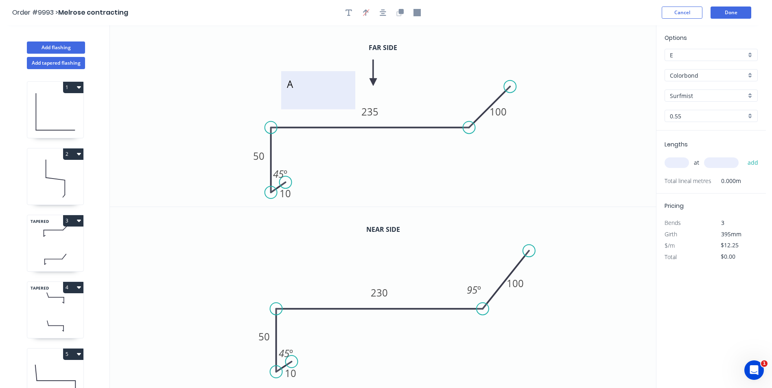
click at [293, 89] on textarea "A" at bounding box center [318, 90] width 66 height 30
click at [425, 77] on icon "L 10 50 235 100 45 º" at bounding box center [383, 116] width 546 height 182
type textarea "L"
click at [387, 293] on tspan "230" at bounding box center [379, 292] width 17 height 13
click at [413, 278] on icon "0 10 50 162 100 45 º 95 º" at bounding box center [383, 298] width 546 height 182
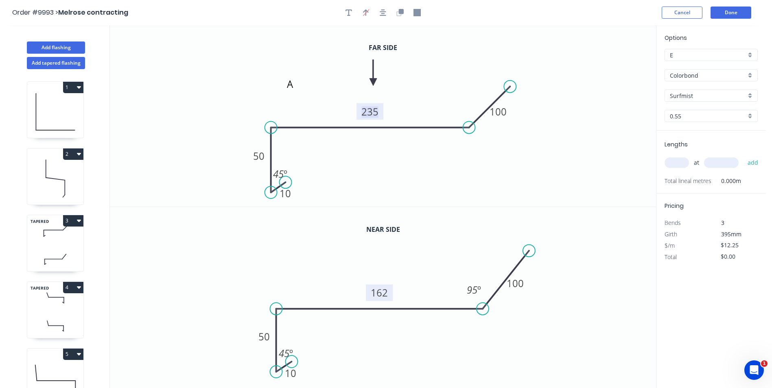
click at [374, 114] on tspan "235" at bounding box center [369, 111] width 17 height 13
click at [424, 70] on icon "L 10 50 167 100 45 º" at bounding box center [383, 116] width 546 height 182
click at [676, 160] on input "text" at bounding box center [677, 163] width 24 height 11
type input "1"
type input "6700"
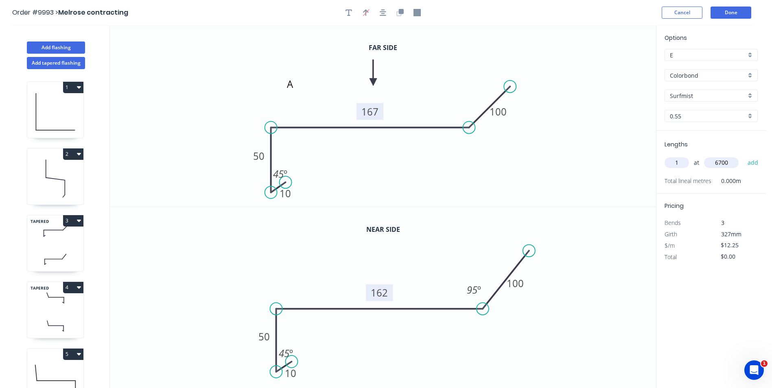
click at [744, 156] on button "add" at bounding box center [753, 163] width 19 height 14
type input "$82.08"
click at [736, 11] on button "Done" at bounding box center [731, 13] width 41 height 12
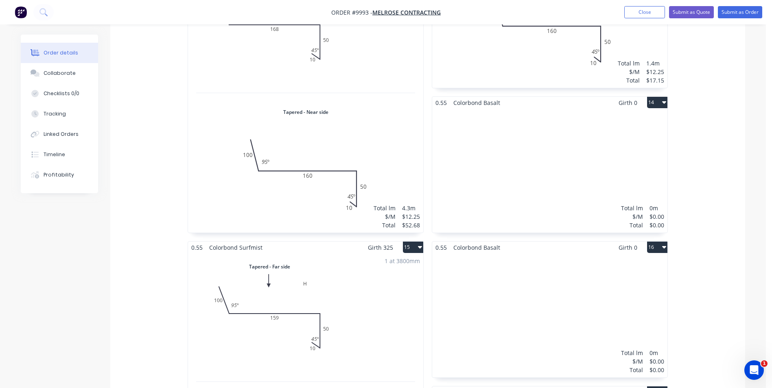
scroll to position [1058, 0]
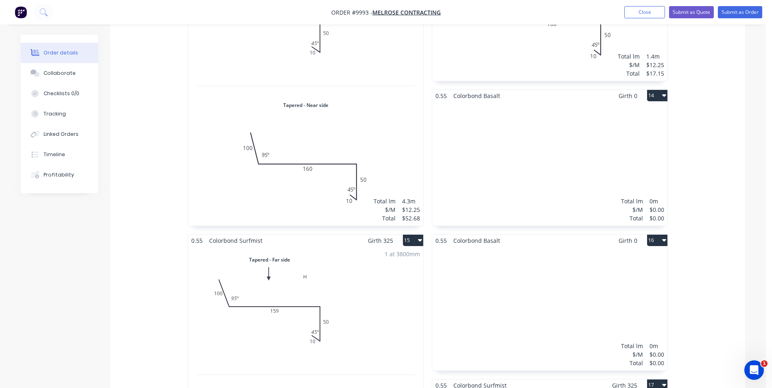
click at [661, 90] on button "14" at bounding box center [657, 95] width 20 height 11
click at [614, 142] on div "Delete" at bounding box center [629, 148] width 63 height 12
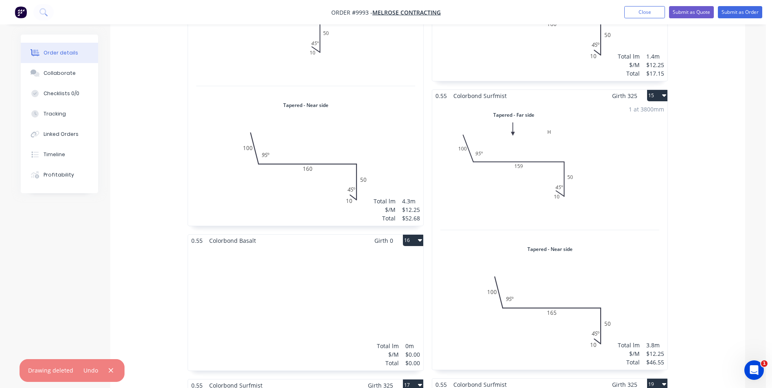
click at [420, 239] on icon "button" at bounding box center [420, 240] width 4 height 2
click at [376, 287] on div "Delete" at bounding box center [384, 293] width 63 height 12
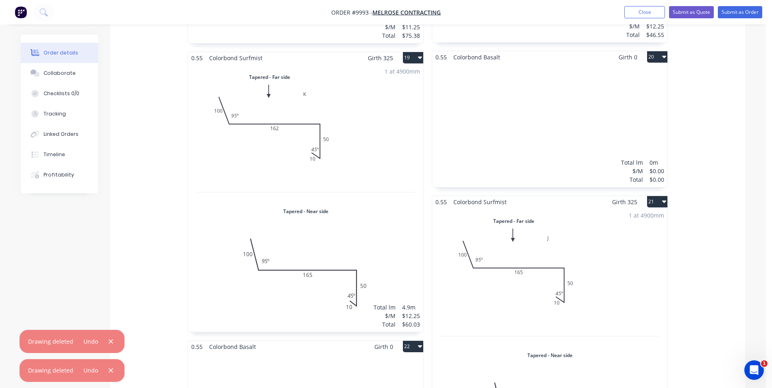
scroll to position [1302, 0]
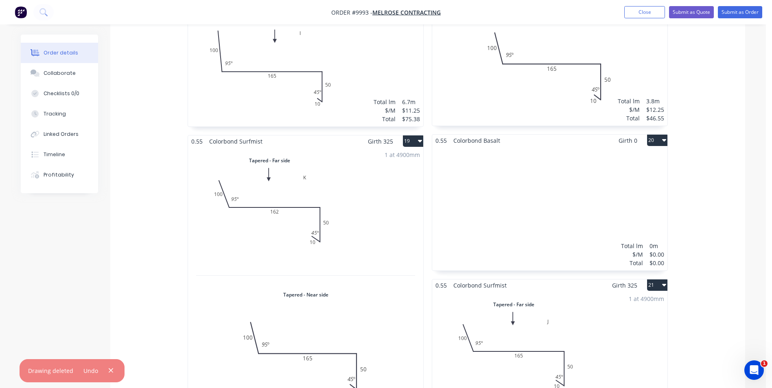
click at [660, 135] on button "20" at bounding box center [657, 140] width 20 height 11
click at [620, 187] on div "Delete" at bounding box center [629, 193] width 63 height 12
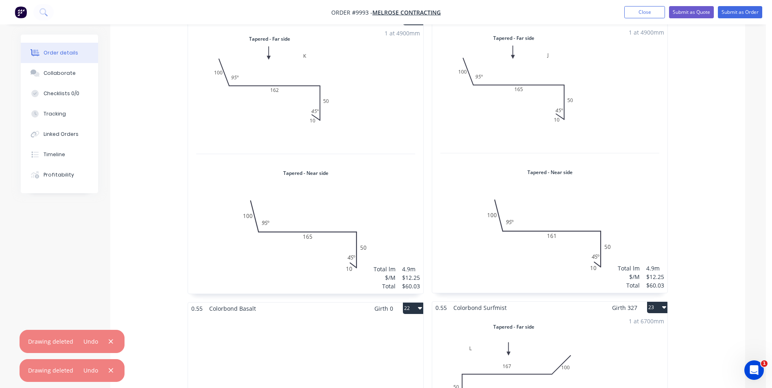
scroll to position [1628, 0]
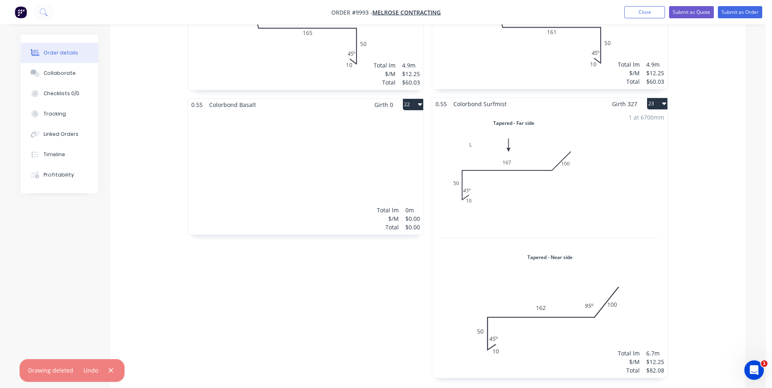
click at [417, 99] on button "22" at bounding box center [413, 104] width 20 height 11
click at [377, 151] on div "Delete" at bounding box center [384, 157] width 63 height 12
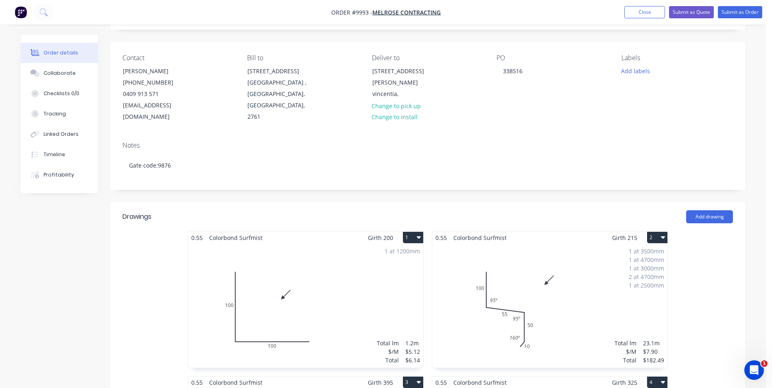
scroll to position [0, 0]
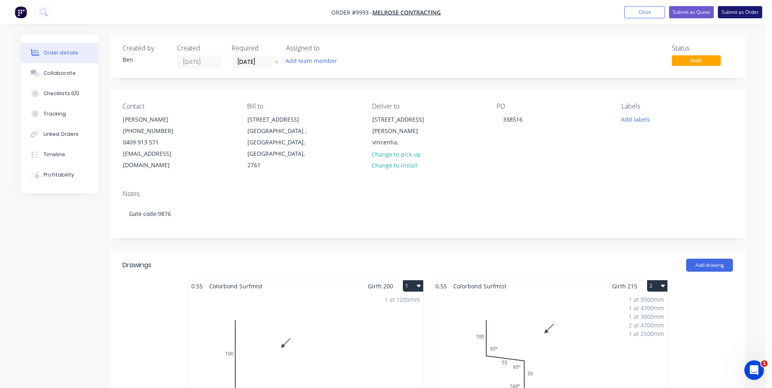
click at [734, 11] on button "Submit as Order" at bounding box center [740, 12] width 44 height 12
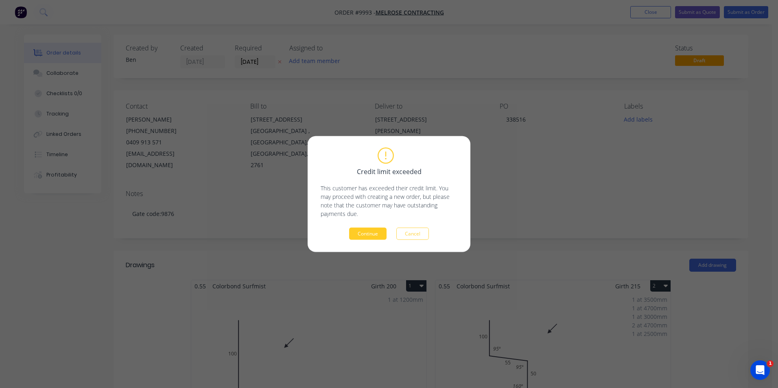
click at [371, 232] on button "Continue" at bounding box center [367, 234] width 37 height 12
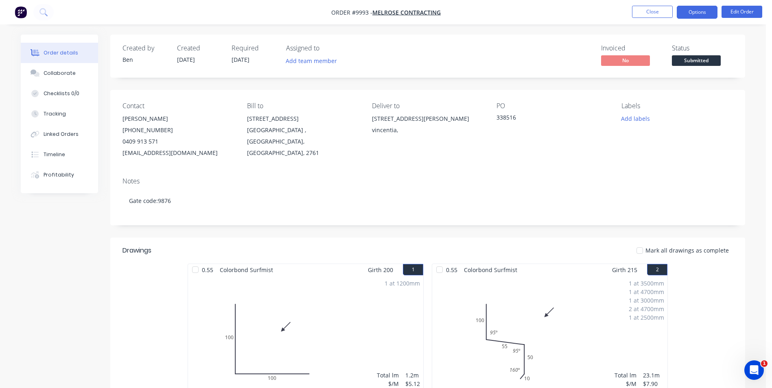
click at [686, 13] on button "Options" at bounding box center [697, 12] width 41 height 13
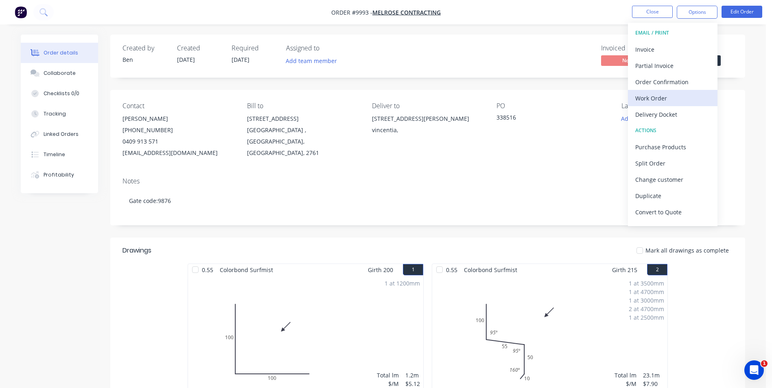
click at [664, 96] on div "Work Order" at bounding box center [672, 98] width 75 height 12
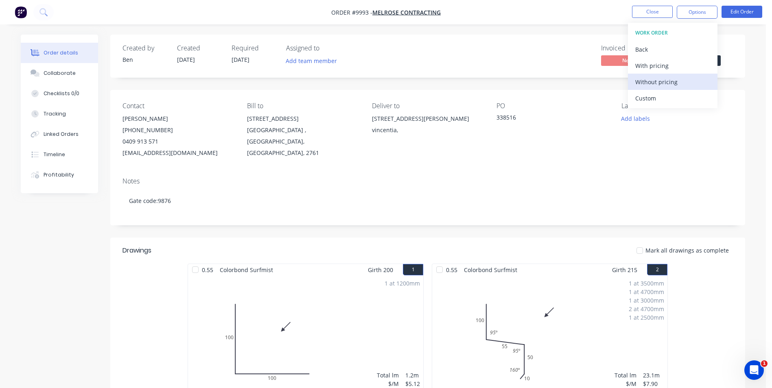
click at [667, 83] on div "Without pricing" at bounding box center [672, 82] width 75 height 12
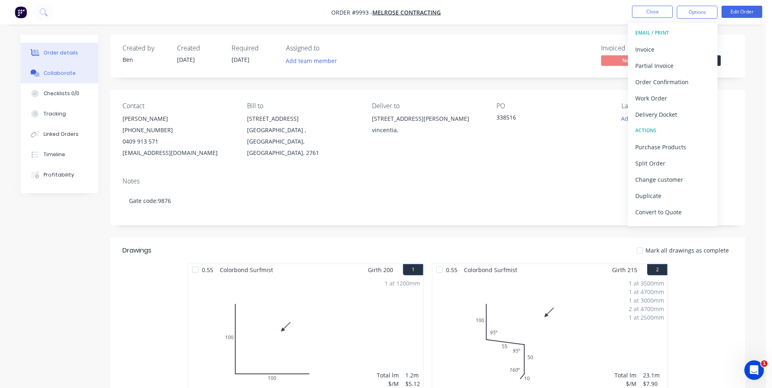
click at [68, 71] on div "Collaborate" at bounding box center [60, 73] width 32 height 7
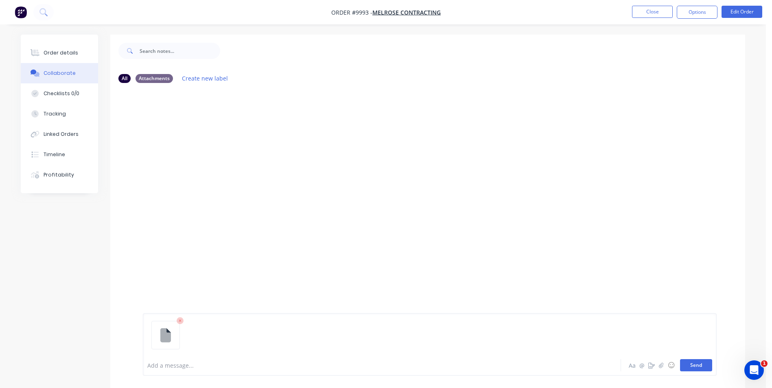
click at [693, 364] on button "Send" at bounding box center [696, 365] width 32 height 12
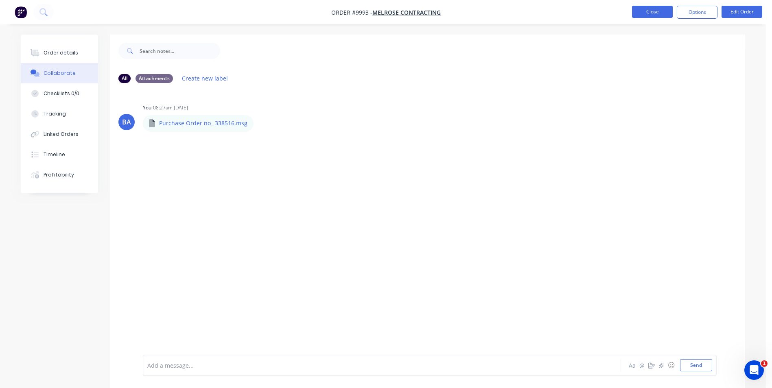
click at [640, 9] on button "Close" at bounding box center [652, 12] width 41 height 12
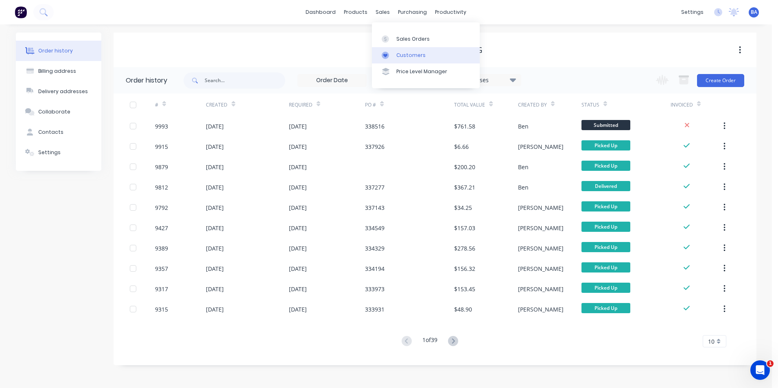
click at [385, 50] on link "Customers" at bounding box center [426, 55] width 108 height 16
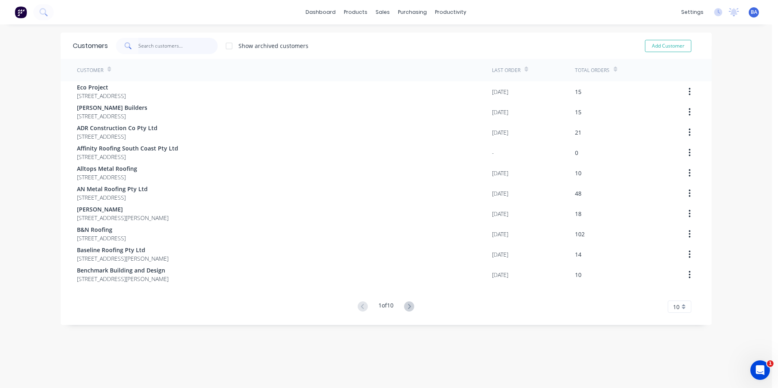
click at [189, 48] on input "text" at bounding box center [177, 46] width 79 height 16
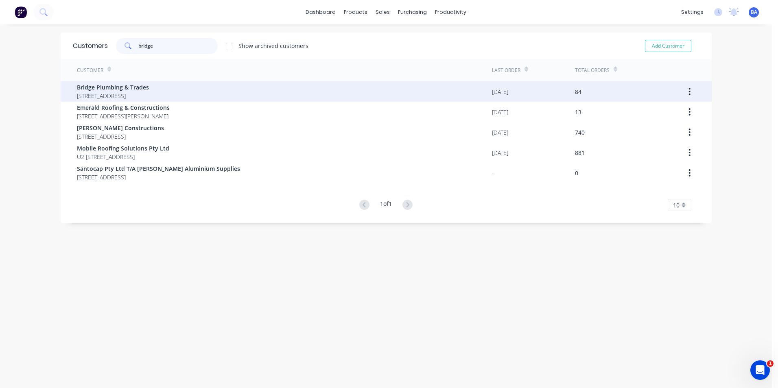
type input "bridge"
click at [149, 89] on span "Bridge Plumbing & Trades" at bounding box center [113, 87] width 72 height 9
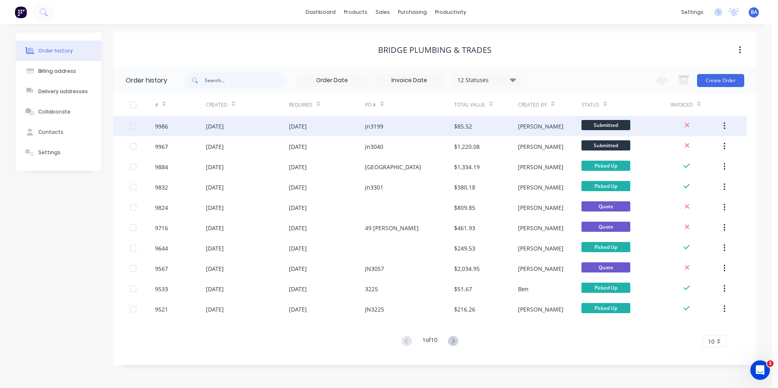
click at [333, 125] on div "[DATE]" at bounding box center [327, 126] width 77 height 20
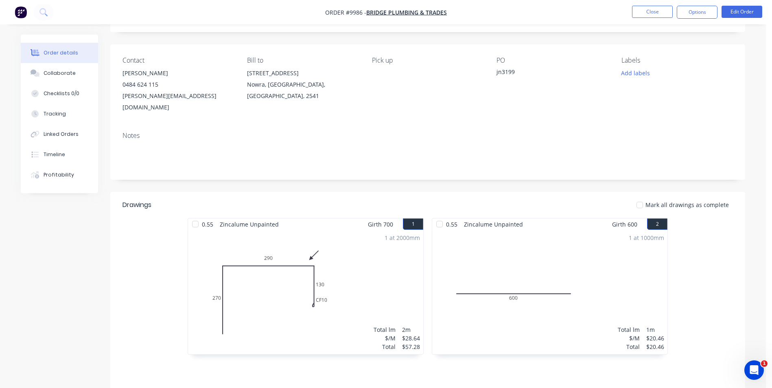
scroll to position [154, 0]
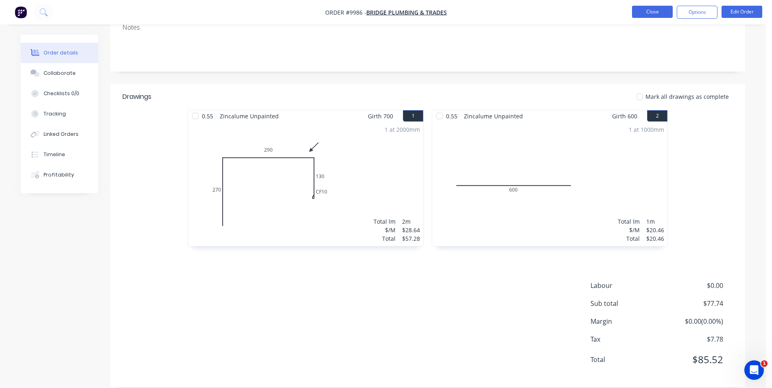
click at [655, 10] on button "Close" at bounding box center [652, 12] width 41 height 12
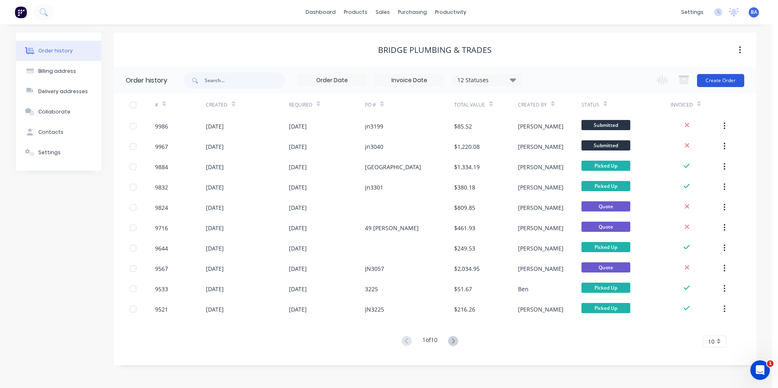
click at [711, 79] on button "Create Order" at bounding box center [720, 80] width 47 height 13
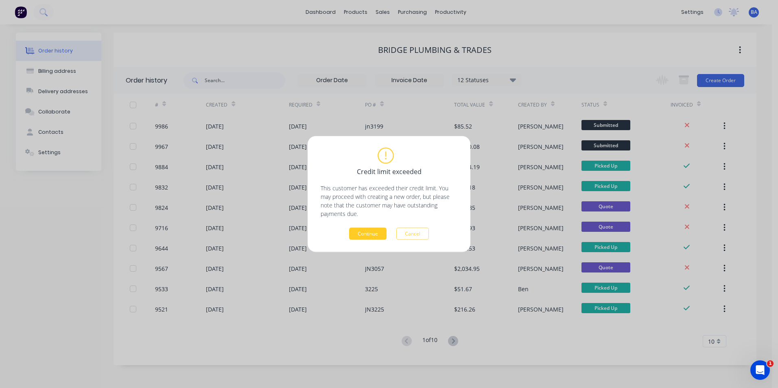
click at [370, 235] on button "Continue" at bounding box center [367, 234] width 37 height 12
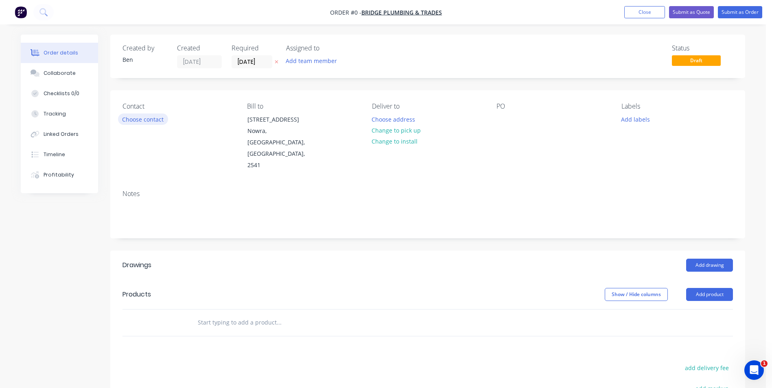
click at [145, 121] on button "Choose contact" at bounding box center [143, 119] width 50 height 11
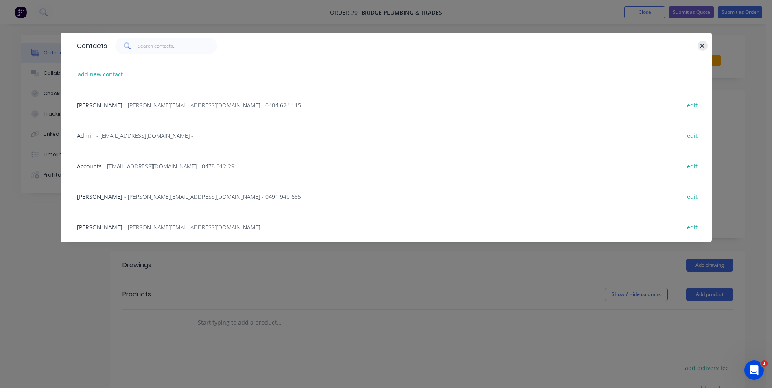
click at [704, 43] on icon "button" at bounding box center [702, 45] width 5 height 7
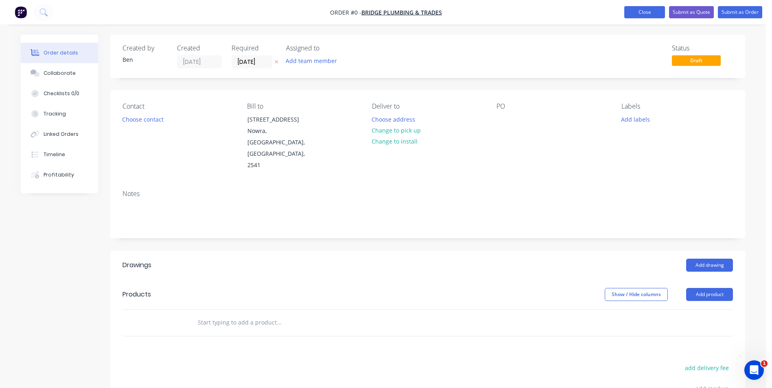
click at [636, 13] on button "Close" at bounding box center [644, 12] width 41 height 12
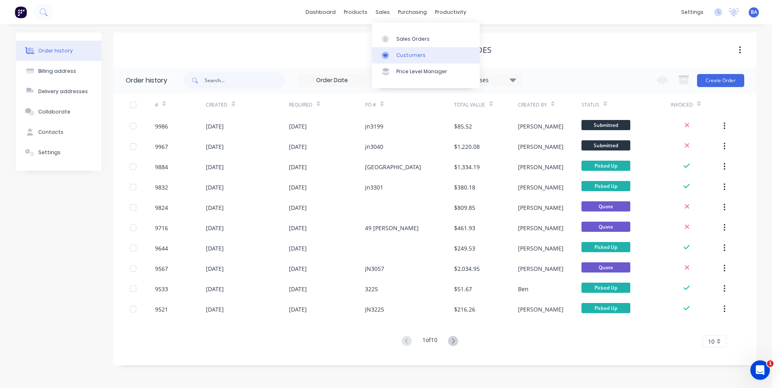
click at [389, 55] on div at bounding box center [388, 55] width 12 height 7
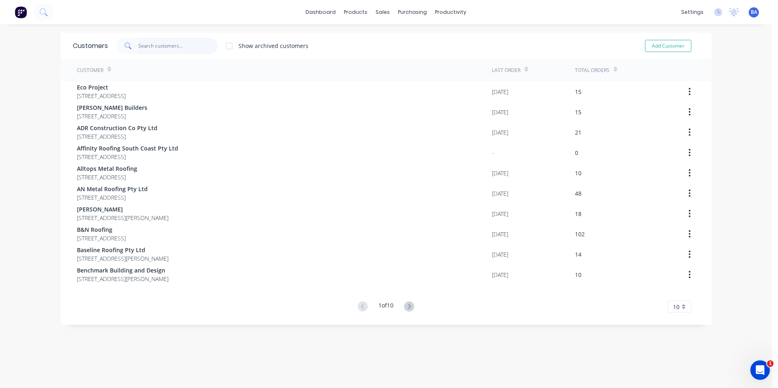
click at [199, 46] on input "text" at bounding box center [177, 46] width 79 height 16
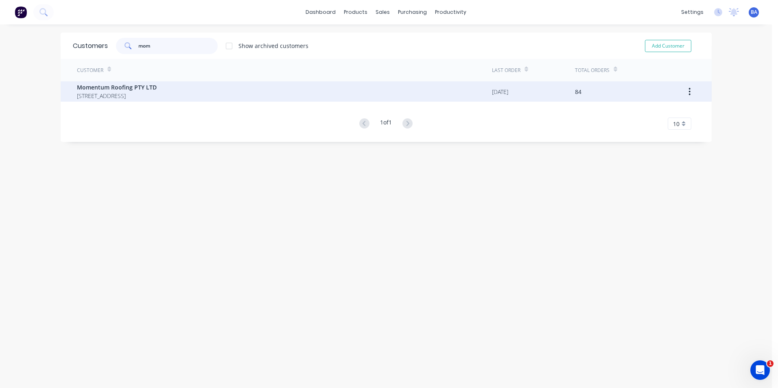
type input "mom"
click at [157, 90] on span "Momentum Roofing PTY LTD" at bounding box center [117, 87] width 80 height 9
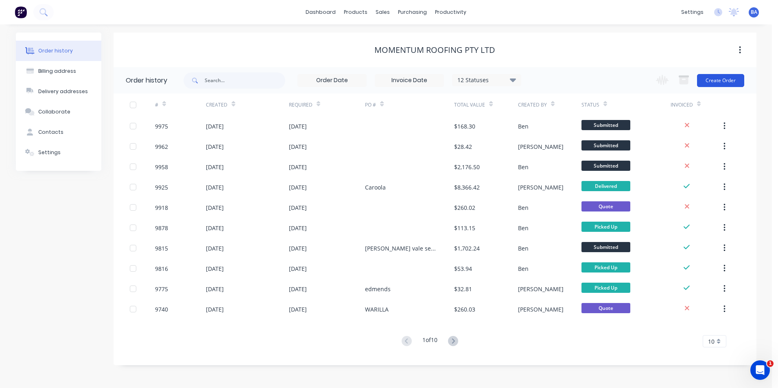
click at [727, 79] on button "Create Order" at bounding box center [720, 80] width 47 height 13
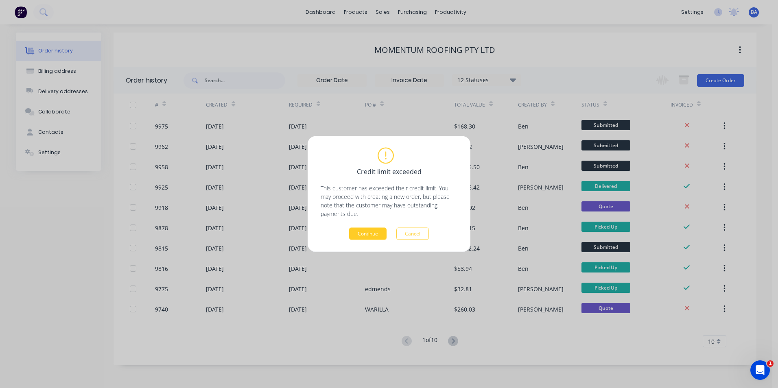
click at [381, 233] on button "Continue" at bounding box center [367, 234] width 37 height 12
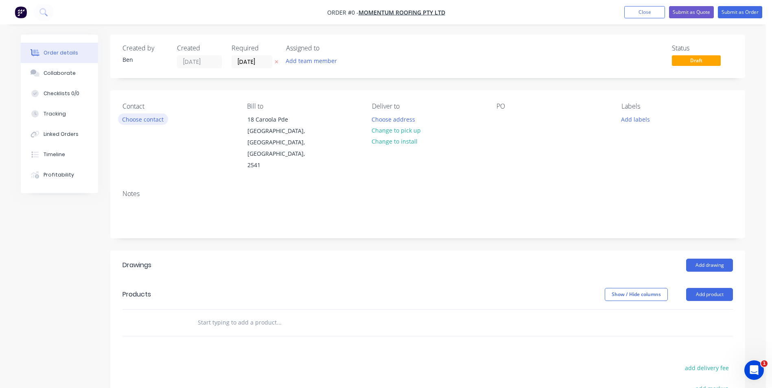
click at [147, 118] on button "Choose contact" at bounding box center [143, 119] width 50 height 11
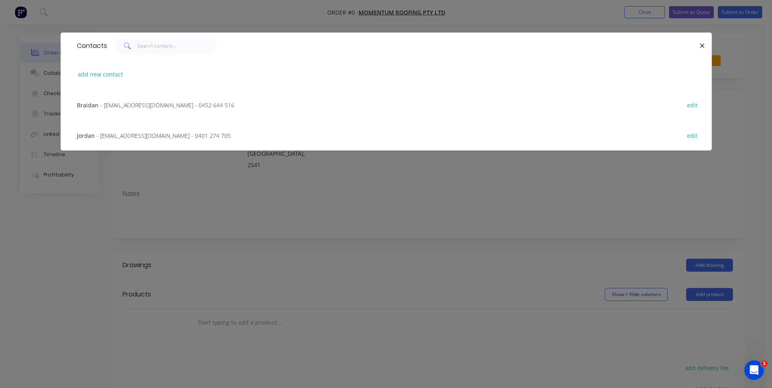
click at [135, 138] on span "- [EMAIL_ADDRESS][DOMAIN_NAME] - 0401 274 705" at bounding box center [163, 136] width 134 height 8
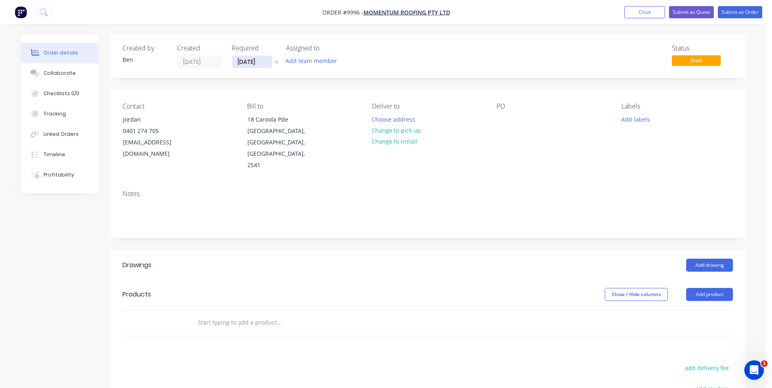
click at [258, 61] on input "[DATE]" at bounding box center [252, 62] width 40 height 12
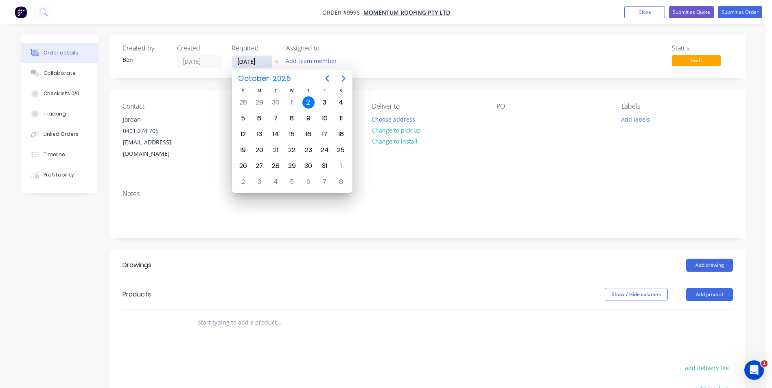
click at [265, 62] on input "[DATE]" at bounding box center [252, 62] width 40 height 12
click at [327, 102] on div "3" at bounding box center [325, 102] width 12 height 12
type input "[DATE]"
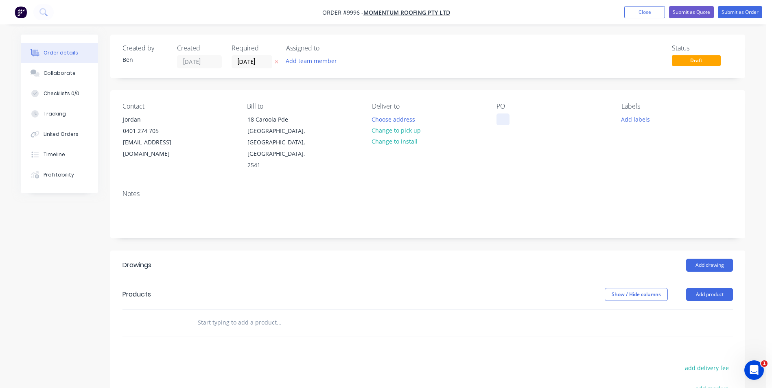
click at [504, 116] on div at bounding box center [503, 120] width 13 height 12
click at [518, 158] on div "Contact Jordan [PHONE_NUMBER] [EMAIL_ADDRESS][DOMAIN_NAME] Bill to [STREET_ADDR…" at bounding box center [427, 136] width 635 height 93
click at [704, 259] on button "Add drawing" at bounding box center [709, 265] width 47 height 13
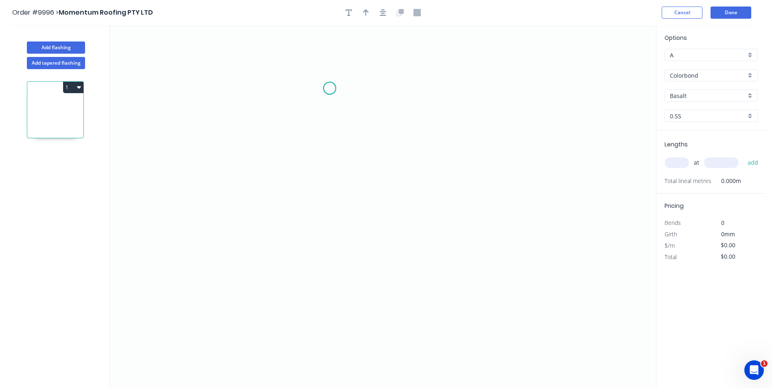
drag, startPoint x: 330, startPoint y: 88, endPoint x: 331, endPoint y: 173, distance: 85.1
click at [330, 90] on icon "0" at bounding box center [383, 206] width 546 height 363
click at [325, 300] on icon "0" at bounding box center [383, 206] width 546 height 363
click at [344, 190] on rect at bounding box center [342, 190] width 16 height 11
click at [474, 137] on icon "0 400" at bounding box center [383, 206] width 546 height 363
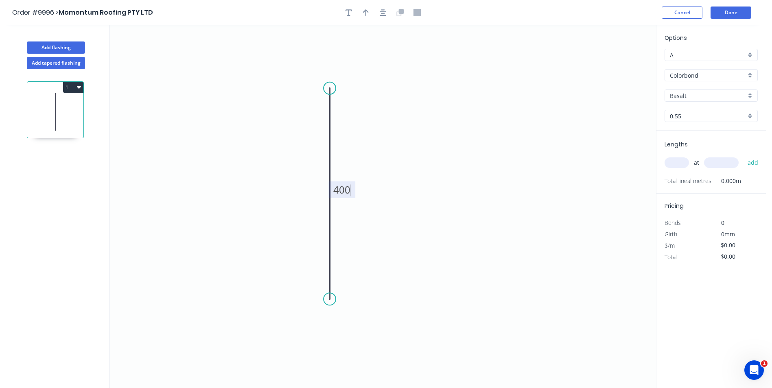
type input "$10.28"
click at [691, 95] on input "Basalt" at bounding box center [708, 96] width 76 height 9
click at [692, 168] on div "Dune" at bounding box center [711, 170] width 92 height 14
type input "Dune"
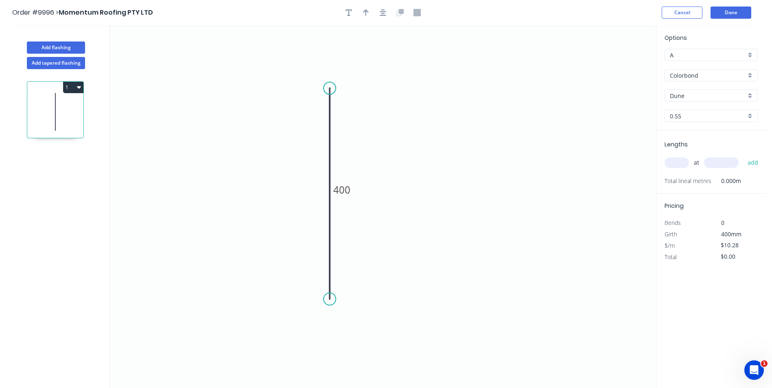
click at [675, 164] on input "text" at bounding box center [677, 163] width 24 height 11
type input "2"
type input "1500"
click at [744, 156] on button "add" at bounding box center [753, 163] width 19 height 14
type input "$30.84"
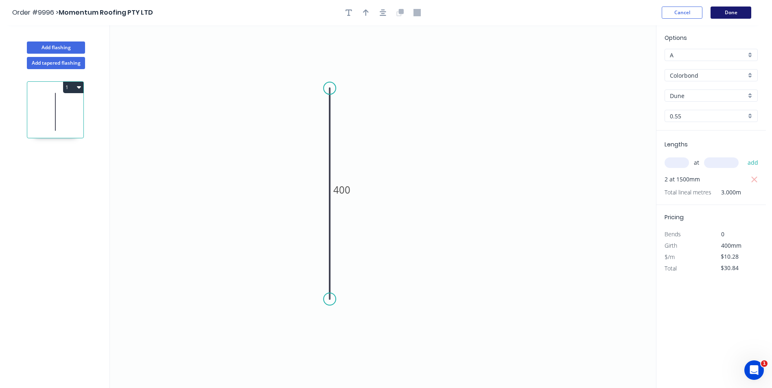
click at [729, 11] on button "Done" at bounding box center [731, 13] width 41 height 12
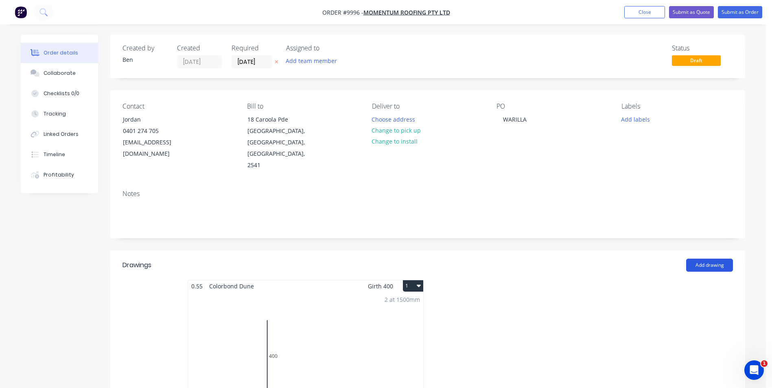
click at [699, 259] on button "Add drawing" at bounding box center [709, 265] width 47 height 13
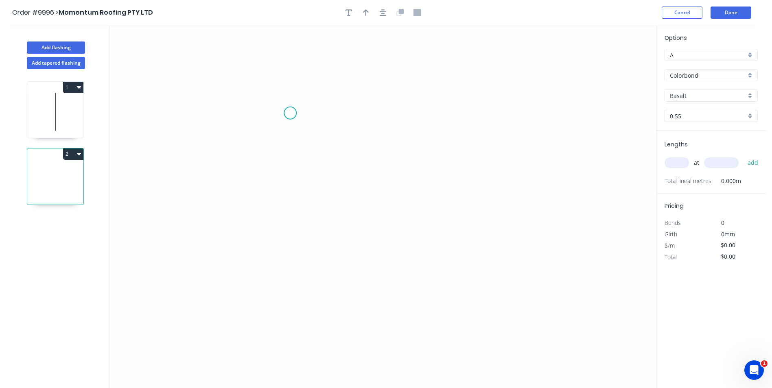
click at [290, 113] on icon "0" at bounding box center [383, 206] width 546 height 363
click at [289, 91] on icon "0" at bounding box center [383, 206] width 546 height 363
click at [325, 93] on icon "0 ?" at bounding box center [383, 206] width 546 height 363
click at [322, 289] on icon "0 ? ?" at bounding box center [383, 206] width 546 height 363
drag, startPoint x: 340, startPoint y: 313, endPoint x: 317, endPoint y: 304, distance: 24.3
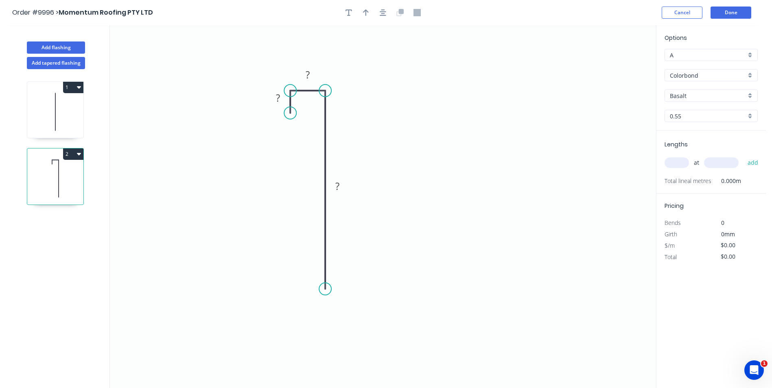
click at [318, 304] on icon "0 ? ? ?" at bounding box center [383, 206] width 546 height 363
click at [339, 309] on div "Crush & Fold" at bounding box center [365, 314] width 82 height 17
click at [335, 311] on div "Flip bend" at bounding box center [366, 316] width 82 height 17
click at [339, 194] on rect at bounding box center [337, 186] width 26 height 17
click at [342, 188] on rect at bounding box center [337, 186] width 16 height 11
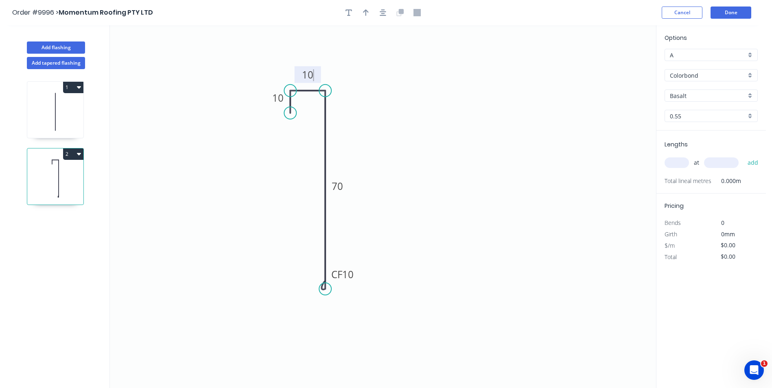
click at [454, 120] on icon "0 10 10 CF 10 70" at bounding box center [383, 206] width 546 height 363
type input "$6.63"
click at [366, 14] on icon "button" at bounding box center [366, 12] width 6 height 7
click at [616, 64] on icon at bounding box center [614, 57] width 7 height 26
click at [616, 64] on icon at bounding box center [622, 60] width 24 height 24
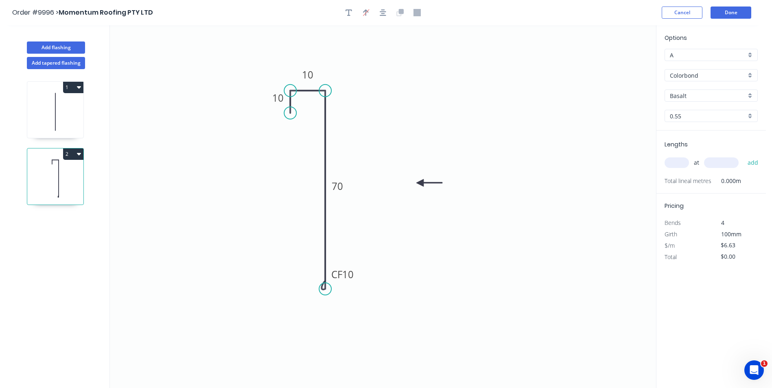
drag, startPoint x: 616, startPoint y: 64, endPoint x: 420, endPoint y: 183, distance: 229.2
click at [420, 183] on icon at bounding box center [429, 182] width 26 height 7
click at [697, 96] on input "Basalt" at bounding box center [708, 96] width 76 height 9
click at [682, 170] on div "Dune" at bounding box center [711, 170] width 92 height 14
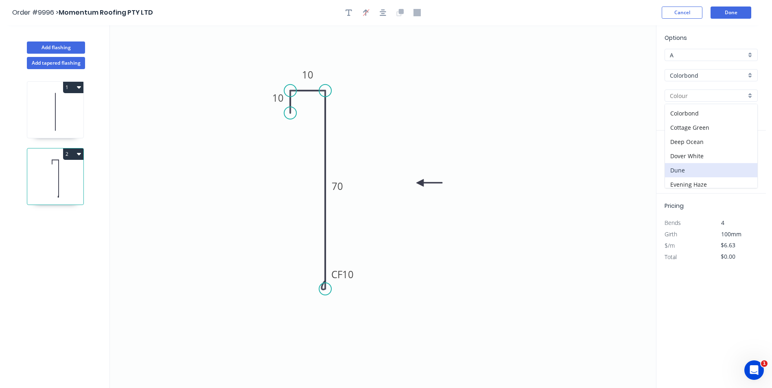
type input "Dune"
click at [676, 161] on input "text" at bounding box center [677, 163] width 24 height 11
type input "1"
type input "1200"
click at [744, 156] on button "add" at bounding box center [753, 163] width 19 height 14
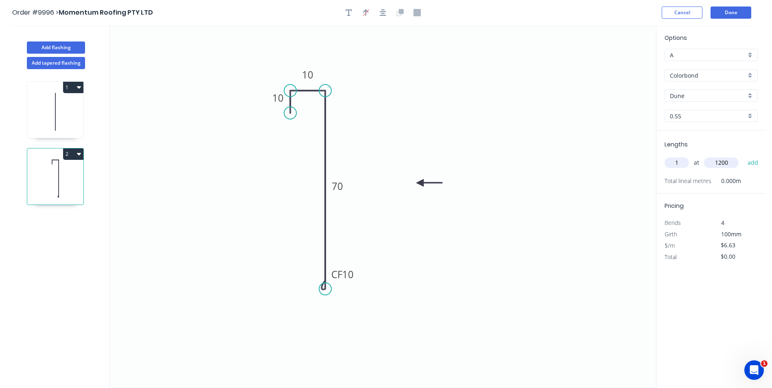
type input "$7.96"
click at [731, 14] on button "Done" at bounding box center [731, 13] width 41 height 12
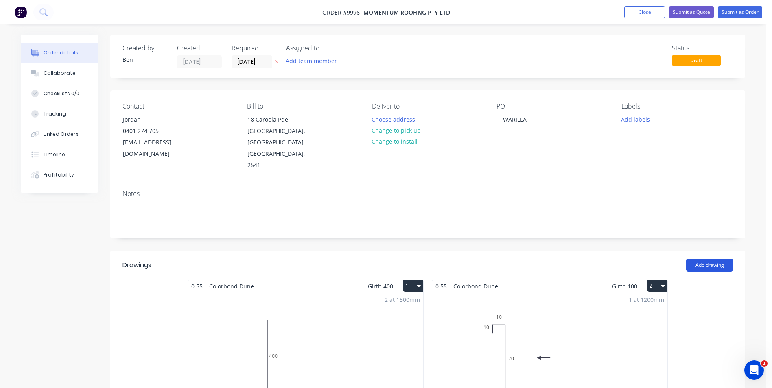
click at [720, 259] on button "Add drawing" at bounding box center [709, 265] width 47 height 13
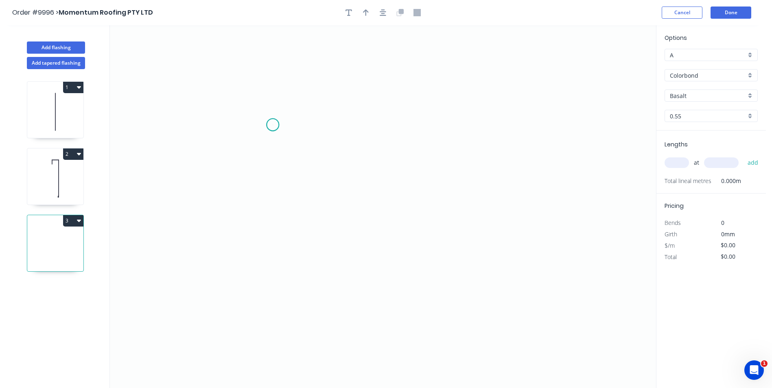
click at [273, 125] on icon "0" at bounding box center [383, 206] width 546 height 363
click at [270, 241] on icon "0" at bounding box center [383, 206] width 546 height 363
click at [433, 251] on icon "0 ?" at bounding box center [383, 206] width 546 height 363
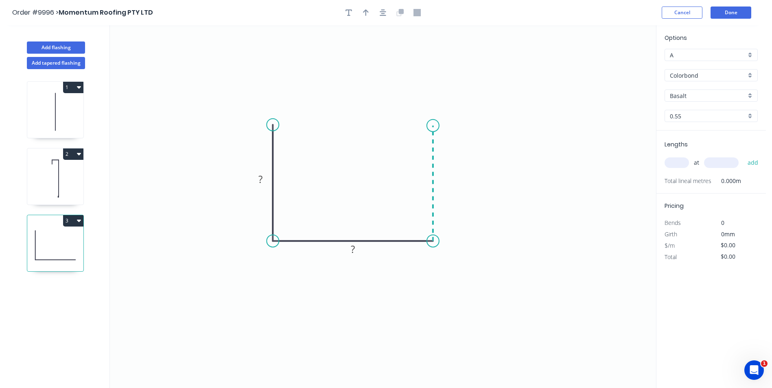
click at [430, 126] on icon "0 ? ?" at bounding box center [383, 206] width 546 height 363
click at [260, 182] on tspan "?" at bounding box center [260, 179] width 4 height 13
click at [319, 119] on icon "0 50 50 50" at bounding box center [383, 206] width 546 height 363
type input "$5.61"
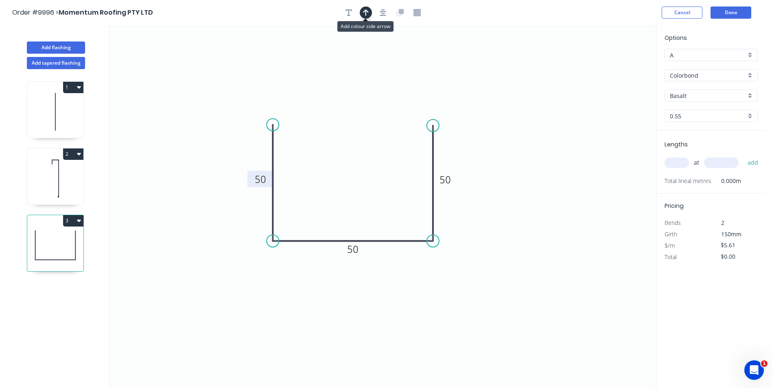
click at [364, 13] on icon "button" at bounding box center [366, 12] width 6 height 7
drag, startPoint x: 613, startPoint y: 62, endPoint x: 353, endPoint y: 155, distance: 276.1
click at [356, 154] on icon at bounding box center [355, 144] width 7 height 26
click at [697, 95] on input "Basalt" at bounding box center [708, 96] width 76 height 9
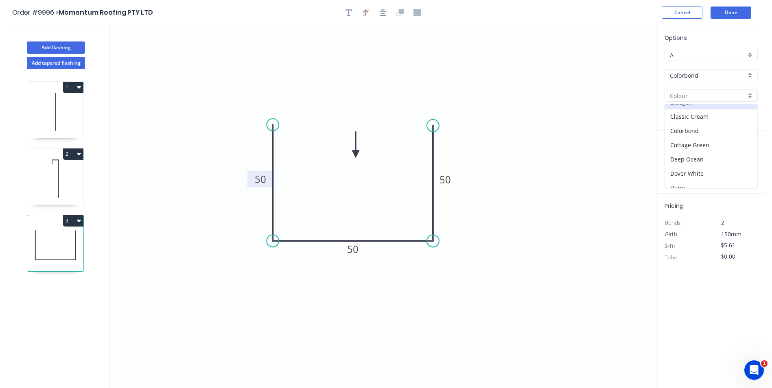
scroll to position [41, 0]
click at [694, 167] on div "Dune" at bounding box center [711, 170] width 92 height 14
click at [672, 161] on input "text" at bounding box center [677, 163] width 24 height 11
click at [744, 156] on button "add" at bounding box center [753, 163] width 19 height 14
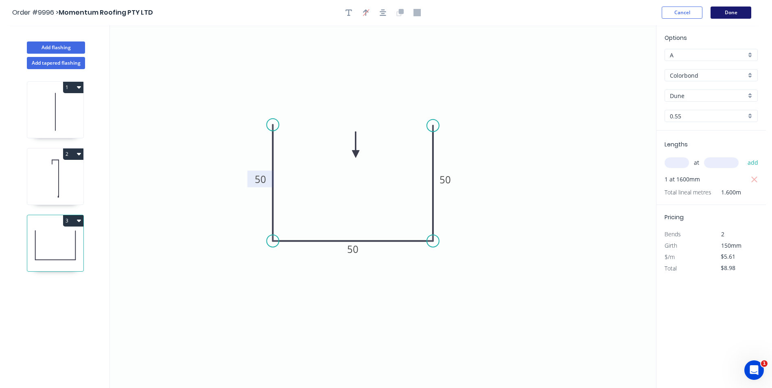
click at [727, 11] on button "Done" at bounding box center [731, 13] width 41 height 12
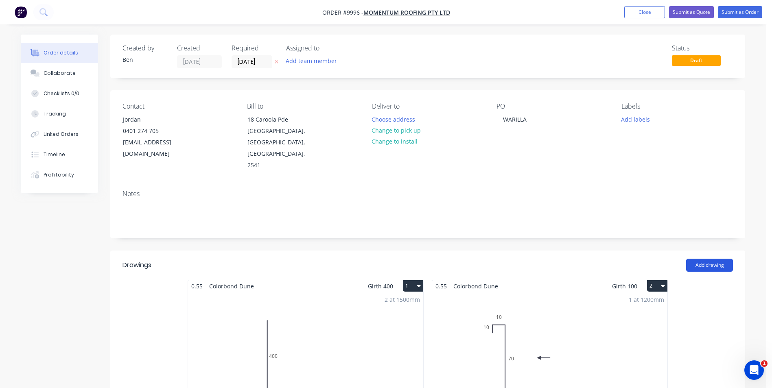
click at [701, 259] on button "Add drawing" at bounding box center [709, 265] width 47 height 13
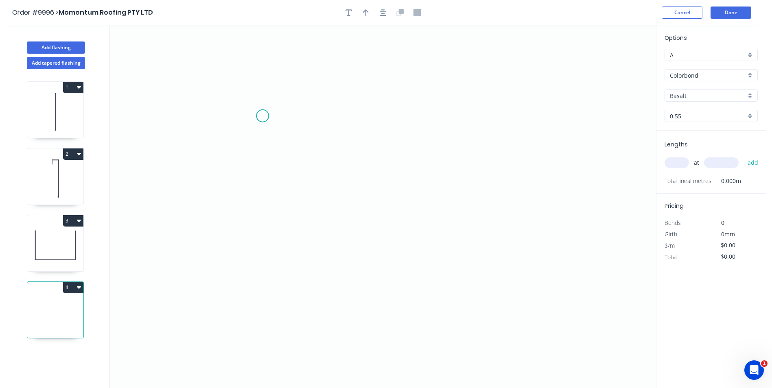
click at [263, 115] on icon "0" at bounding box center [383, 206] width 546 height 363
click at [262, 280] on icon "0" at bounding box center [383, 206] width 546 height 363
click at [479, 280] on icon "0 ?" at bounding box center [383, 206] width 546 height 363
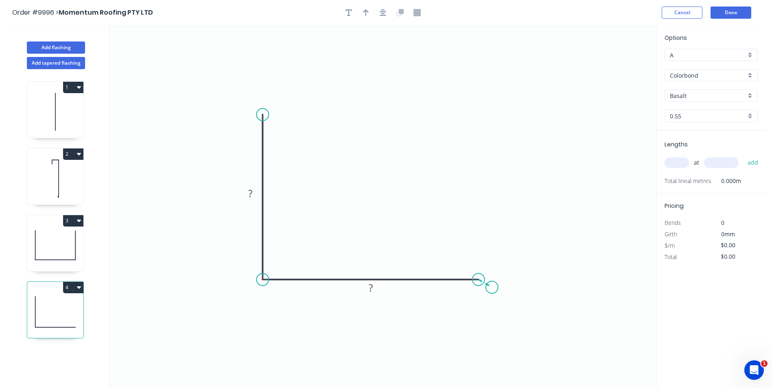
click at [492, 288] on icon "0 ? ?" at bounding box center [383, 206] width 546 height 363
click at [249, 196] on tspan "?" at bounding box center [250, 193] width 4 height 13
click at [512, 223] on icon "0 200 190 10 160 º" at bounding box center [383, 206] width 546 height 363
drag, startPoint x: 501, startPoint y: 265, endPoint x: 517, endPoint y: 271, distance: 16.7
click at [517, 271] on rect at bounding box center [507, 274] width 26 height 17
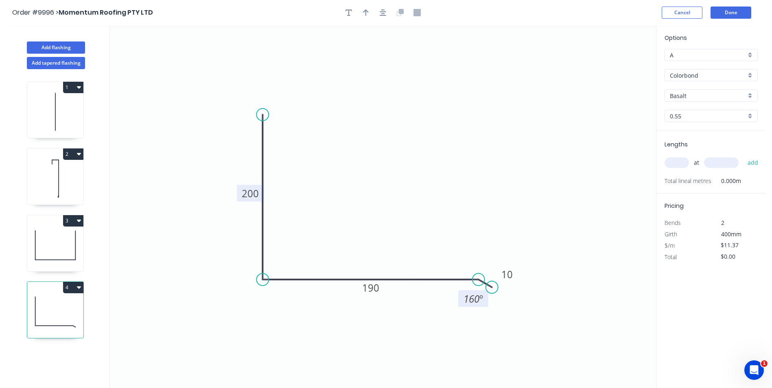
click at [479, 302] on tspan "º" at bounding box center [481, 298] width 4 height 13
click at [399, 184] on icon "0 200 190 10 155 º" at bounding box center [383, 206] width 546 height 363
click at [366, 11] on icon "button" at bounding box center [366, 12] width 6 height 7
click at [615, 63] on icon at bounding box center [614, 57] width 7 height 26
drag, startPoint x: 615, startPoint y: 63, endPoint x: 376, endPoint y: 177, distance: 265.1
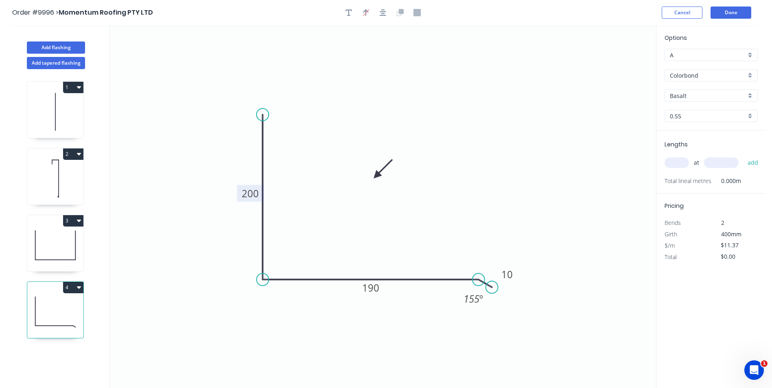
click at [376, 177] on icon at bounding box center [383, 169] width 24 height 24
click at [701, 99] on input "Basalt" at bounding box center [708, 96] width 76 height 9
click at [694, 165] on div "Dune" at bounding box center [711, 170] width 92 height 14
click at [681, 163] on input "text" at bounding box center [677, 163] width 24 height 11
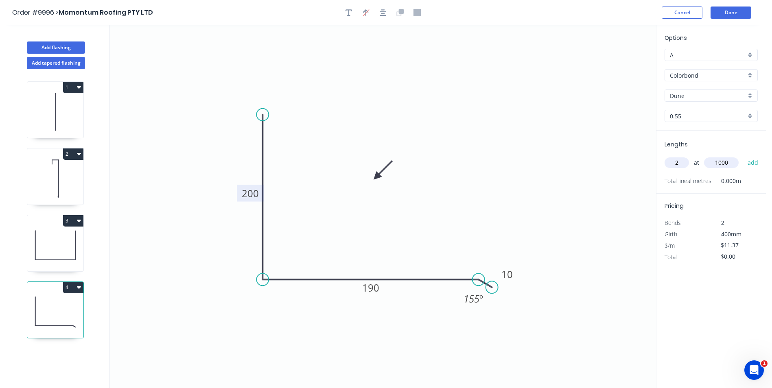
click at [744, 156] on button "add" at bounding box center [753, 163] width 19 height 14
click at [726, 12] on button "Done" at bounding box center [731, 13] width 41 height 12
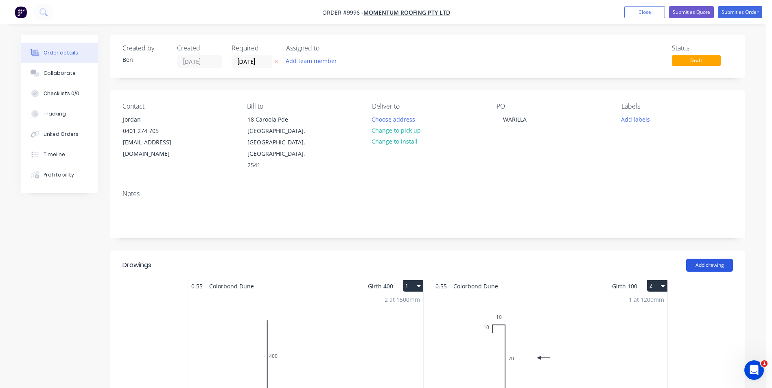
click at [714, 259] on button "Add drawing" at bounding box center [709, 265] width 47 height 13
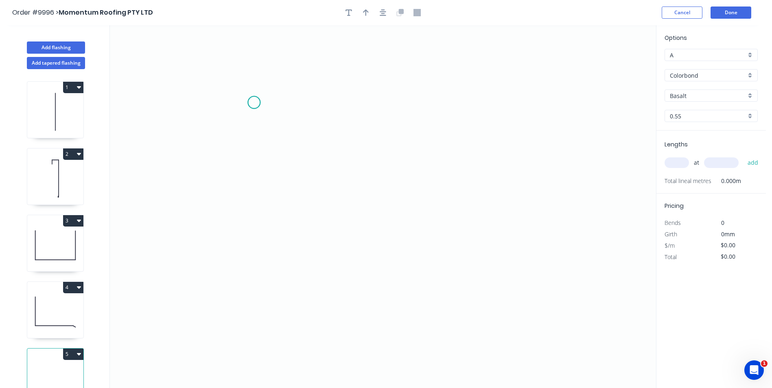
click at [254, 103] on icon "0" at bounding box center [383, 206] width 546 height 363
click at [251, 287] on icon "0" at bounding box center [383, 206] width 546 height 363
click at [412, 280] on icon "0 ?" at bounding box center [383, 206] width 546 height 363
click at [431, 294] on icon "0 ? ?" at bounding box center [383, 206] width 546 height 363
click at [240, 190] on tspan "?" at bounding box center [242, 190] width 4 height 13
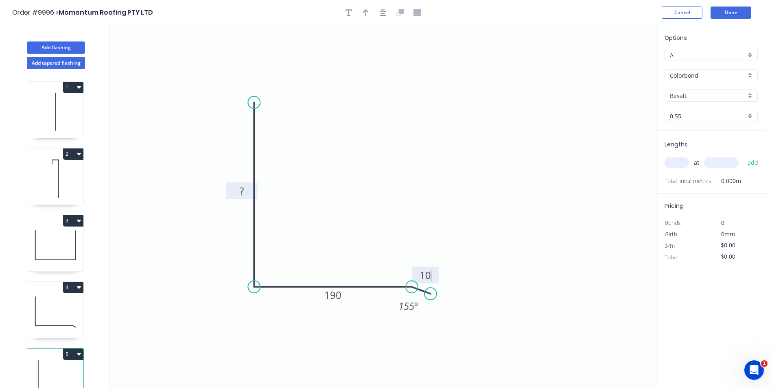
click at [417, 132] on icon "0 ? 190 10 155 º" at bounding box center [383, 206] width 546 height 363
click at [242, 190] on tspan "?" at bounding box center [242, 190] width 4 height 13
click at [328, 100] on icon "0 400 190 10 155 º" at bounding box center [383, 206] width 546 height 363
click at [365, 14] on icon "button" at bounding box center [366, 12] width 6 height 7
click at [615, 64] on icon at bounding box center [614, 57] width 7 height 26
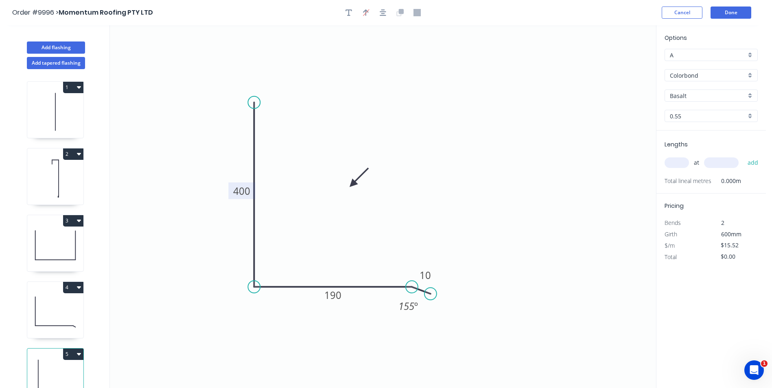
drag, startPoint x: 615, startPoint y: 64, endPoint x: 352, endPoint y: 184, distance: 288.7
click at [352, 184] on icon at bounding box center [359, 178] width 24 height 24
click at [705, 96] on input "Basalt" at bounding box center [708, 96] width 76 height 9
click at [684, 168] on div "Dune" at bounding box center [711, 170] width 92 height 14
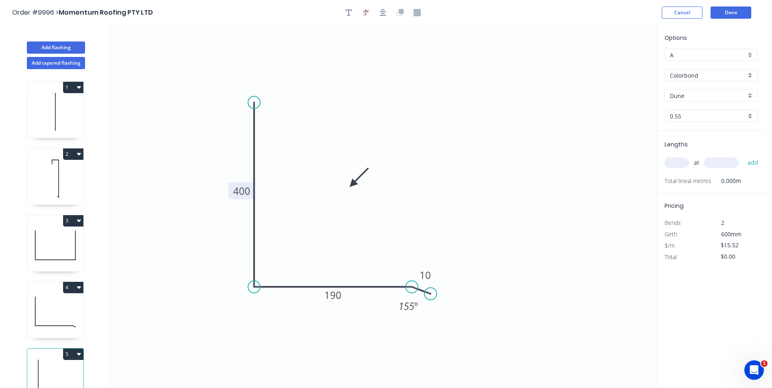
click at [676, 162] on input "text" at bounding box center [677, 163] width 24 height 11
click at [744, 156] on button "add" at bounding box center [753, 163] width 19 height 14
click at [716, 9] on button "Done" at bounding box center [731, 13] width 41 height 12
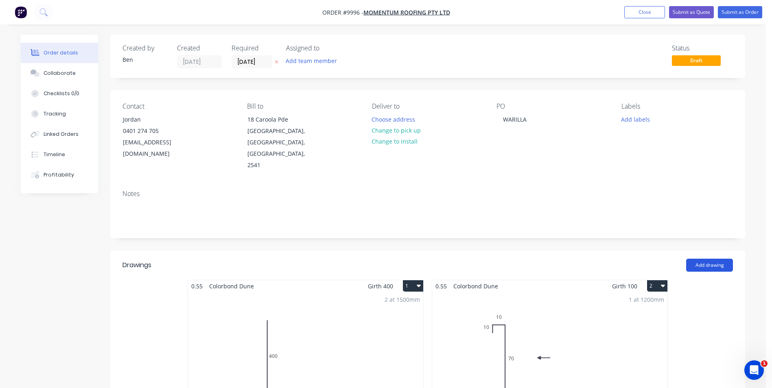
click at [706, 259] on button "Add drawing" at bounding box center [709, 265] width 47 height 13
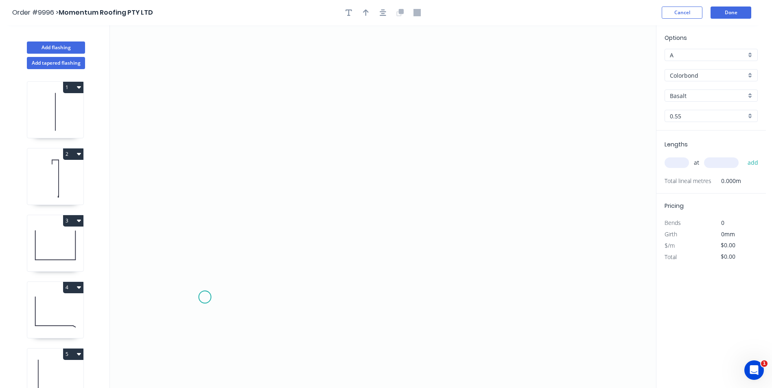
click at [205, 298] on icon "0" at bounding box center [383, 206] width 546 height 363
click at [217, 291] on icon "0" at bounding box center [383, 206] width 546 height 363
click at [496, 252] on icon "0 ?" at bounding box center [383, 206] width 546 height 363
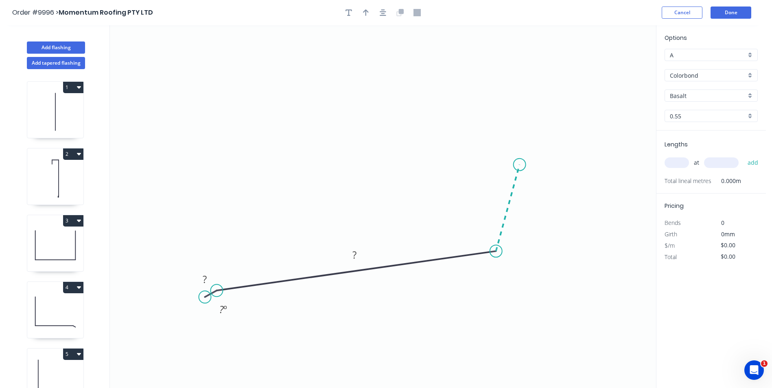
click at [520, 165] on icon at bounding box center [508, 208] width 24 height 87
click at [522, 208] on g "?" at bounding box center [520, 207] width 16 height 13
click at [322, 167] on icon "0 10 280 100 155 º 102 º" at bounding box center [383, 206] width 546 height 363
click at [366, 13] on icon "button" at bounding box center [366, 12] width 6 height 7
drag, startPoint x: 615, startPoint y: 64, endPoint x: 345, endPoint y: 199, distance: 301.8
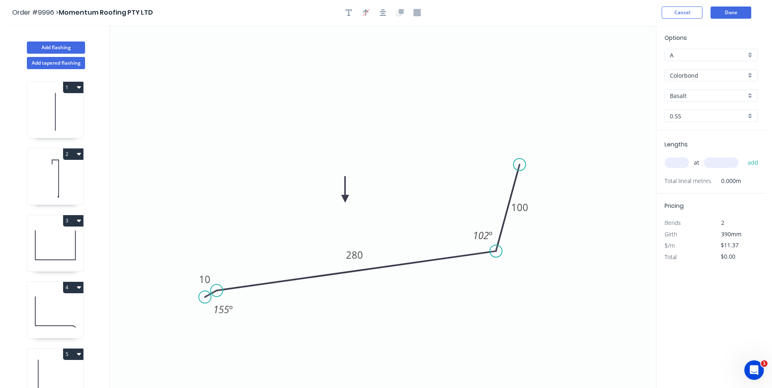
click at [345, 199] on icon at bounding box center [344, 190] width 7 height 26
click at [708, 93] on input "Basalt" at bounding box center [708, 96] width 76 height 9
click at [687, 129] on div "Dune" at bounding box center [711, 130] width 92 height 14
click at [676, 159] on input "text" at bounding box center [677, 163] width 24 height 11
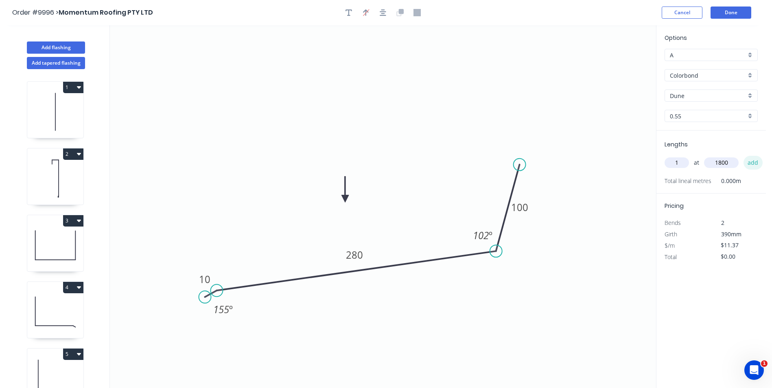
click at [752, 165] on button "add" at bounding box center [753, 163] width 19 height 14
click at [714, 12] on button "Done" at bounding box center [731, 13] width 41 height 12
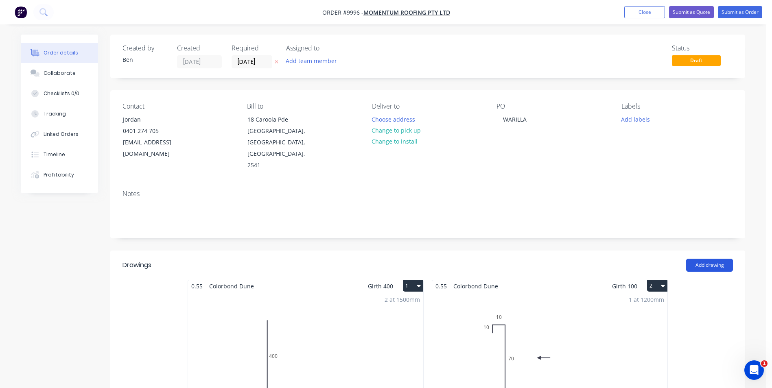
click at [696, 259] on button "Add drawing" at bounding box center [709, 265] width 47 height 13
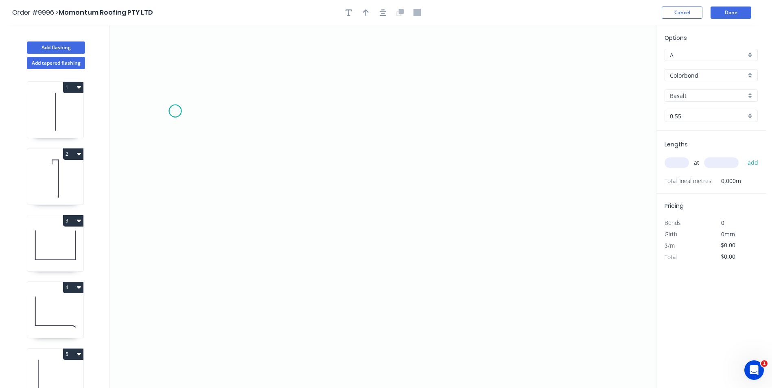
click at [175, 111] on icon "0" at bounding box center [383, 206] width 546 height 363
click at [198, 112] on icon "0" at bounding box center [383, 206] width 546 height 363
click at [194, 192] on icon "0 ?" at bounding box center [383, 206] width 546 height 363
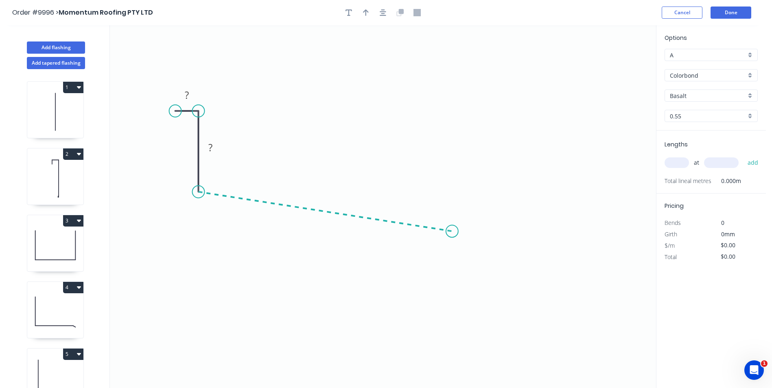
click at [452, 232] on icon "0 ? ?" at bounding box center [383, 206] width 546 height 363
click at [467, 241] on icon "0 ? ? ? ? º" at bounding box center [383, 206] width 546 height 363
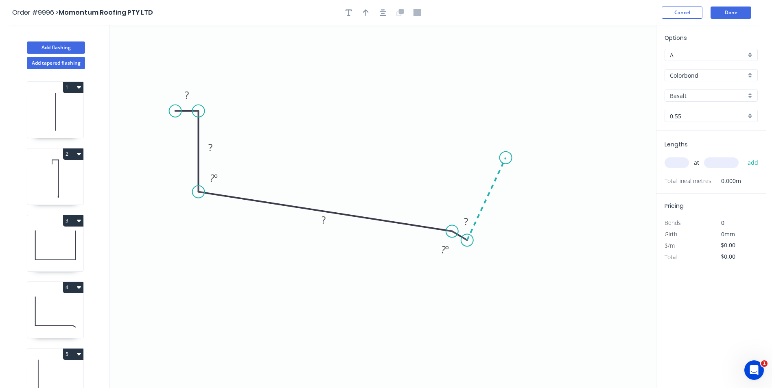
click at [510, 155] on icon "0 ? ? ? ? ? º ? º" at bounding box center [383, 206] width 546 height 363
drag, startPoint x: 517, startPoint y: 164, endPoint x: 516, endPoint y: 160, distance: 4.5
click at [517, 164] on div "Delete point" at bounding box center [549, 163] width 82 height 17
click at [368, 14] on icon "button" at bounding box center [366, 12] width 6 height 7
drag, startPoint x: 615, startPoint y: 62, endPoint x: 324, endPoint y: 106, distance: 294.3
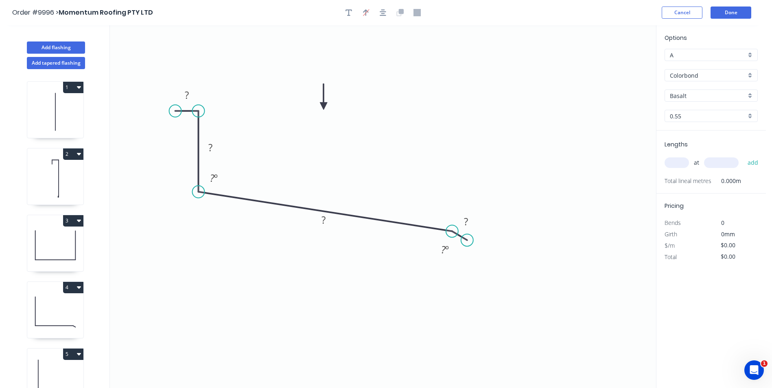
click at [324, 106] on icon at bounding box center [323, 97] width 7 height 26
click at [682, 93] on input "Basalt" at bounding box center [708, 96] width 76 height 9
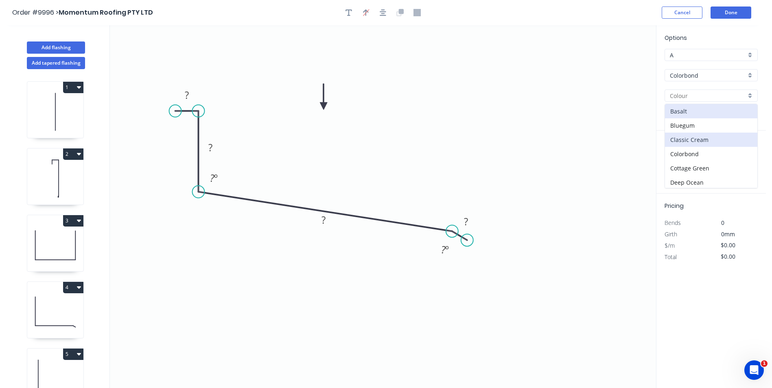
scroll to position [41, 0]
click at [688, 167] on div "Dune" at bounding box center [711, 170] width 92 height 14
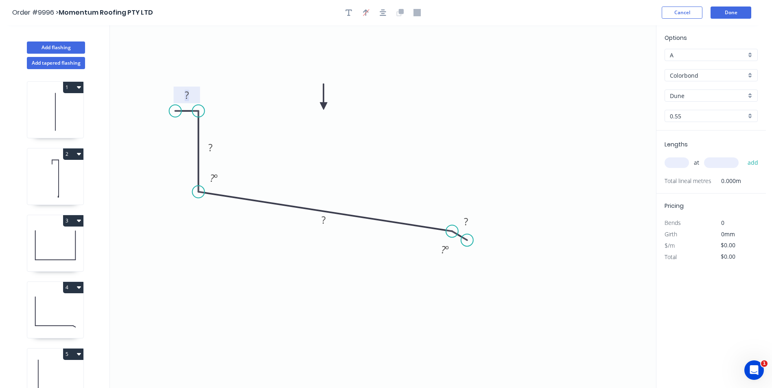
click at [188, 92] on tspan "?" at bounding box center [187, 94] width 4 height 13
click at [401, 73] on icon "0 25 30 190 10 102 º 155 º" at bounding box center [383, 206] width 546 height 363
drag, startPoint x: 475, startPoint y: 219, endPoint x: 489, endPoint y: 223, distance: 14.5
click at [489, 223] on rect at bounding box center [479, 226] width 26 height 17
click at [672, 163] on input "text" at bounding box center [677, 163] width 24 height 11
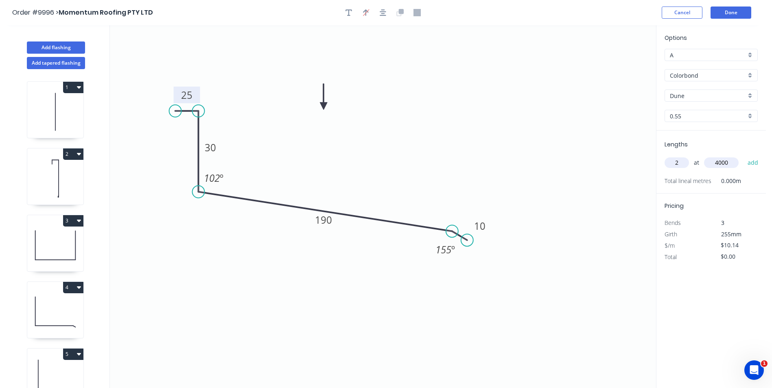
click at [744, 156] on button "add" at bounding box center [753, 163] width 19 height 14
click at [729, 11] on button "Done" at bounding box center [731, 13] width 41 height 12
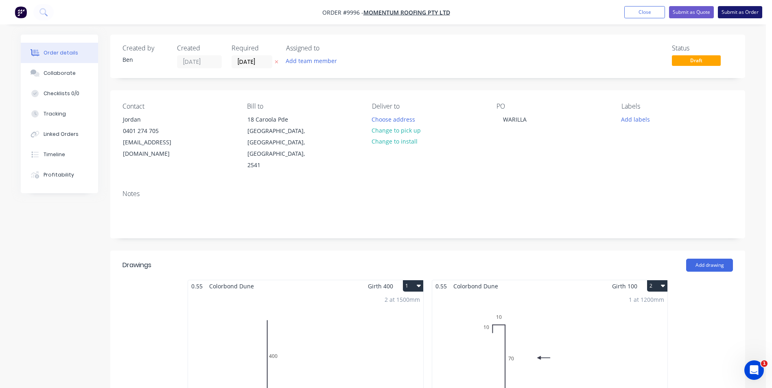
click at [731, 10] on button "Submit as Order" at bounding box center [740, 12] width 44 height 12
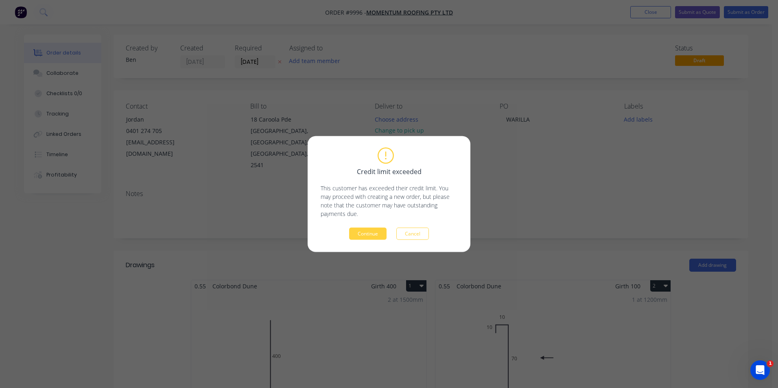
click at [549, 163] on div "Credit limit exceeded This customer has exceeded their credit limit. You may pr…" at bounding box center [389, 194] width 778 height 388
click at [418, 230] on button "Cancel" at bounding box center [412, 234] width 33 height 12
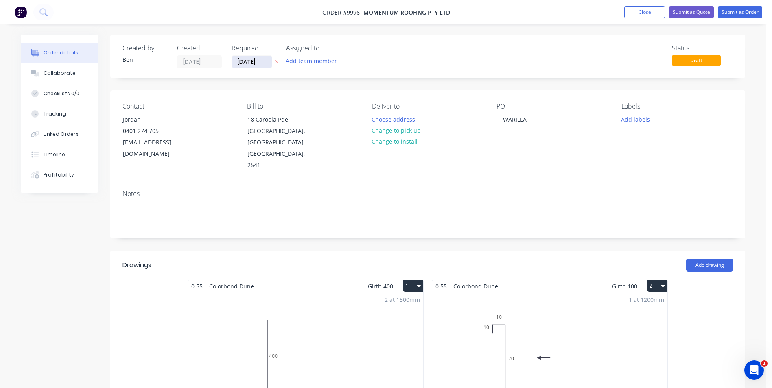
click at [263, 62] on input "[DATE]" at bounding box center [252, 62] width 40 height 12
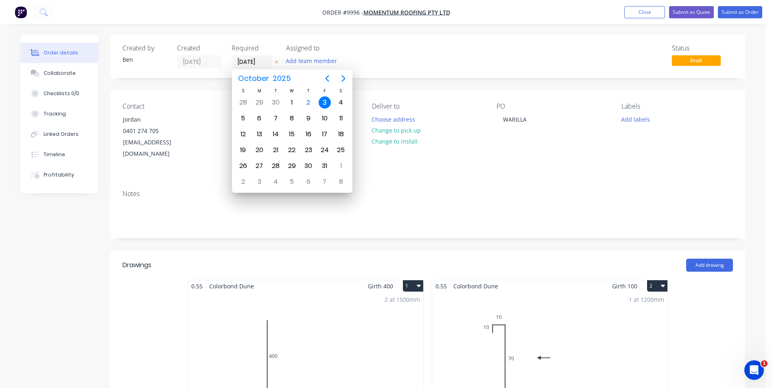
click at [324, 101] on div "3" at bounding box center [325, 102] width 12 height 12
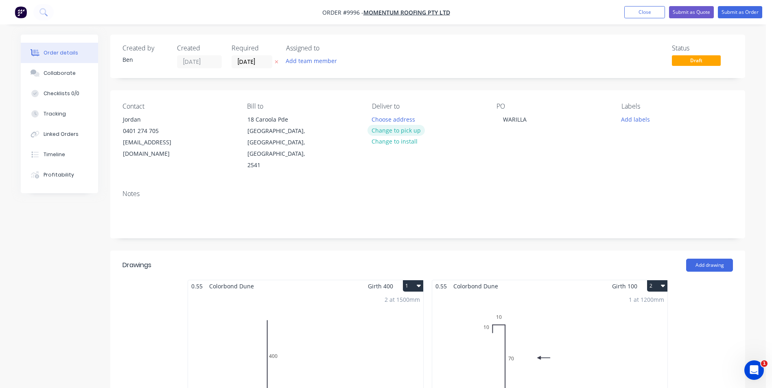
click at [401, 131] on button "Change to pick up" at bounding box center [397, 130] width 58 height 11
click at [738, 11] on button "Submit as Order" at bounding box center [740, 12] width 44 height 12
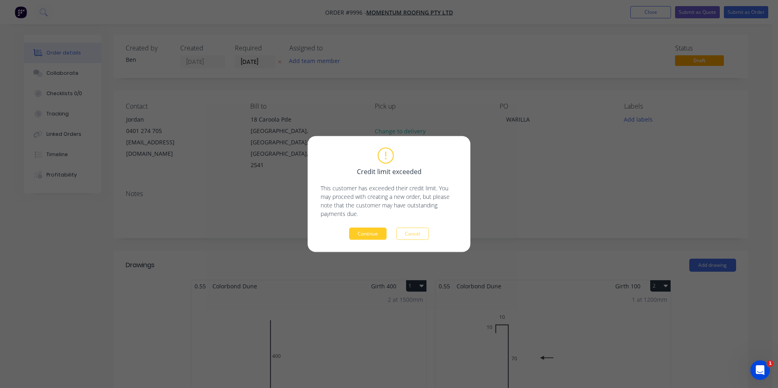
click at [370, 230] on button "Continue" at bounding box center [367, 234] width 37 height 12
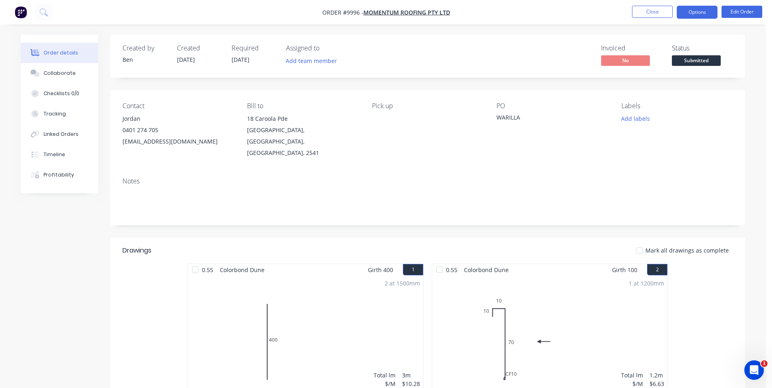
click at [691, 13] on button "Options" at bounding box center [697, 12] width 41 height 13
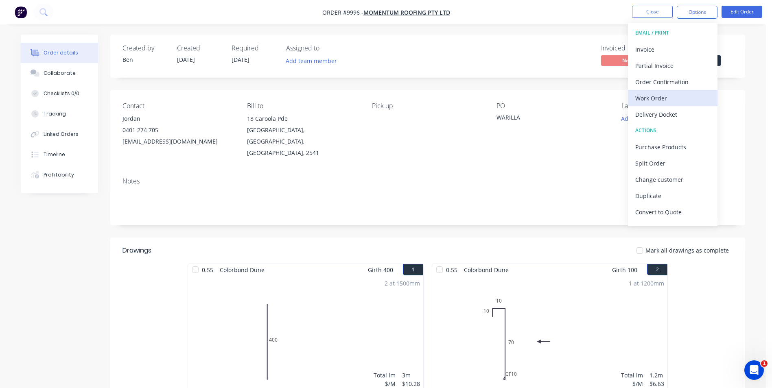
click at [665, 96] on div "Work Order" at bounding box center [672, 98] width 75 height 12
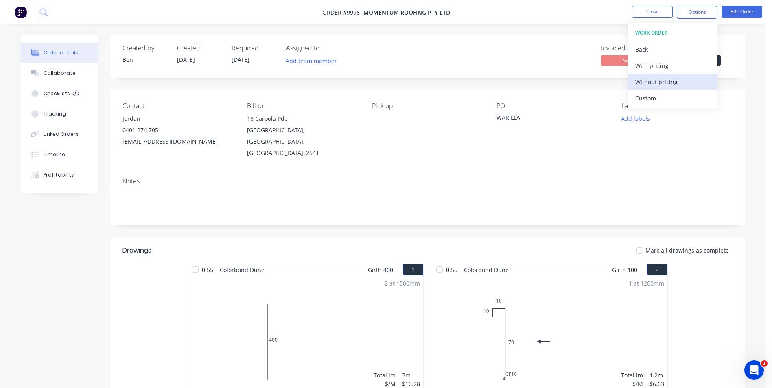
click at [666, 84] on div "Without pricing" at bounding box center [672, 82] width 75 height 12
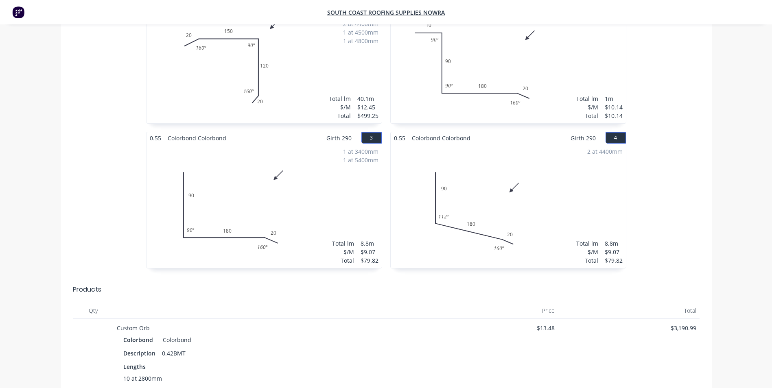
scroll to position [122, 0]
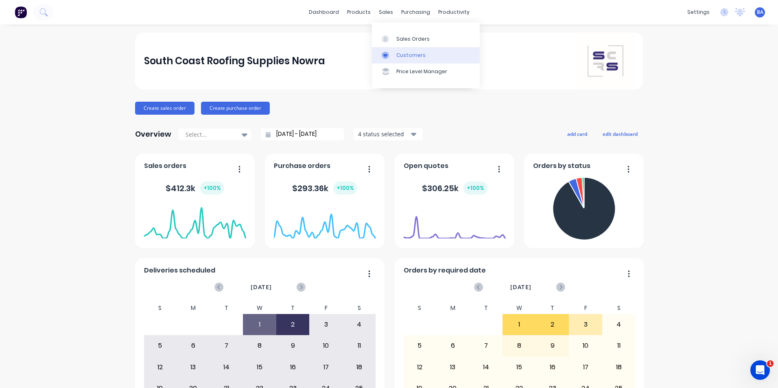
click at [387, 54] on icon at bounding box center [385, 55] width 7 height 7
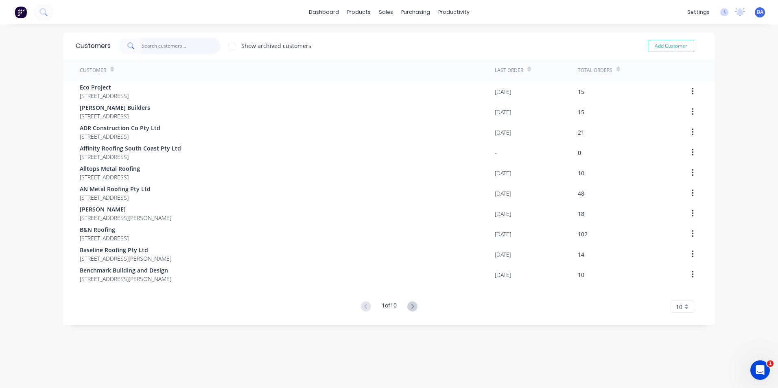
click at [195, 42] on input "text" at bounding box center [181, 46] width 79 height 16
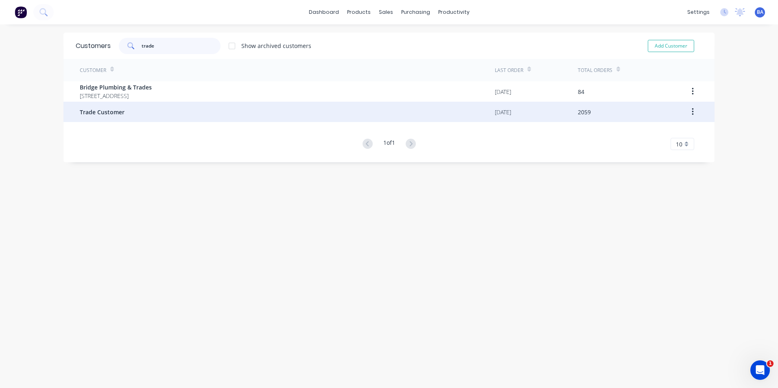
type input "trade"
click at [122, 110] on div "Trade Customer" at bounding box center [287, 112] width 415 height 20
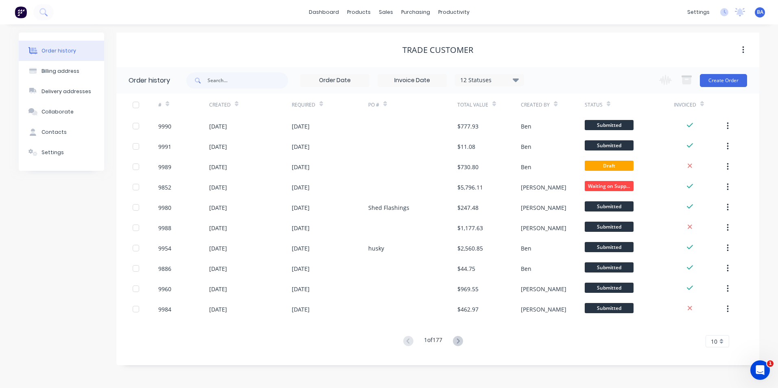
click at [457, 339] on icon at bounding box center [458, 341] width 10 height 10
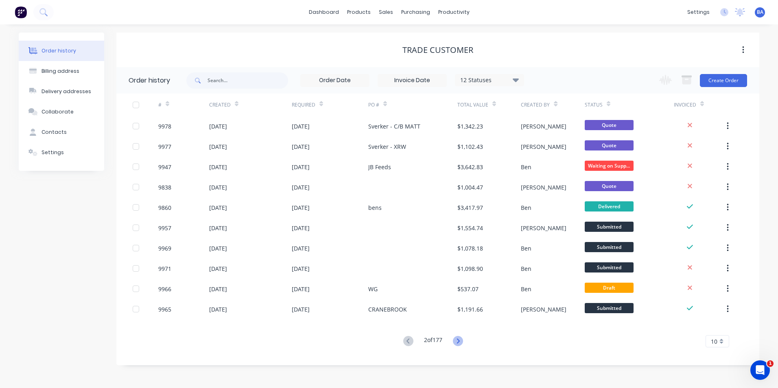
click at [460, 341] on icon at bounding box center [458, 341] width 10 height 10
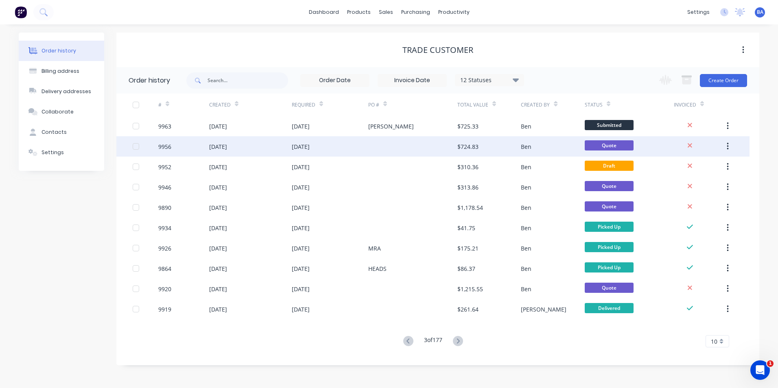
click at [436, 149] on div at bounding box center [412, 146] width 89 height 20
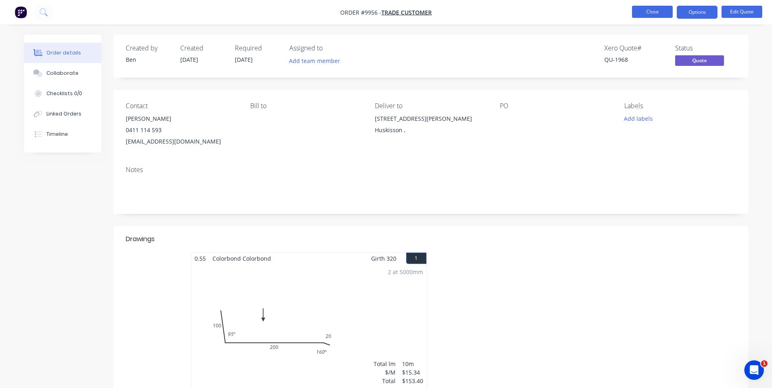
click at [642, 11] on button "Close" at bounding box center [652, 12] width 41 height 12
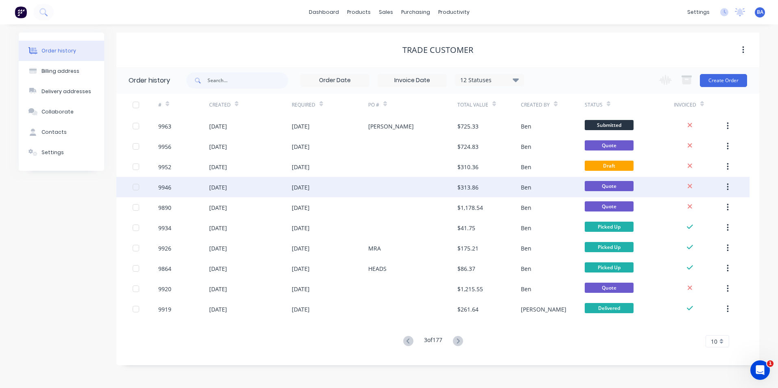
click at [421, 183] on div at bounding box center [412, 187] width 89 height 20
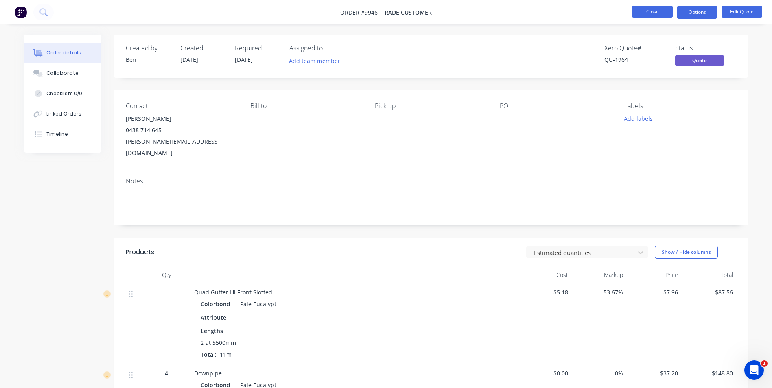
click at [652, 9] on button "Close" at bounding box center [652, 12] width 41 height 12
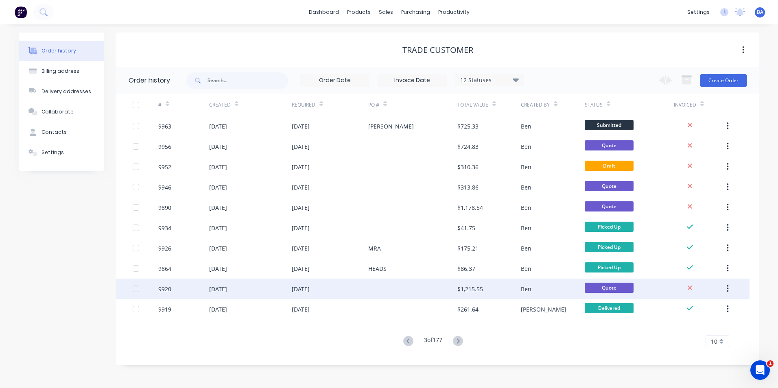
click at [441, 291] on div at bounding box center [412, 289] width 89 height 20
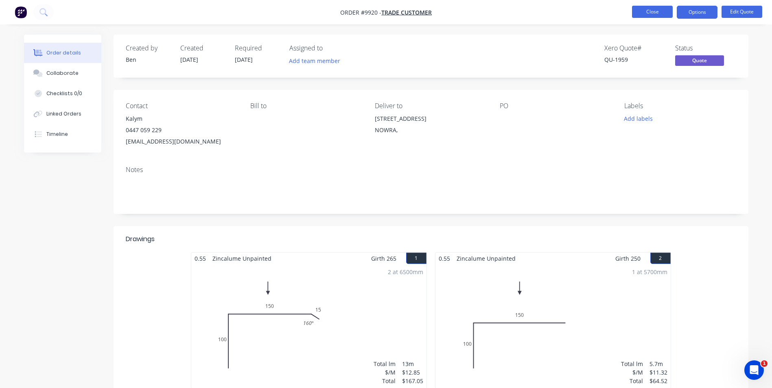
click at [650, 11] on button "Close" at bounding box center [652, 12] width 41 height 12
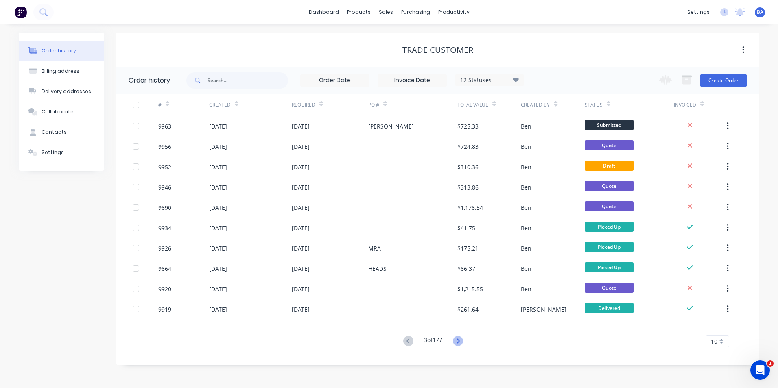
click at [457, 340] on icon at bounding box center [458, 341] width 10 height 10
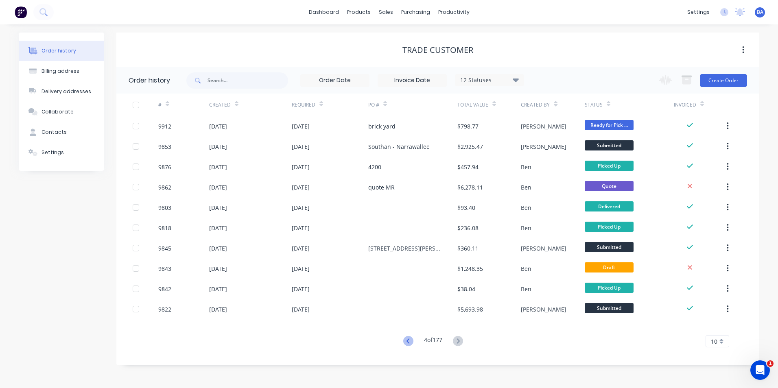
click at [405, 339] on icon at bounding box center [408, 341] width 10 height 10
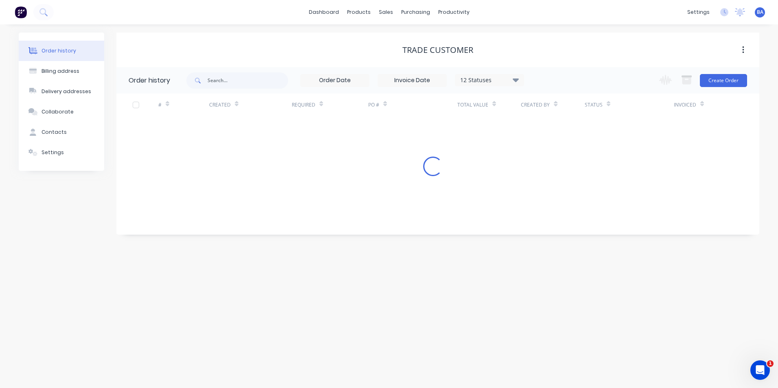
click at [405, 339] on div "Order history Billing address Delivery addresses Collaborate Contacts Settings …" at bounding box center [389, 206] width 778 height 364
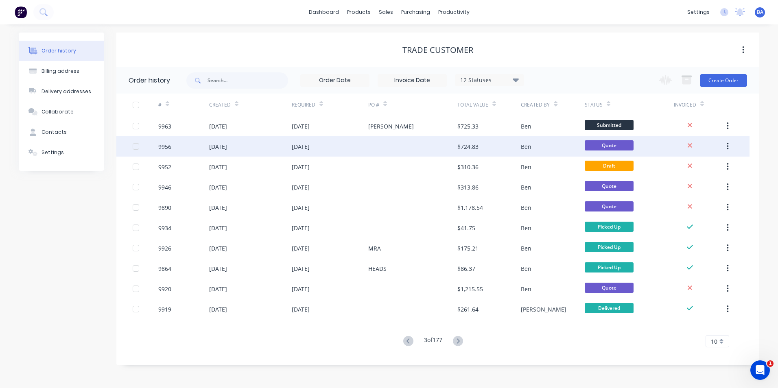
click at [433, 144] on div at bounding box center [412, 146] width 89 height 20
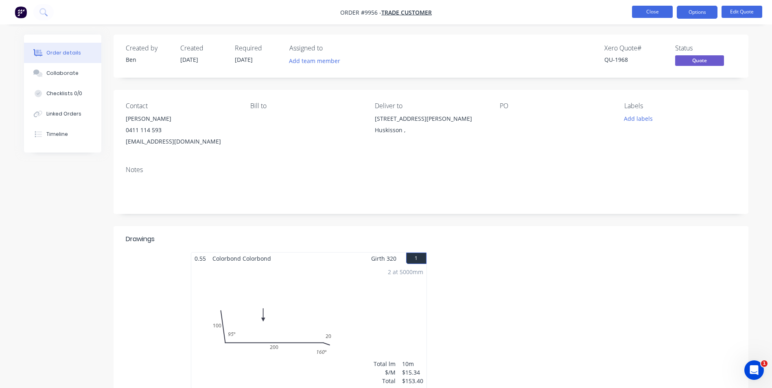
click at [643, 13] on button "Close" at bounding box center [652, 12] width 41 height 12
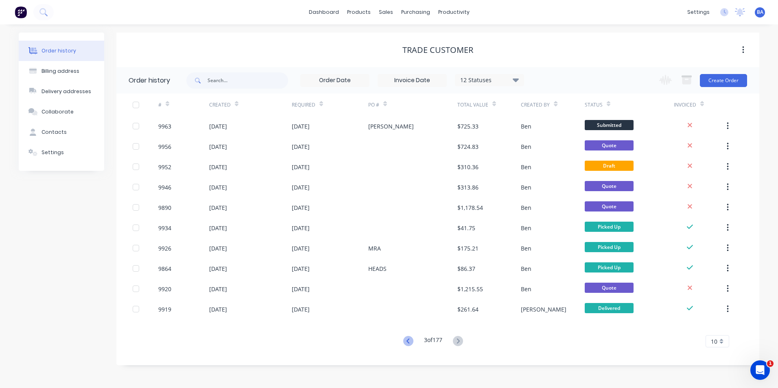
click at [405, 340] on icon at bounding box center [408, 341] width 10 height 10
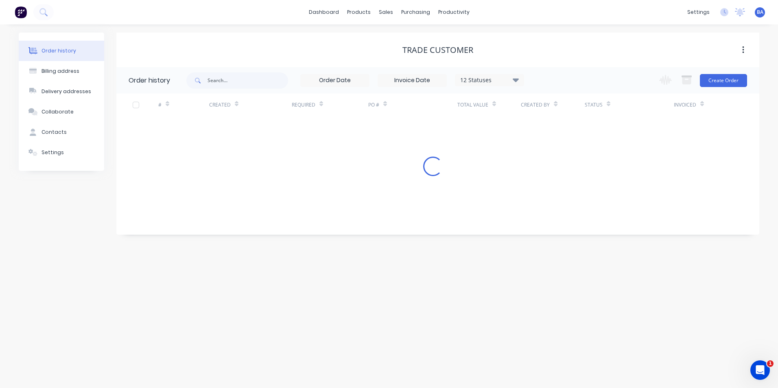
click at [405, 340] on div "Order history Billing address Delivery addresses Collaborate Contacts Settings …" at bounding box center [389, 206] width 778 height 364
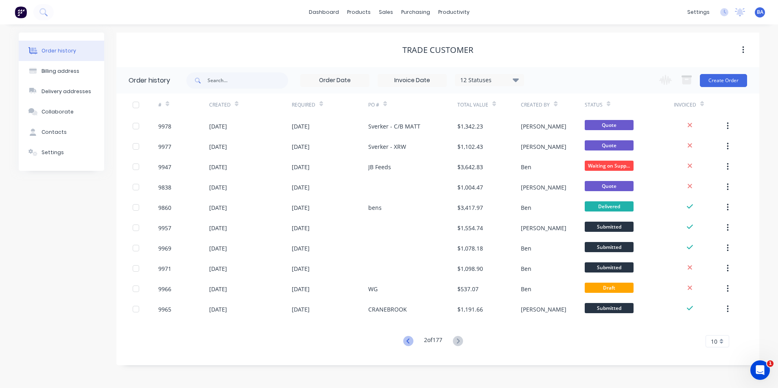
click at [405, 340] on icon at bounding box center [408, 341] width 10 height 10
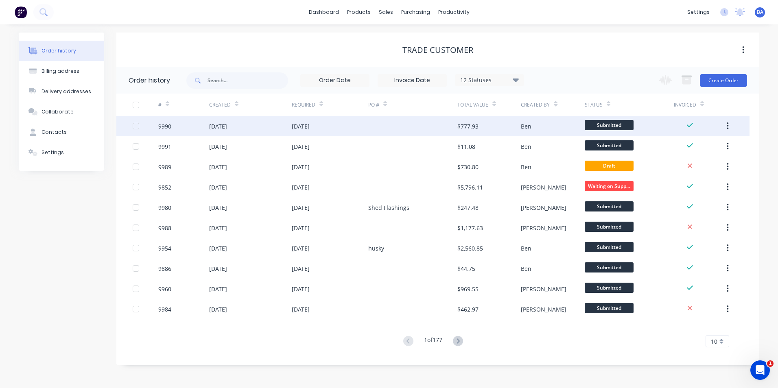
click at [413, 134] on div at bounding box center [412, 126] width 89 height 20
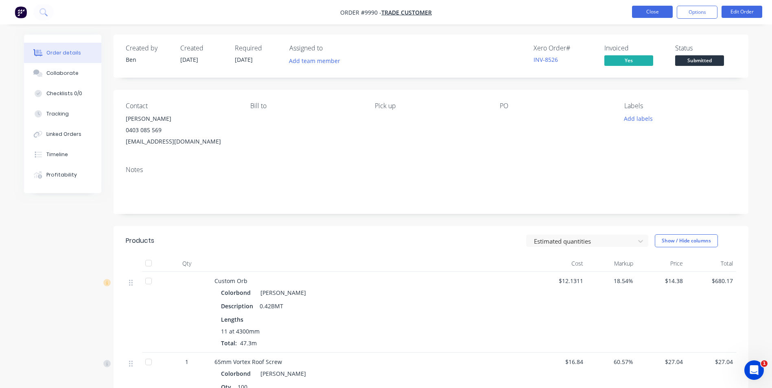
click at [650, 11] on button "Close" at bounding box center [652, 12] width 41 height 12
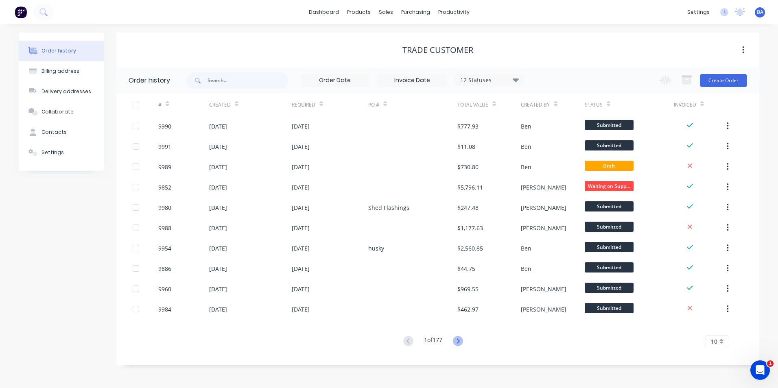
click at [457, 341] on icon at bounding box center [458, 341] width 10 height 10
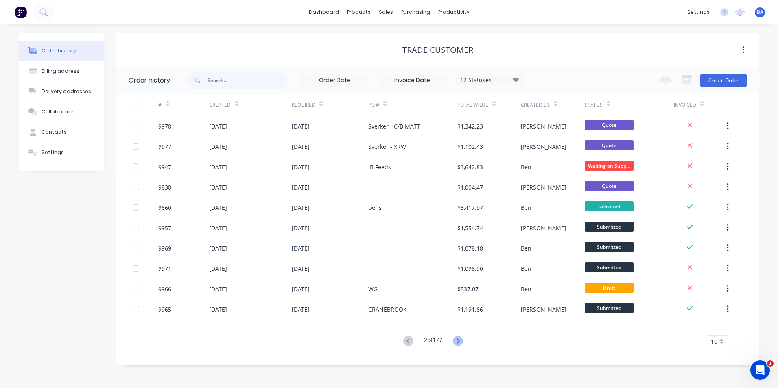
click at [460, 339] on icon at bounding box center [458, 341] width 10 height 10
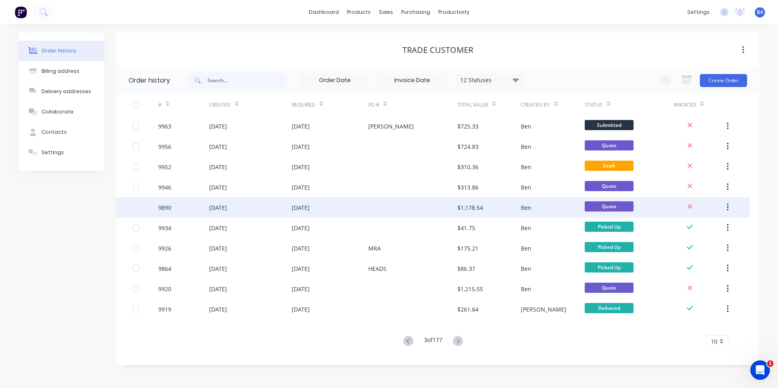
click at [431, 204] on div at bounding box center [412, 207] width 89 height 20
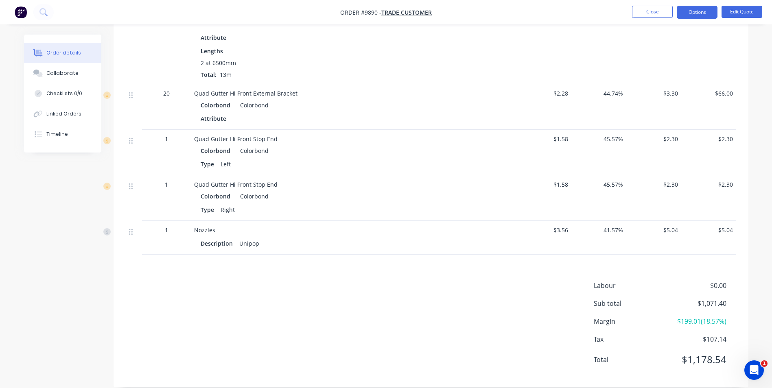
scroll to position [361, 0]
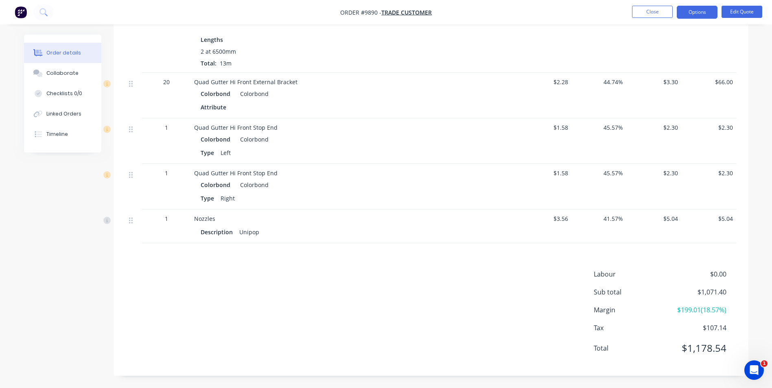
click at [24, 43] on button "Order details" at bounding box center [62, 53] width 77 height 20
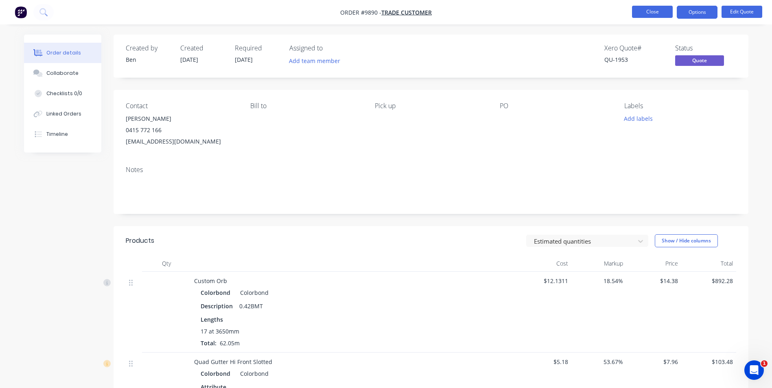
click at [644, 13] on button "Close" at bounding box center [652, 12] width 41 height 12
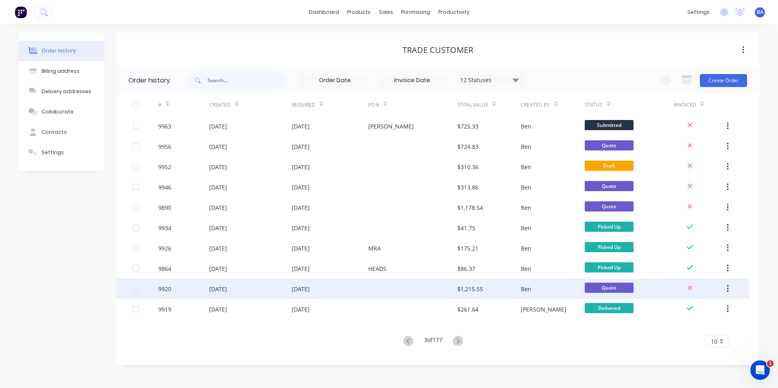
click at [436, 288] on div at bounding box center [412, 289] width 89 height 20
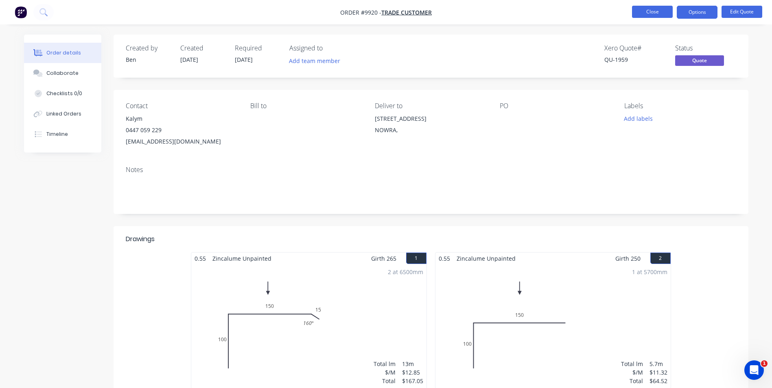
click at [661, 8] on button "Close" at bounding box center [652, 12] width 41 height 12
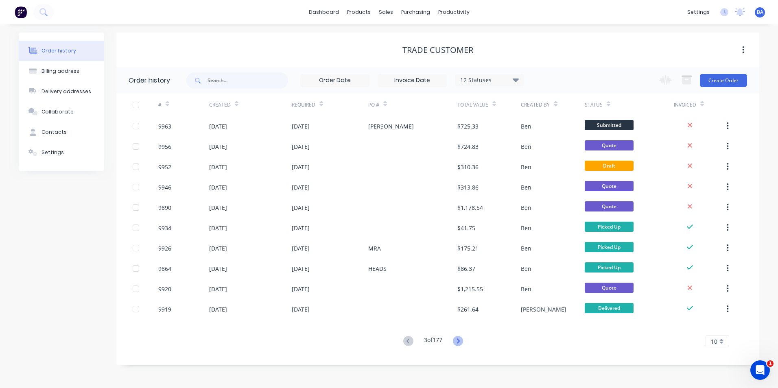
click at [459, 341] on icon at bounding box center [458, 341] width 10 height 10
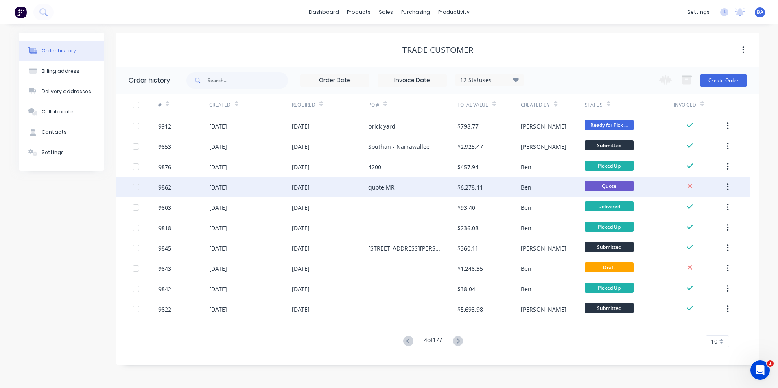
click at [419, 191] on div "quote MR" at bounding box center [412, 187] width 89 height 20
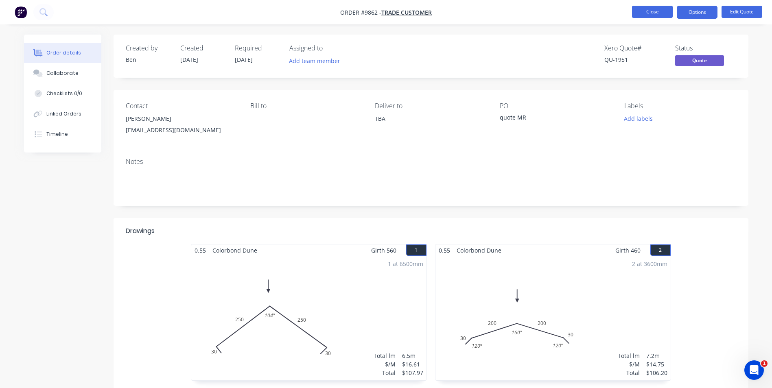
click at [650, 13] on button "Close" at bounding box center [652, 12] width 41 height 12
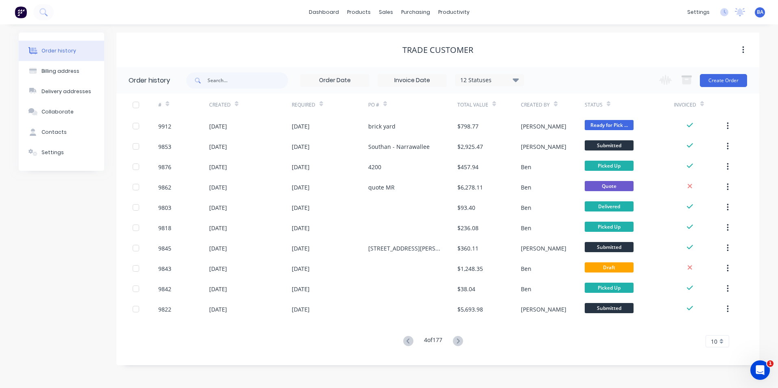
click at [457, 341] on icon at bounding box center [458, 341] width 10 height 10
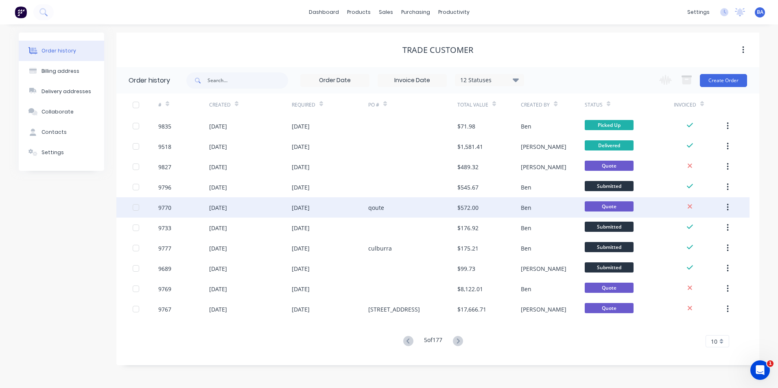
click at [423, 212] on div "qoute" at bounding box center [412, 207] width 89 height 20
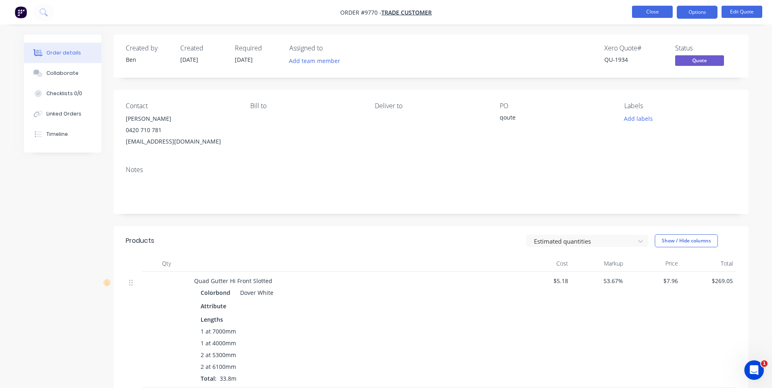
click at [633, 13] on button "Close" at bounding box center [652, 12] width 41 height 12
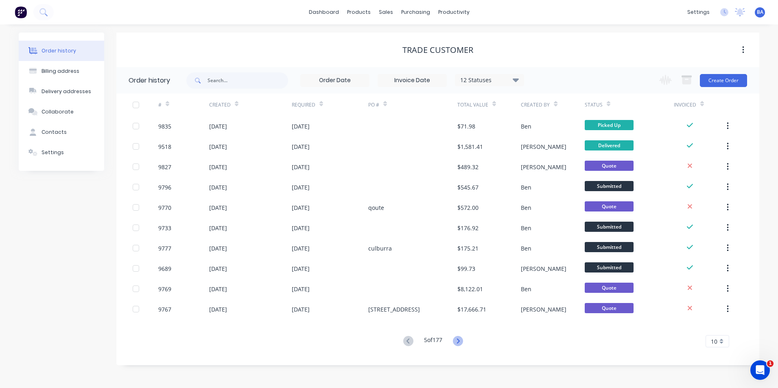
click at [459, 339] on icon at bounding box center [458, 341] width 3 height 5
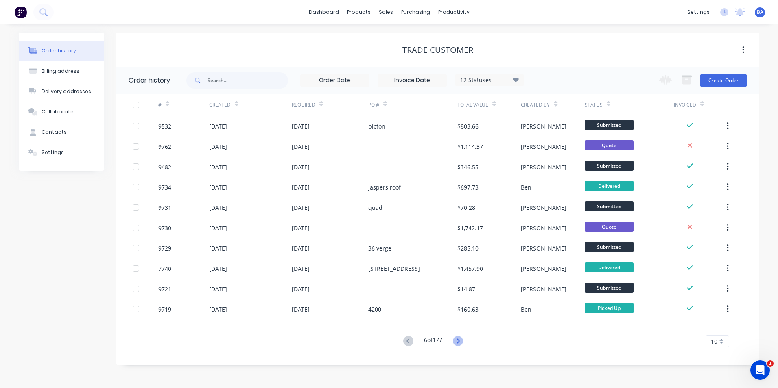
click at [459, 338] on icon at bounding box center [458, 341] width 10 height 10
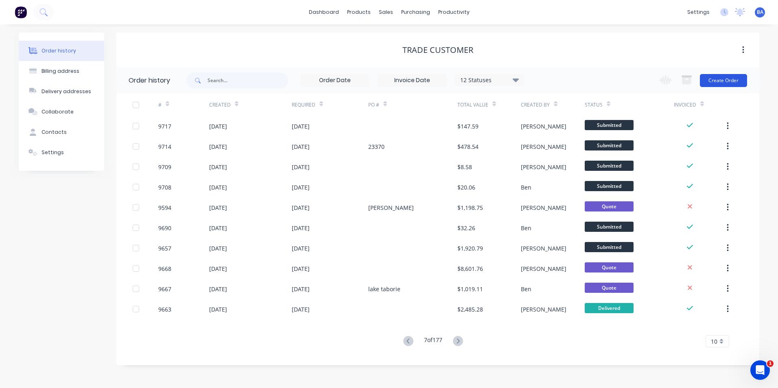
click at [722, 77] on button "Create Order" at bounding box center [723, 80] width 47 height 13
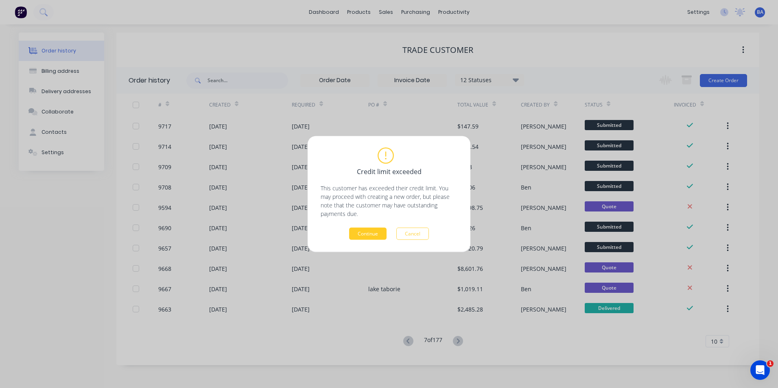
click at [378, 235] on button "Continue" at bounding box center [367, 234] width 37 height 12
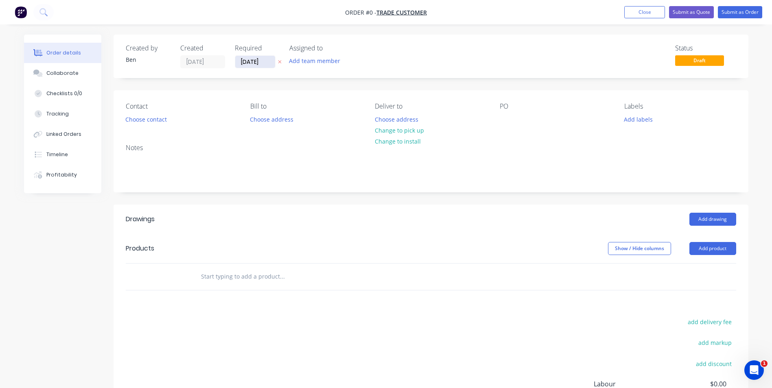
click at [266, 61] on input "[DATE]" at bounding box center [255, 62] width 40 height 12
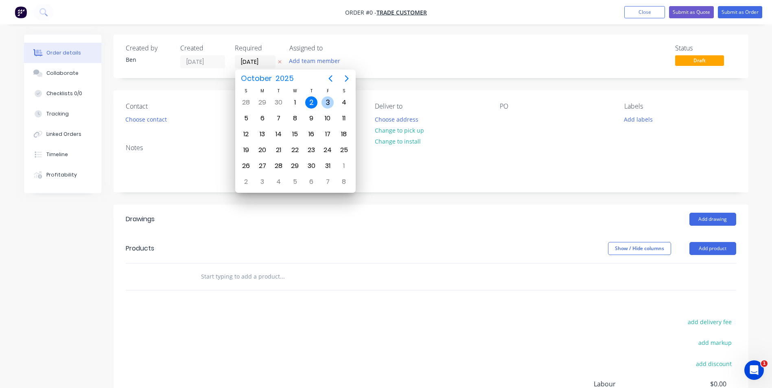
click at [328, 103] on div "3" at bounding box center [328, 102] width 12 height 12
type input "[DATE]"
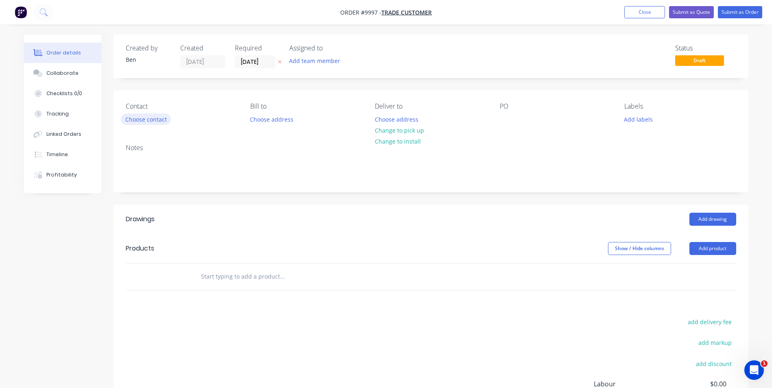
click at [137, 119] on button "Choose contact" at bounding box center [146, 119] width 50 height 11
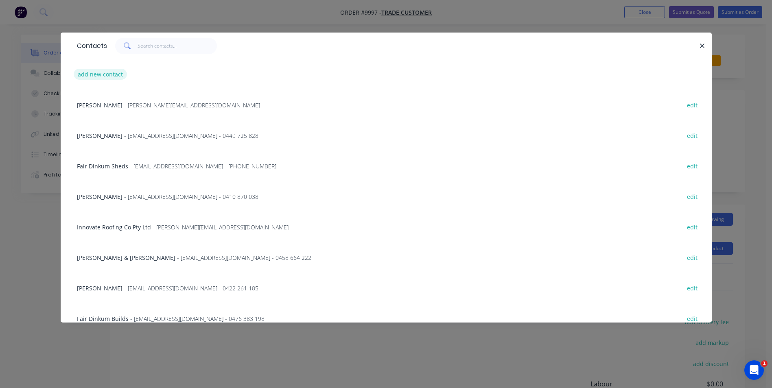
click at [107, 70] on button "add new contact" at bounding box center [101, 74] width 54 height 11
select select "AU"
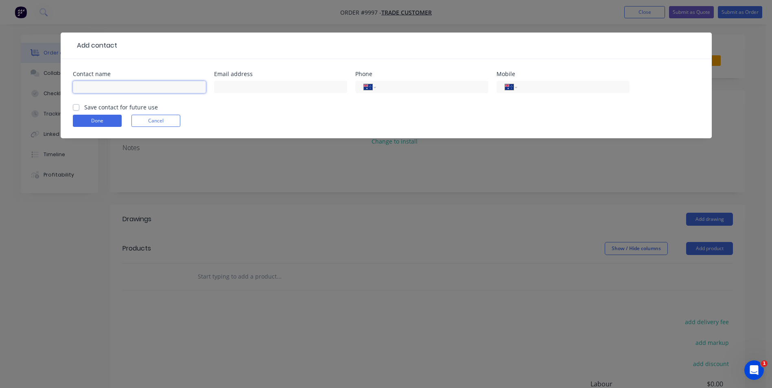
click at [103, 88] on input "text" at bounding box center [139, 87] width 133 height 12
type input "f"
type input "Jeff Vella"
click at [307, 88] on input "text" at bounding box center [280, 87] width 133 height 12
type input "jeffvella1@bigpond.com"
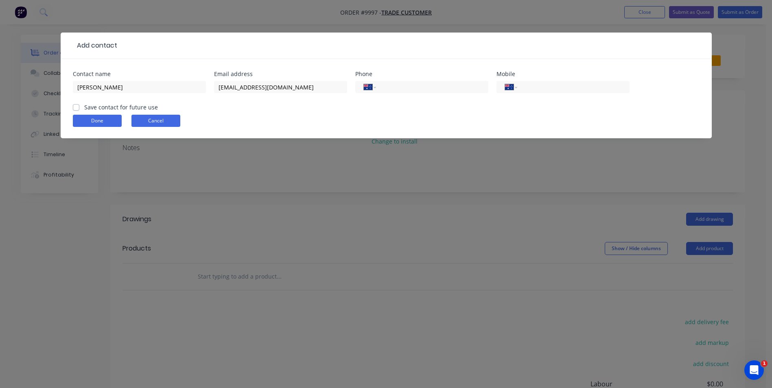
click at [154, 120] on button "Cancel" at bounding box center [155, 121] width 49 height 12
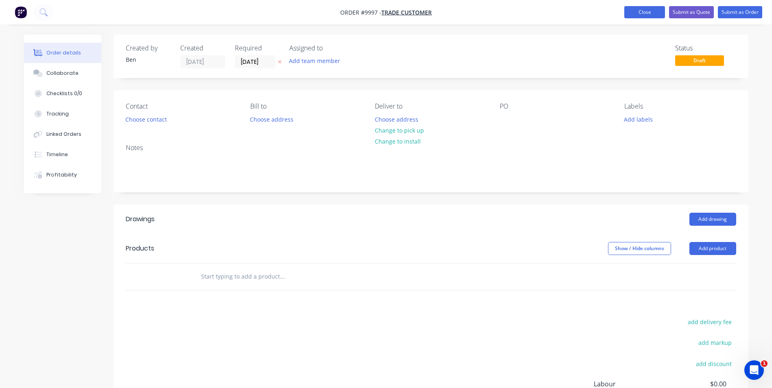
click at [640, 13] on button "Close" at bounding box center [644, 12] width 41 height 12
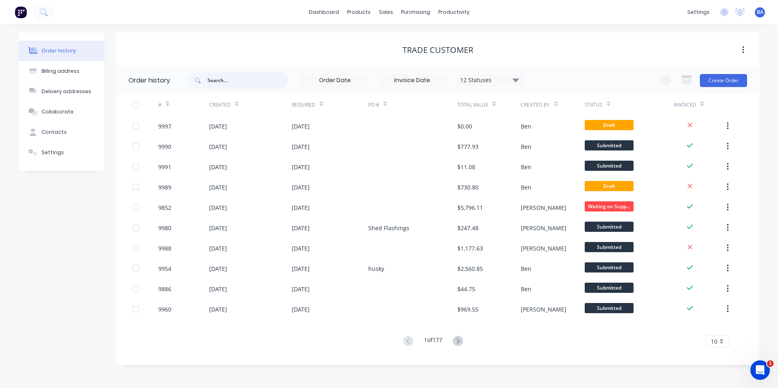
click at [262, 78] on input "text" at bounding box center [248, 80] width 81 height 16
type input "jeff"
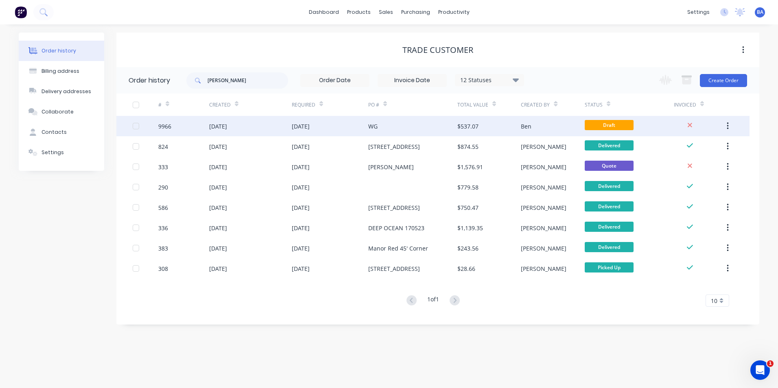
click at [375, 130] on div "WG" at bounding box center [372, 126] width 9 height 9
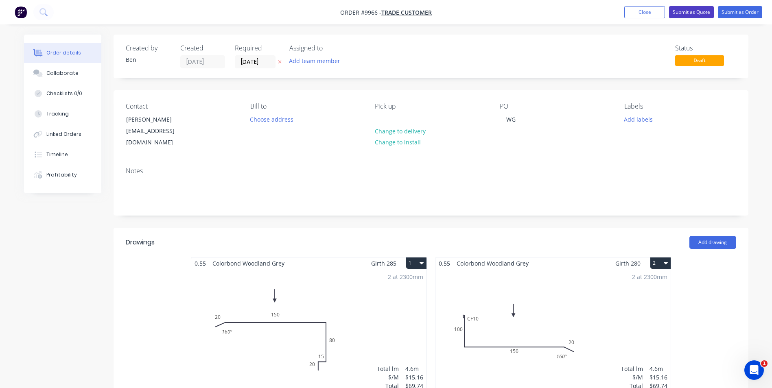
click at [702, 12] on button "Submit as Quote" at bounding box center [691, 12] width 45 height 12
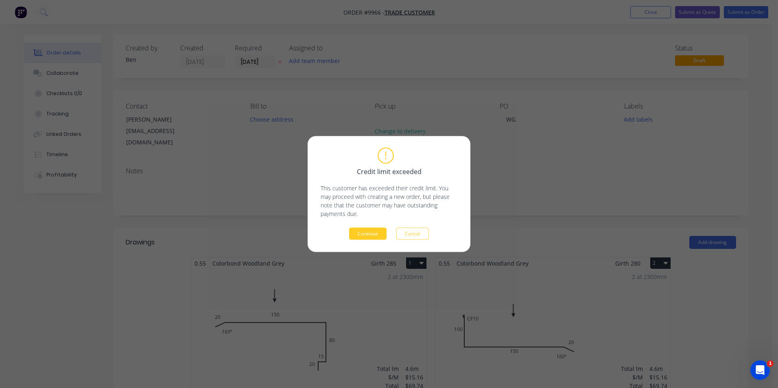
click at [371, 233] on button "Continue" at bounding box center [367, 234] width 37 height 12
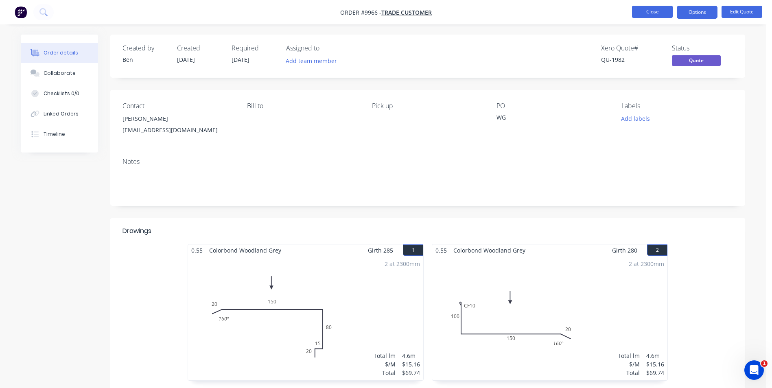
click at [641, 10] on button "Close" at bounding box center [652, 12] width 41 height 12
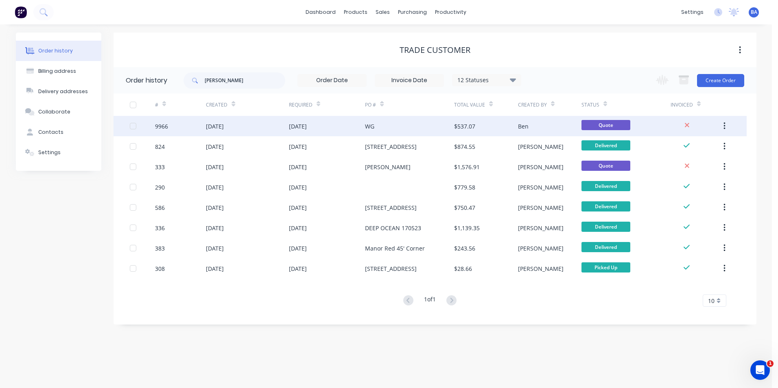
click at [427, 127] on div "WG" at bounding box center [409, 126] width 89 height 20
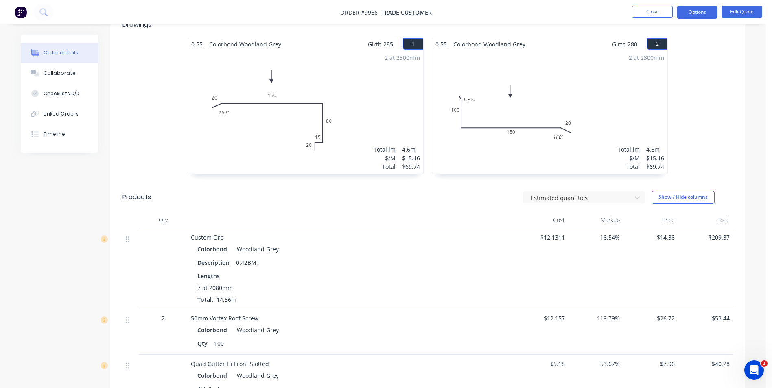
scroll to position [122, 0]
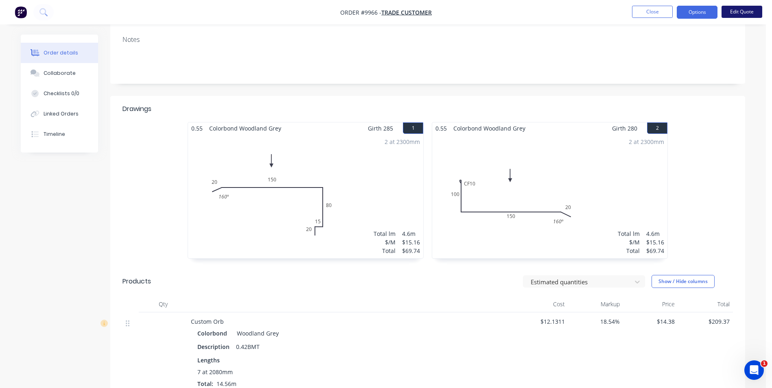
click at [735, 9] on button "Edit Quote" at bounding box center [742, 12] width 41 height 12
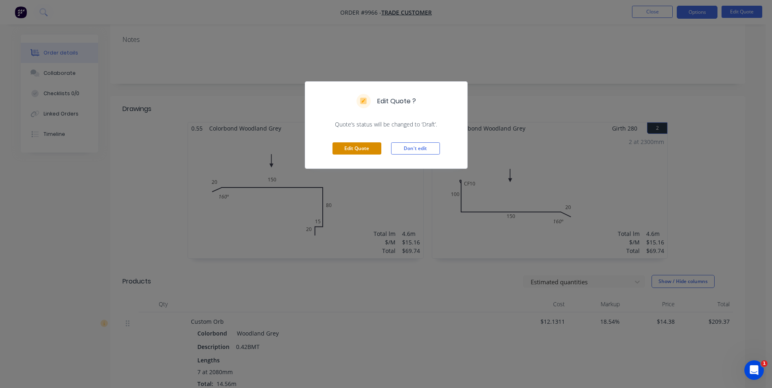
click at [359, 147] on button "Edit Quote" at bounding box center [357, 148] width 49 height 12
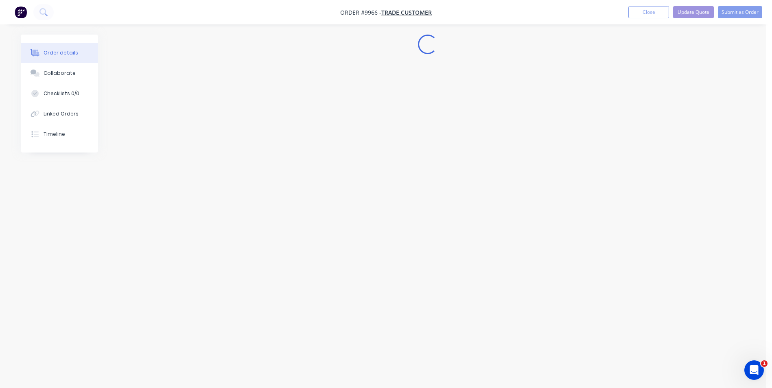
scroll to position [0, 0]
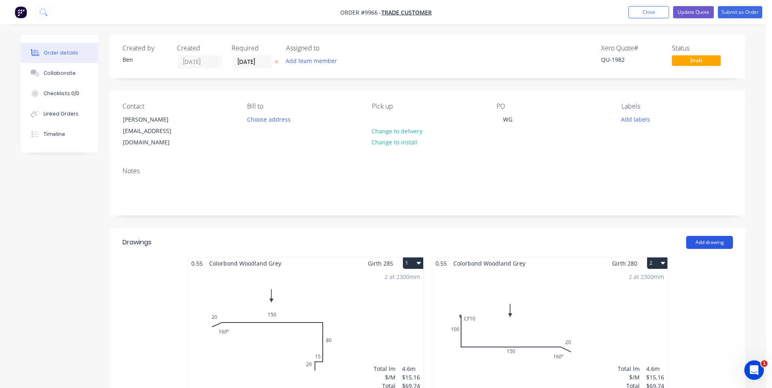
click at [698, 236] on button "Add drawing" at bounding box center [709, 242] width 47 height 13
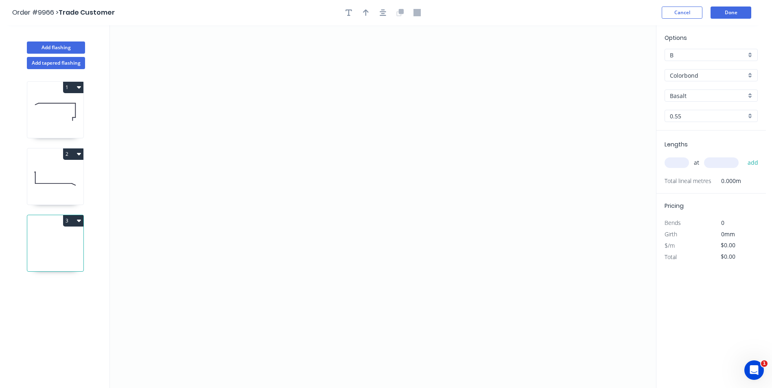
click at [696, 94] on input "Basalt" at bounding box center [708, 96] width 76 height 9
click at [703, 179] on div "Woodland Grey" at bounding box center [711, 181] width 92 height 14
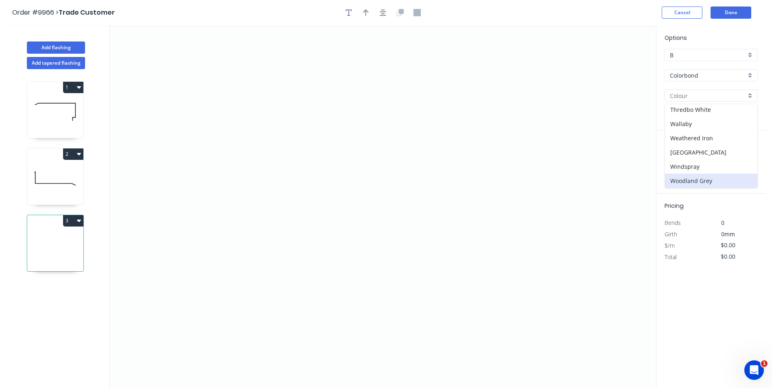
type input "Woodland Grey"
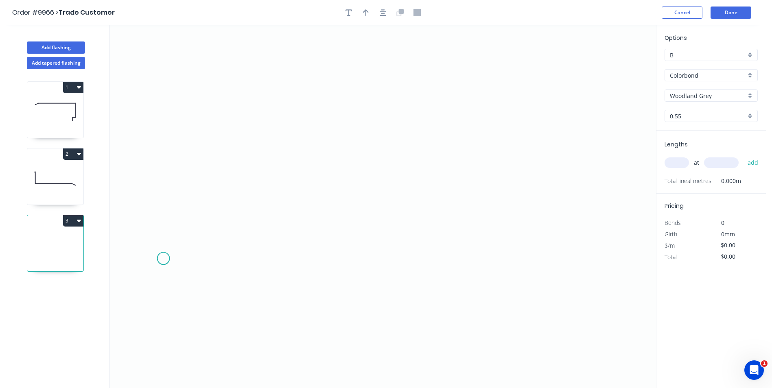
click at [163, 259] on icon "0" at bounding box center [383, 206] width 546 height 363
click at [184, 234] on icon at bounding box center [174, 245] width 21 height 25
click at [387, 173] on icon "0 ?" at bounding box center [383, 206] width 546 height 363
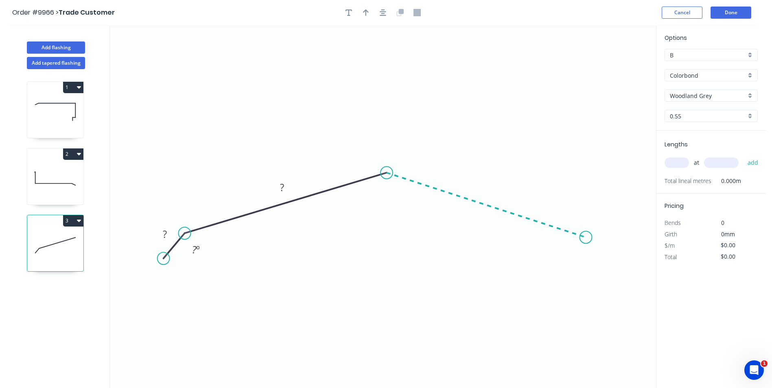
click at [586, 238] on icon "0 ? ? ? º" at bounding box center [383, 206] width 546 height 363
click at [604, 262] on icon "0 ? ? ? ? º ? º" at bounding box center [383, 206] width 546 height 363
click at [366, 18] on button "button" at bounding box center [366, 13] width 12 height 12
drag, startPoint x: 615, startPoint y: 65, endPoint x: 389, endPoint y: 77, distance: 226.6
click at [389, 77] on icon at bounding box center [388, 67] width 7 height 26
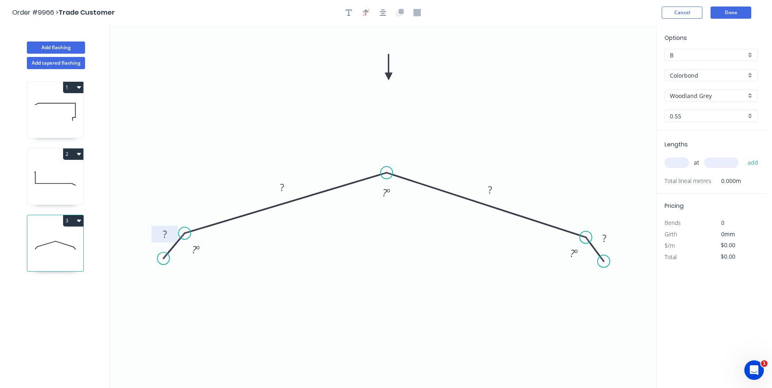
click at [161, 235] on rect at bounding box center [165, 234] width 16 height 11
click at [206, 251] on g "120 º" at bounding box center [196, 249] width 30 height 17
click at [389, 106] on icon "0 20 150 150 20 160 º 160 º 160 º" at bounding box center [383, 206] width 546 height 363
type input "$16.81"
click at [673, 160] on input "text" at bounding box center [677, 163] width 24 height 11
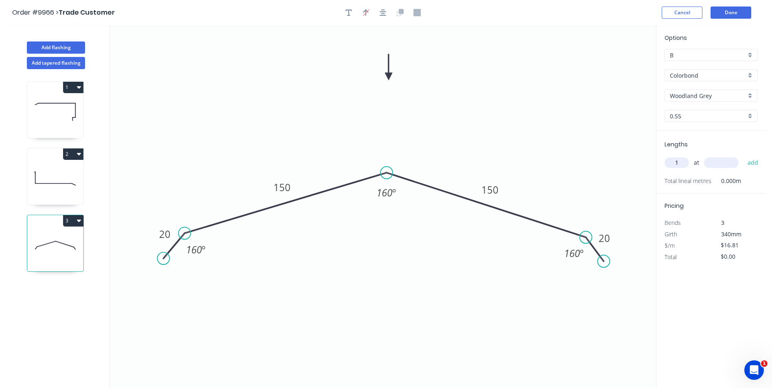
type input "1"
type input "2500"
click at [750, 163] on button "add" at bounding box center [753, 163] width 19 height 14
type input "$42.03"
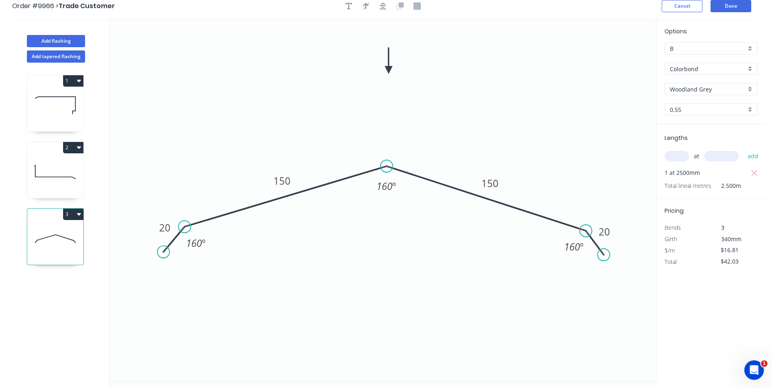
scroll to position [0, 0]
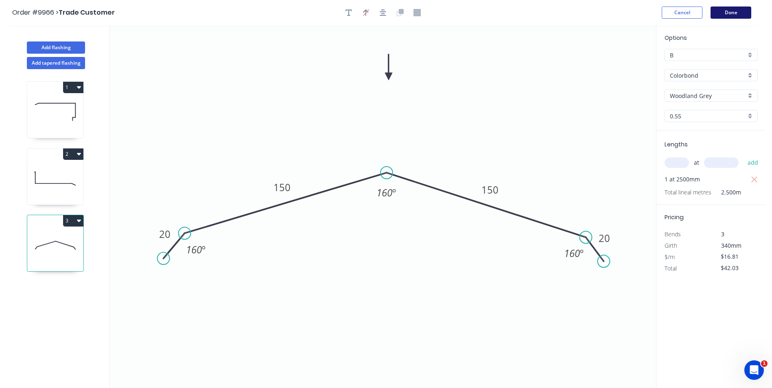
click at [735, 11] on button "Done" at bounding box center [731, 13] width 41 height 12
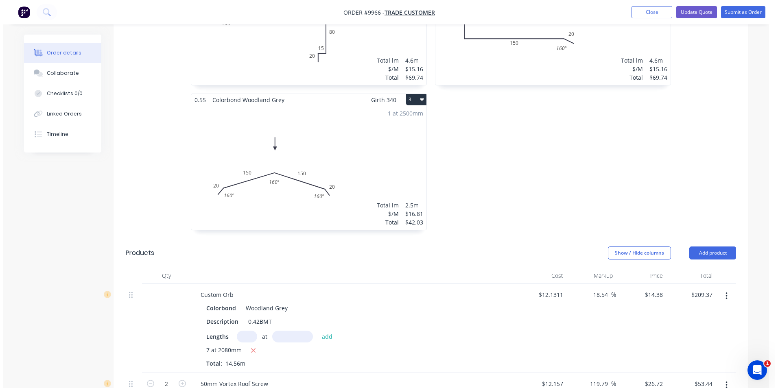
scroll to position [407, 0]
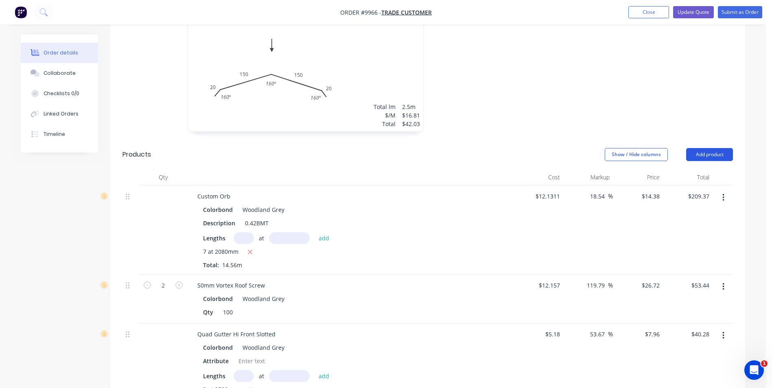
click at [711, 148] on button "Add product" at bounding box center [709, 154] width 47 height 13
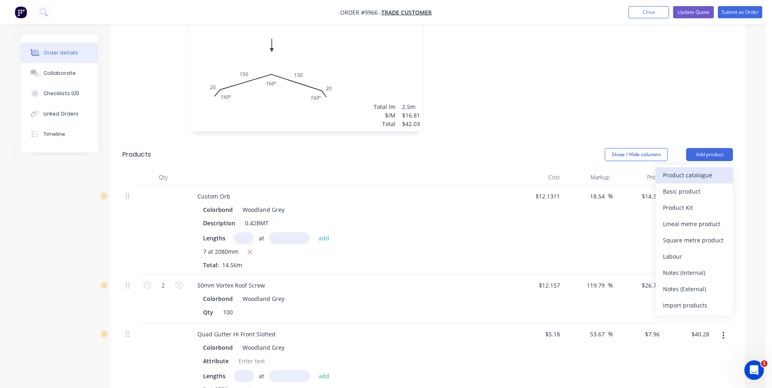
click at [694, 169] on div "Product catalogue" at bounding box center [694, 175] width 63 height 12
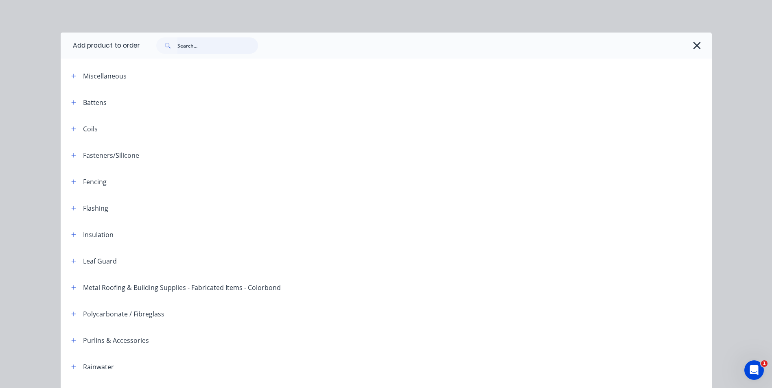
click at [180, 47] on input "text" at bounding box center [217, 45] width 81 height 16
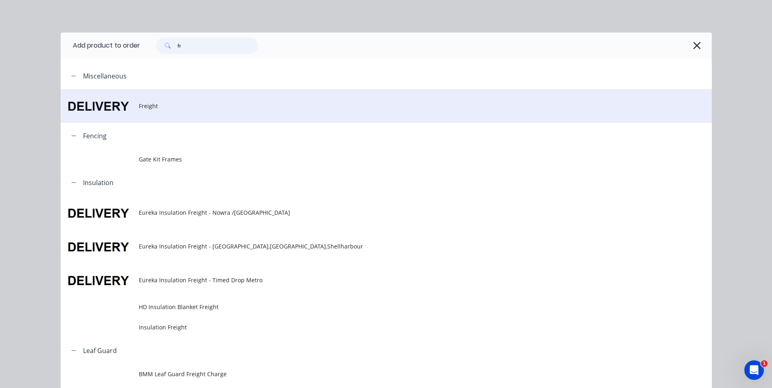
type input "fr"
click at [147, 103] on span "Freight" at bounding box center [368, 106] width 458 height 9
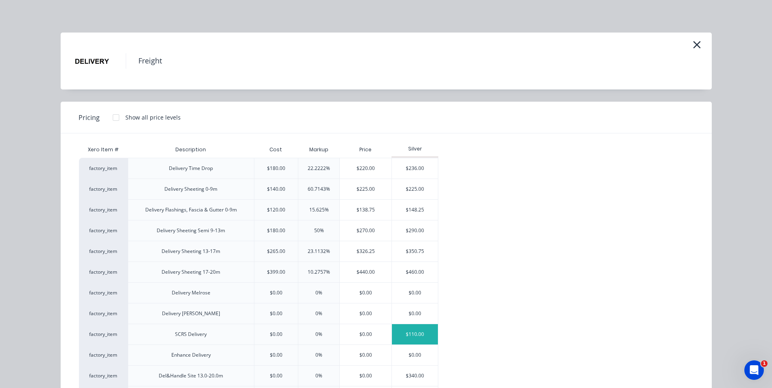
click at [417, 331] on div "$110.00" at bounding box center [415, 334] width 46 height 20
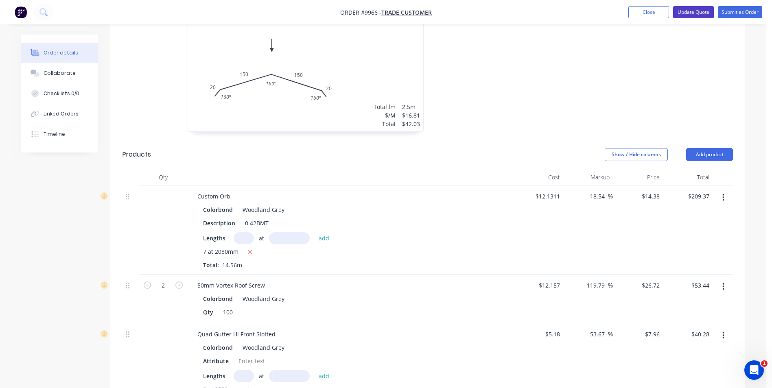
click at [701, 8] on button "Update Quote" at bounding box center [693, 12] width 41 height 12
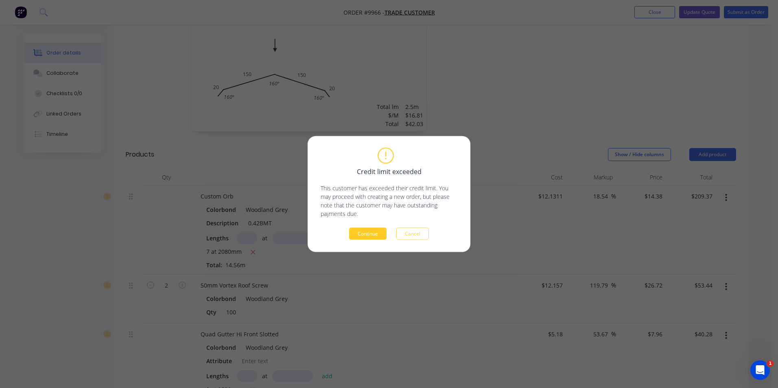
click at [372, 232] on button "Continue" at bounding box center [367, 234] width 37 height 12
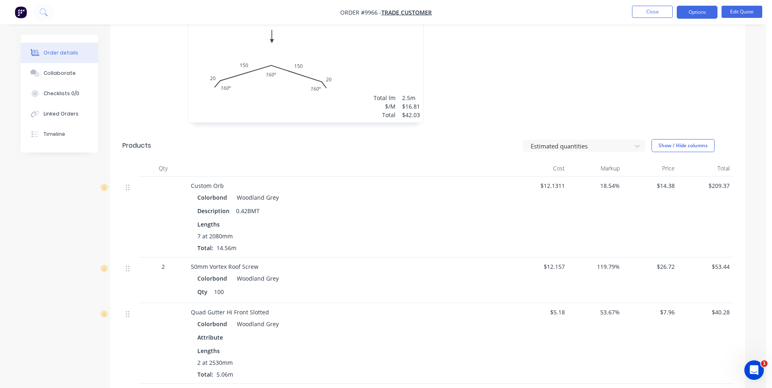
scroll to position [240, 0]
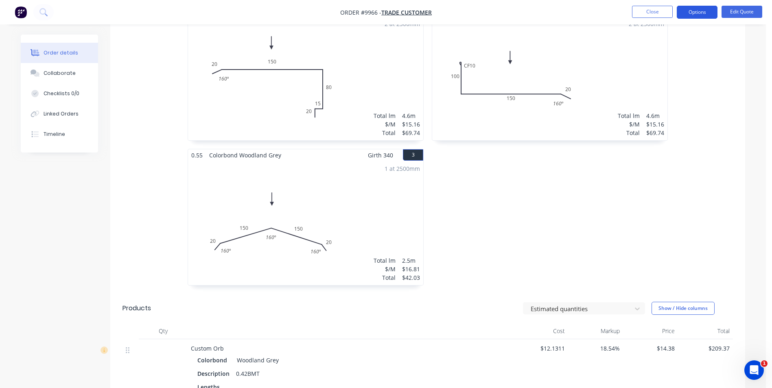
click at [697, 8] on button "Options" at bounding box center [697, 12] width 41 height 13
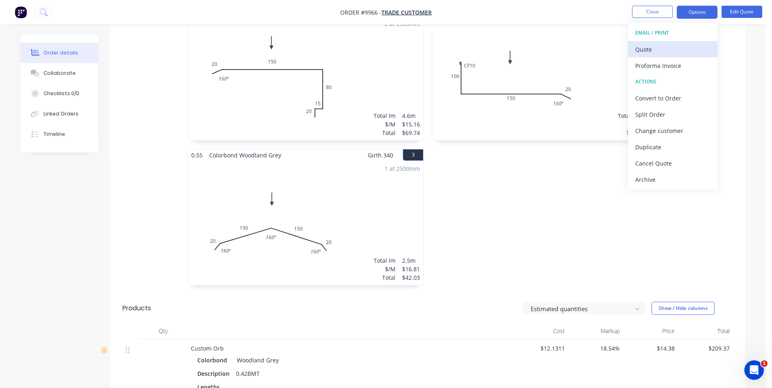
click at [662, 49] on div "Quote" at bounding box center [672, 50] width 75 height 12
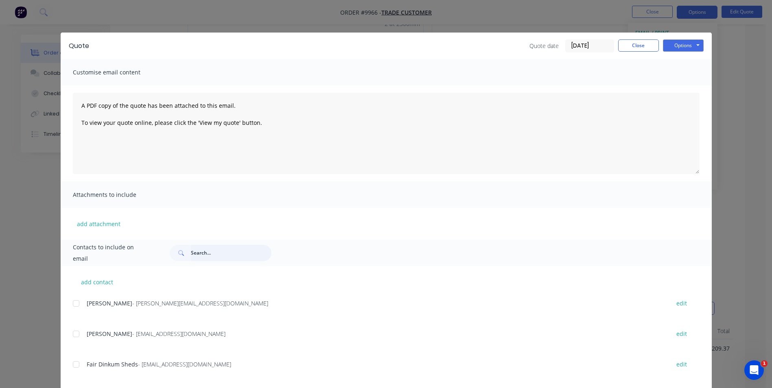
click at [191, 251] on input "text" at bounding box center [231, 253] width 81 height 16
type input "+"
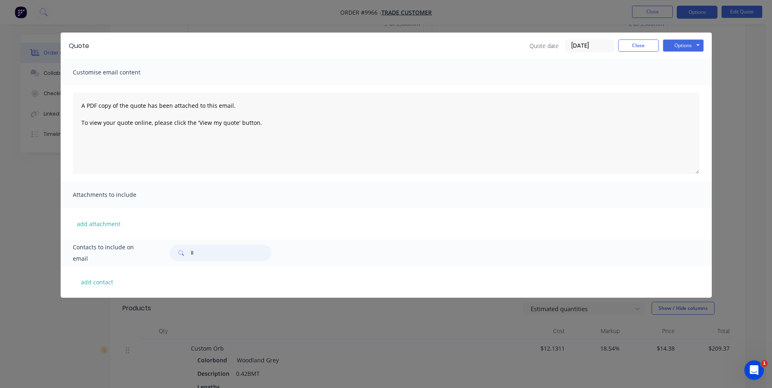
type input "l"
click at [203, 251] on input "jef" at bounding box center [231, 253] width 81 height 16
type input "jef"
click at [630, 46] on button "Close" at bounding box center [638, 45] width 41 height 12
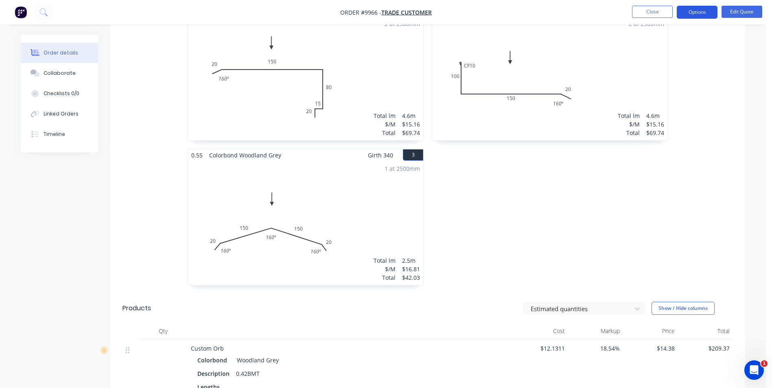
click at [686, 11] on button "Options" at bounding box center [697, 12] width 41 height 13
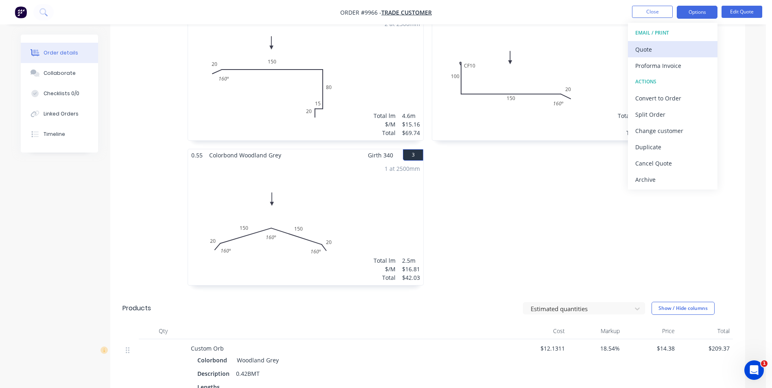
click at [659, 50] on div "Quote" at bounding box center [672, 50] width 75 height 12
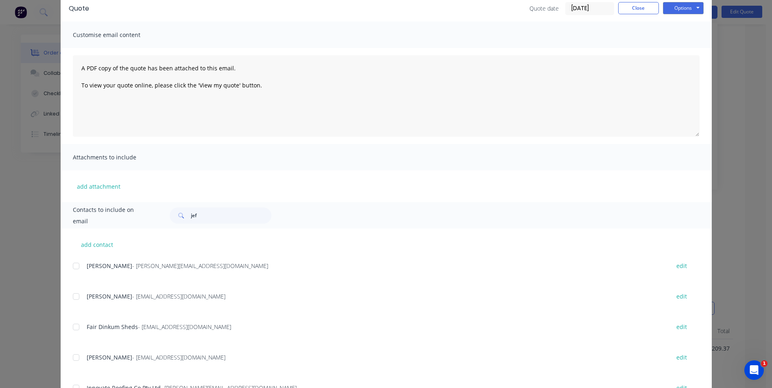
scroll to position [34, 0]
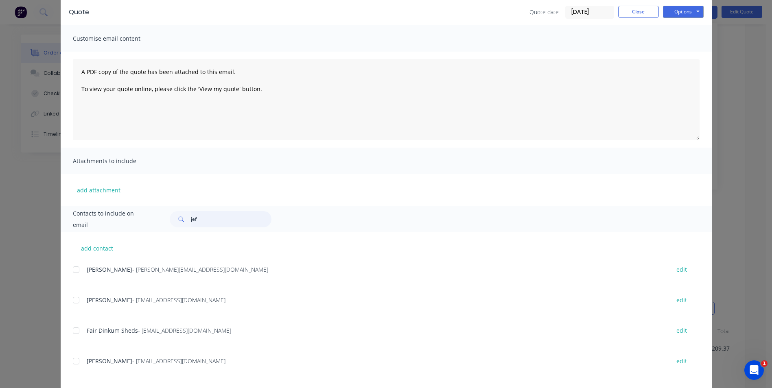
click at [199, 219] on input "jef" at bounding box center [231, 219] width 81 height 16
click at [91, 247] on button "add contact" at bounding box center [97, 248] width 49 height 12
select select "AU"
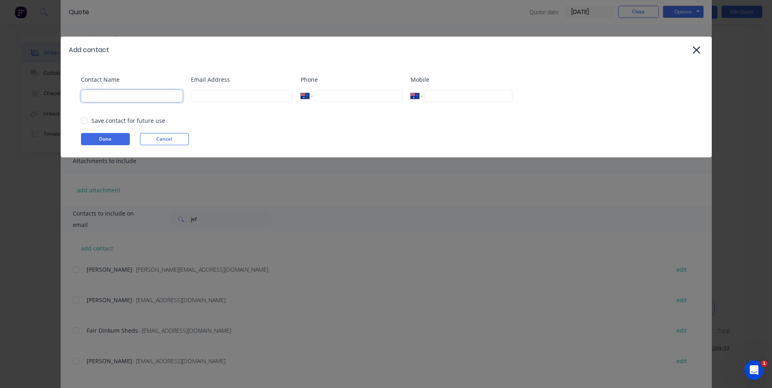
click at [110, 96] on input at bounding box center [132, 96] width 102 height 12
type input "Jeff Vella"
type input "jeffvella1@bigpond.com"
click at [83, 120] on div at bounding box center [84, 121] width 16 height 16
click at [95, 138] on button "Done" at bounding box center [105, 139] width 49 height 12
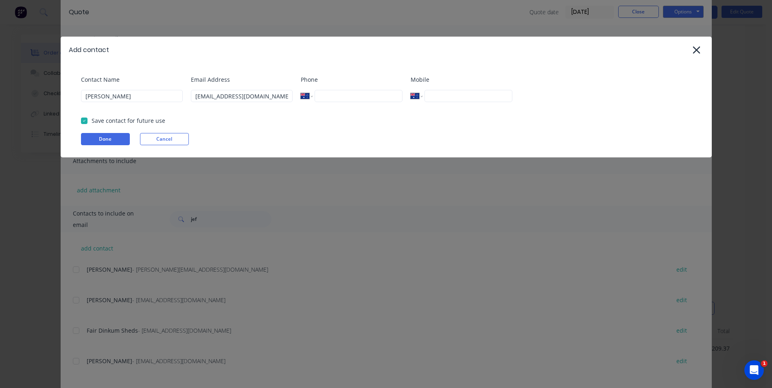
scroll to position [0, 0]
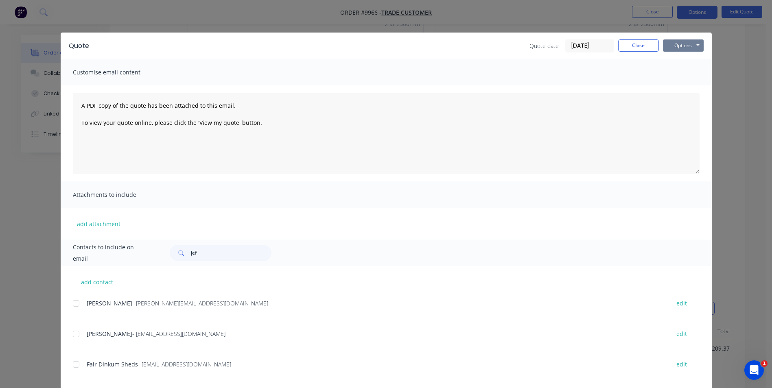
click at [670, 45] on button "Options" at bounding box center [683, 45] width 41 height 12
click at [685, 87] on button "Email" at bounding box center [689, 86] width 52 height 13
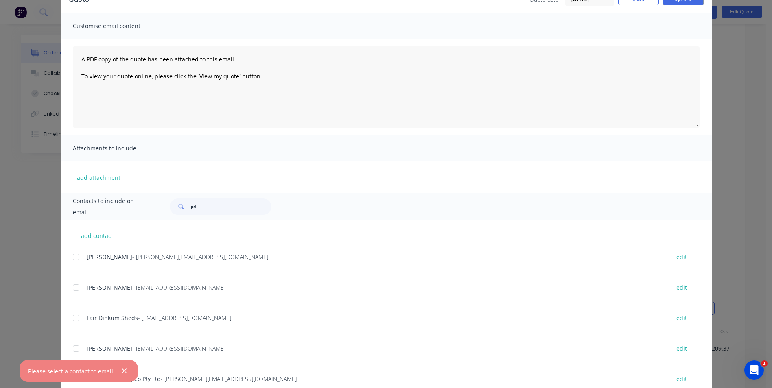
scroll to position [34, 0]
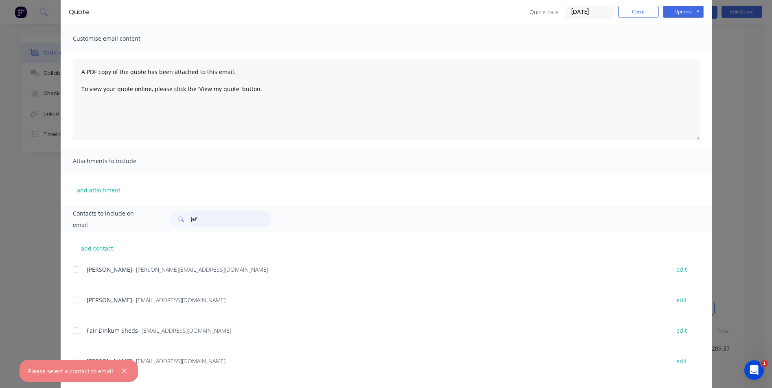
click at [197, 221] on input "jef" at bounding box center [231, 219] width 81 height 16
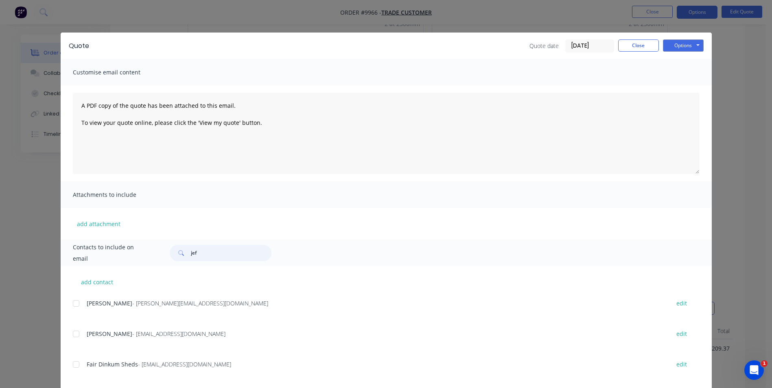
click at [196, 250] on input "jef" at bounding box center [231, 253] width 81 height 16
drag, startPoint x: 228, startPoint y: 296, endPoint x: 378, endPoint y: 409, distance: 187.6
click at [378, 388] on html "Order #9966 - Trade Customer Close Options Edit Quote Order details Collaborate…" at bounding box center [386, 328] width 772 height 1136
click at [238, 343] on div "Luke Austin - cleansweep1989@Yahoo.com edit" at bounding box center [392, 338] width 639 height 21
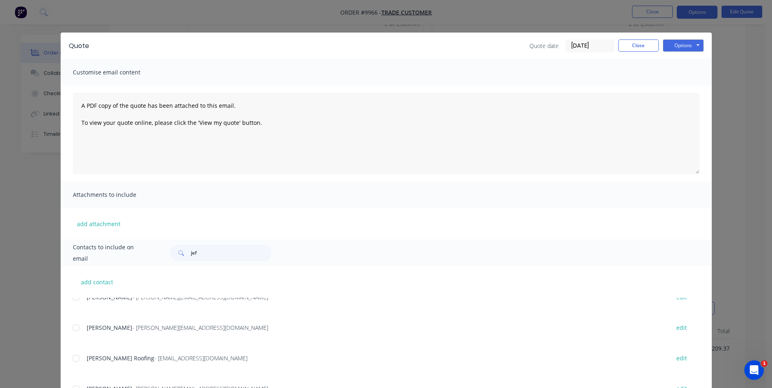
scroll to position [814, 0]
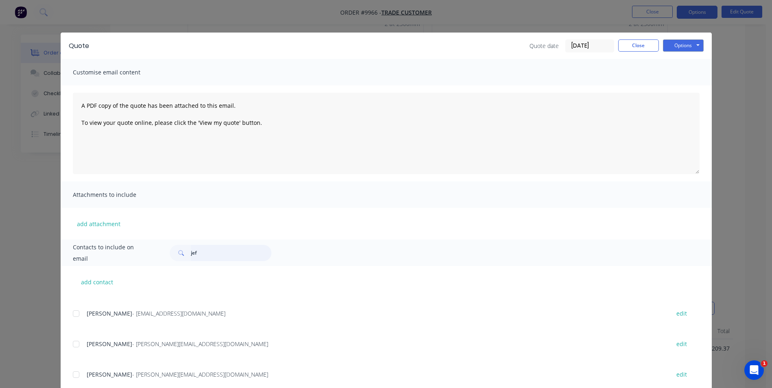
click at [196, 252] on input "jef" at bounding box center [231, 253] width 81 height 16
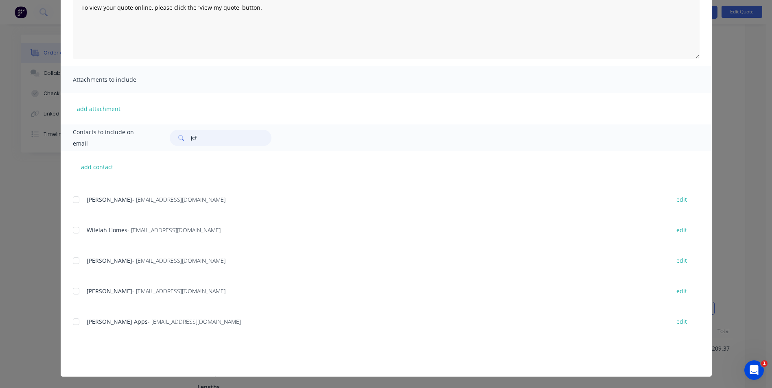
scroll to position [6309, 0]
click at [199, 140] on input "jef" at bounding box center [231, 138] width 81 height 16
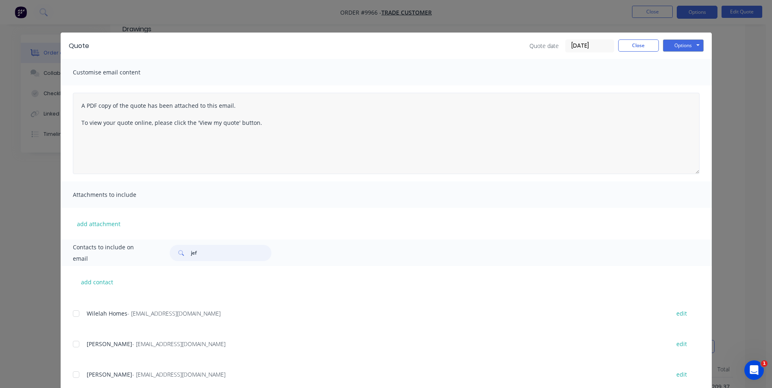
scroll to position [159, 0]
click at [621, 46] on button "Close" at bounding box center [638, 45] width 41 height 12
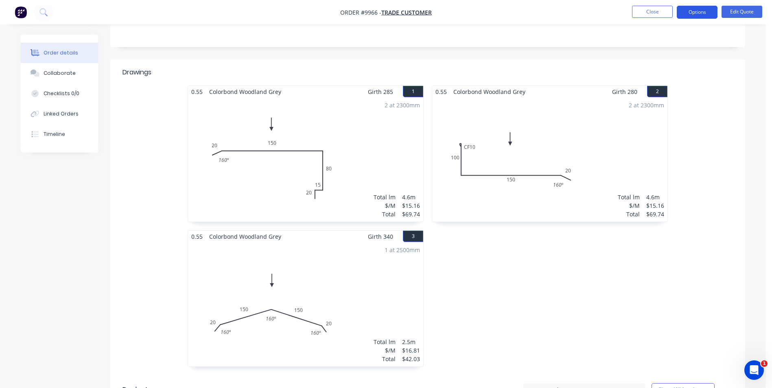
click at [693, 10] on button "Options" at bounding box center [697, 12] width 41 height 13
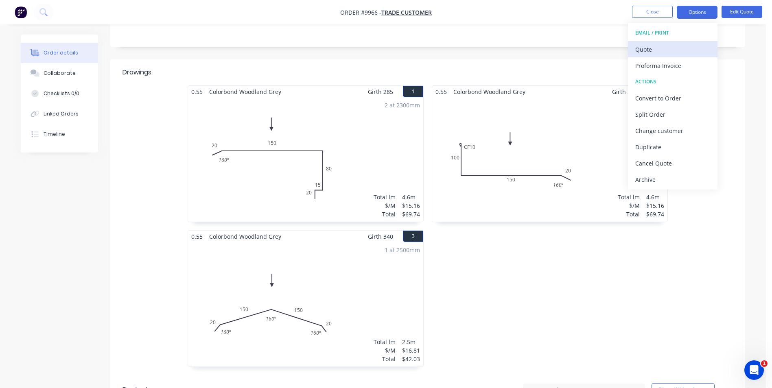
click at [652, 46] on div "Quote" at bounding box center [672, 50] width 75 height 12
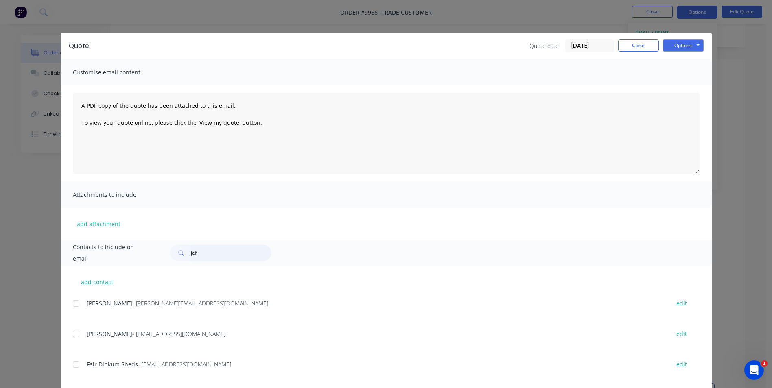
click at [197, 253] on input "jef" at bounding box center [231, 253] width 81 height 16
drag, startPoint x: 197, startPoint y: 253, endPoint x: 181, endPoint y: 234, distance: 25.1
click at [181, 235] on div "add attachment" at bounding box center [386, 224] width 651 height 32
click at [196, 254] on input "jef" at bounding box center [231, 253] width 81 height 16
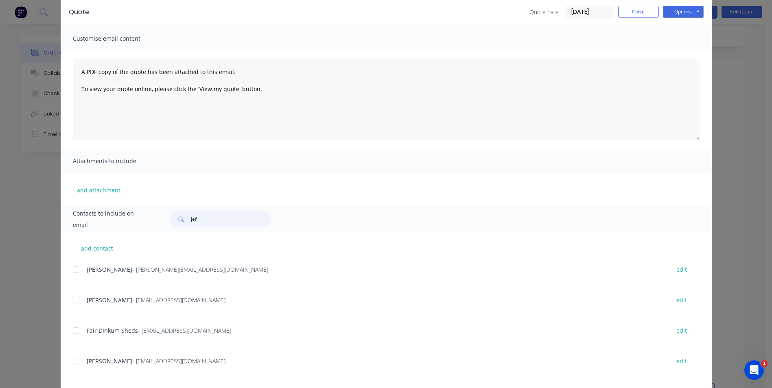
scroll to position [115, 0]
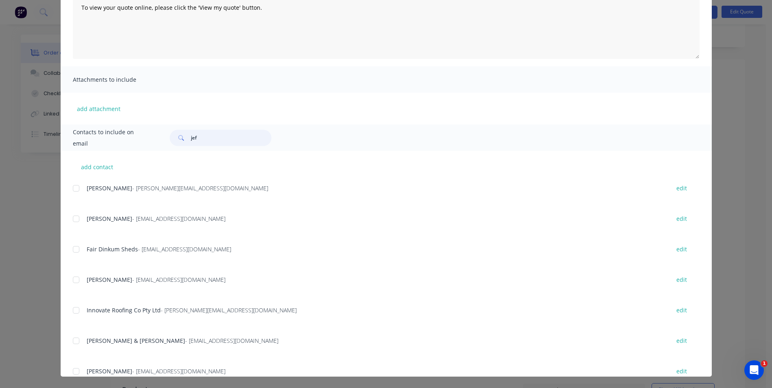
drag, startPoint x: 193, startPoint y: 138, endPoint x: 183, endPoint y: 139, distance: 10.7
click at [183, 139] on div "jef" at bounding box center [221, 138] width 102 height 16
click at [261, 162] on div "add contact Brian Montanari - brian@montbuildingco.com.au edit Luke Austin - cl…" at bounding box center [386, 264] width 651 height 226
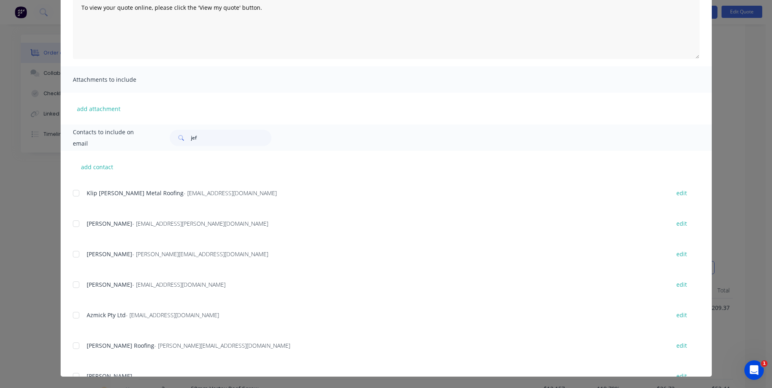
scroll to position [7530, 0]
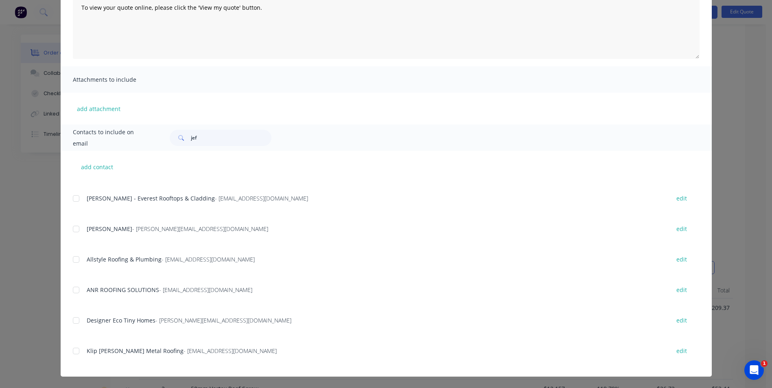
click at [199, 133] on div "Contacts to include on email jef" at bounding box center [386, 138] width 651 height 26
click at [196, 142] on input "jef" at bounding box center [231, 138] width 81 height 16
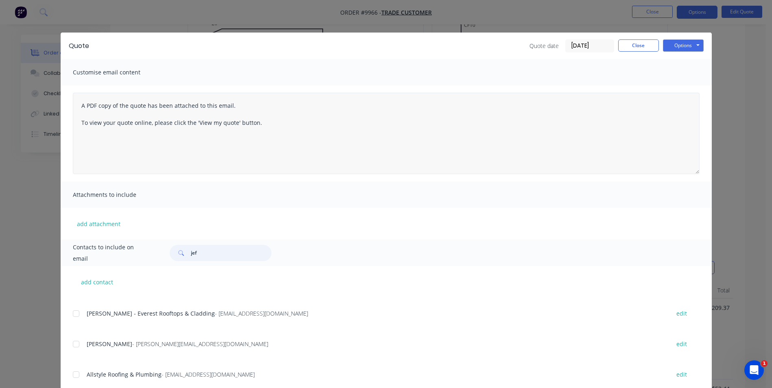
scroll to position [77, 0]
click at [643, 44] on button "Close" at bounding box center [638, 45] width 41 height 12
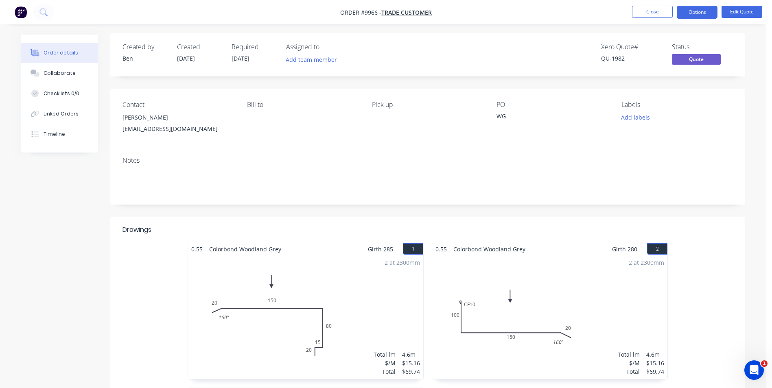
scroll to position [0, 0]
click at [683, 8] on button "Options" at bounding box center [697, 12] width 41 height 13
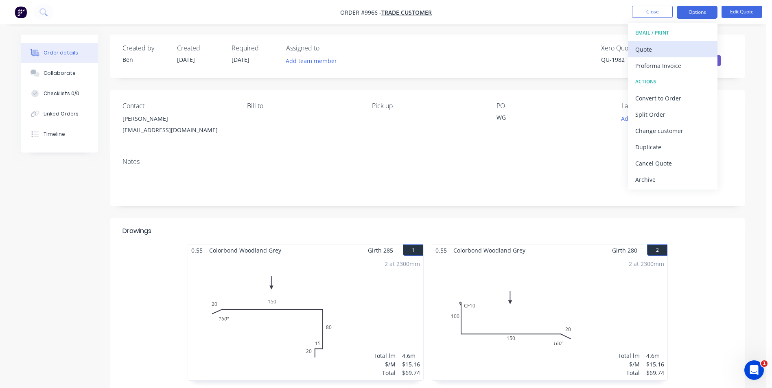
click at [655, 53] on div "Quote" at bounding box center [672, 50] width 75 height 12
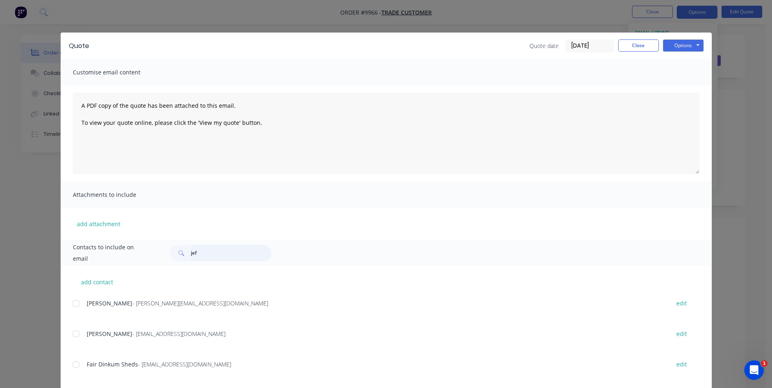
click at [199, 256] on input "jef" at bounding box center [231, 253] width 81 height 16
click at [722, 79] on div "Quote Quote date 02/10/25 Close Options Preview Print Email Customise email con…" at bounding box center [386, 194] width 772 height 388
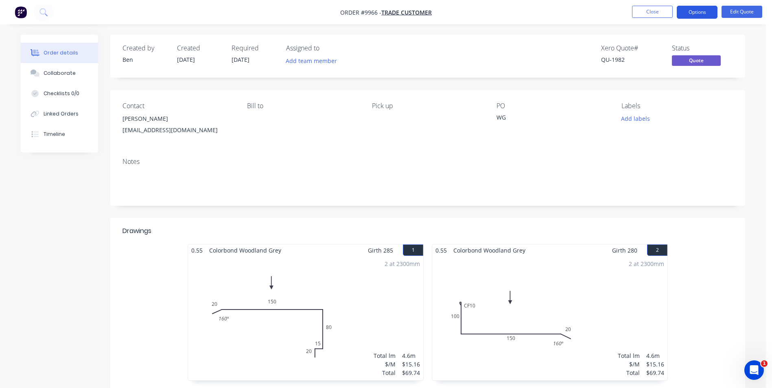
click at [688, 9] on button "Options" at bounding box center [697, 12] width 41 height 13
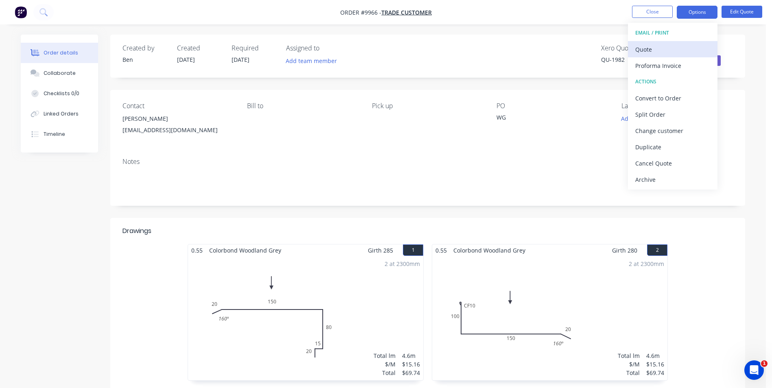
click at [659, 44] on div "Quote" at bounding box center [672, 50] width 75 height 12
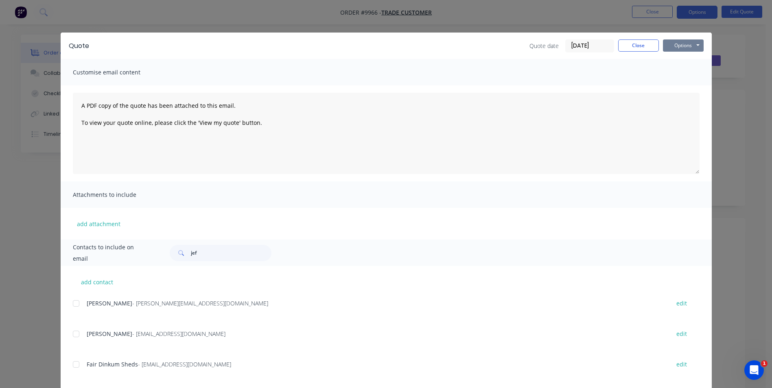
click at [692, 42] on button "Options" at bounding box center [683, 45] width 41 height 12
click at [688, 73] on button "Print" at bounding box center [689, 73] width 52 height 13
click at [630, 39] on button "Close" at bounding box center [638, 45] width 41 height 12
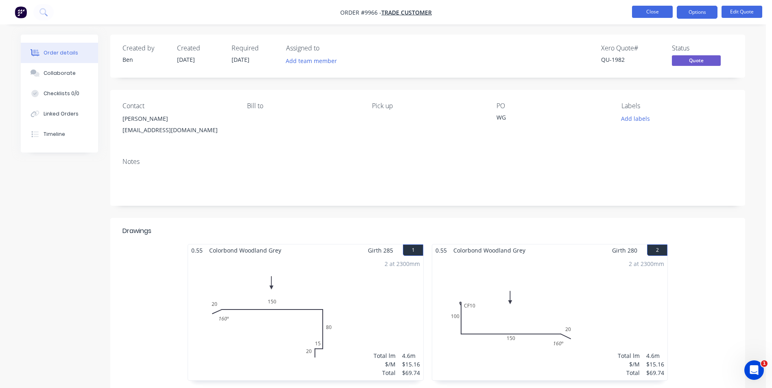
click at [651, 12] on button "Close" at bounding box center [652, 12] width 41 height 12
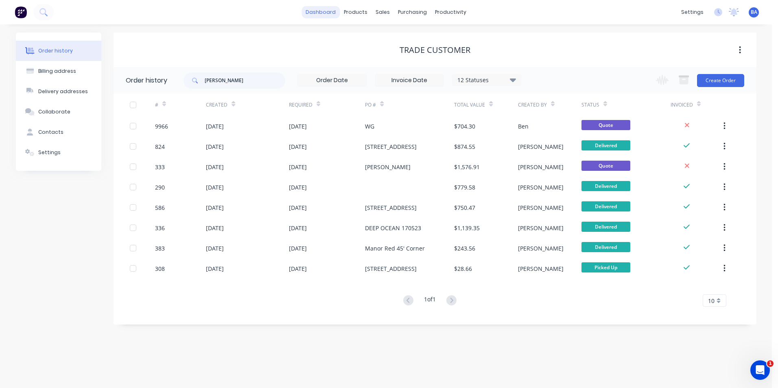
click at [328, 9] on link "dashboard" at bounding box center [321, 12] width 38 height 12
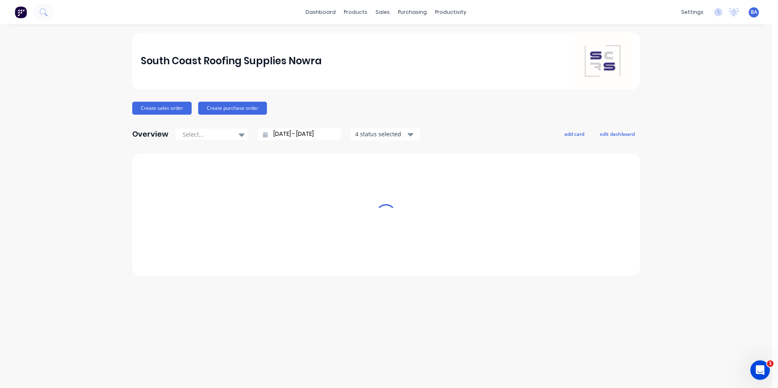
click at [328, 9] on link "dashboard" at bounding box center [321, 12] width 38 height 12
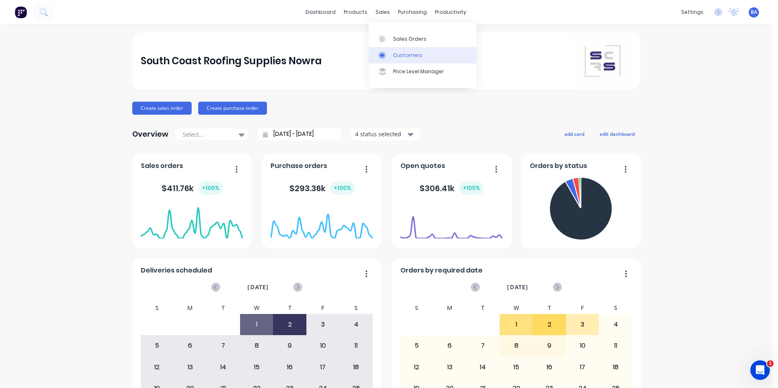
click at [386, 54] on div at bounding box center [385, 55] width 12 height 7
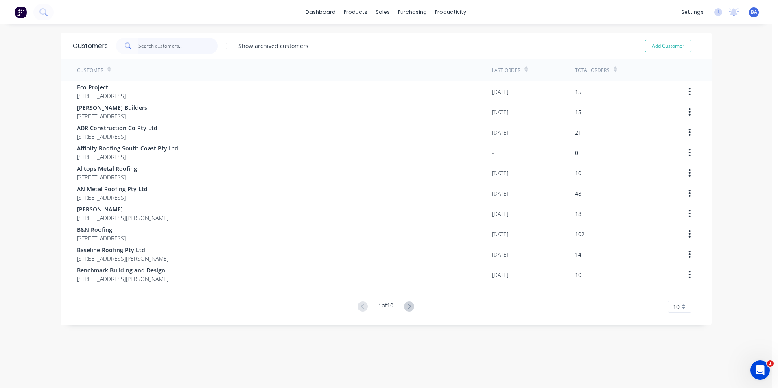
click at [188, 41] on input "text" at bounding box center [177, 46] width 79 height 16
click at [168, 48] on input "text" at bounding box center [177, 46] width 79 height 16
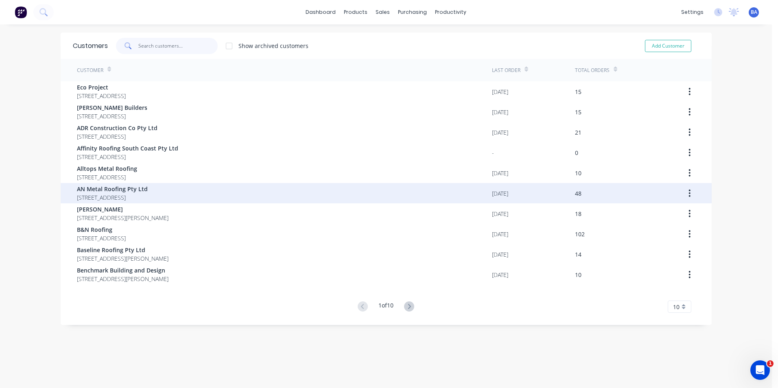
drag, startPoint x: 168, startPoint y: 50, endPoint x: 689, endPoint y: 193, distance: 540.6
